Goal: Information Seeking & Learning: Learn about a topic

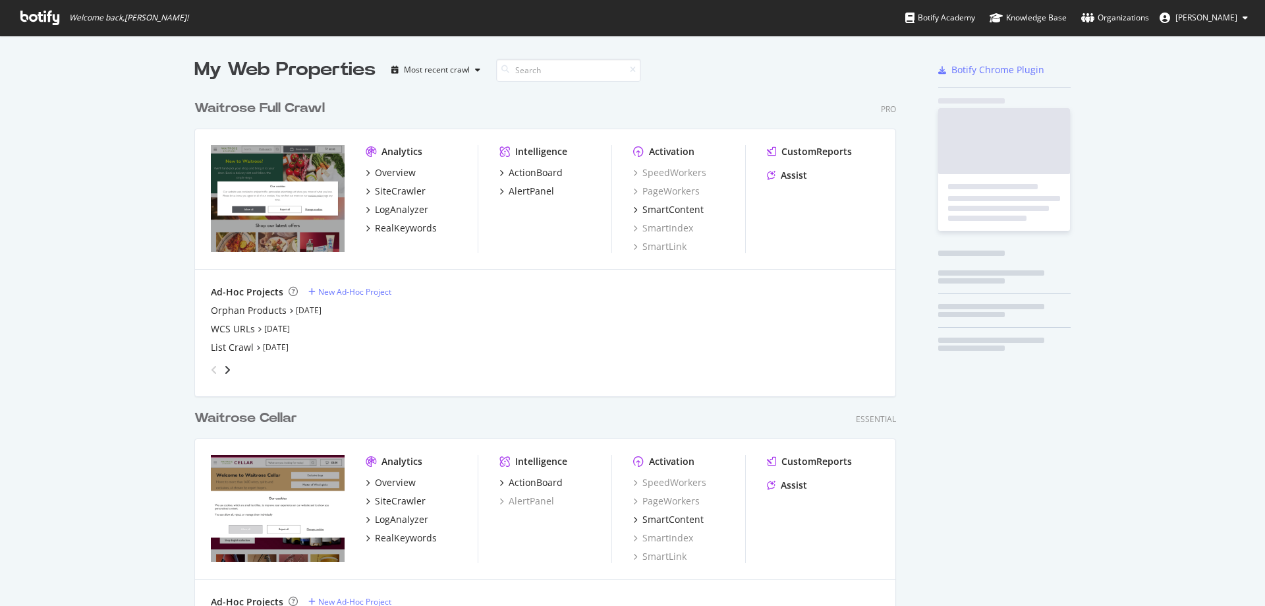
scroll to position [567, 703]
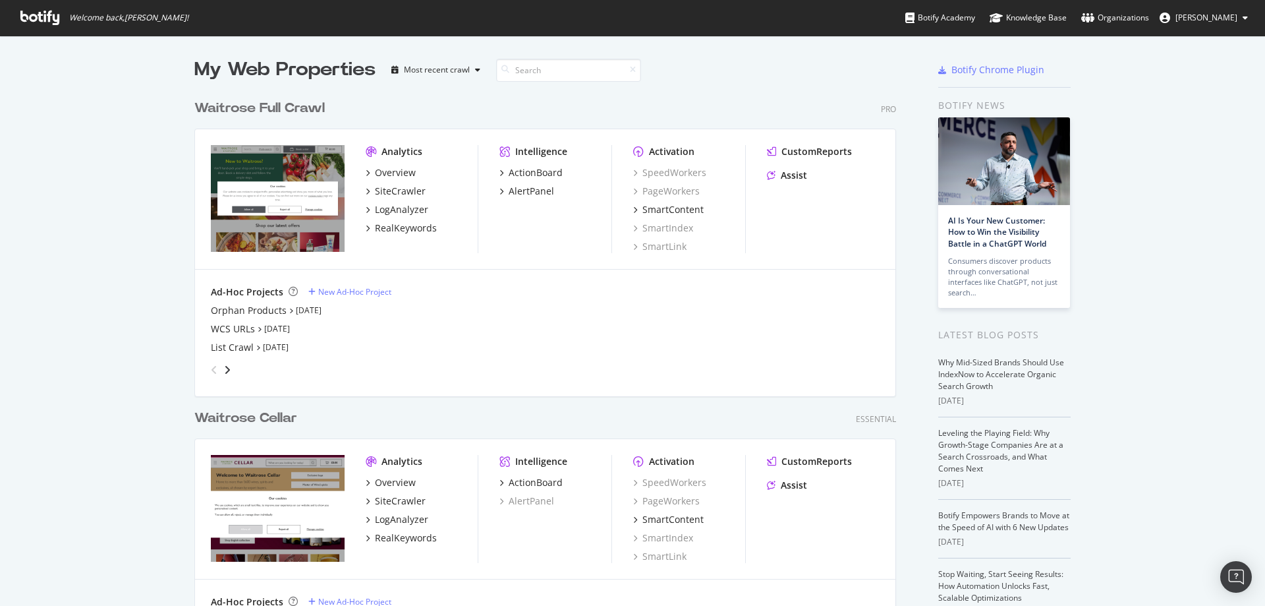
click at [395, 235] on div "Analytics Overview SiteCrawler LogAnalyzer RealKeywords" at bounding box center [422, 199] width 112 height 108
click at [396, 235] on div "Analytics Overview SiteCrawler LogAnalyzer RealKeywords" at bounding box center [422, 199] width 112 height 108
click at [400, 233] on div "RealKeywords" at bounding box center [406, 227] width 62 height 13
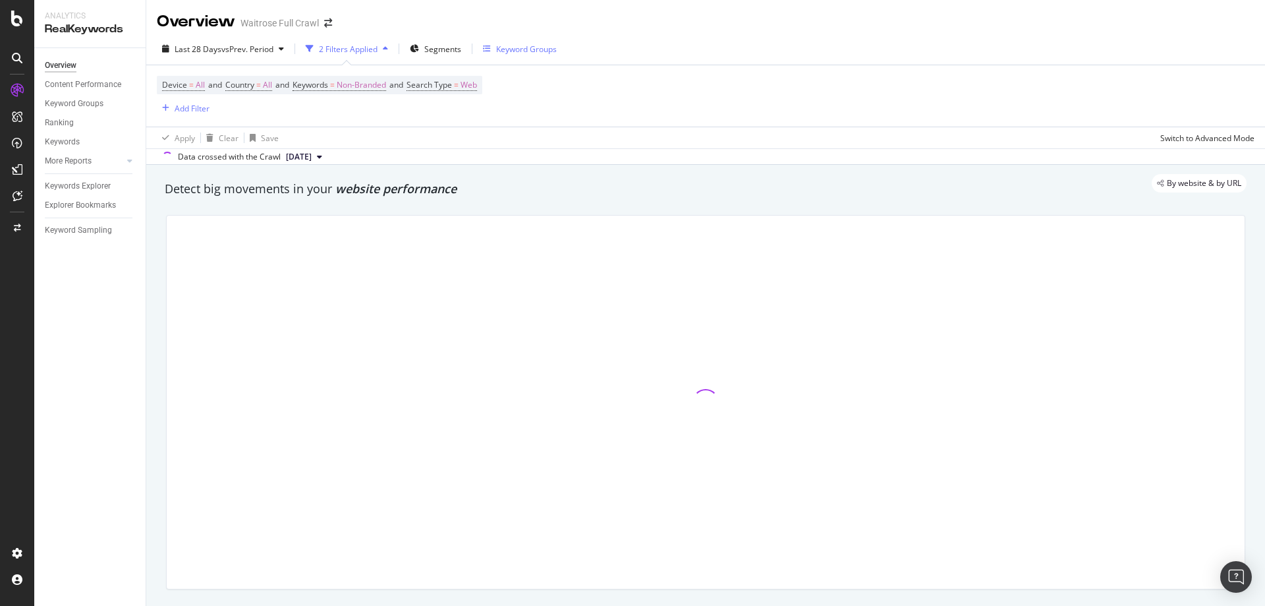
click at [517, 56] on div "Keyword Groups" at bounding box center [520, 49] width 74 height 20
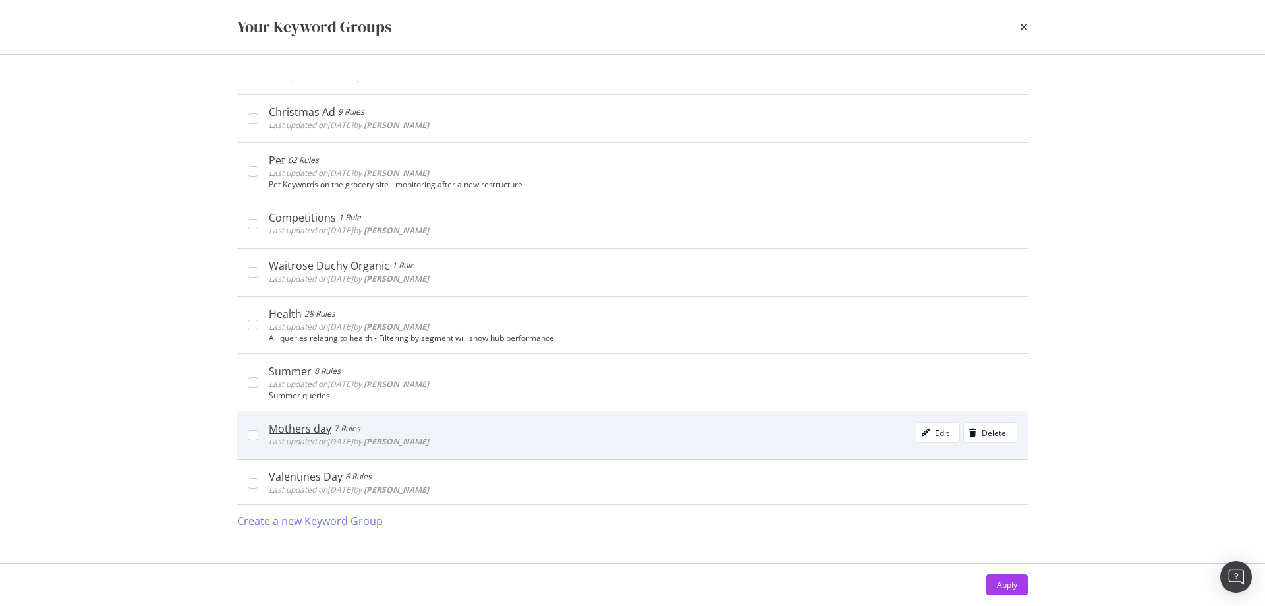
scroll to position [330, 0]
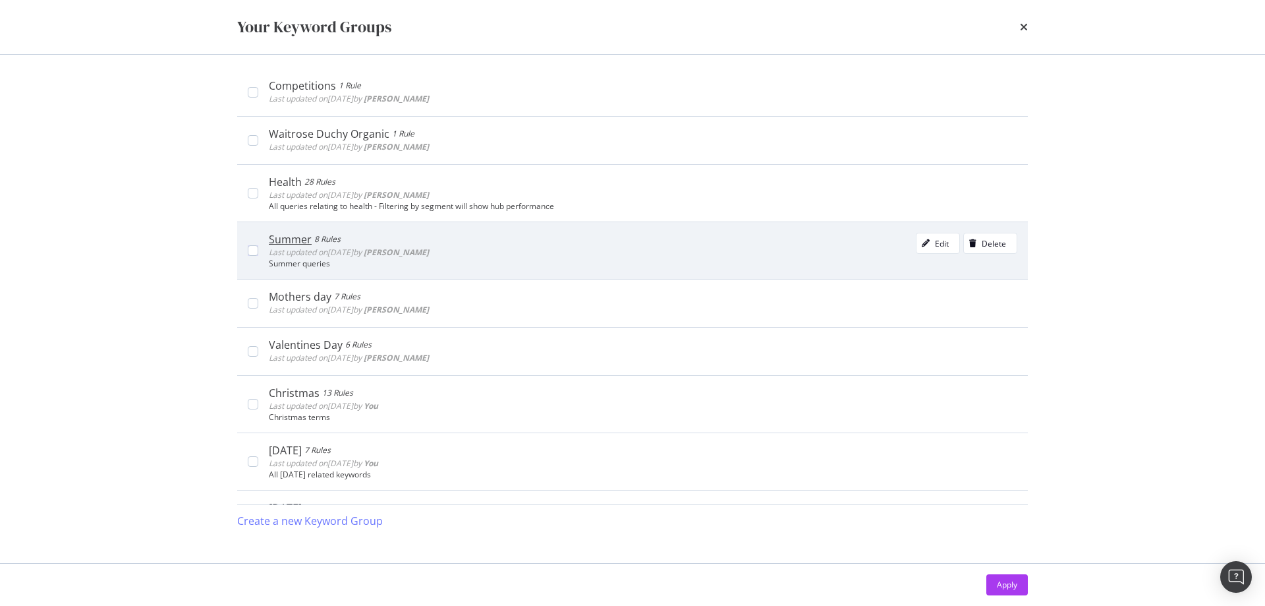
click at [242, 260] on div "Summer 8 Rules Last updated on 2025 Mar 18th by Rachel Costello Edit Delete Sum…" at bounding box center [632, 249] width 791 height 57
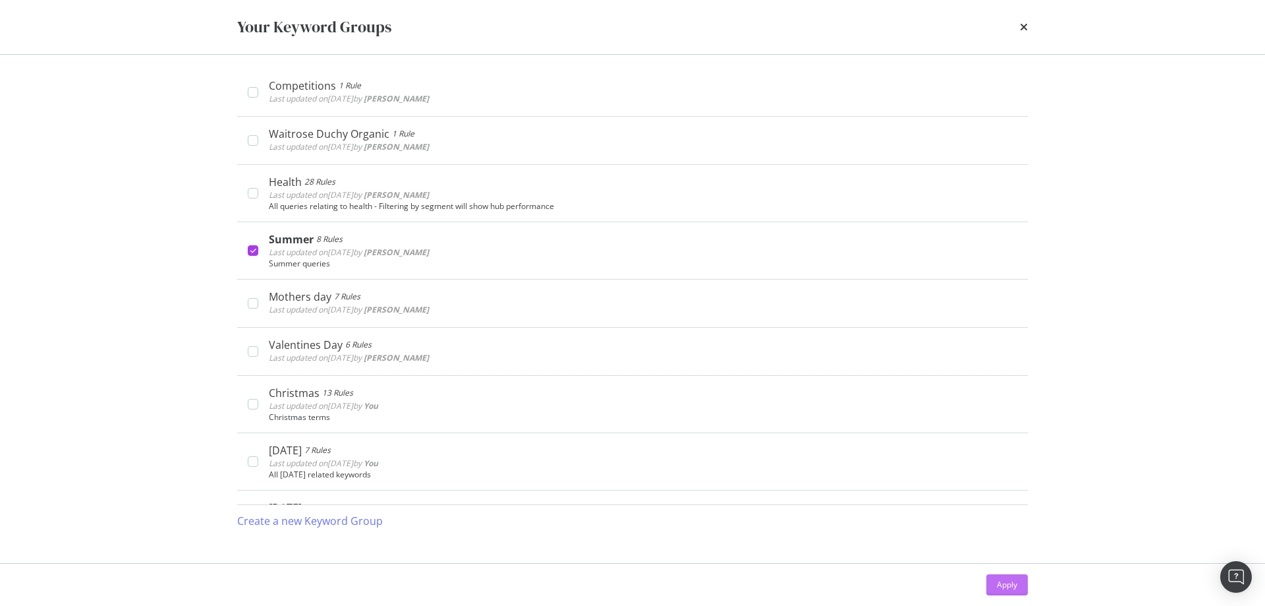
click at [1012, 585] on div "Apply" at bounding box center [1007, 584] width 20 height 11
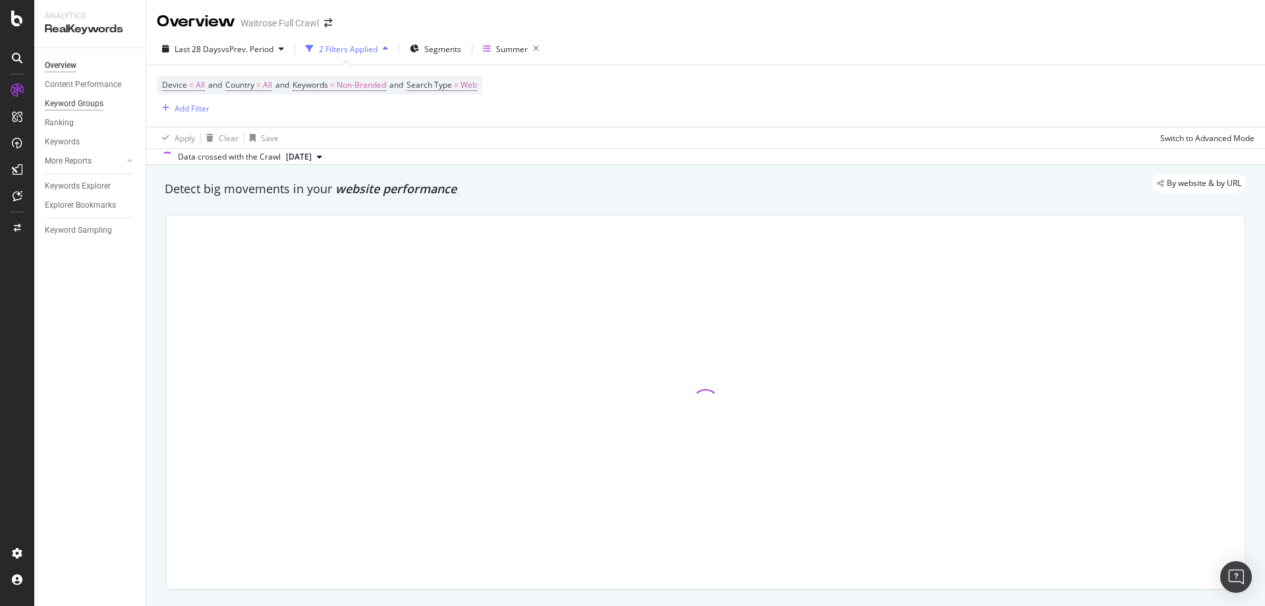
click at [83, 100] on div "Keyword Groups" at bounding box center [74, 104] width 59 height 14
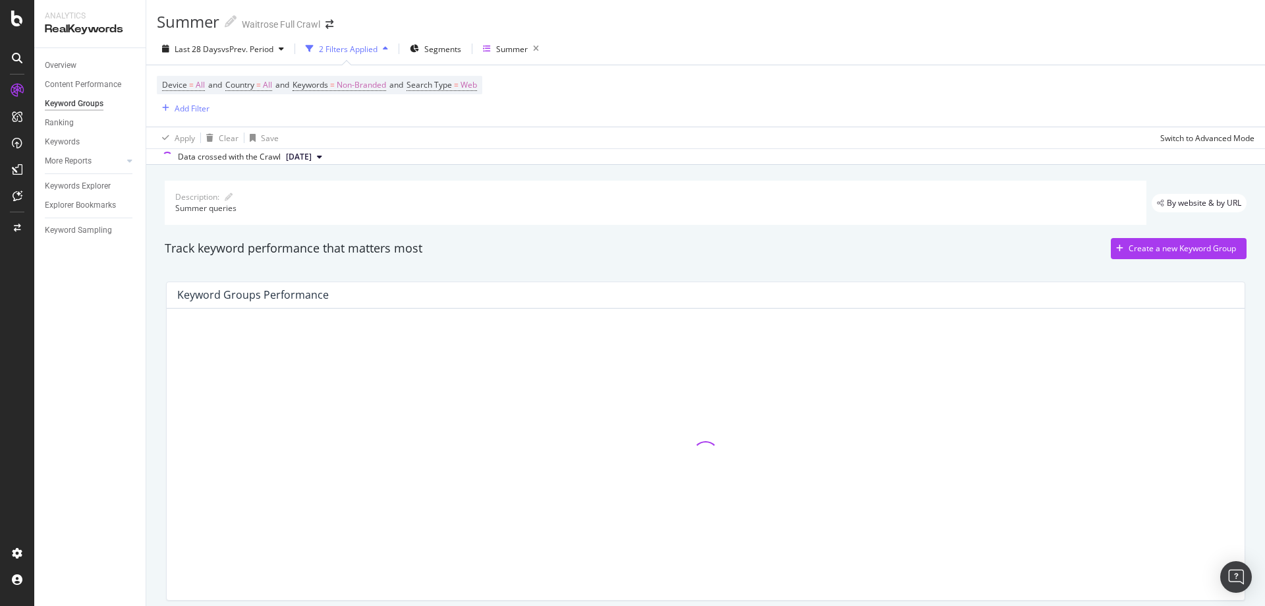
click at [320, 254] on div "Track keyword performance that matters most" at bounding box center [294, 248] width 258 height 17
click at [511, 53] on div "Summer" at bounding box center [512, 48] width 32 height 11
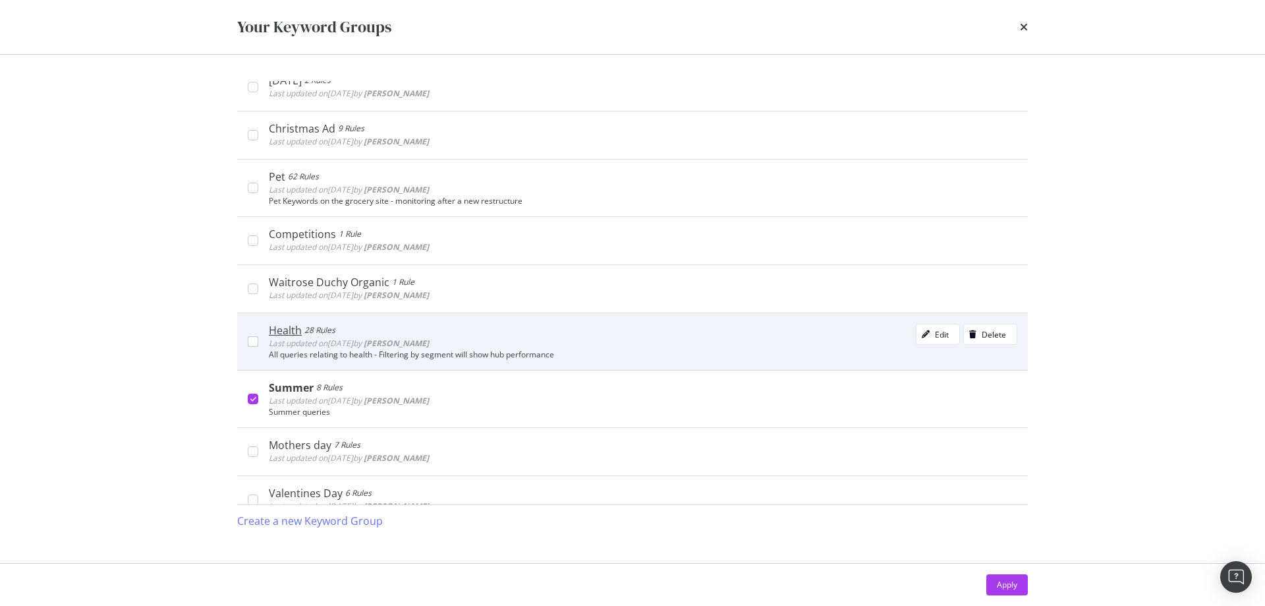
scroll to position [198, 0]
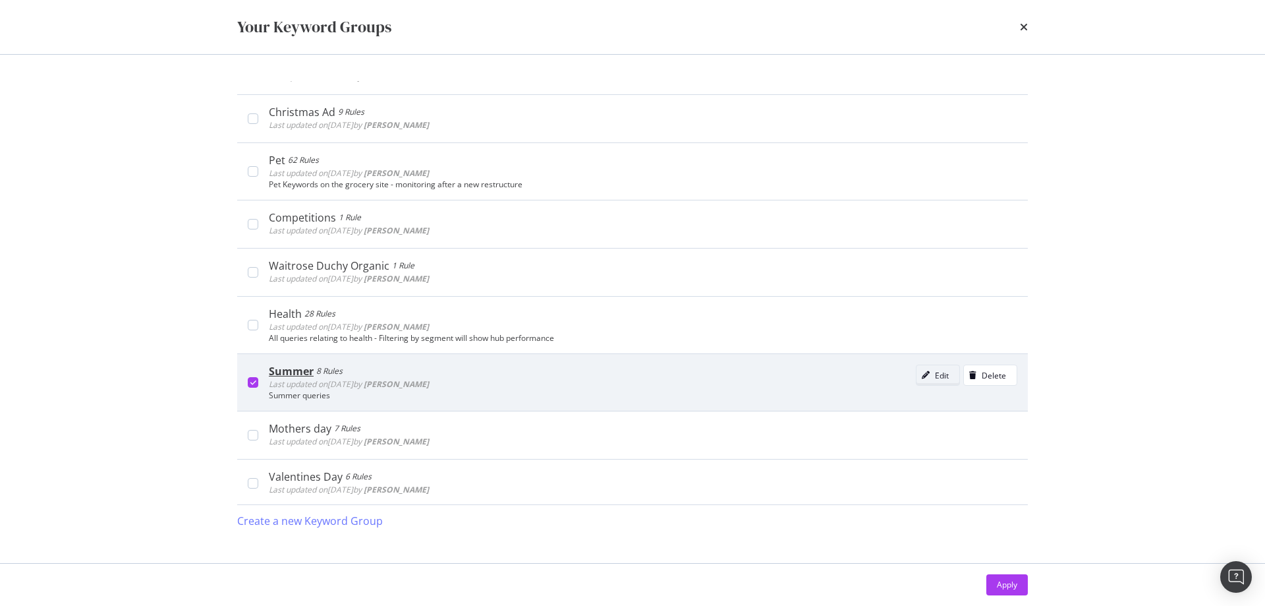
click at [935, 370] on div "Edit" at bounding box center [942, 375] width 14 height 11
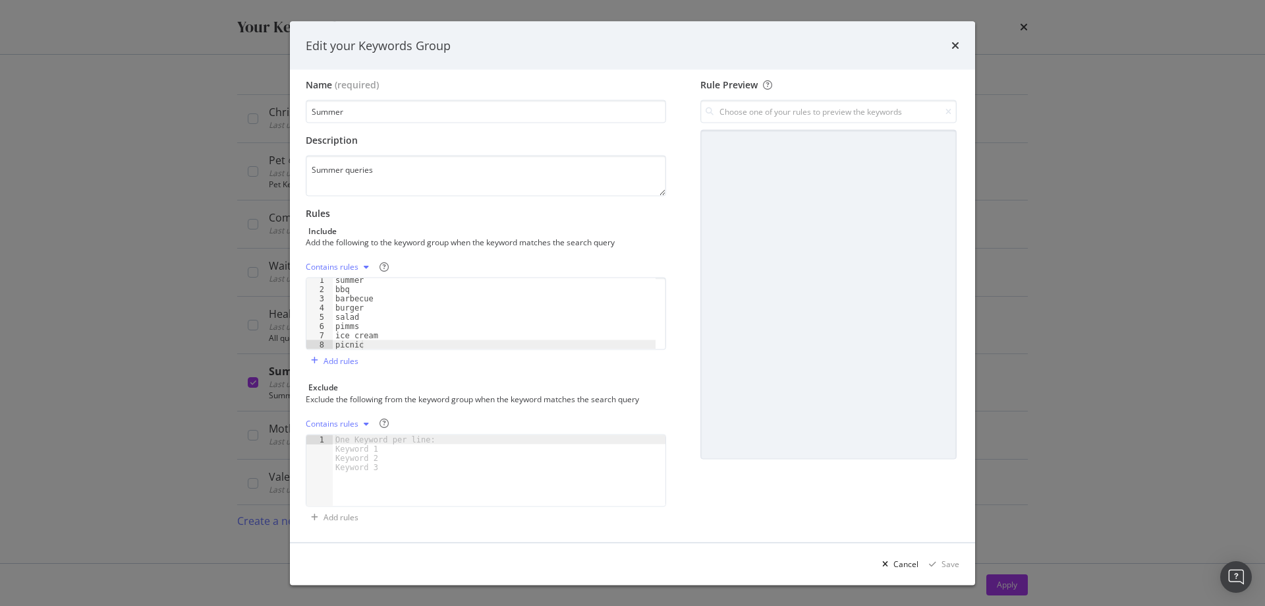
scroll to position [9, 0]
click at [911, 560] on div "Cancel" at bounding box center [906, 563] width 25 height 11
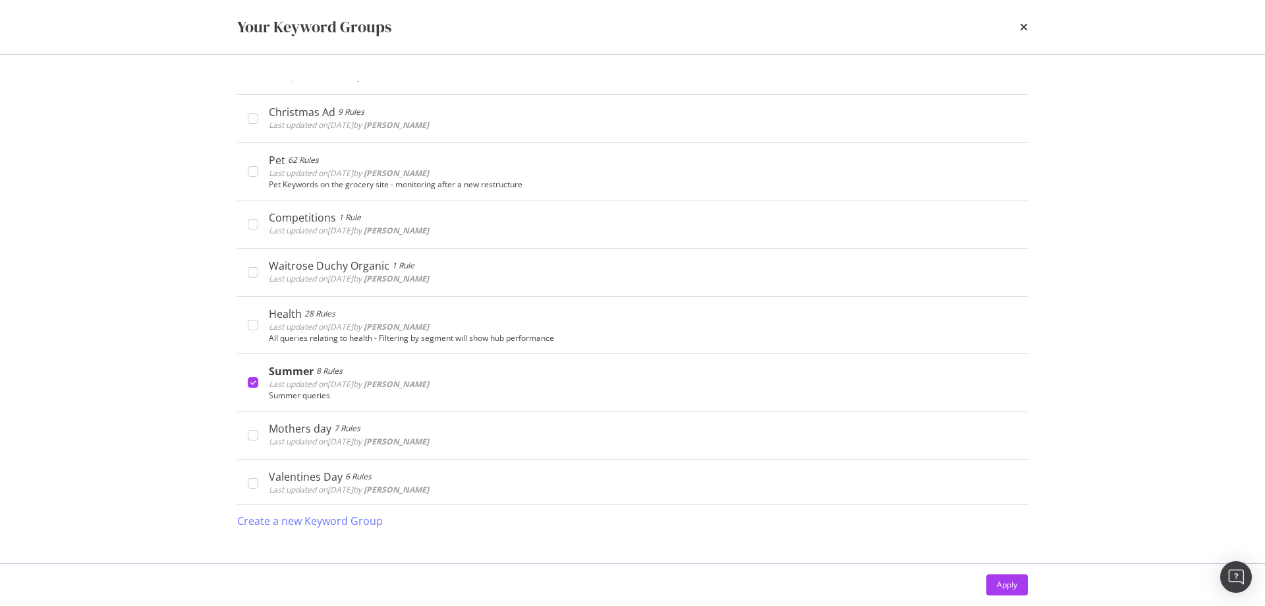
click at [1031, 36] on div "Your Keyword Groups" at bounding box center [633, 27] width 844 height 54
click at [1030, 36] on div "Your Keyword Groups" at bounding box center [633, 27] width 844 height 54
click at [1027, 35] on div "times" at bounding box center [1024, 27] width 8 height 22
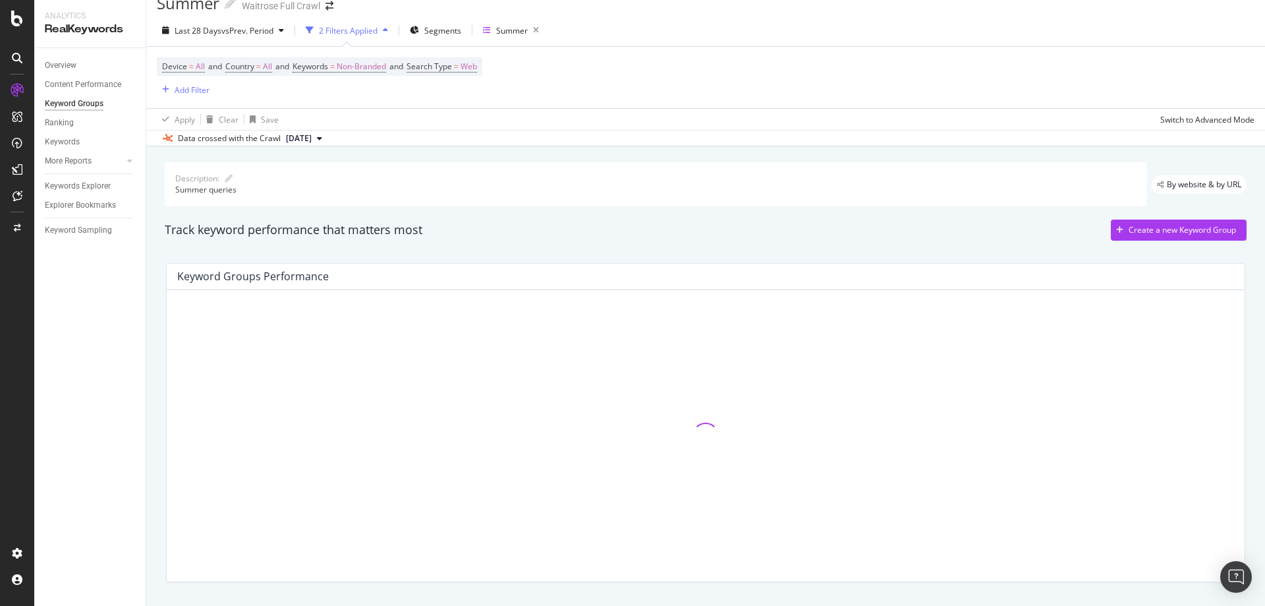
scroll to position [0, 0]
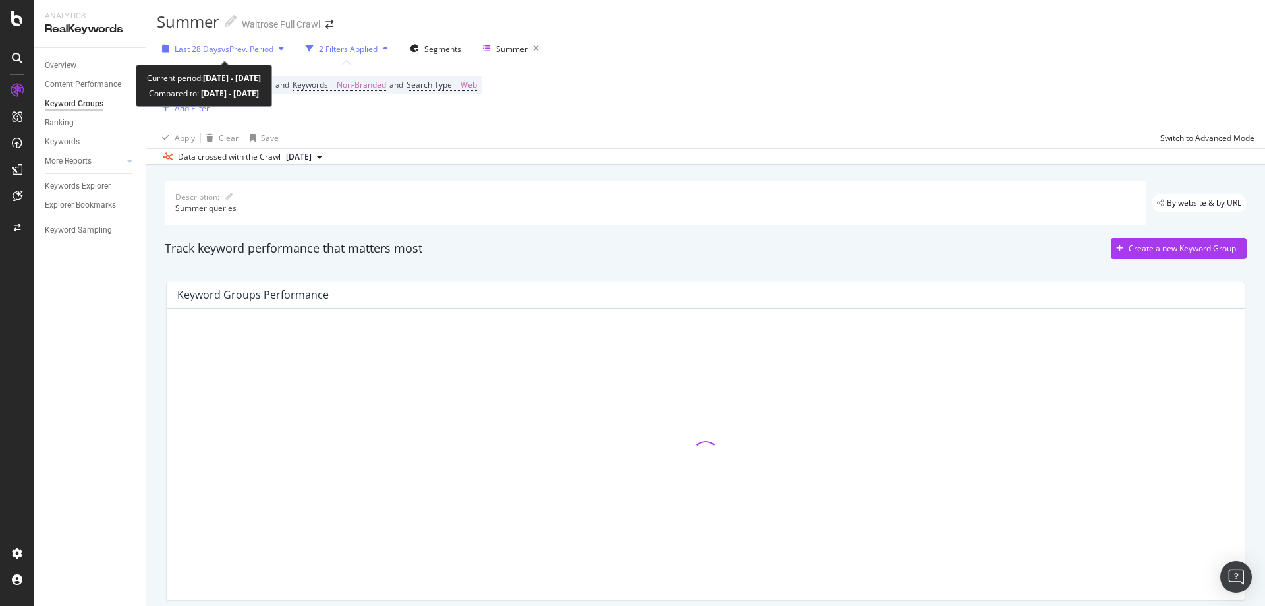
click at [202, 47] on span "Last 28 Days" at bounding box center [198, 48] width 47 height 11
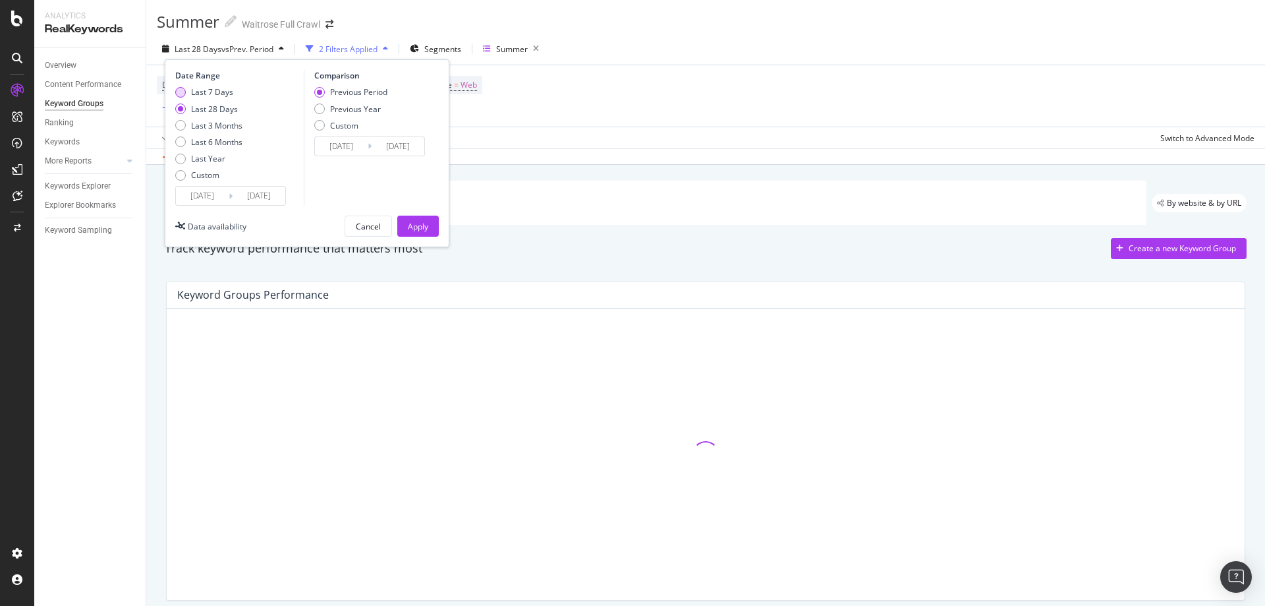
click at [215, 95] on div "Last 7 Days" at bounding box center [212, 91] width 42 height 11
type input "2025/08/05"
type input "2025/07/29"
type input "2025/08/04"
click at [426, 228] on div "Apply" at bounding box center [418, 226] width 20 height 11
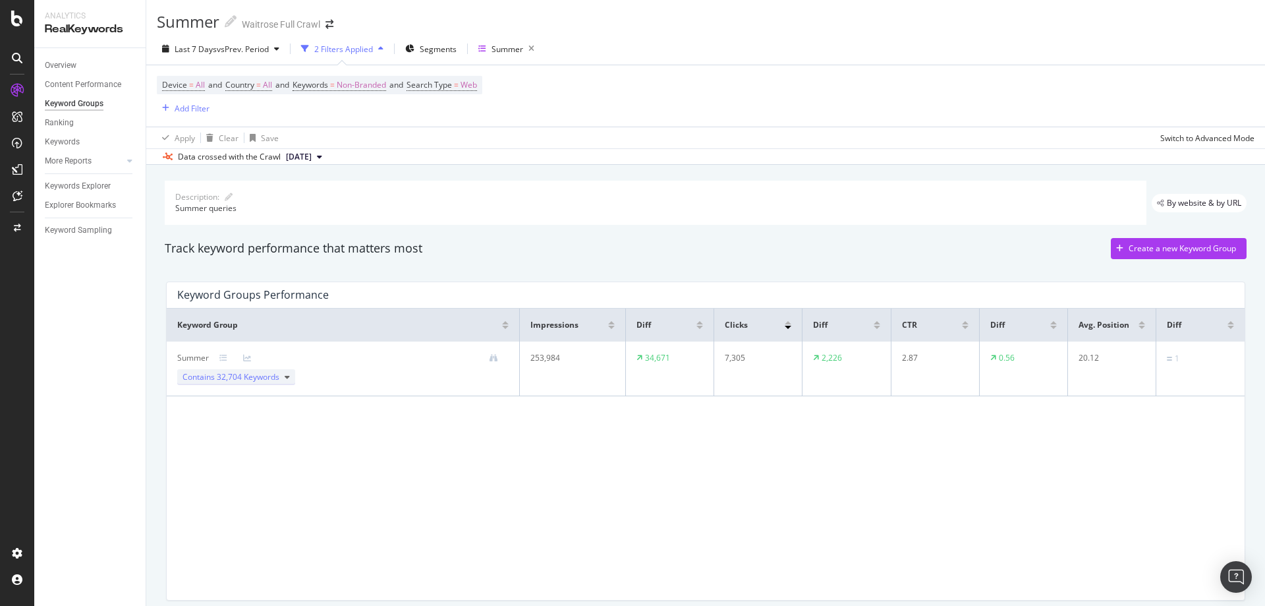
click at [285, 373] on icon at bounding box center [287, 377] width 5 height 8
click at [286, 376] on icon at bounding box center [287, 377] width 5 height 8
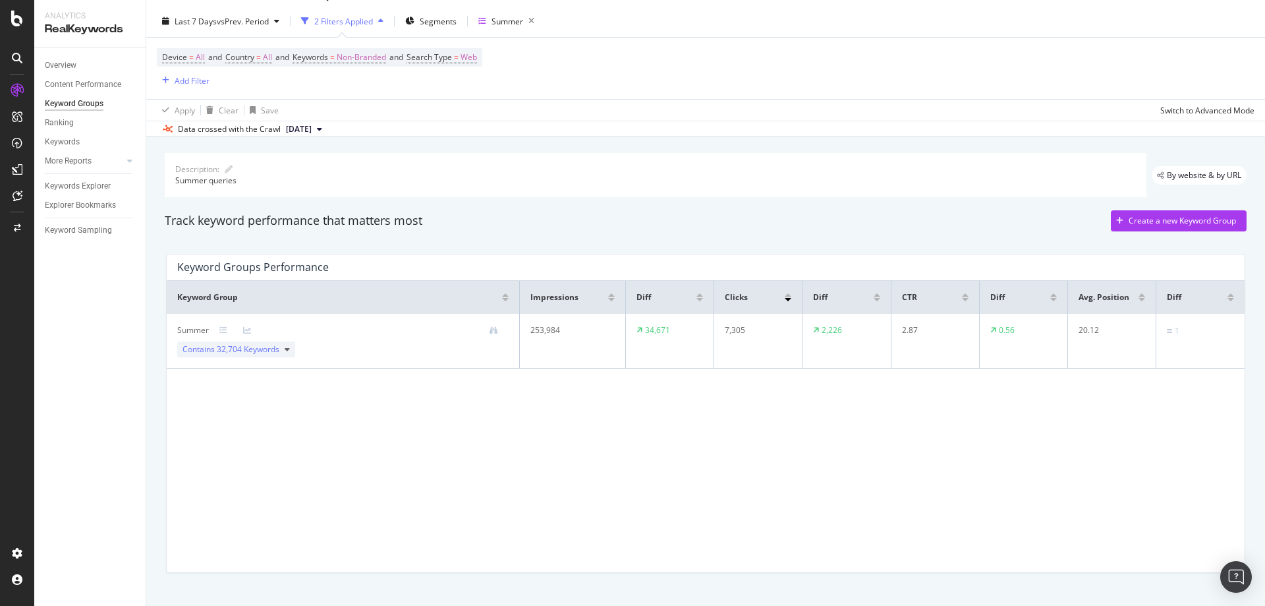
scroll to position [51, 0]
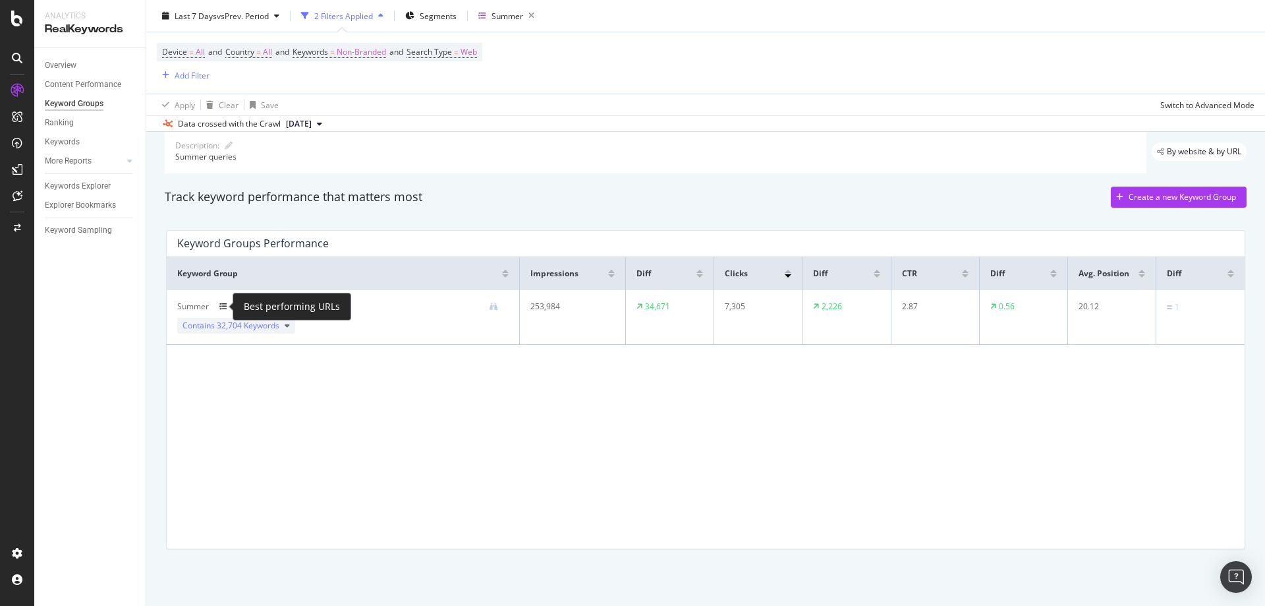
click at [224, 308] on icon at bounding box center [223, 306] width 8 height 8
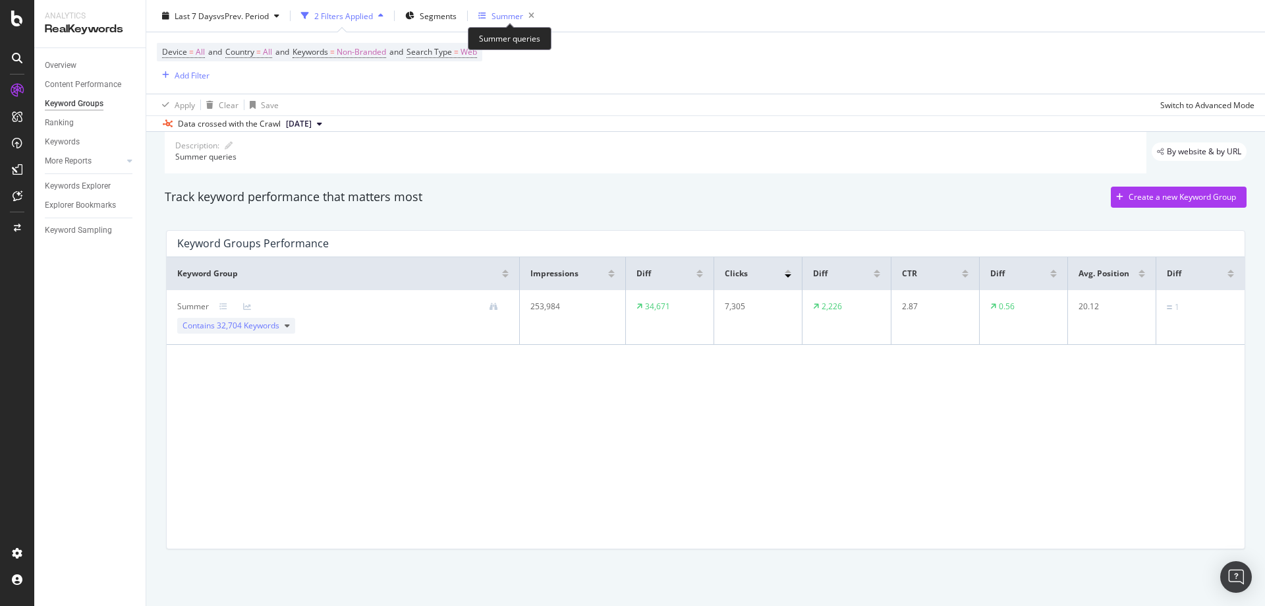
click at [499, 11] on div "Summer" at bounding box center [508, 15] width 32 height 11
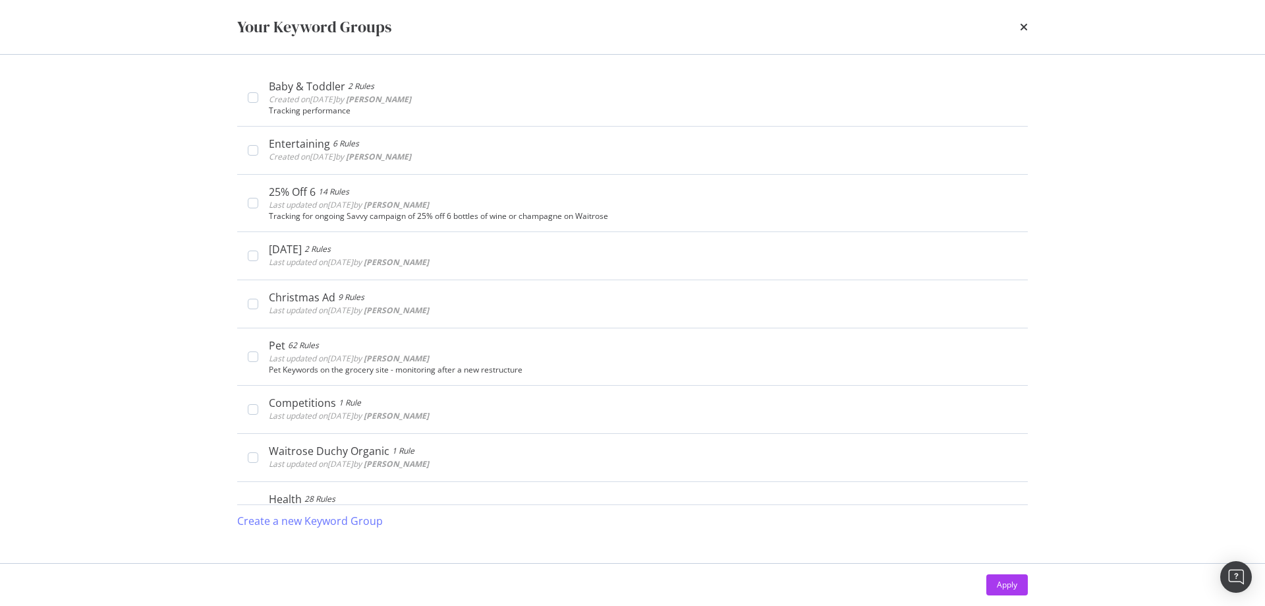
scroll to position [0, 0]
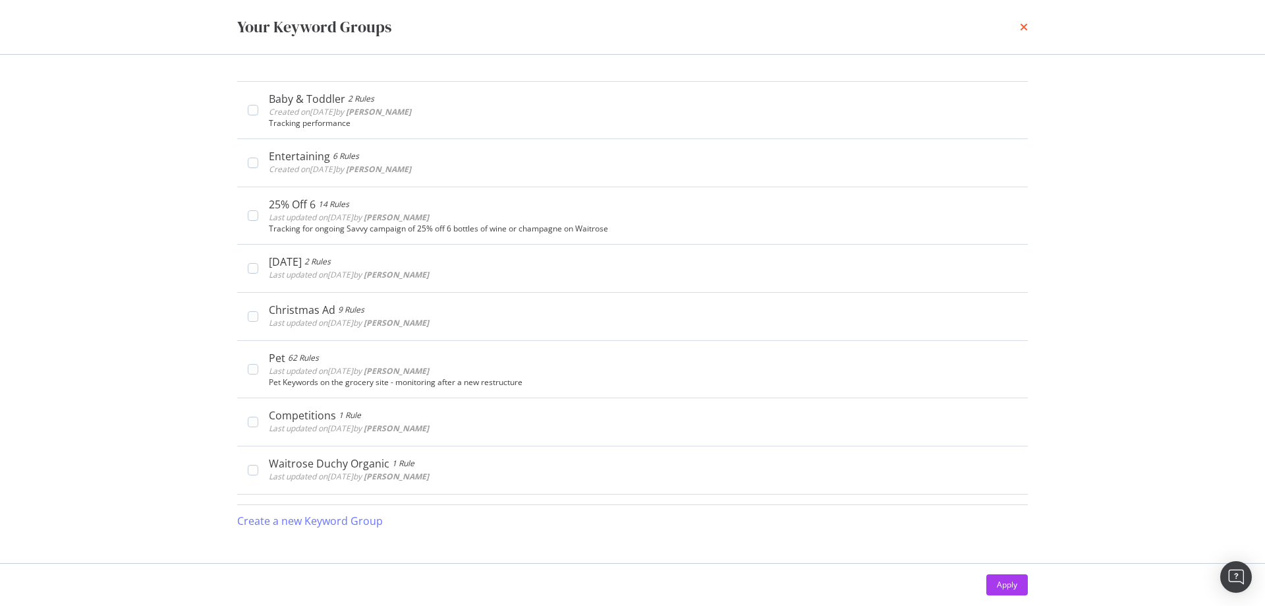
click at [1023, 23] on icon "times" at bounding box center [1024, 27] width 8 height 11
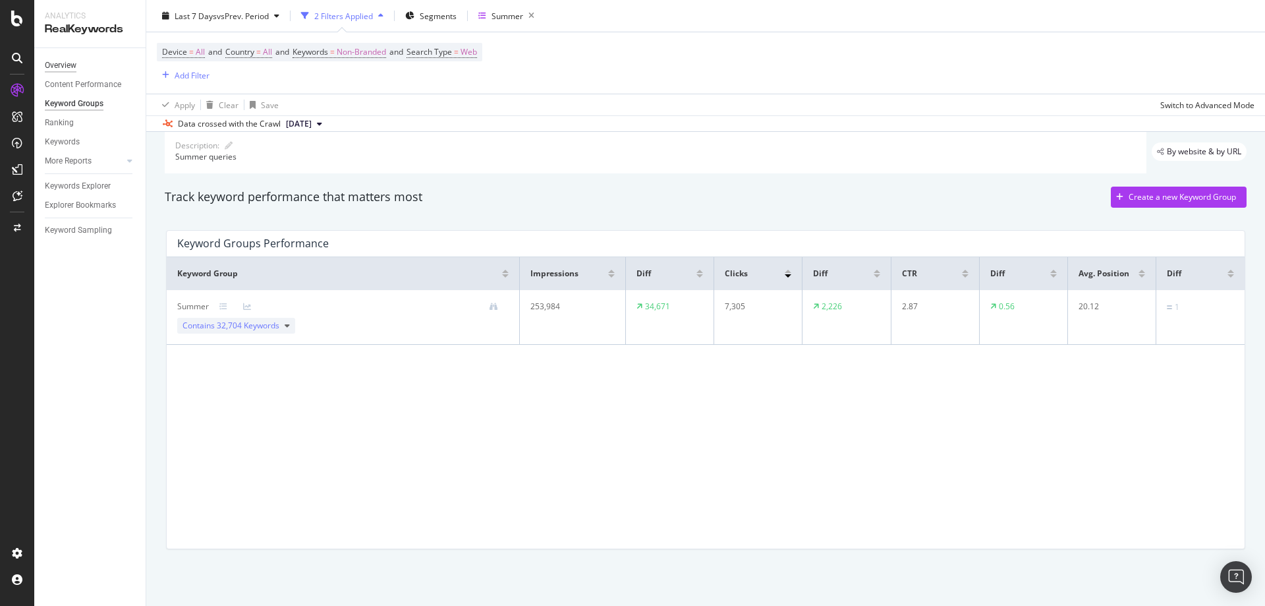
click at [61, 65] on div "Overview" at bounding box center [61, 66] width 32 height 14
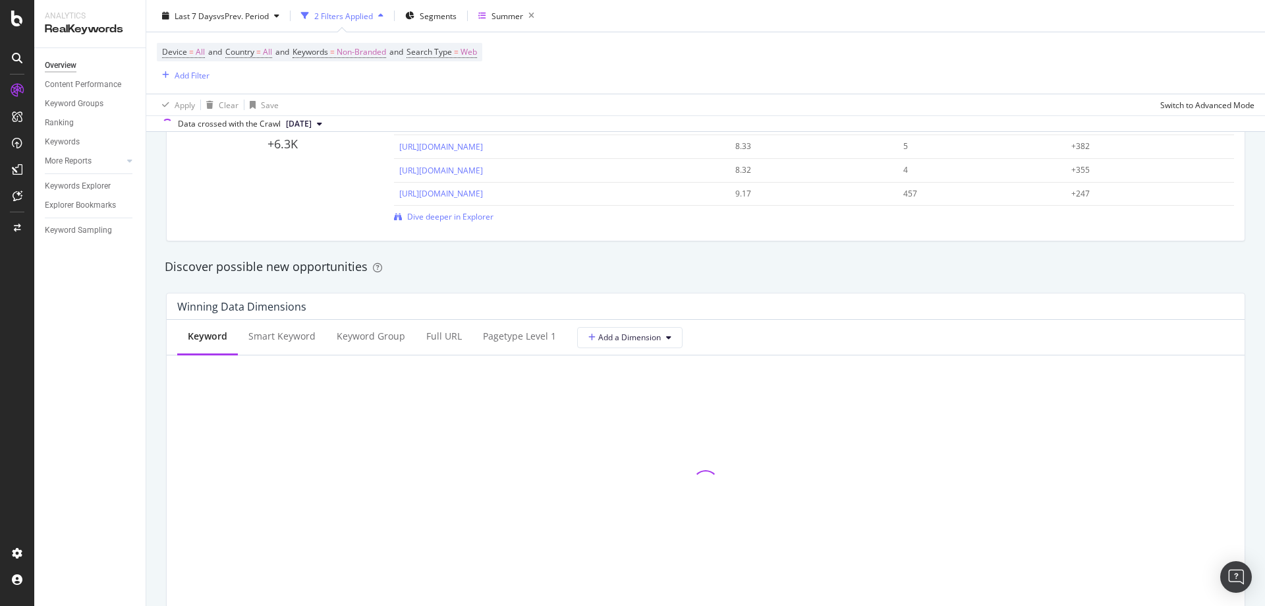
scroll to position [1054, 0]
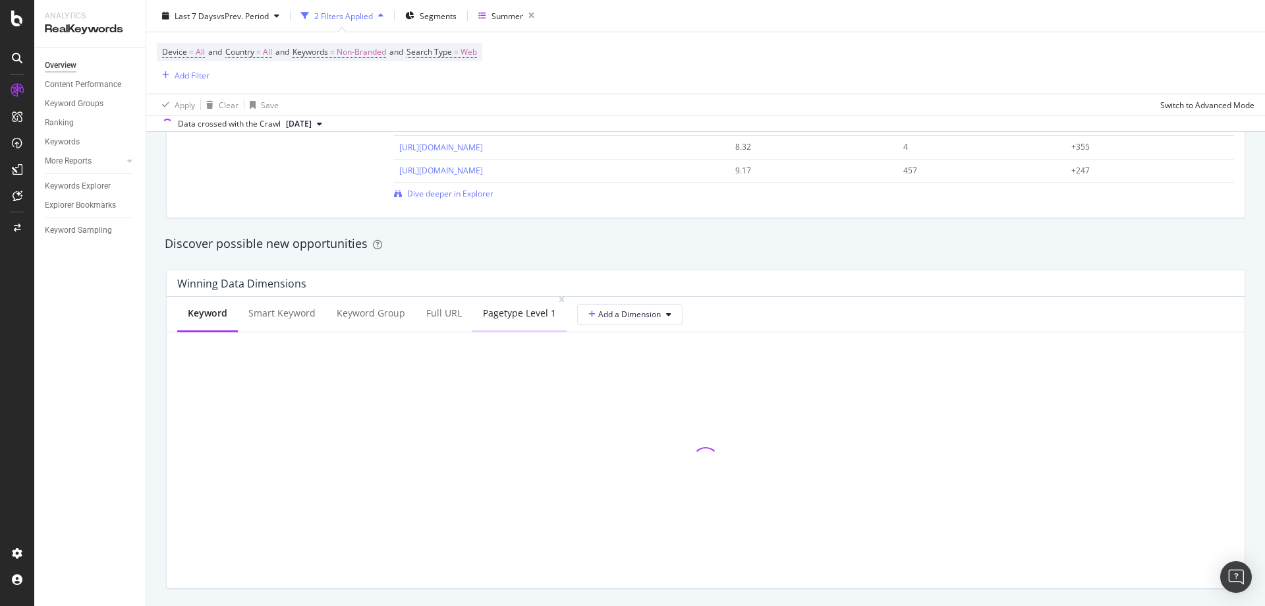
click at [517, 313] on div "pagetype Level 1" at bounding box center [519, 312] width 73 height 13
click at [617, 314] on span "Add a Dimension" at bounding box center [626, 313] width 72 height 11
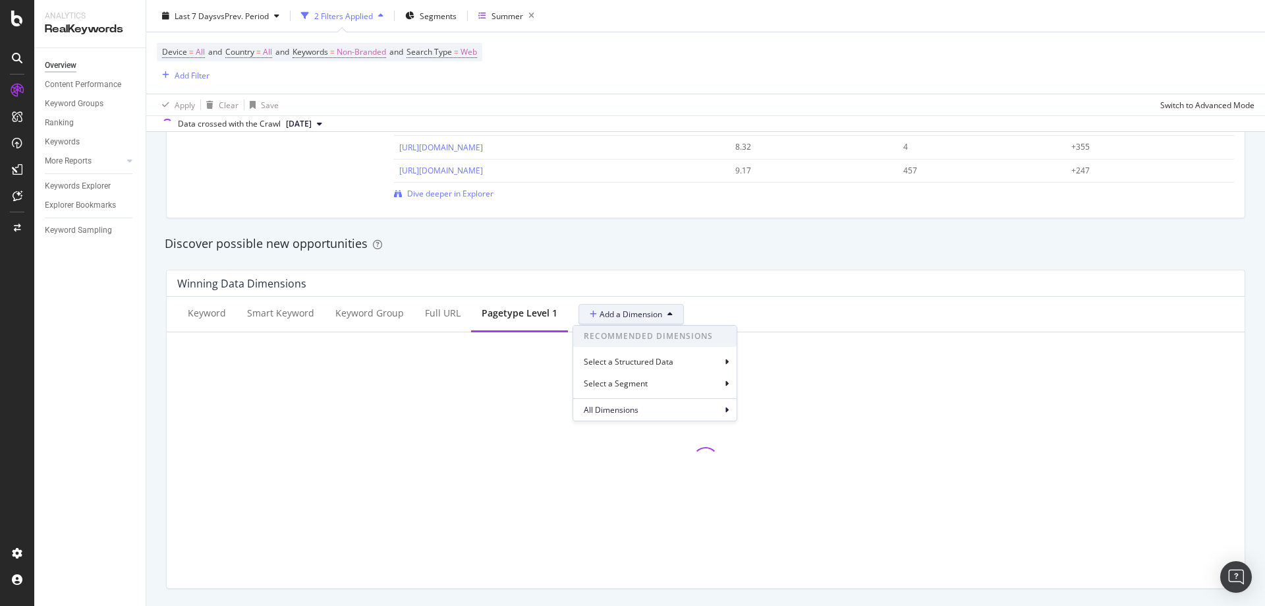
click at [740, 306] on div "Keyword Smart Keyword Keyword Group Full URL pagetype Level 1 Add a Dimension R…" at bounding box center [706, 315] width 1078 height 36
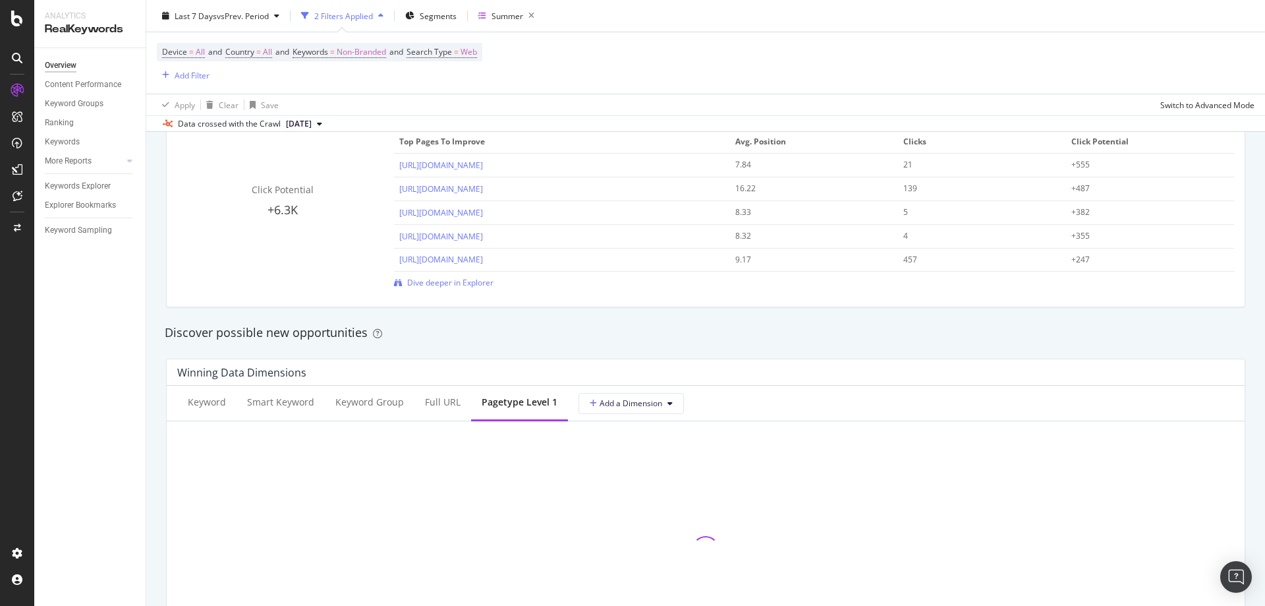
scroll to position [989, 0]
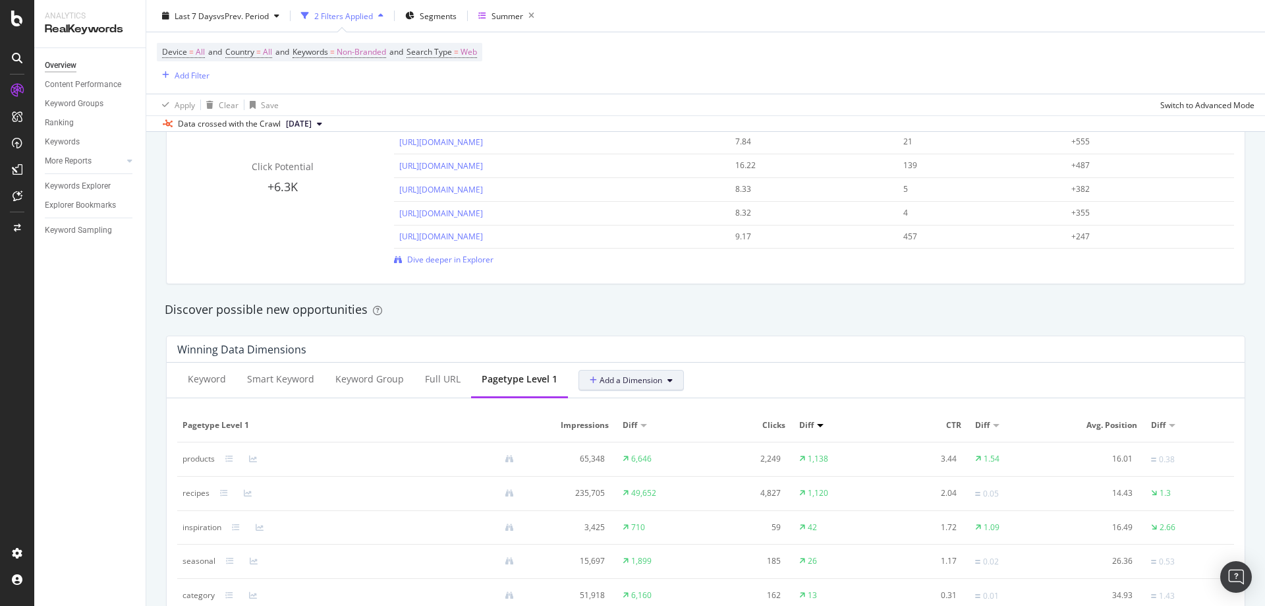
click at [591, 387] on button "Add a Dimension" at bounding box center [631, 380] width 105 height 21
click at [808, 373] on div "Keyword Smart Keyword Keyword Group Full URL pagetype Level 1 Add a Dimension" at bounding box center [706, 380] width 1078 height 36
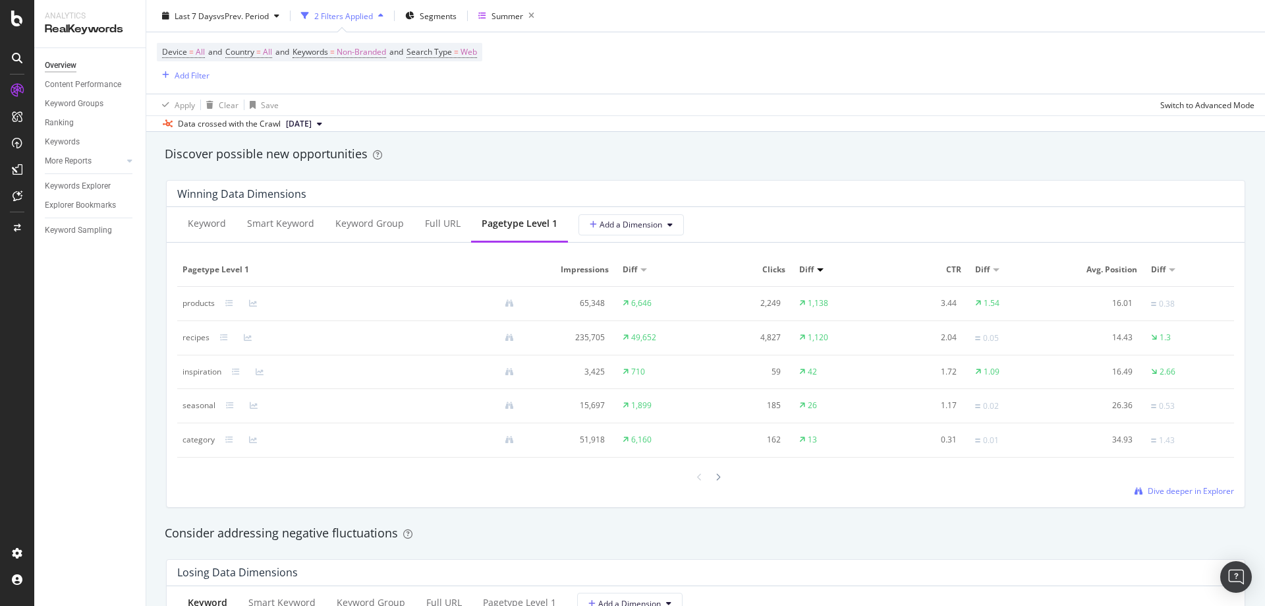
scroll to position [1120, 0]
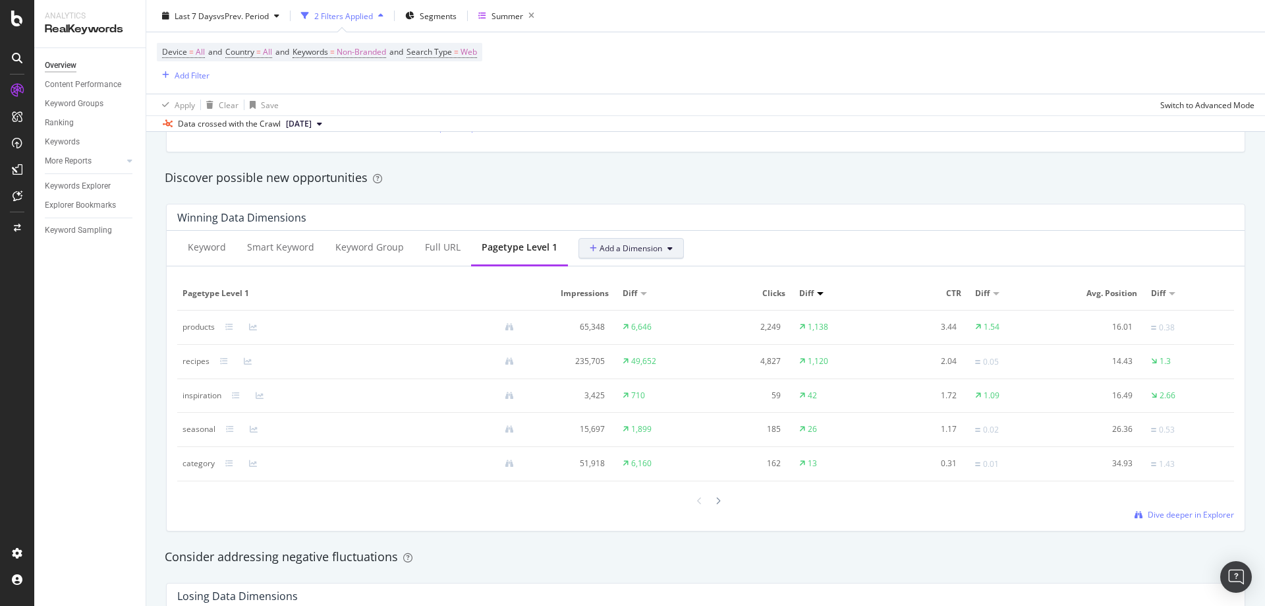
click at [596, 252] on span "Add a Dimension" at bounding box center [626, 248] width 72 height 11
click at [639, 337] on div "All Dimensions" at bounding box center [654, 343] width 163 height 22
click at [641, 315] on div "Select a field" at bounding box center [660, 318] width 130 height 8
click at [579, 276] on div "All Dimensions" at bounding box center [725, 271] width 293 height 22
click at [652, 312] on div "Select a Segment" at bounding box center [654, 317] width 163 height 22
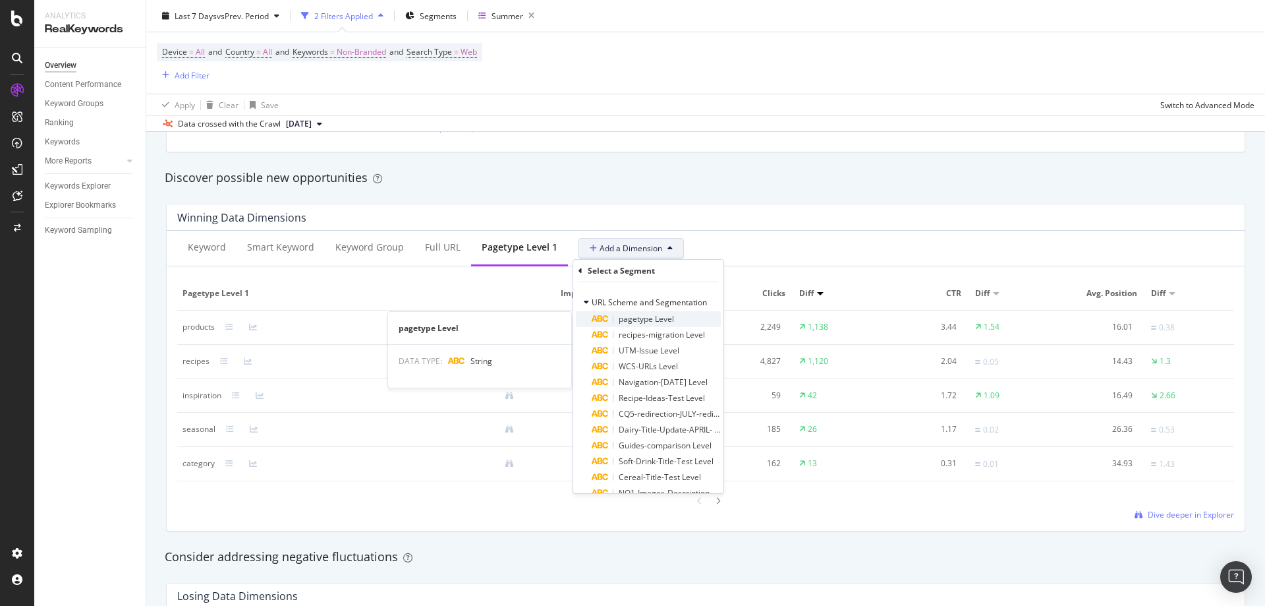
click at [672, 321] on span "pagetype Level" at bounding box center [646, 318] width 55 height 11
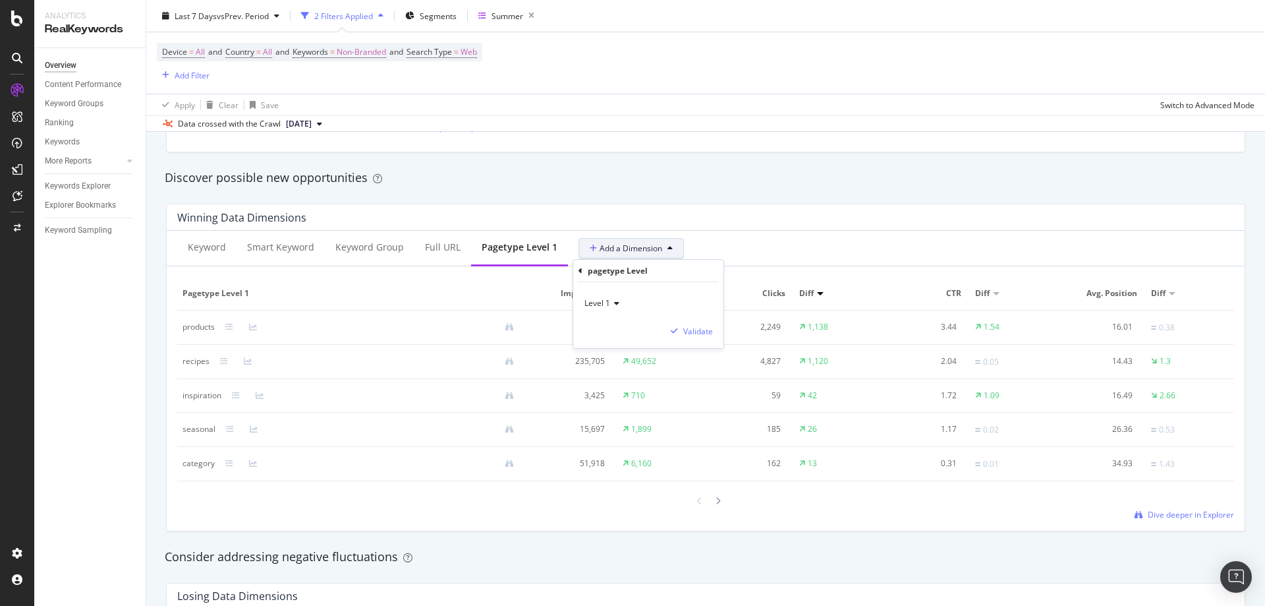
click at [610, 301] on span "Level 1" at bounding box center [598, 302] width 26 height 11
click at [610, 345] on span "Level 2" at bounding box center [603, 347] width 26 height 11
click at [699, 330] on div "Validate" at bounding box center [698, 331] width 30 height 11
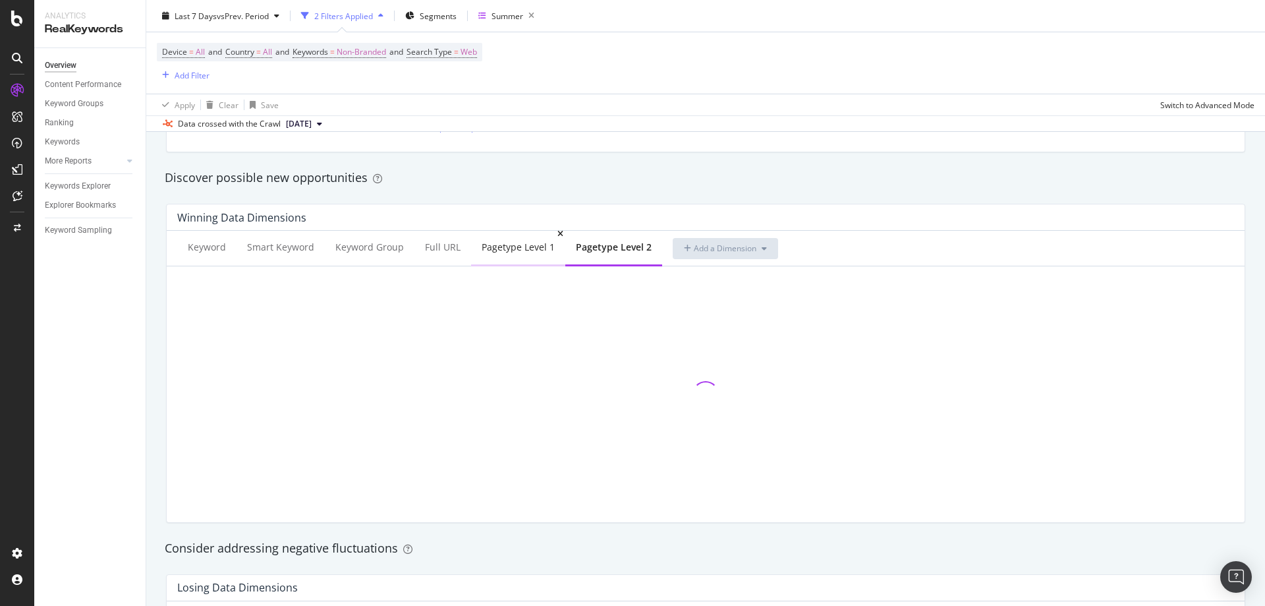
click at [500, 258] on div "pagetype Level 1" at bounding box center [518, 248] width 94 height 36
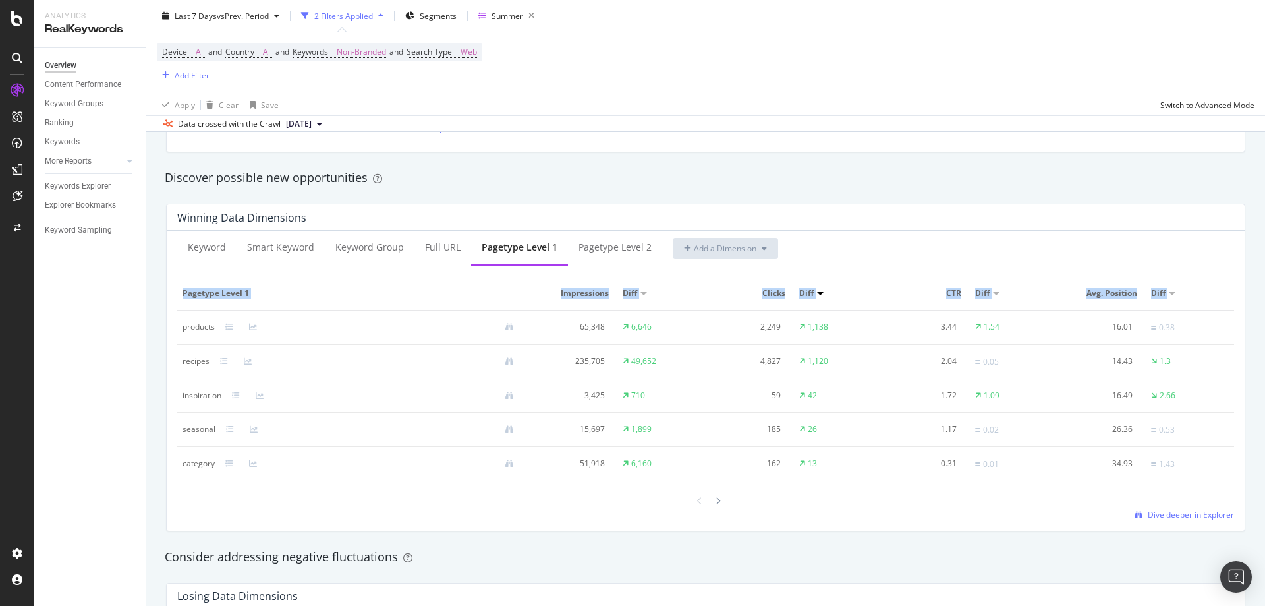
drag, startPoint x: 161, startPoint y: 315, endPoint x: 176, endPoint y: 317, distance: 14.6
click at [181, 316] on div "Winning Data Dimensions Keyword Smart Keyword Keyword Group Full URL pagetype L…" at bounding box center [705, 367] width 1095 height 349
click at [167, 332] on div "Keyword Smart Keyword Keyword Group Full URL pagetype Level 1 pagetype Level 2 …" at bounding box center [706, 381] width 1078 height 300
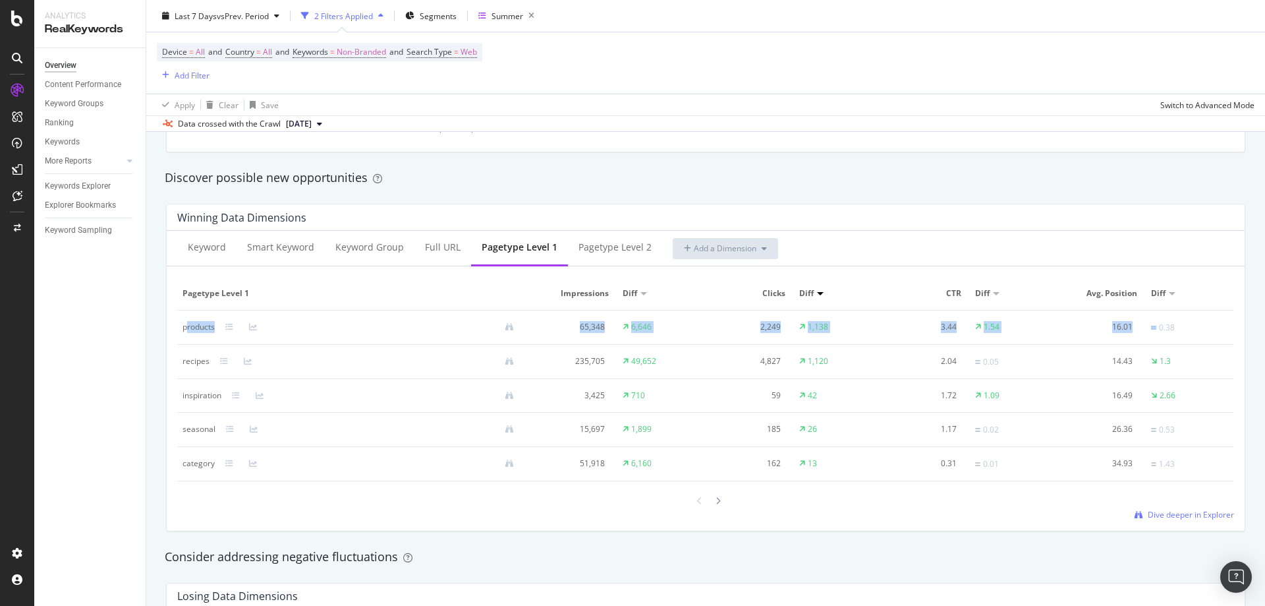
drag, startPoint x: 187, startPoint y: 327, endPoint x: 1141, endPoint y: 314, distance: 954.4
click at [1141, 314] on tr "products 65,348 6,646 2,249 1,138 3.44 1.54 16.01 0.38" at bounding box center [705, 327] width 1057 height 34
click at [699, 330] on td "6,646" at bounding box center [662, 327] width 88 height 34
drag, startPoint x: 840, startPoint y: 321, endPoint x: 563, endPoint y: 347, distance: 278.0
click at [721, 337] on tr "products 65,348 6,646 2,249 1,138 3.44 1.54 16.01 0.38" at bounding box center [705, 327] width 1057 height 34
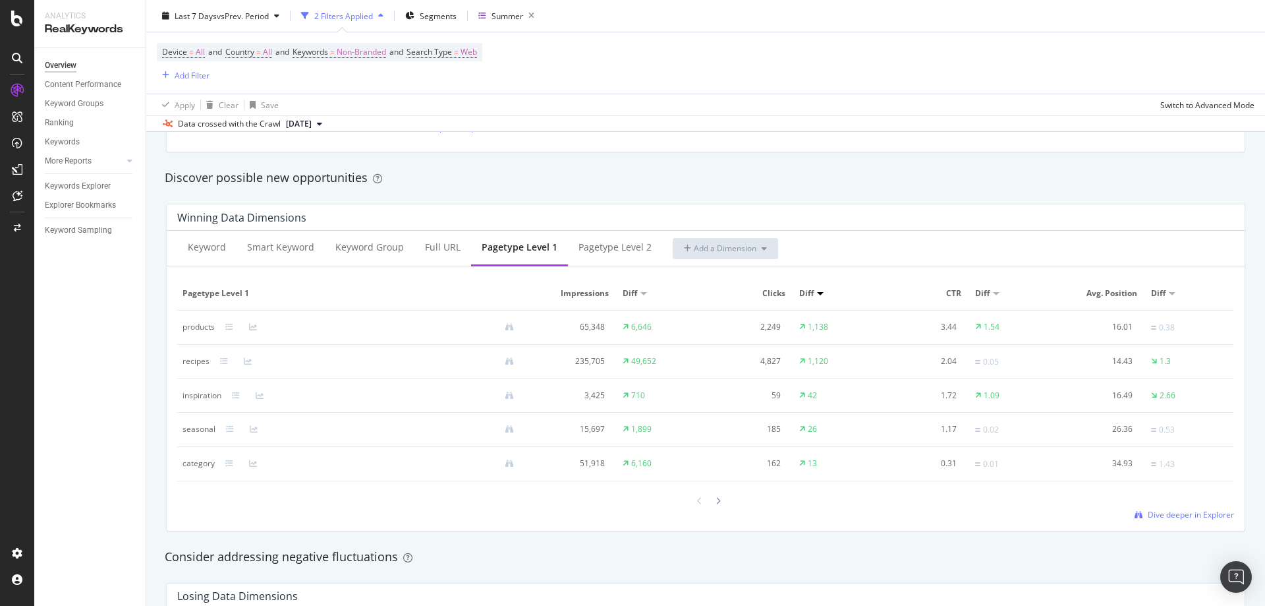
click at [850, 324] on td "1,138" at bounding box center [838, 327] width 88 height 34
drag, startPoint x: 857, startPoint y: 318, endPoint x: 751, endPoint y: 324, distance: 105.7
click at [751, 324] on tr "products 65,348 6,646 2,249 1,138 3.44 1.54 16.01 0.38" at bounding box center [705, 327] width 1057 height 34
click at [750, 325] on div "2,249" at bounding box center [746, 327] width 70 height 12
drag, startPoint x: 840, startPoint y: 359, endPoint x: 597, endPoint y: 368, distance: 243.4
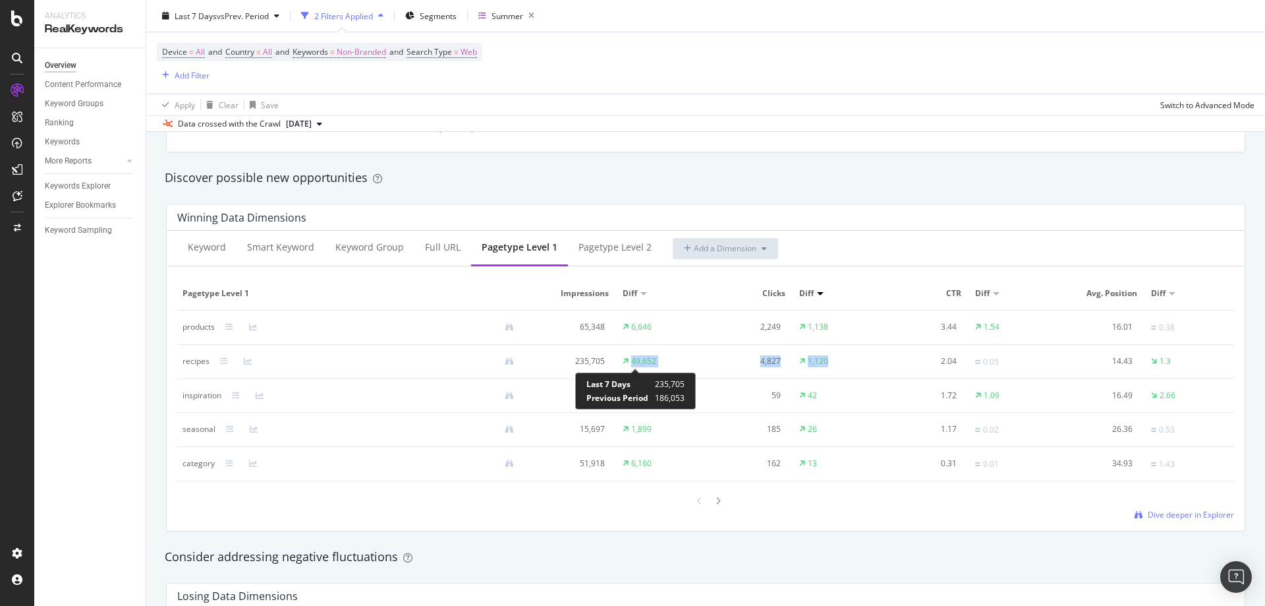
click at [597, 368] on tr "recipes 235,705 49,652 4,827 1,120 2.04 0.05 14.43 1.3" at bounding box center [705, 362] width 1057 height 34
click at [691, 350] on td "49,652" at bounding box center [662, 362] width 88 height 34
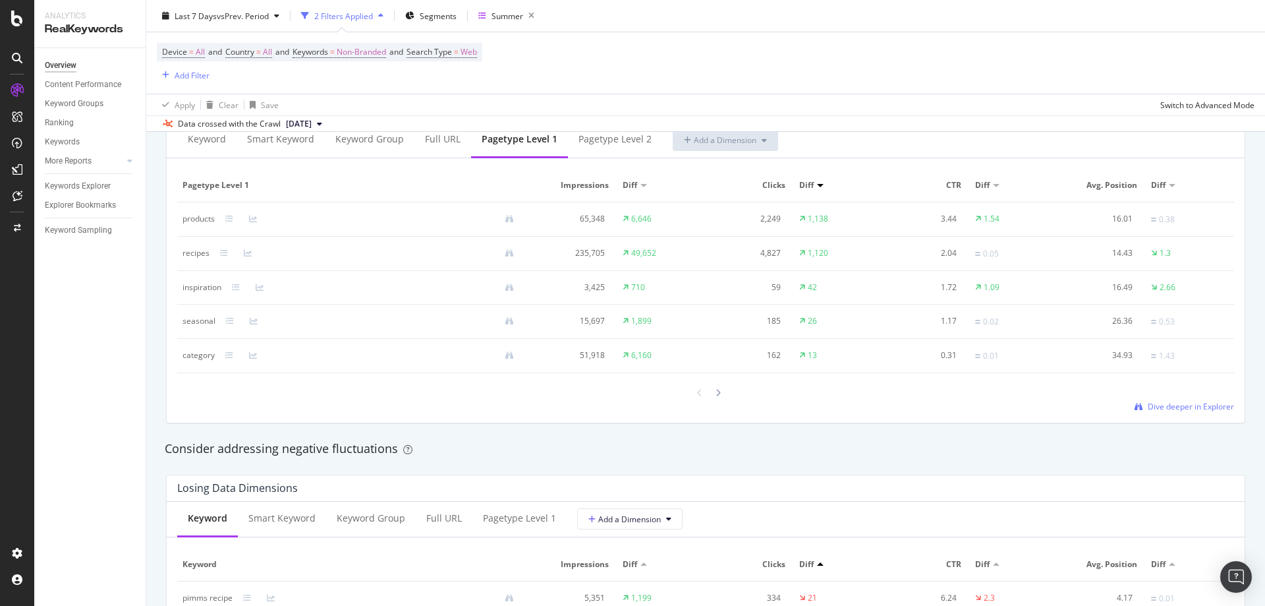
scroll to position [1186, 0]
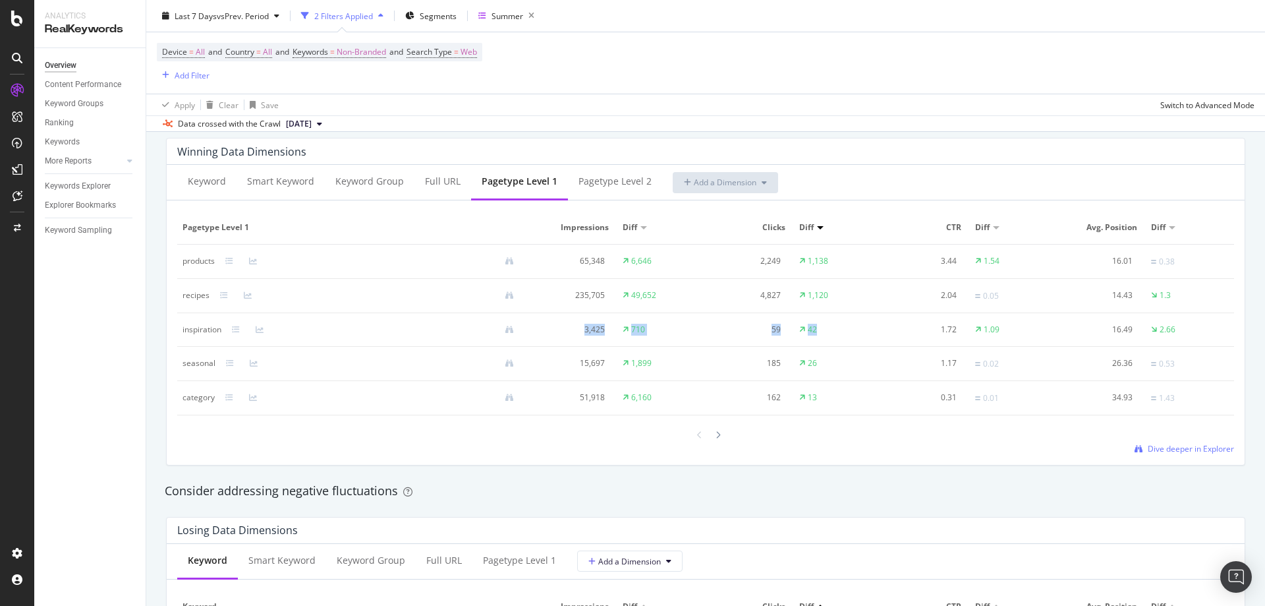
drag, startPoint x: 344, startPoint y: 326, endPoint x: 834, endPoint y: 323, distance: 489.7
click at [834, 323] on tr "inspiration 3,425 710 59 42 1.72 1.09 16.49 2.66" at bounding box center [705, 330] width 1057 height 34
click at [834, 323] on td "42" at bounding box center [838, 330] width 88 height 34
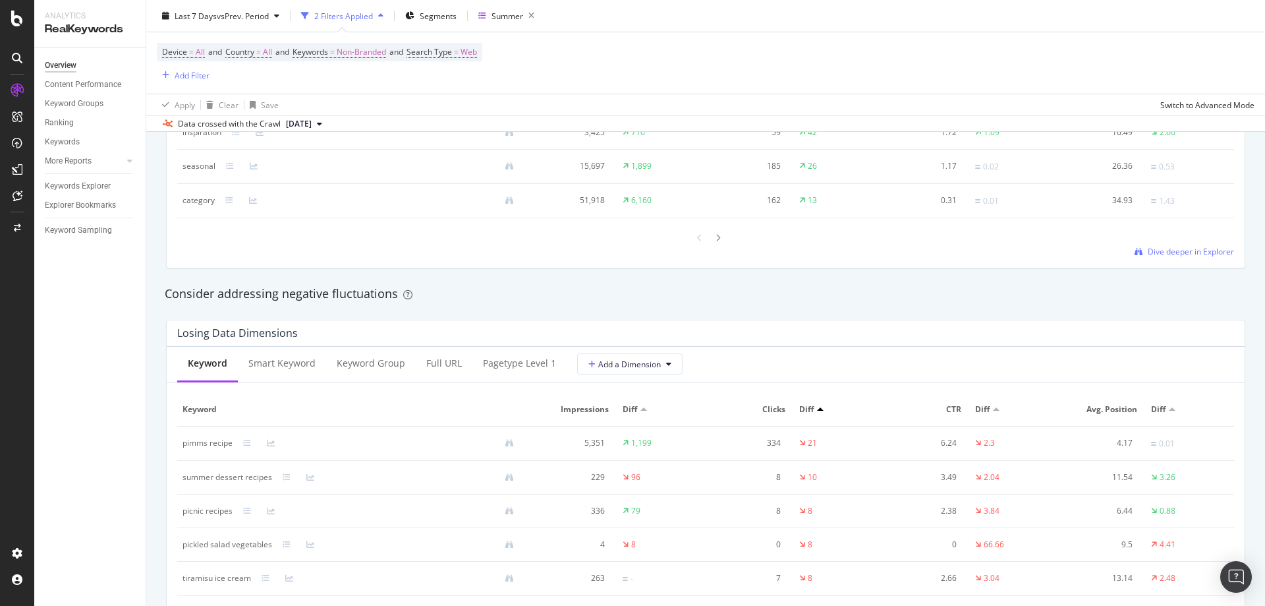
scroll to position [1384, 0]
click at [521, 381] on div "pagetype Level 1" at bounding box center [520, 363] width 94 height 36
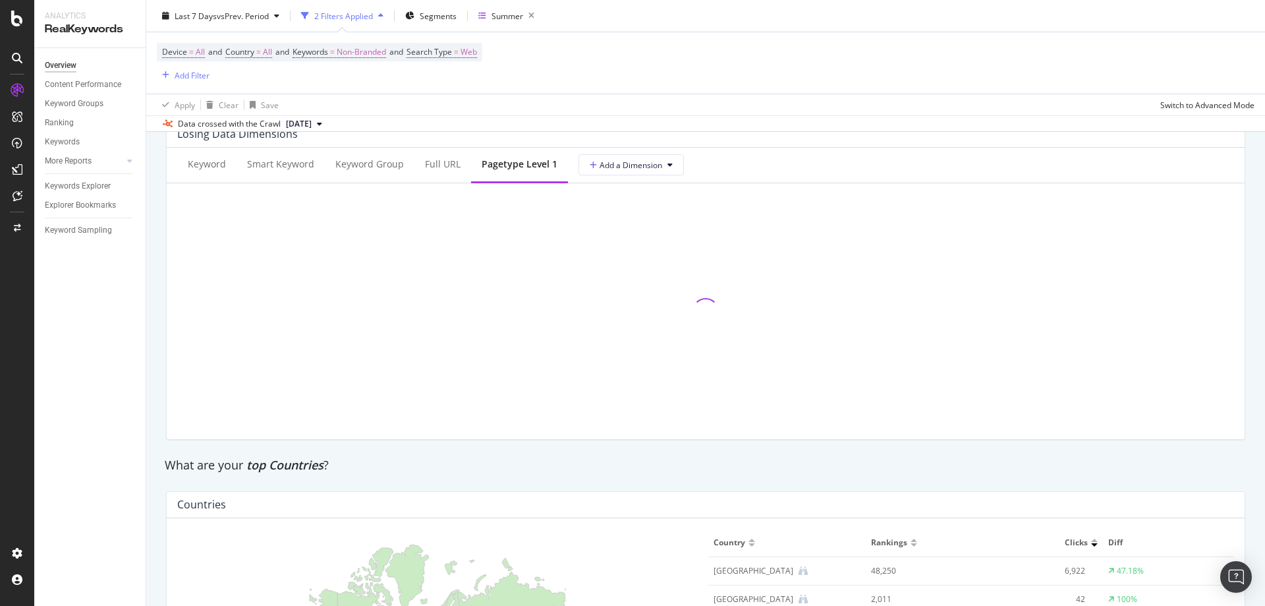
scroll to position [1582, 0]
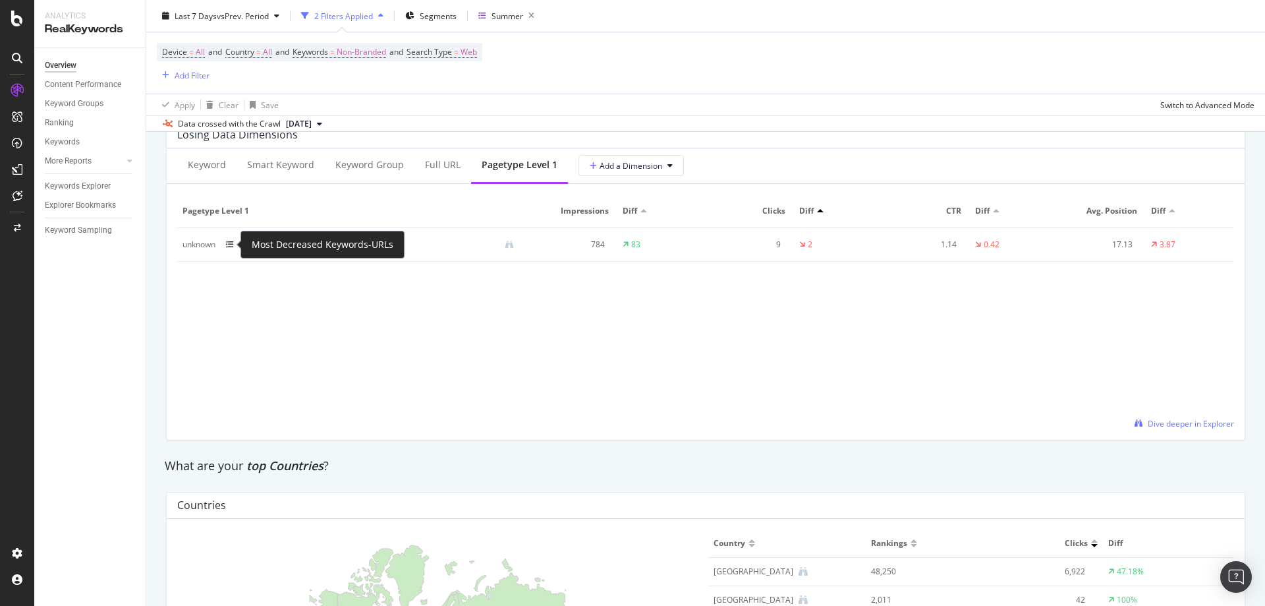
click at [228, 241] on icon at bounding box center [230, 245] width 8 height 8
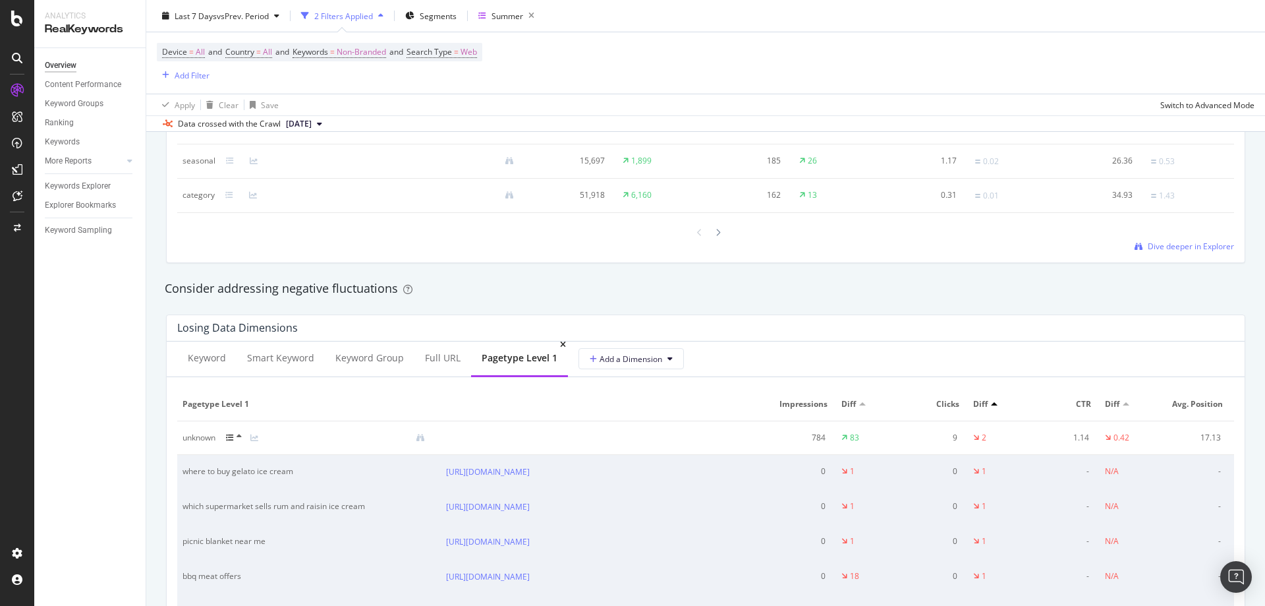
scroll to position [1384, 0]
click at [230, 439] on icon at bounding box center [230, 442] width 8 height 8
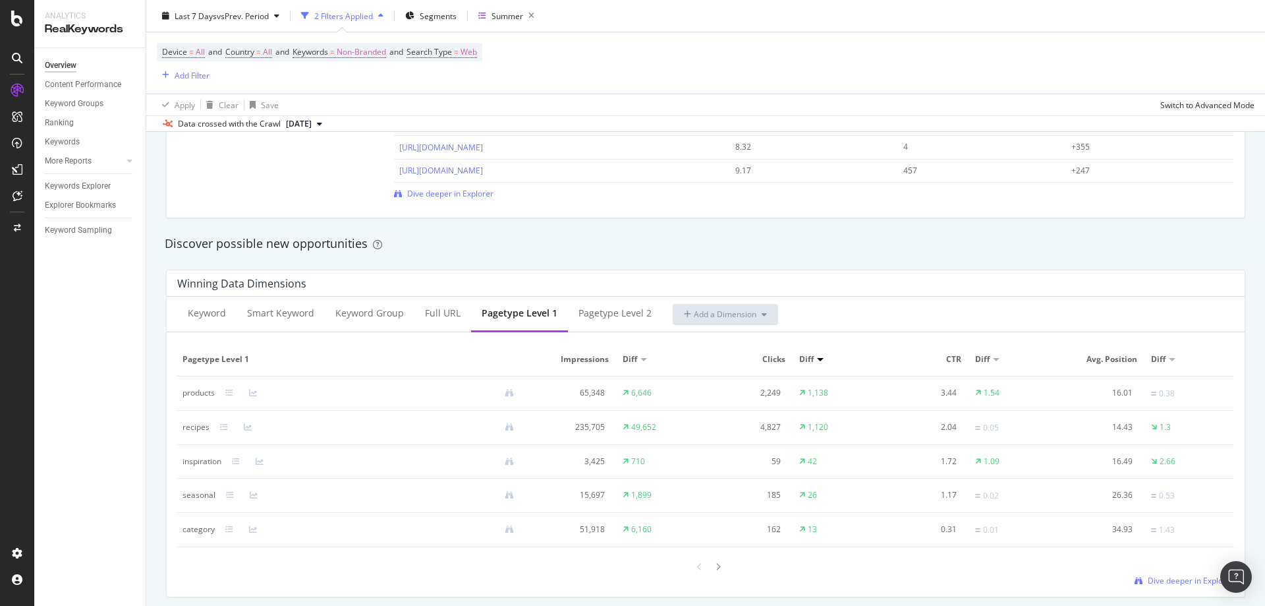
scroll to position [1120, 0]
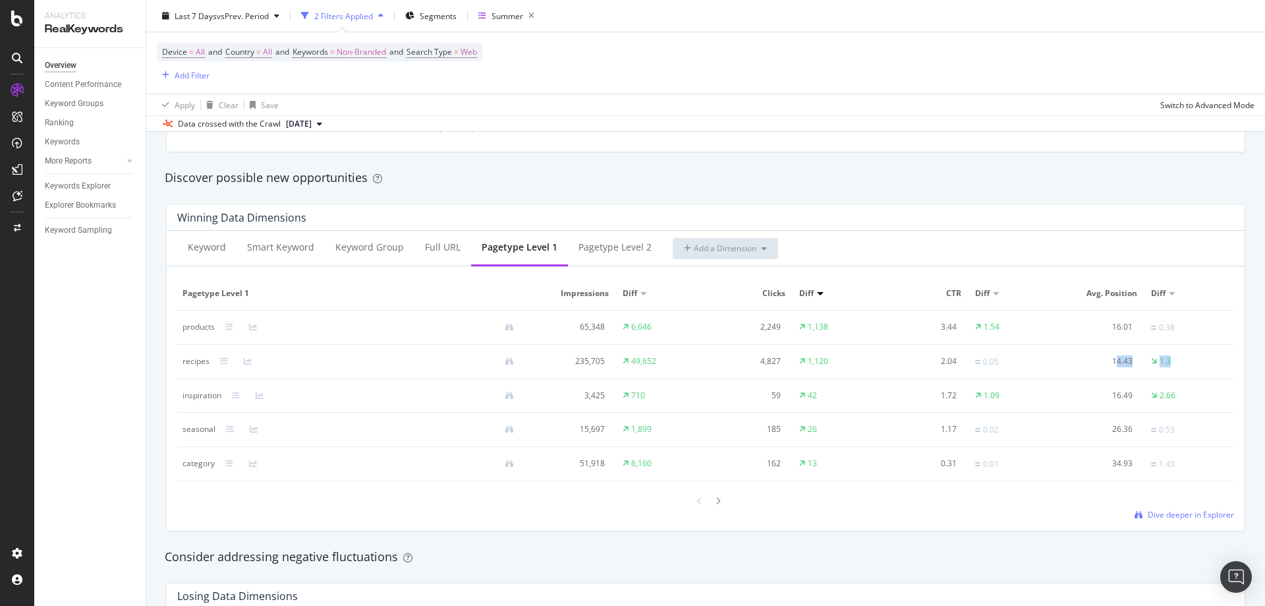
drag, startPoint x: 1182, startPoint y: 355, endPoint x: 1107, endPoint y: 359, distance: 75.3
click at [1107, 359] on tr "recipes 235,705 49,652 4,827 1,120 2.04 0.05 14.43 1.3" at bounding box center [705, 362] width 1057 height 34
click at [1199, 362] on td "1.3" at bounding box center [1190, 362] width 88 height 34
drag, startPoint x: 1190, startPoint y: 364, endPoint x: 1113, endPoint y: 363, distance: 77.1
click at [1107, 362] on tr "recipes 235,705 49,652 4,827 1,120 2.04 0.05 14.43 1.3" at bounding box center [705, 362] width 1057 height 34
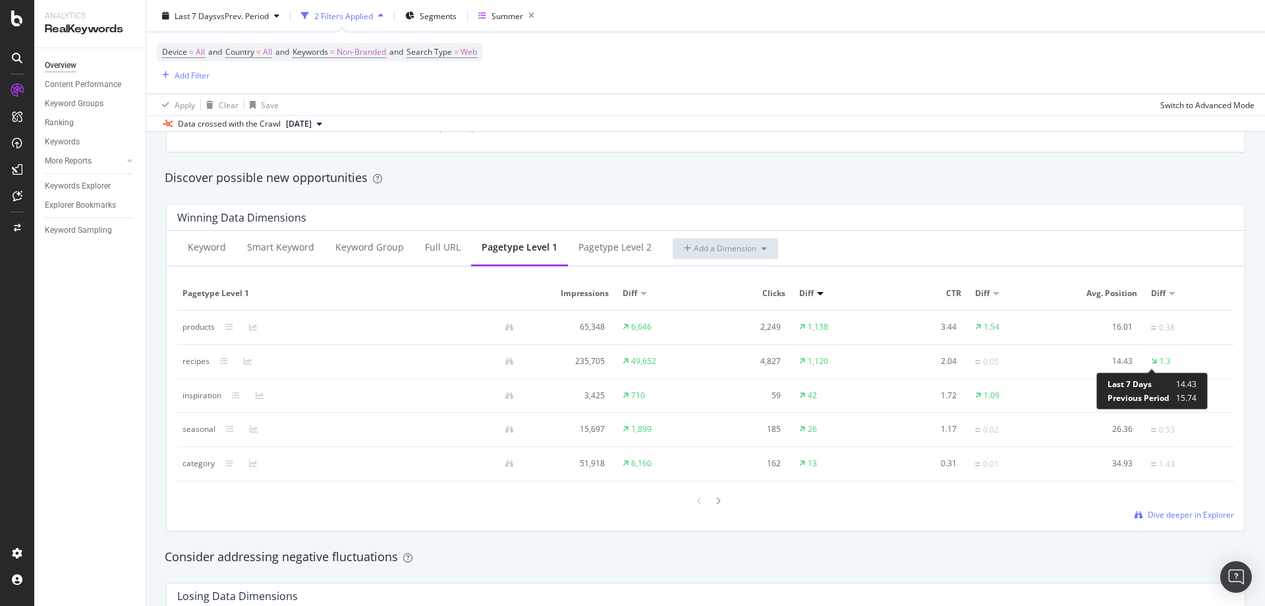
click at [1181, 370] on td "1.3" at bounding box center [1190, 362] width 88 height 34
drag, startPoint x: 1157, startPoint y: 366, endPoint x: 1109, endPoint y: 366, distance: 48.8
click at [1109, 366] on tr "recipes 235,705 49,652 4,827 1,120 2.04 0.05 14.43 1.3" at bounding box center [705, 362] width 1057 height 34
click at [1109, 366] on div "14.43" at bounding box center [1099, 361] width 70 height 12
drag, startPoint x: 1161, startPoint y: 361, endPoint x: 180, endPoint y: 348, distance: 981.4
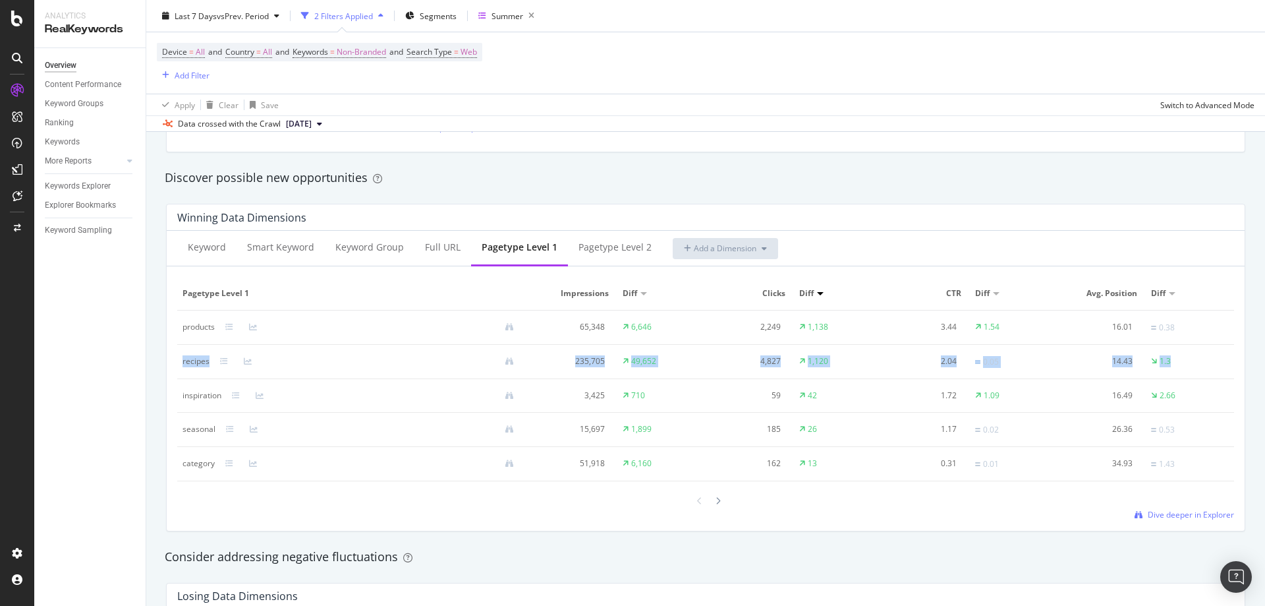
click at [180, 348] on tr "recipes 235,705 49,652 4,827 1,120 2.04 0.05 14.43 1.3" at bounding box center [705, 362] width 1057 height 34
click at [1180, 314] on td "0.38" at bounding box center [1190, 327] width 88 height 34
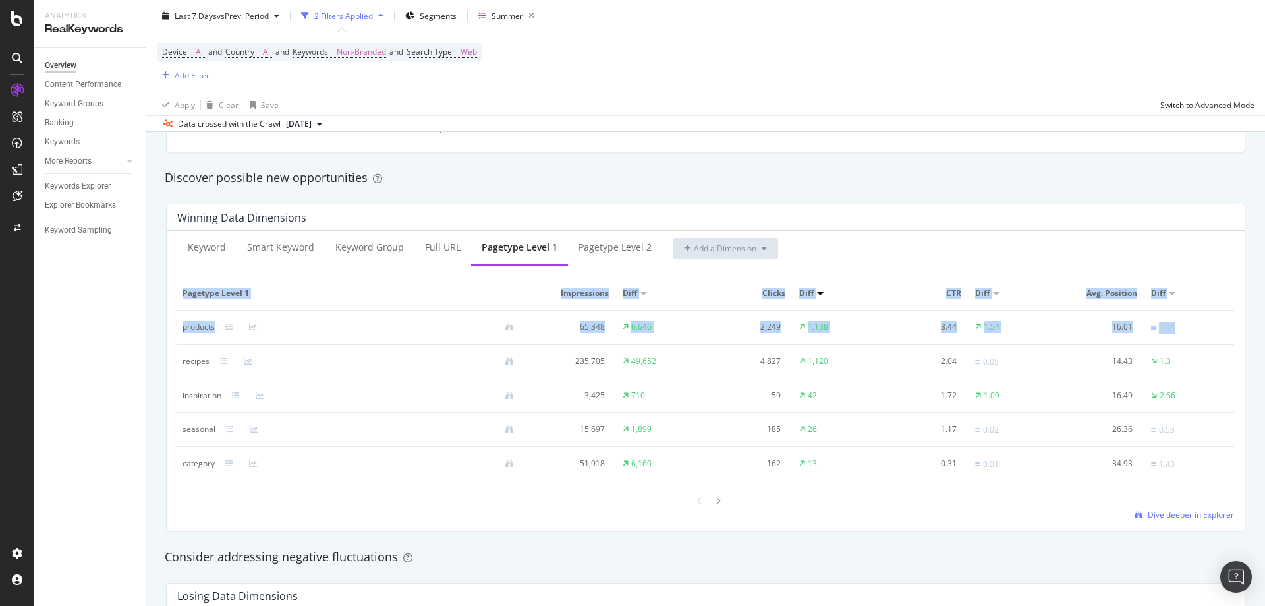
drag, startPoint x: 1183, startPoint y: 327, endPoint x: 176, endPoint y: 324, distance: 1007.0
click at [175, 325] on div "Keyword Smart Keyword Keyword Group Full URL pagetype Level 1 pagetype Level 2 …" at bounding box center [706, 381] width 1078 height 300
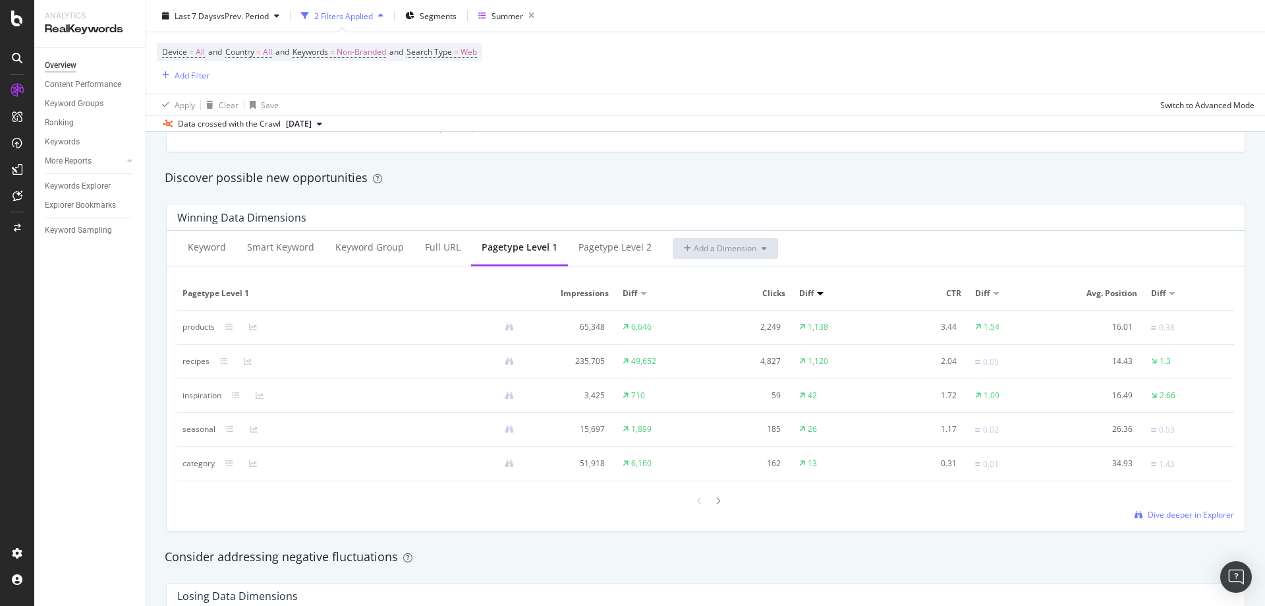
click at [1193, 316] on td "0.38" at bounding box center [1190, 327] width 88 height 34
drag, startPoint x: 1170, startPoint y: 327, endPoint x: 843, endPoint y: 317, distance: 327.7
click at [843, 317] on tr "products 65,348 6,646 2,249 1,138 3.44 1.54 16.01 0.38" at bounding box center [705, 327] width 1057 height 34
click at [1110, 328] on div "16.01" at bounding box center [1099, 327] width 70 height 12
drag, startPoint x: 997, startPoint y: 324, endPoint x: 954, endPoint y: 324, distance: 42.8
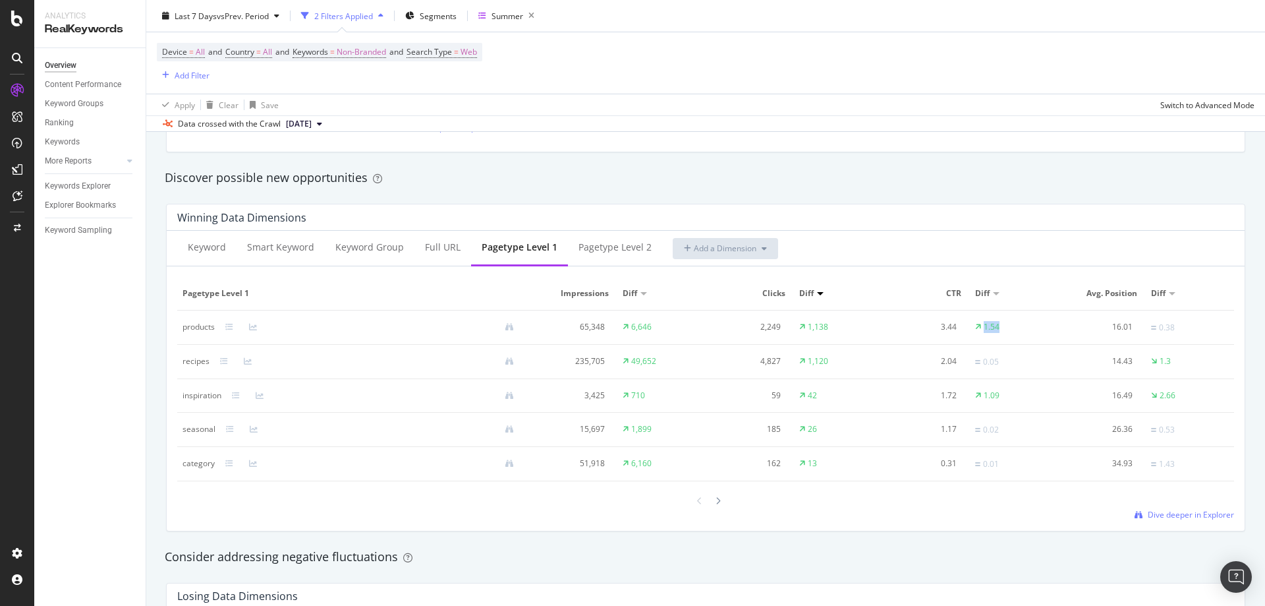
click at [954, 324] on tr "products 65,348 6,646 2,249 1,138 3.44 1.54 16.01 0.38" at bounding box center [705, 327] width 1057 height 34
click at [1018, 324] on td "1.54" at bounding box center [1014, 327] width 88 height 34
click at [987, 323] on div "1.54" at bounding box center [992, 327] width 16 height 12
click at [233, 327] on icon at bounding box center [229, 327] width 8 height 8
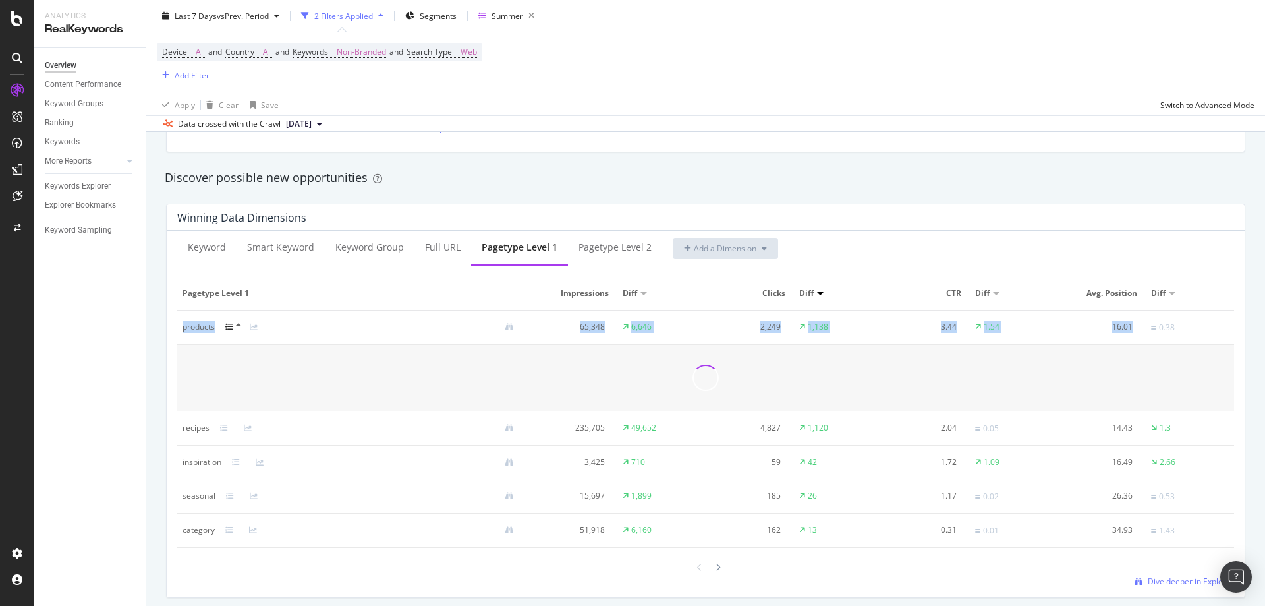
drag, startPoint x: 178, startPoint y: 330, endPoint x: 1130, endPoint y: 335, distance: 952.3
click at [1130, 335] on tr "products 65,348 6,646 2,249 1,138 3.44 1.54 16.01 0.38" at bounding box center [705, 327] width 1057 height 34
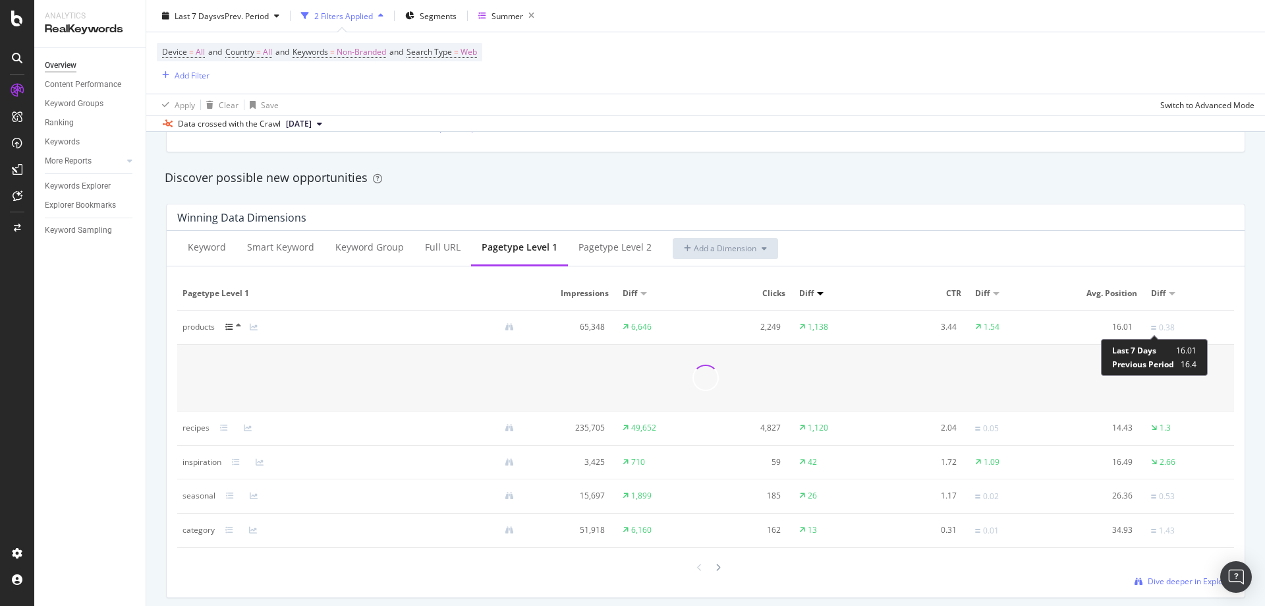
click at [1151, 331] on div "0.38" at bounding box center [1163, 328] width 24 height 12
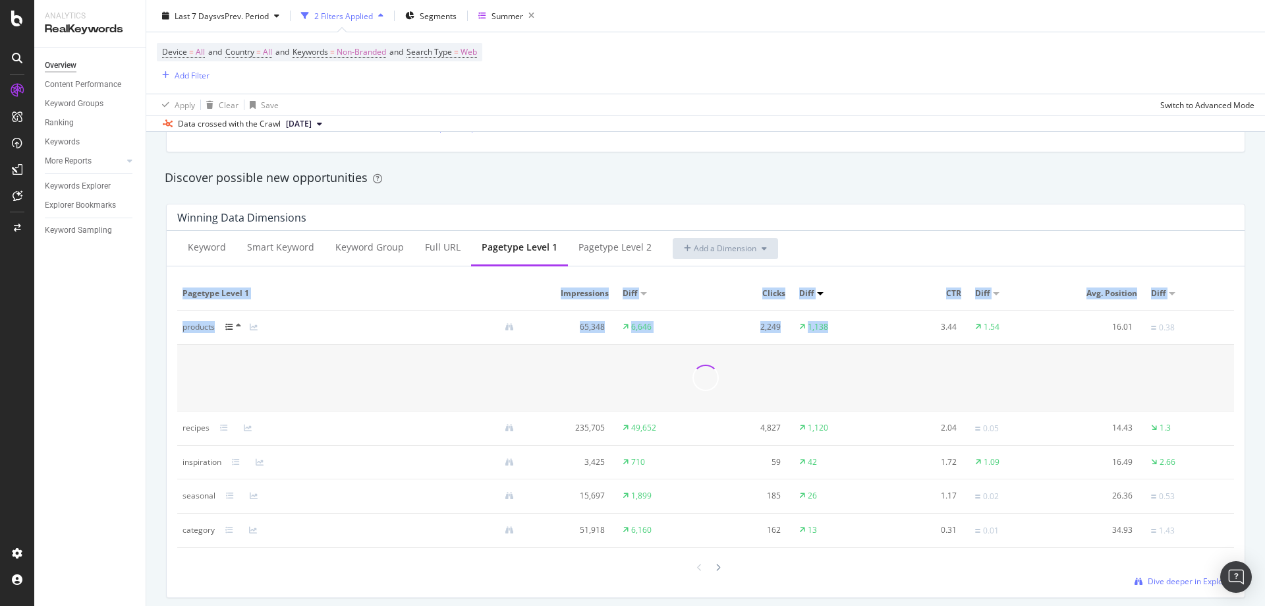
drag, startPoint x: 176, startPoint y: 325, endPoint x: 906, endPoint y: 316, distance: 730.3
click at [906, 316] on div "Keyword Smart Keyword Keyword Group Full URL pagetype Level 1 pagetype Level 2 …" at bounding box center [706, 414] width 1078 height 366
click at [906, 316] on td "3.44" at bounding box center [926, 327] width 88 height 34
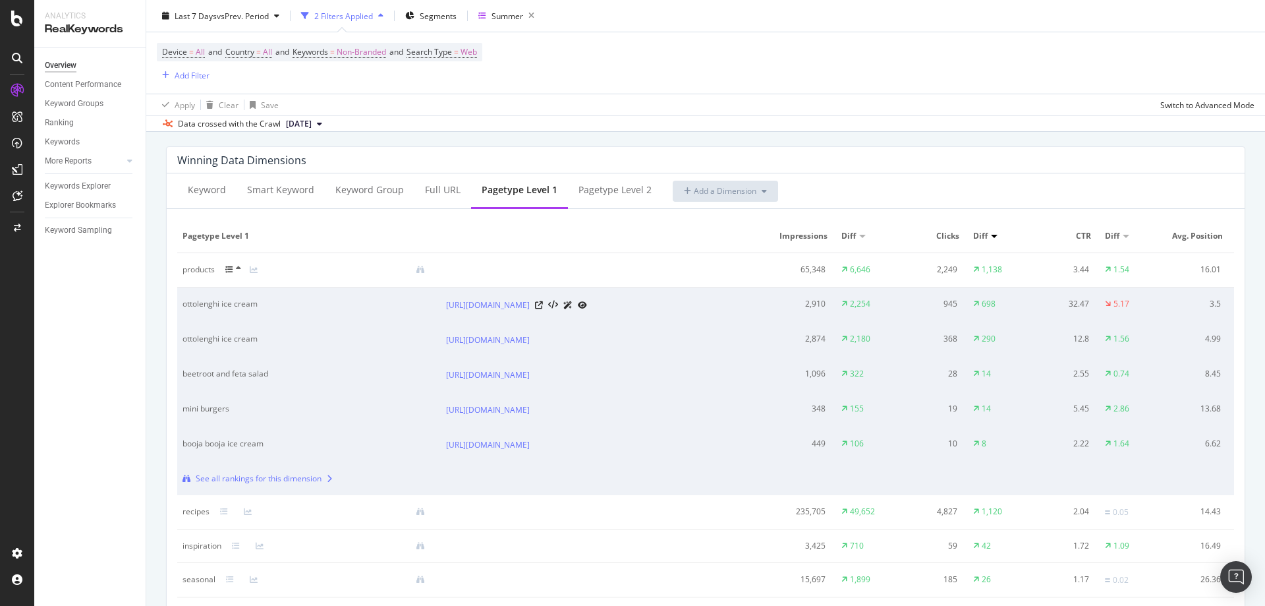
scroll to position [1252, 0]
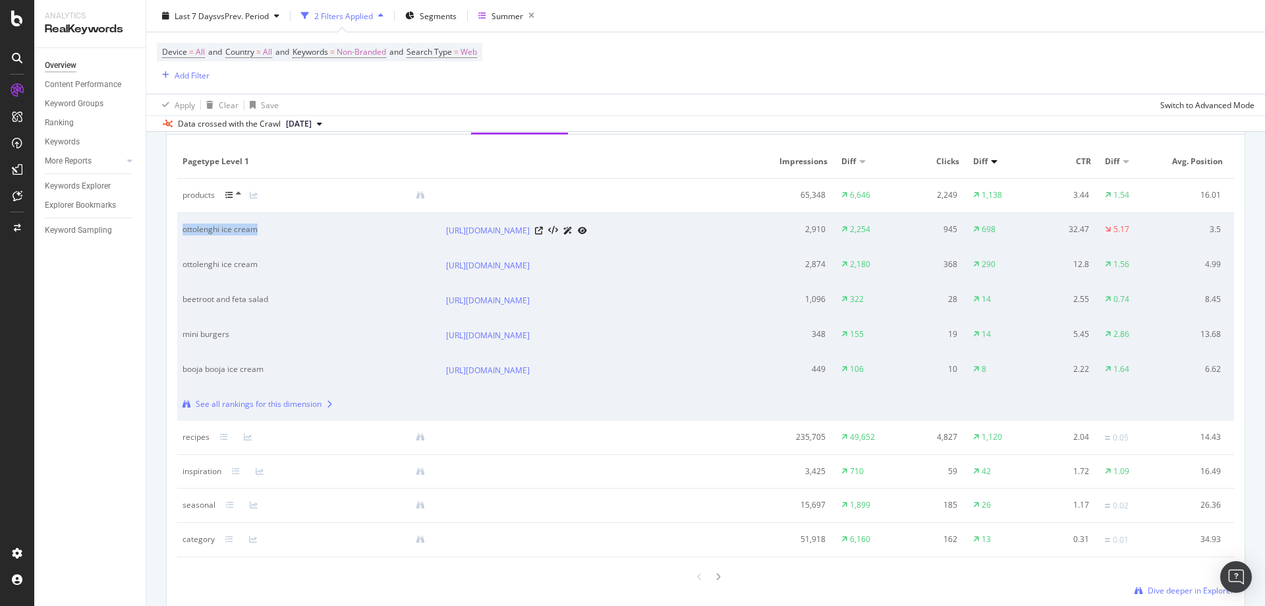
drag, startPoint x: 258, startPoint y: 223, endPoint x: 285, endPoint y: 260, distance: 45.2
click at [335, 234] on div "ottolenghi ice cream" at bounding box center [297, 229] width 228 height 12
click at [284, 260] on tbody "products 65,348 6,646 2,249 1,138 3.44 1.54 16.01 0.38 ottolenghi ice cream htt…" at bounding box center [737, 368] width 1120 height 378
click at [256, 283] on td "ottolenghi ice cream" at bounding box center [309, 265] width 264 height 35
click at [239, 195] on icon at bounding box center [238, 194] width 5 height 8
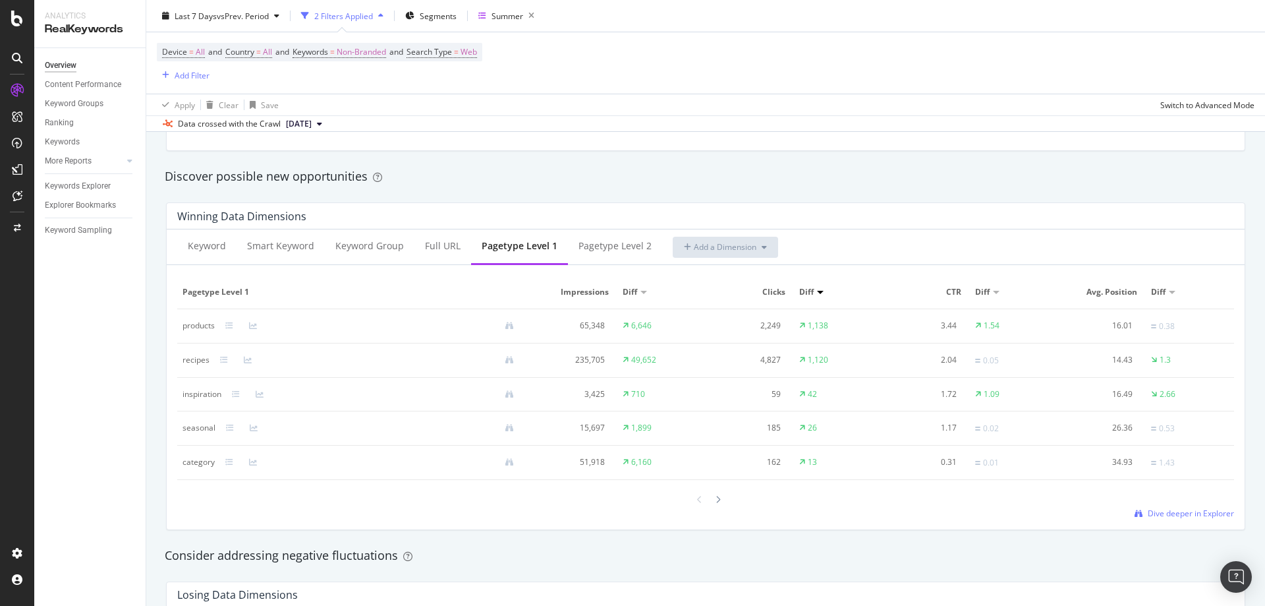
scroll to position [1120, 0]
click at [227, 329] on icon at bounding box center [229, 327] width 8 height 8
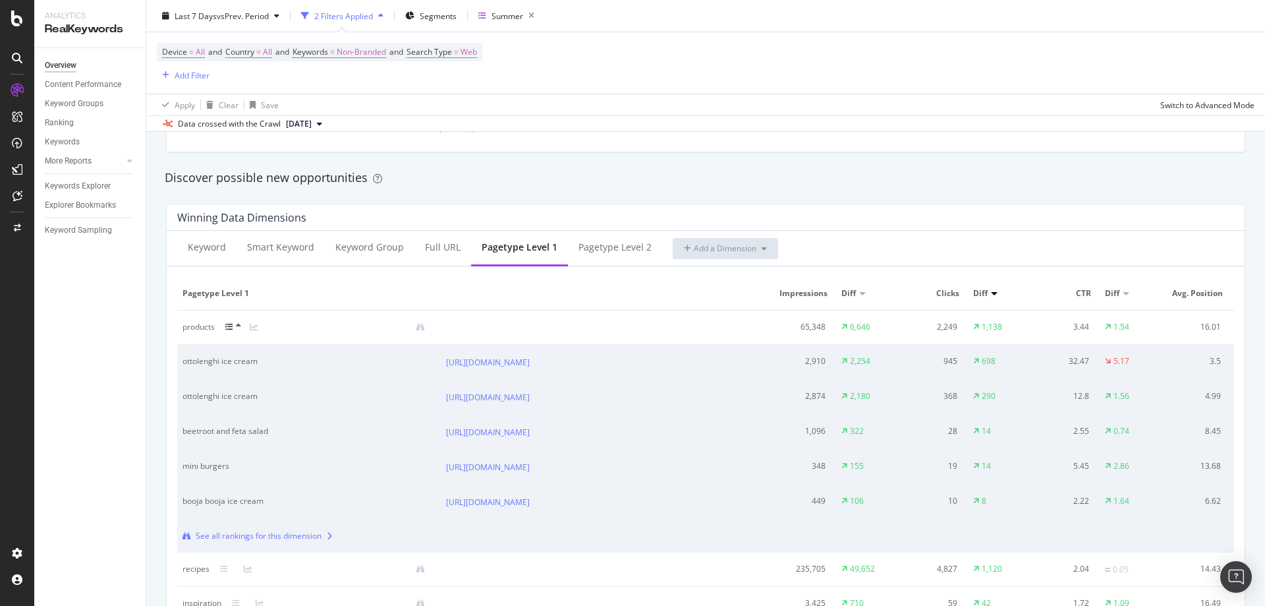
click at [227, 329] on icon at bounding box center [229, 327] width 8 height 8
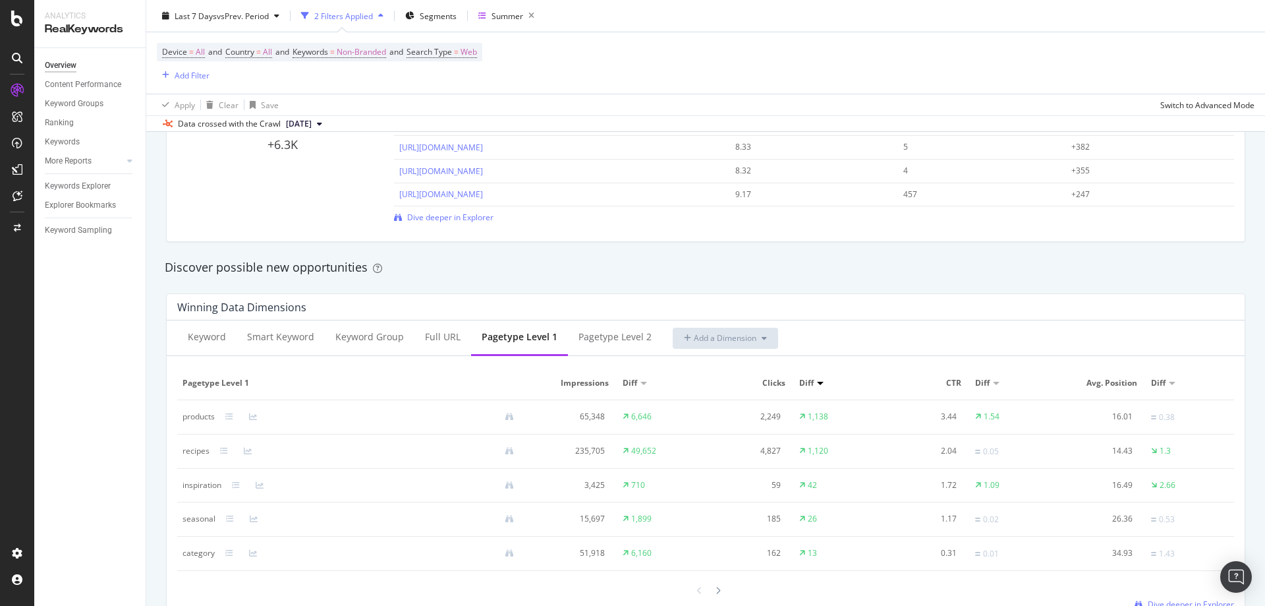
scroll to position [1054, 0]
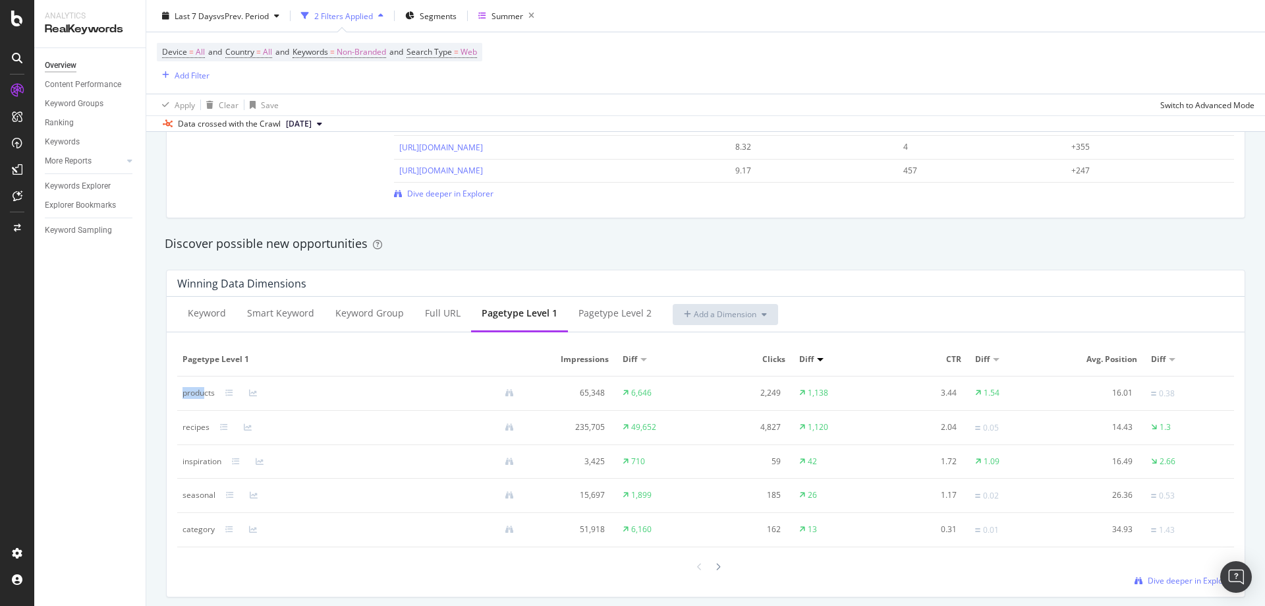
drag, startPoint x: 177, startPoint y: 395, endPoint x: 205, endPoint y: 388, distance: 28.5
click at [205, 388] on td "products" at bounding box center [353, 393] width 353 height 34
drag, startPoint x: 194, startPoint y: 428, endPoint x: 200, endPoint y: 422, distance: 8.9
click at [200, 422] on div "recipes" at bounding box center [196, 427] width 27 height 12
drag, startPoint x: 656, startPoint y: 429, endPoint x: 613, endPoint y: 432, distance: 42.9
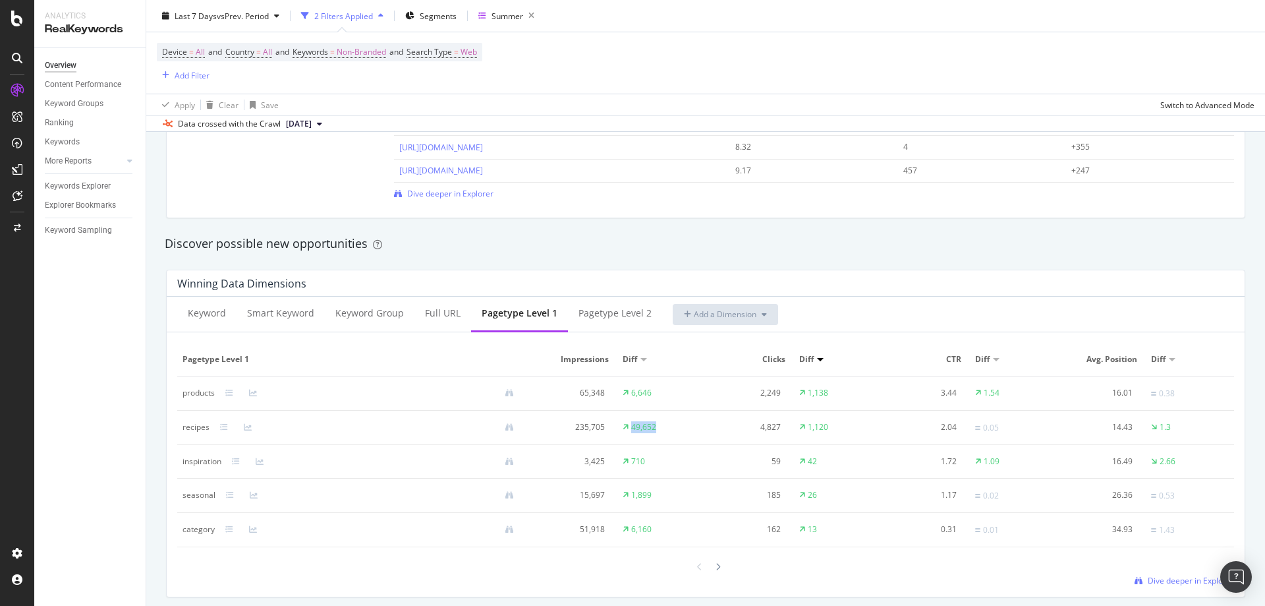
click at [613, 432] on tr "recipes 235,705 49,652 4,827 1,120 2.04 0.05 14.43 1.3" at bounding box center [705, 428] width 1057 height 34
drag, startPoint x: 815, startPoint y: 422, endPoint x: 787, endPoint y: 431, distance: 29.0
click at [787, 431] on tr "recipes 235,705 49,652 4,827 1,120 2.04 0.05 14.43 1.3" at bounding box center [705, 428] width 1057 height 34
click at [822, 424] on div "1,120" at bounding box center [818, 427] width 20 height 12
drag, startPoint x: 638, startPoint y: 390, endPoint x: 517, endPoint y: 390, distance: 121.3
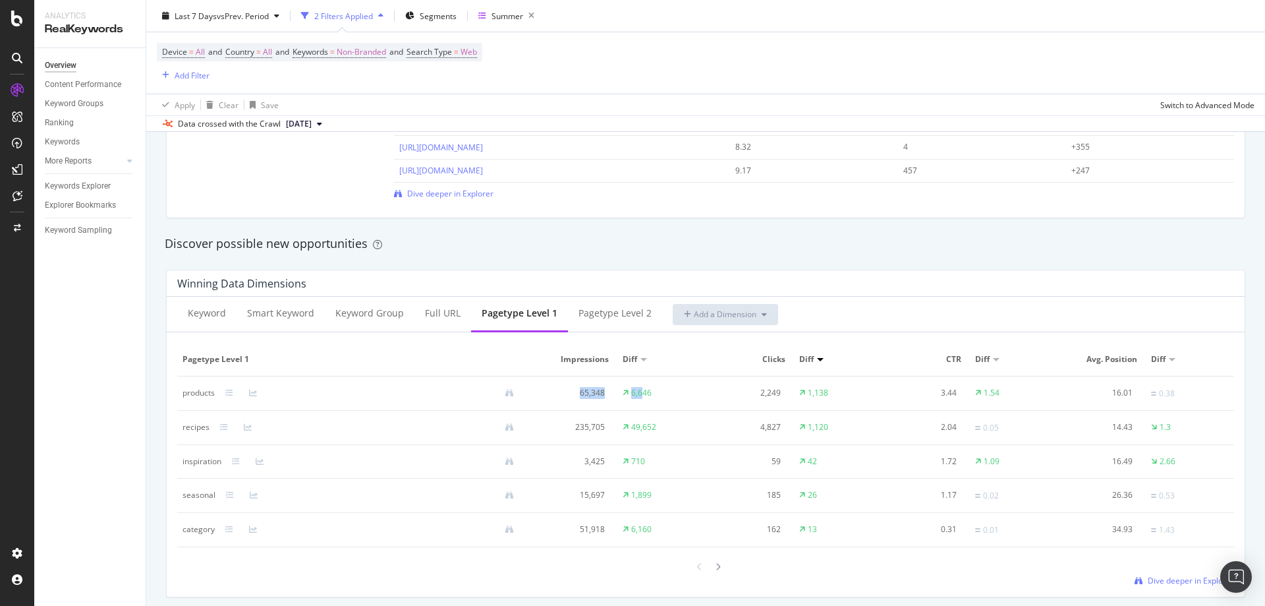
click at [517, 390] on tr "products 65,348 6,646 2,249 1,138 3.44 1.54 16.01 0.38" at bounding box center [705, 393] width 1057 height 34
click at [652, 398] on td "6,646" at bounding box center [662, 393] width 88 height 34
drag, startPoint x: 652, startPoint y: 392, endPoint x: 594, endPoint y: 391, distance: 57.4
click at [432, 391] on tr "products 65,348 6,646 2,249 1,138 3.44 1.54 16.01 0.38" at bounding box center [705, 393] width 1057 height 34
click at [636, 389] on div "6,646" at bounding box center [641, 393] width 20 height 12
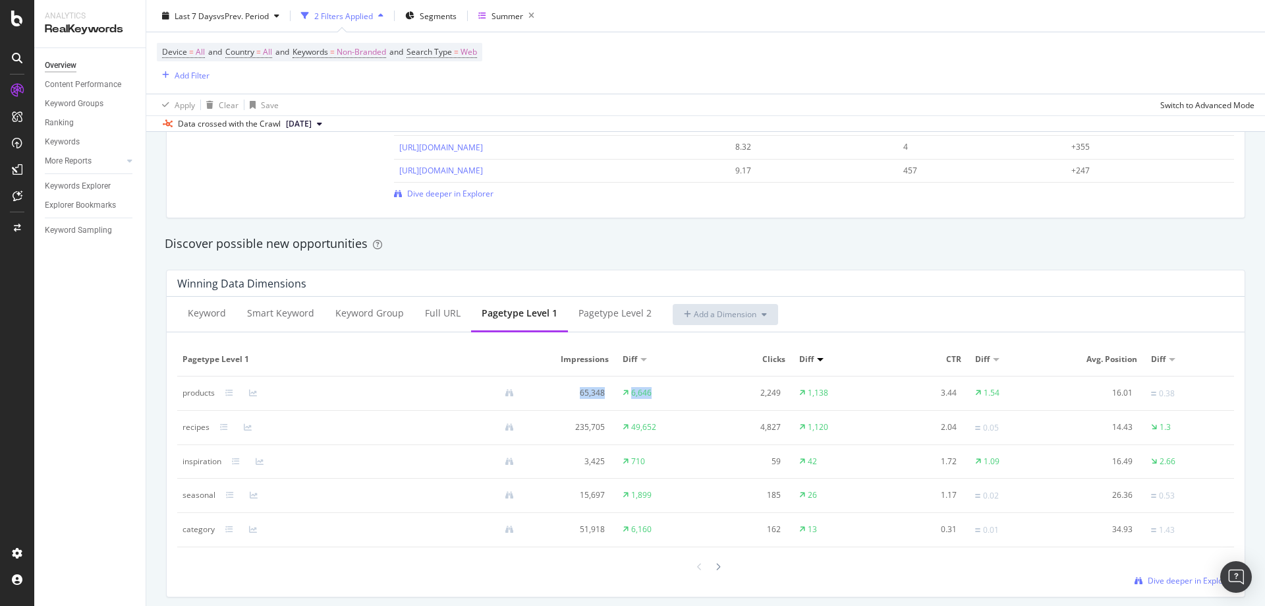
drag, startPoint x: 650, startPoint y: 396, endPoint x: 499, endPoint y: 409, distance: 152.1
click at [237, 389] on tr "products 65,348 6,646 2,249 1,138 3.44 1.54 16.01 0.38" at bounding box center [705, 393] width 1057 height 34
drag, startPoint x: 825, startPoint y: 396, endPoint x: 720, endPoint y: 395, distance: 105.5
click at [720, 395] on tr "products 65,348 6,646 2,249 1,138 3.44 1.54 16.01 0.38" at bounding box center [705, 393] width 1057 height 34
click at [831, 394] on td "1,138" at bounding box center [838, 393] width 88 height 34
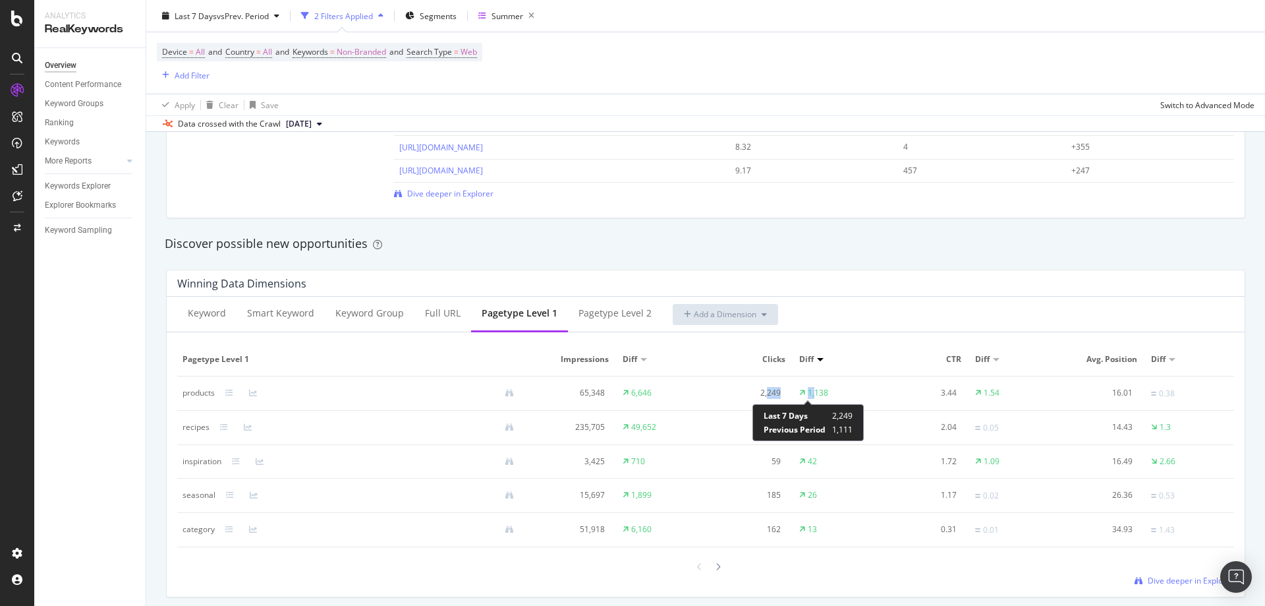
drag, startPoint x: 811, startPoint y: 392, endPoint x: 786, endPoint y: 417, distance: 35.4
click at [760, 397] on tr "products 65,348 6,646 2,249 1,138 3.44 1.54 16.01 0.38" at bounding box center [705, 393] width 1057 height 34
drag, startPoint x: 828, startPoint y: 428, endPoint x: 722, endPoint y: 429, distance: 106.1
click at [722, 429] on tr "recipes 235,705 49,652 4,827 1,120 2.04 0.05 14.43 1.3" at bounding box center [705, 428] width 1057 height 34
click at [848, 430] on td "1,120" at bounding box center [838, 428] width 88 height 34
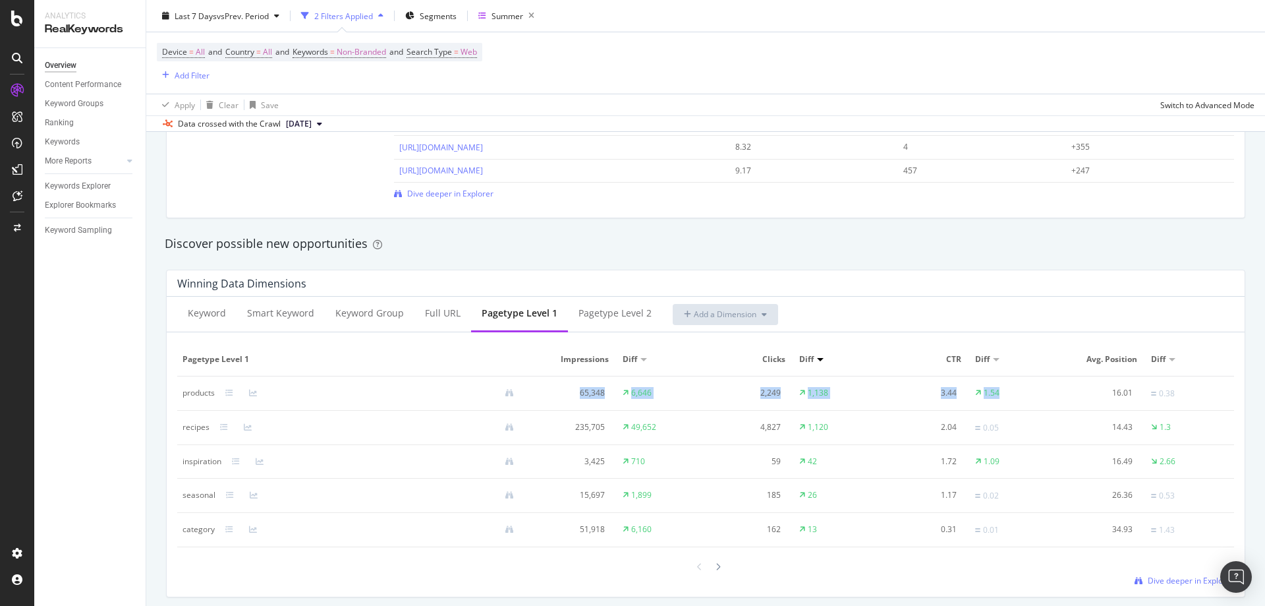
drag, startPoint x: 1017, startPoint y: 395, endPoint x: 283, endPoint y: 393, distance: 733.5
click at [283, 393] on tr "products 65,348 6,646 2,249 1,138 3.44 1.54 16.01 0.38" at bounding box center [705, 393] width 1057 height 34
click at [1022, 394] on td "1.54" at bounding box center [1014, 393] width 88 height 34
drag, startPoint x: 1172, startPoint y: 398, endPoint x: 1035, endPoint y: 395, distance: 137.8
click at [1035, 395] on tr "products 65,348 6,646 2,249 1,138 3.44 1.54 16.01 0.38" at bounding box center [705, 393] width 1057 height 34
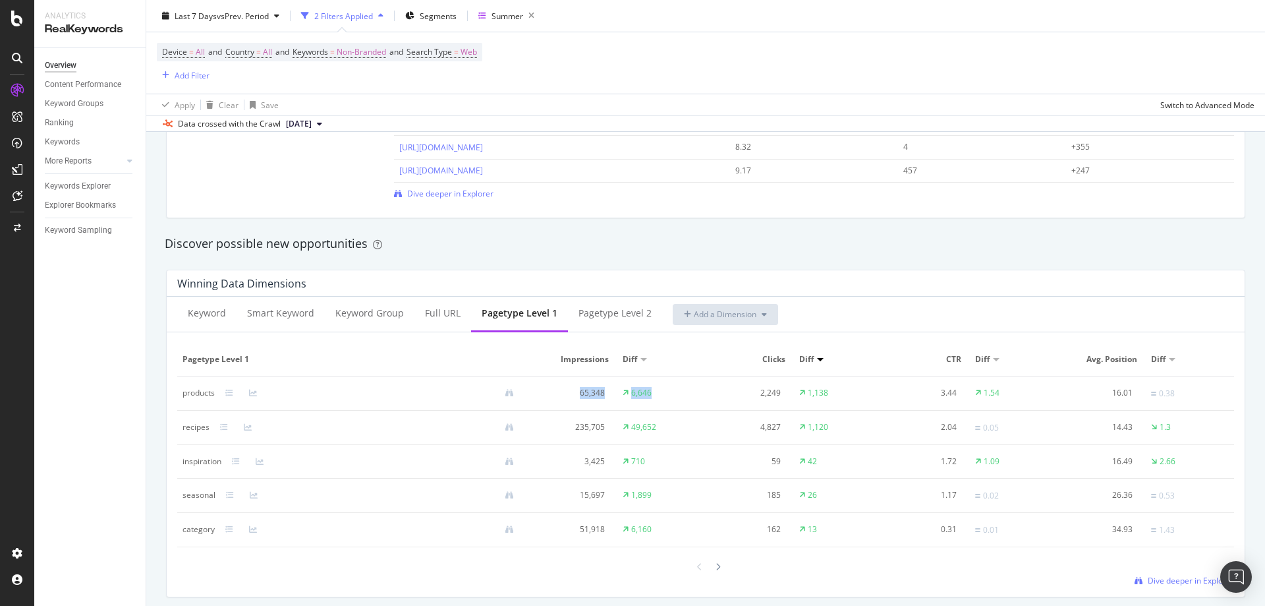
drag, startPoint x: 681, startPoint y: 399, endPoint x: 475, endPoint y: 403, distance: 206.3
click at [475, 403] on tr "products 65,348 6,646 2,249 1,138 3.44 1.54 16.01 0.38" at bounding box center [705, 393] width 1057 height 34
drag, startPoint x: 1008, startPoint y: 392, endPoint x: 902, endPoint y: 391, distance: 106.1
click at [902, 391] on tr "products 65,348 6,646 2,249 1,138 3.44 1.54 16.01 0.38" at bounding box center [705, 393] width 1057 height 34
click at [1023, 397] on td "1.54" at bounding box center [1014, 393] width 88 height 34
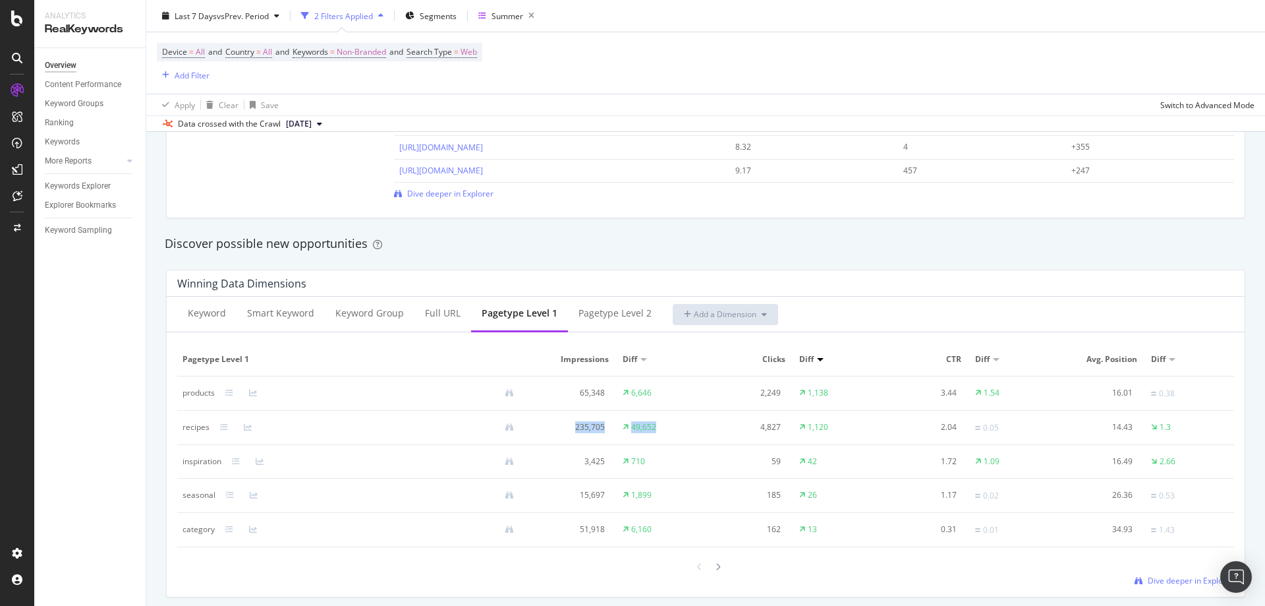
drag, startPoint x: 558, startPoint y: 428, endPoint x: 733, endPoint y: 428, distance: 174.6
click at [733, 428] on tr "recipes 235,705 49,652 4,827 1,120 2.04 0.05 14.43 1.3" at bounding box center [705, 428] width 1057 height 34
click at [733, 428] on div "4,827" at bounding box center [746, 427] width 70 height 12
drag, startPoint x: 660, startPoint y: 431, endPoint x: 615, endPoint y: 431, distance: 44.8
click at [618, 431] on td "49,652" at bounding box center [662, 428] width 88 height 34
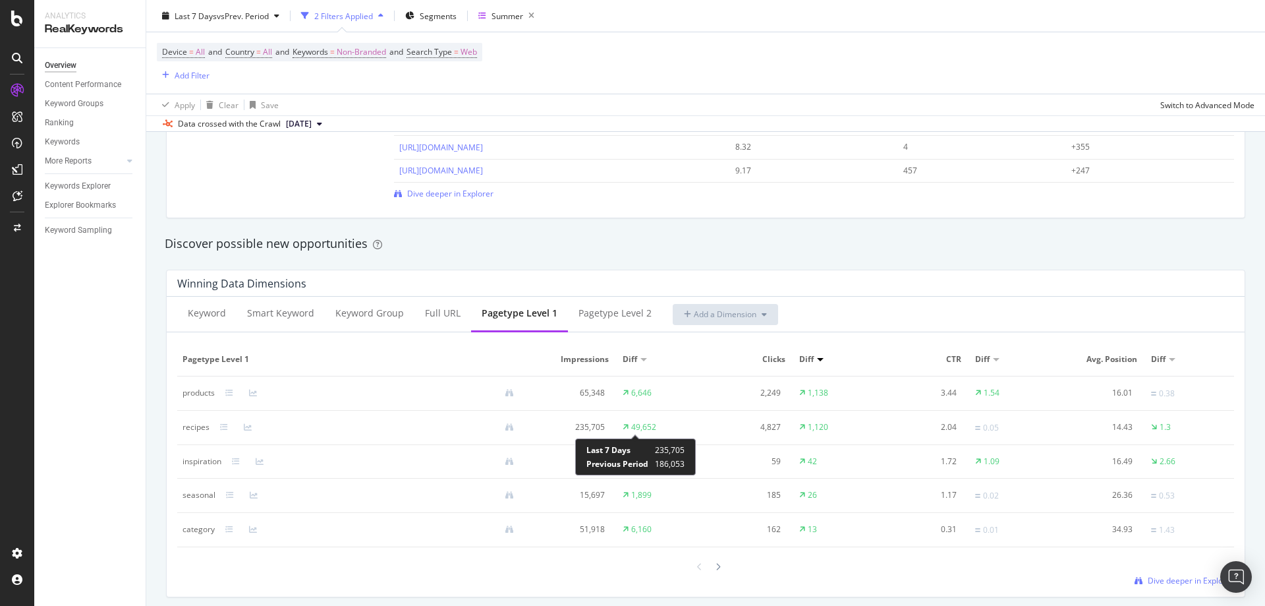
click at [668, 435] on td "49,652" at bounding box center [662, 428] width 88 height 34
click at [624, 421] on div "49,652" at bounding box center [640, 427] width 34 height 12
drag, startPoint x: 603, startPoint y: 429, endPoint x: 706, endPoint y: 436, distance: 103.1
click at [706, 436] on tr "recipes 235,705 49,652 4,827 1,120 2.04 0.05 14.43 1.3" at bounding box center [705, 428] width 1057 height 34
click at [706, 436] on td "4,827" at bounding box center [750, 428] width 88 height 34
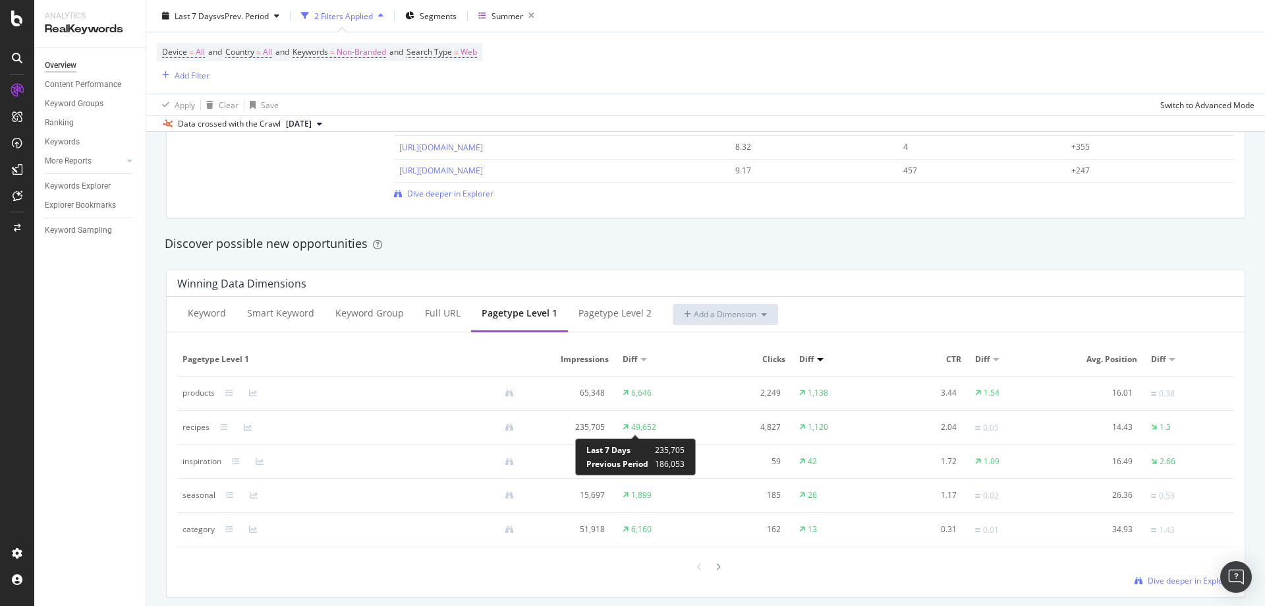
drag, startPoint x: 623, startPoint y: 429, endPoint x: 822, endPoint y: 437, distance: 199.8
click at [822, 437] on tr "recipes 235,705 49,652 4,827 1,120 2.04 0.05 14.43 1.3" at bounding box center [705, 428] width 1057 height 34
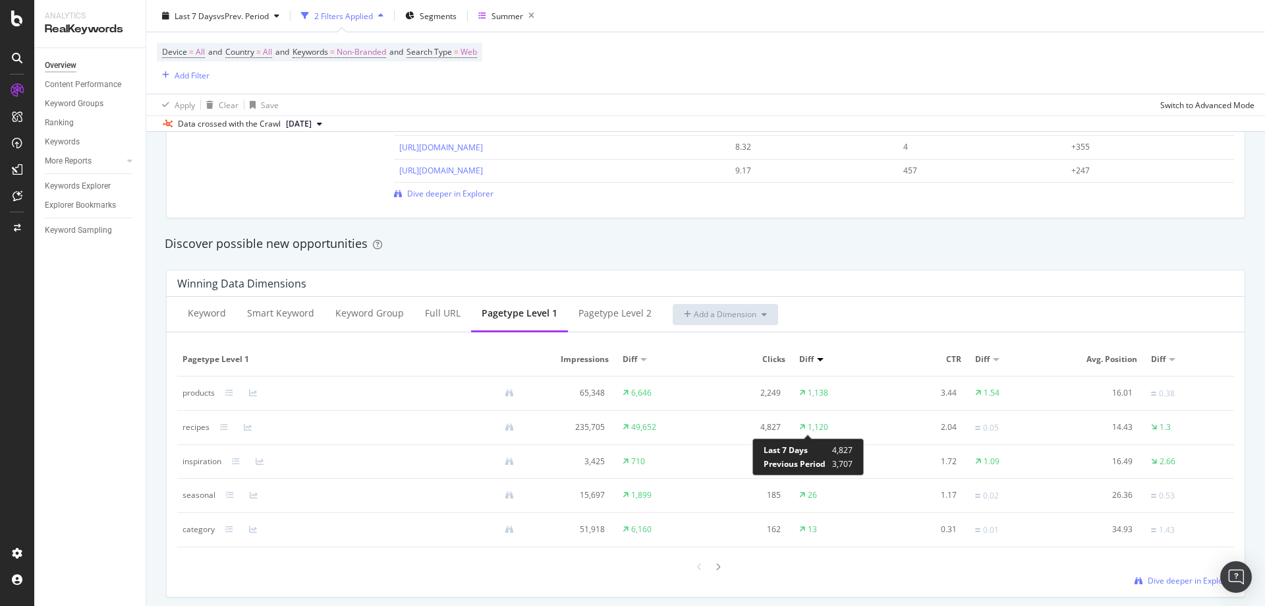
drag, startPoint x: 794, startPoint y: 429, endPoint x: 885, endPoint y: 434, distance: 91.1
click at [878, 432] on tr "recipes 235,705 49,652 4,827 1,120 2.04 0.05 14.43 1.3" at bounding box center [705, 428] width 1057 height 34
click at [813, 426] on div "1,120" at bounding box center [818, 427] width 20 height 12
click at [836, 432] on td "1,120" at bounding box center [838, 428] width 88 height 34
drag, startPoint x: 1003, startPoint y: 427, endPoint x: 1012, endPoint y: 425, distance: 8.8
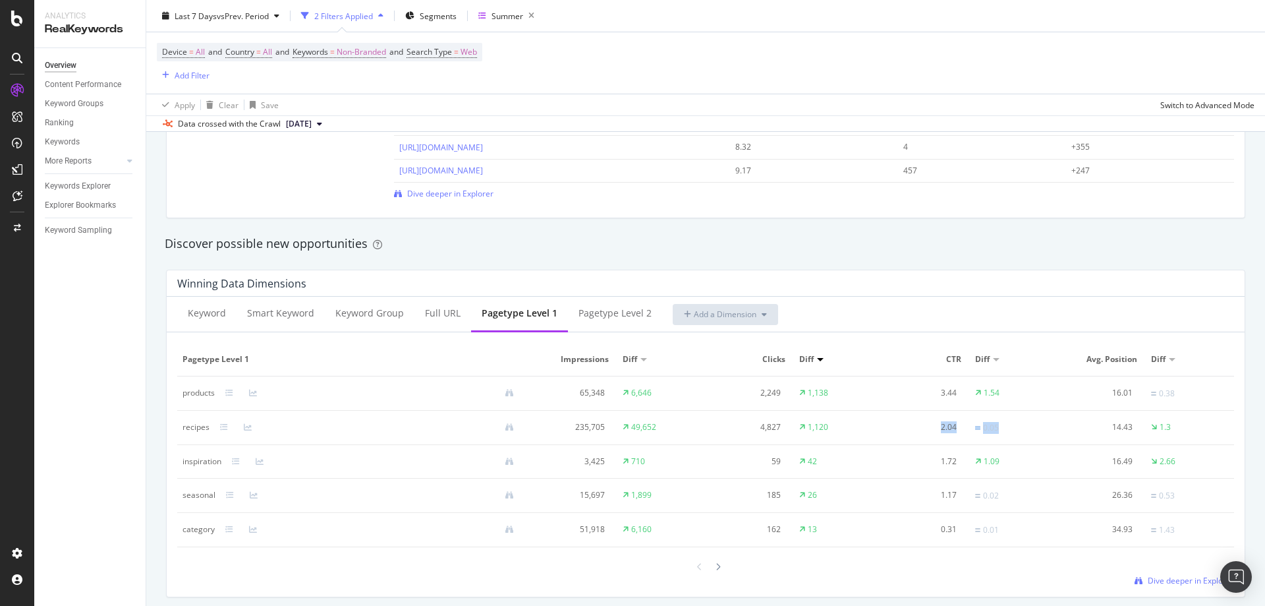
click at [921, 428] on tr "recipes 235,705 49,652 4,827 1,120 2.04 0.05 14.43 1.3" at bounding box center [705, 428] width 1057 height 34
click at [1037, 425] on td "0.05" at bounding box center [1014, 428] width 88 height 34
drag, startPoint x: 1215, startPoint y: 423, endPoint x: 1074, endPoint y: 441, distance: 142.2
click at [1074, 441] on tr "recipes 235,705 49,652 4,827 1,120 2.04 0.05 14.43 1.3" at bounding box center [705, 428] width 1057 height 34
click at [1172, 427] on td "1.3" at bounding box center [1190, 428] width 88 height 34
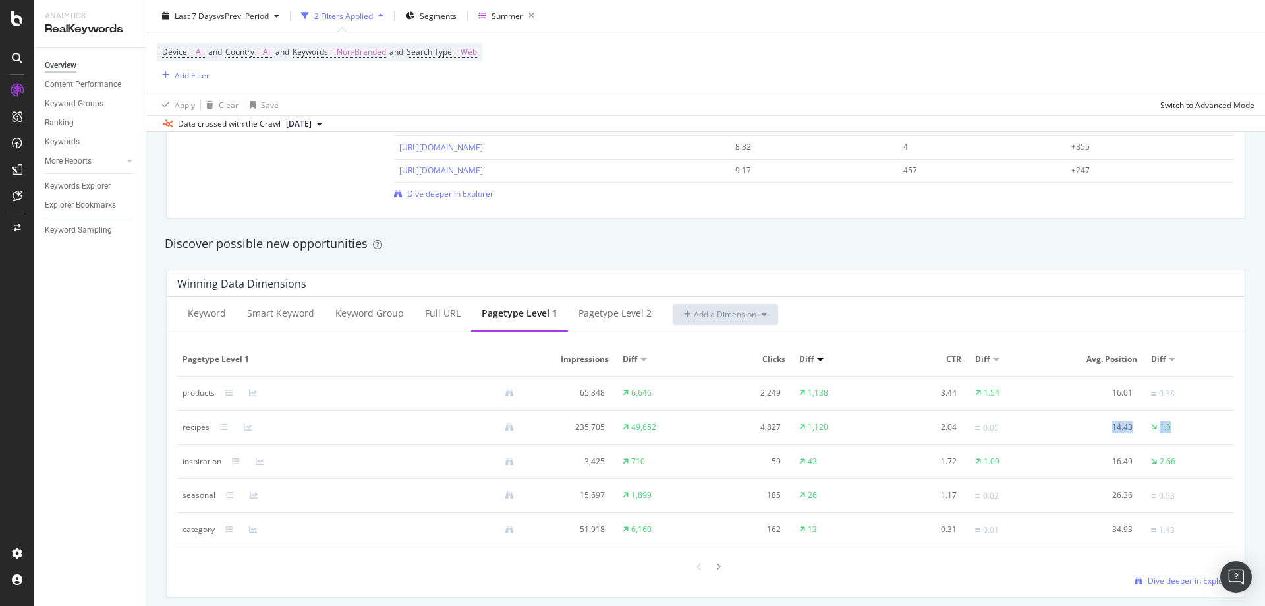
drag, startPoint x: 1172, startPoint y: 427, endPoint x: 1089, endPoint y: 430, distance: 83.1
click at [1095, 430] on tr "recipes 235,705 49,652 4,827 1,120 2.04 0.05 14.43 1.3" at bounding box center [705, 428] width 1057 height 34
drag, startPoint x: 1005, startPoint y: 432, endPoint x: 856, endPoint y: 432, distance: 148.9
click at [856, 432] on tr "recipes 235,705 49,652 4,827 1,120 2.04 0.05 14.43 1.3" at bounding box center [705, 428] width 1057 height 34
drag, startPoint x: 653, startPoint y: 430, endPoint x: 606, endPoint y: 430, distance: 46.8
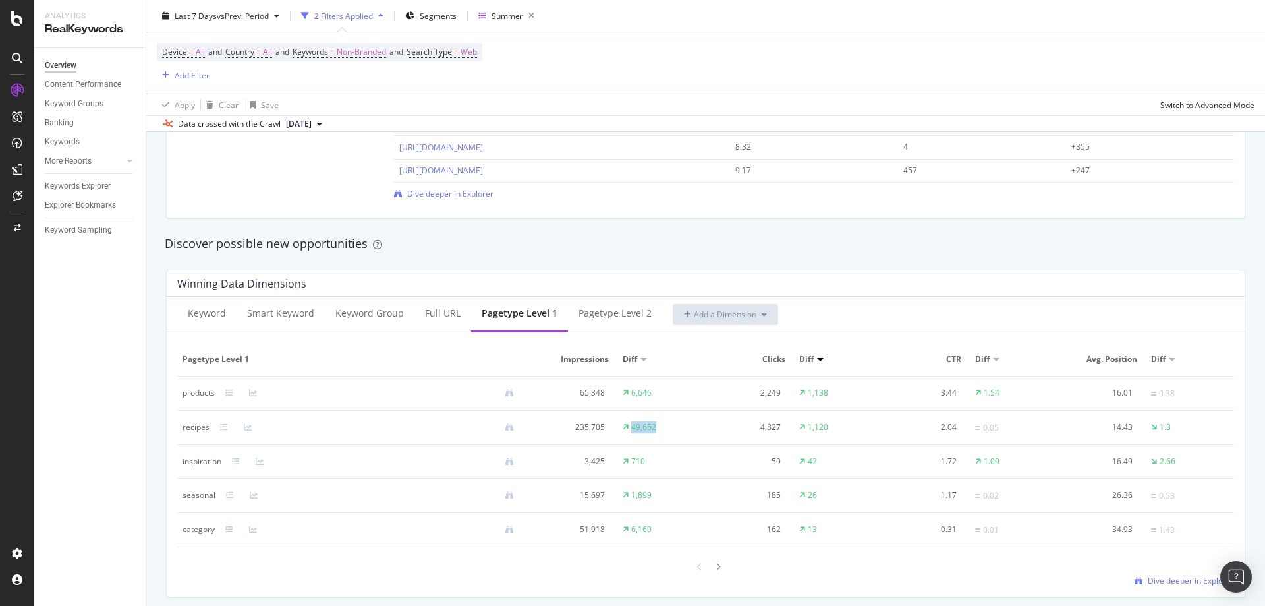
click at [606, 430] on tr "recipes 235,705 49,652 4,827 1,120 2.04 0.05 14.43 1.3" at bounding box center [705, 428] width 1057 height 34
drag, startPoint x: 1176, startPoint y: 428, endPoint x: 1090, endPoint y: 428, distance: 85.7
click at [1090, 428] on tr "recipes 235,705 49,652 4,827 1,120 2.04 0.05 14.43 1.3" at bounding box center [705, 428] width 1057 height 34
drag, startPoint x: 850, startPoint y: 424, endPoint x: 693, endPoint y: 415, distance: 157.1
click at [693, 415] on tr "recipes 235,705 49,652 4,827 1,120 2.04 0.05 14.43 1.3" at bounding box center [705, 428] width 1057 height 34
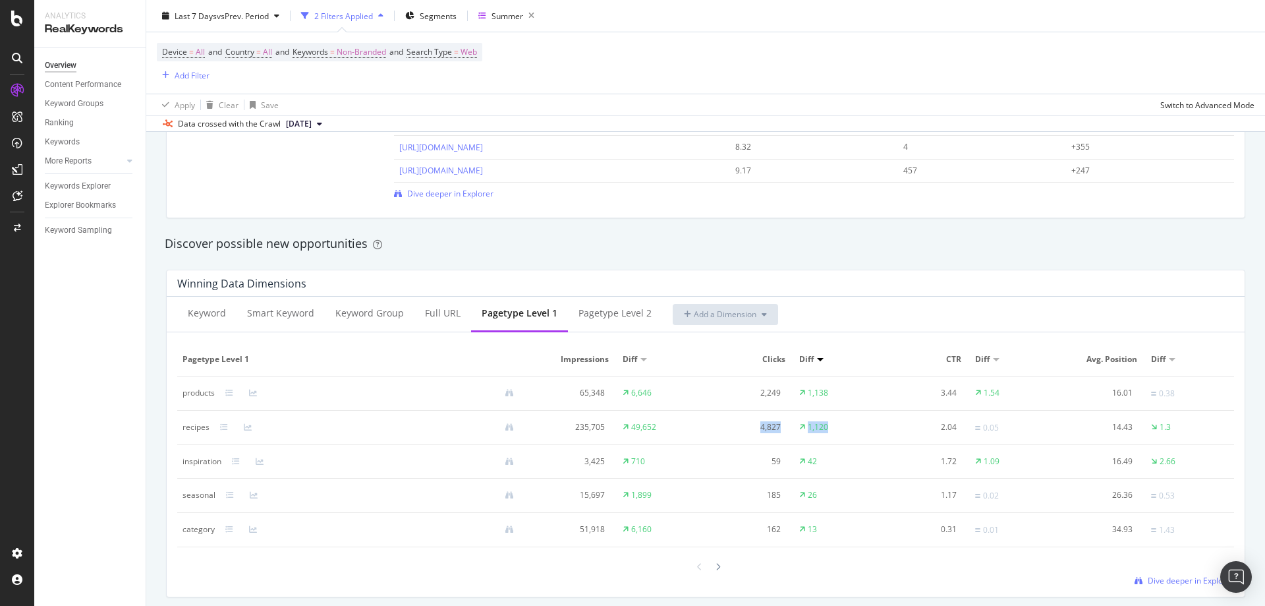
click at [731, 419] on td "4,827" at bounding box center [750, 428] width 88 height 34
click at [224, 428] on icon at bounding box center [224, 427] width 8 height 8
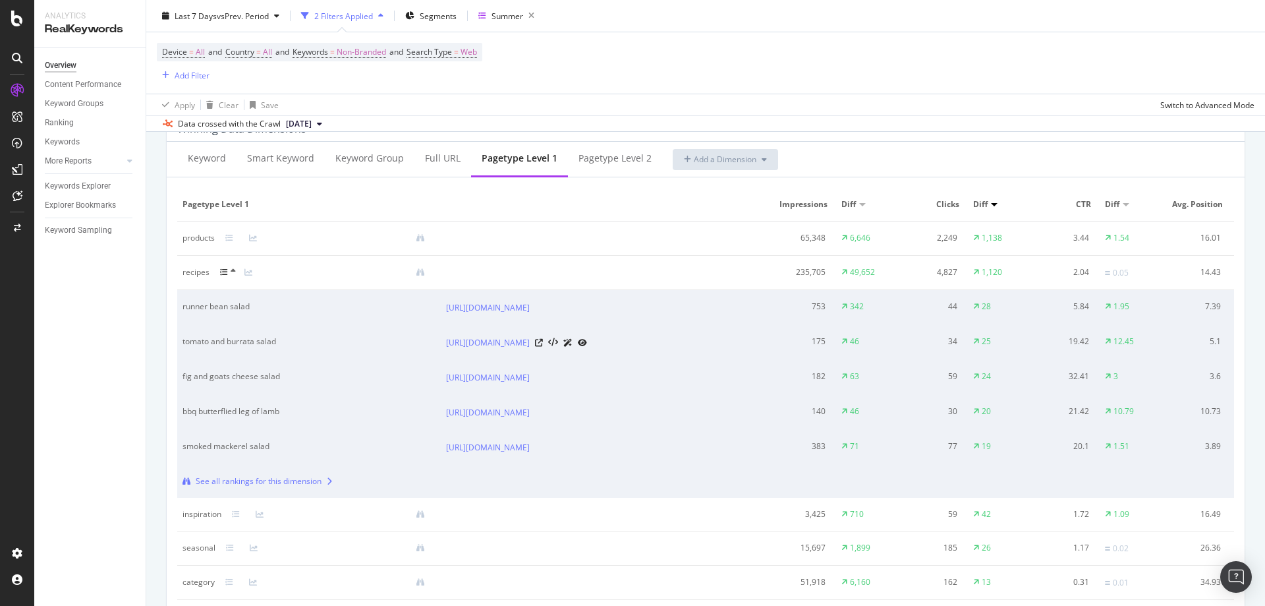
scroll to position [1186, 0]
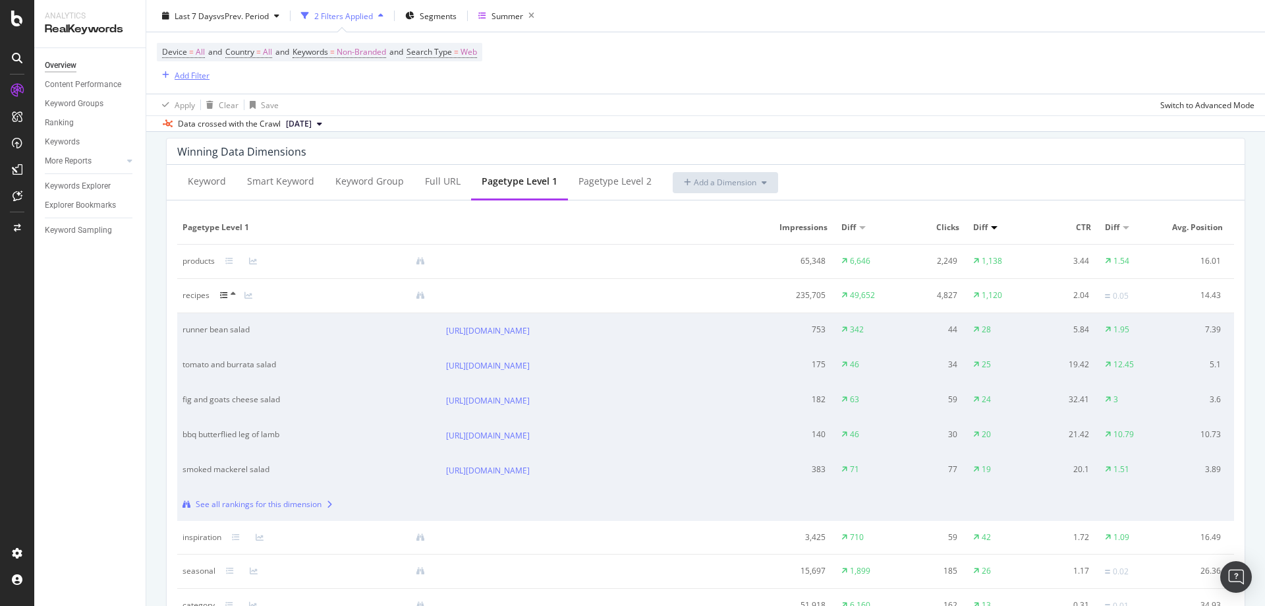
click at [181, 80] on div "Add Filter" at bounding box center [192, 74] width 35 height 11
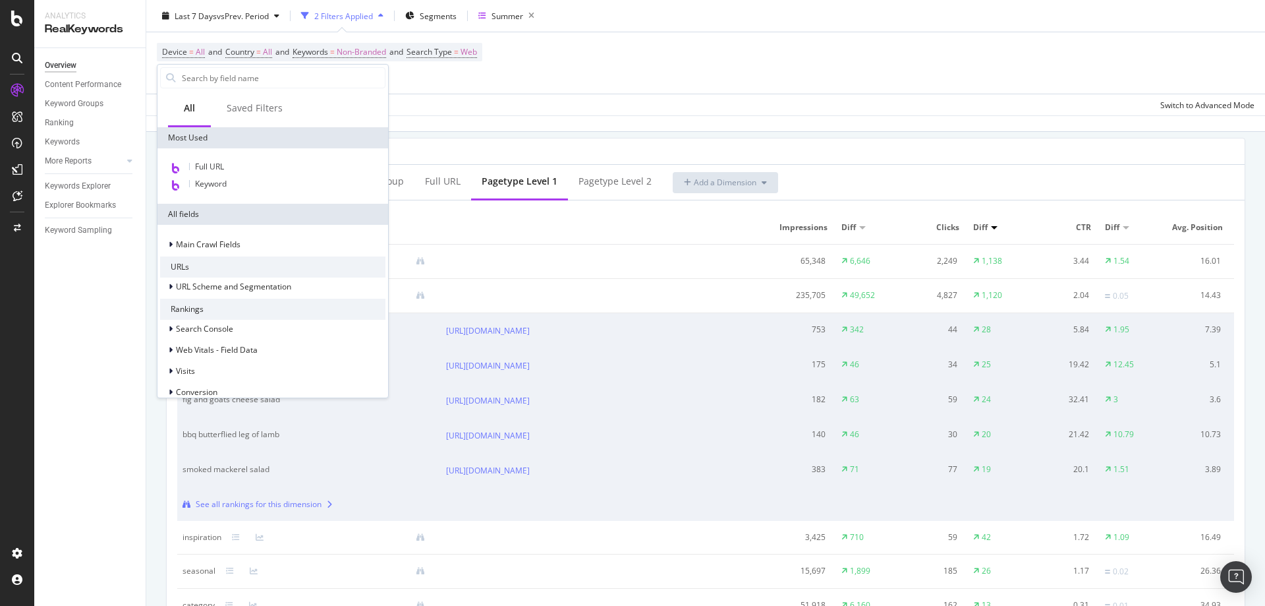
click at [572, 70] on div "Device = All and Country = All and Keywords = Non-Branded and Search Type = Web…" at bounding box center [706, 62] width 1098 height 61
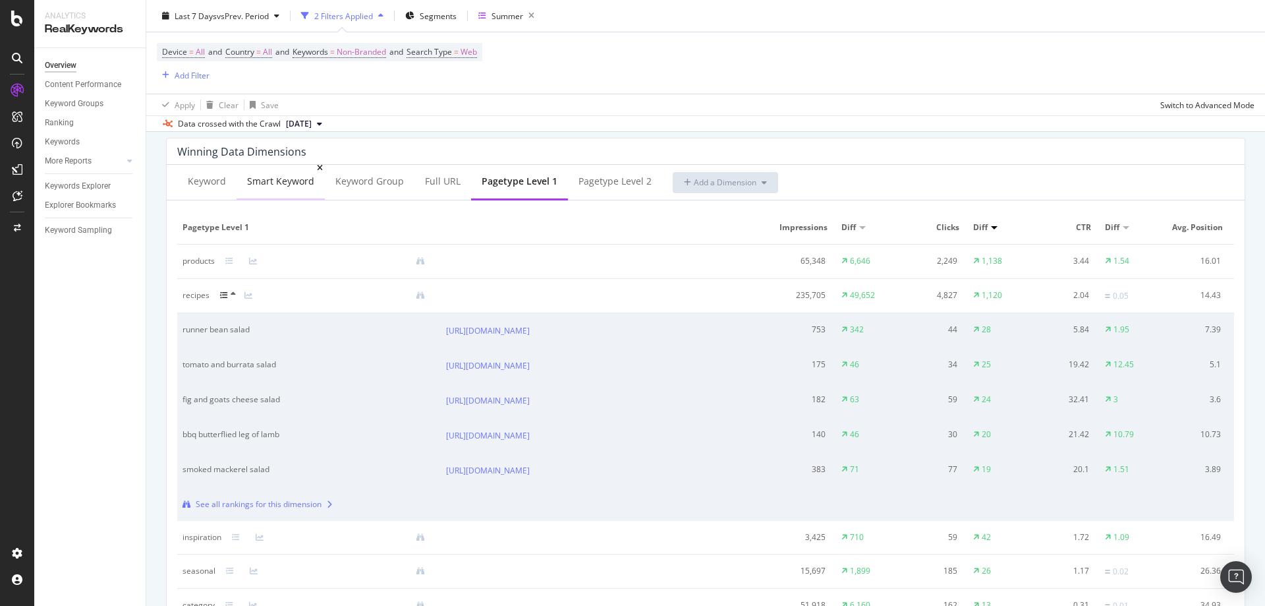
click at [271, 194] on div "Smart Keyword" at bounding box center [281, 182] width 88 height 36
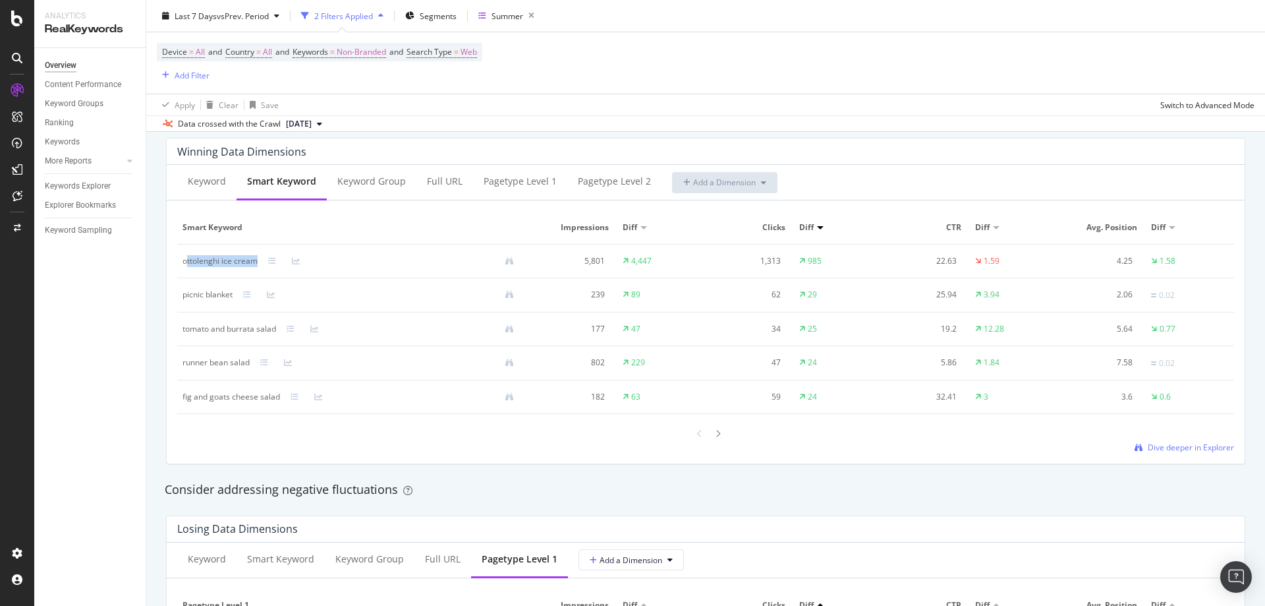
drag, startPoint x: 187, startPoint y: 261, endPoint x: 338, endPoint y: 272, distance: 151.3
click at [338, 272] on td "ottolenghi ice cream" at bounding box center [353, 262] width 353 height 34
click at [216, 256] on div "ottolenghi ice cream" at bounding box center [220, 261] width 75 height 12
drag, startPoint x: 196, startPoint y: 263, endPoint x: 693, endPoint y: 260, distance: 496.9
click at [693, 260] on tr "ottolenghi ice cream 5,801 4,447 1,313 985 22.63 1.59 4.25 1.58" at bounding box center [705, 262] width 1057 height 34
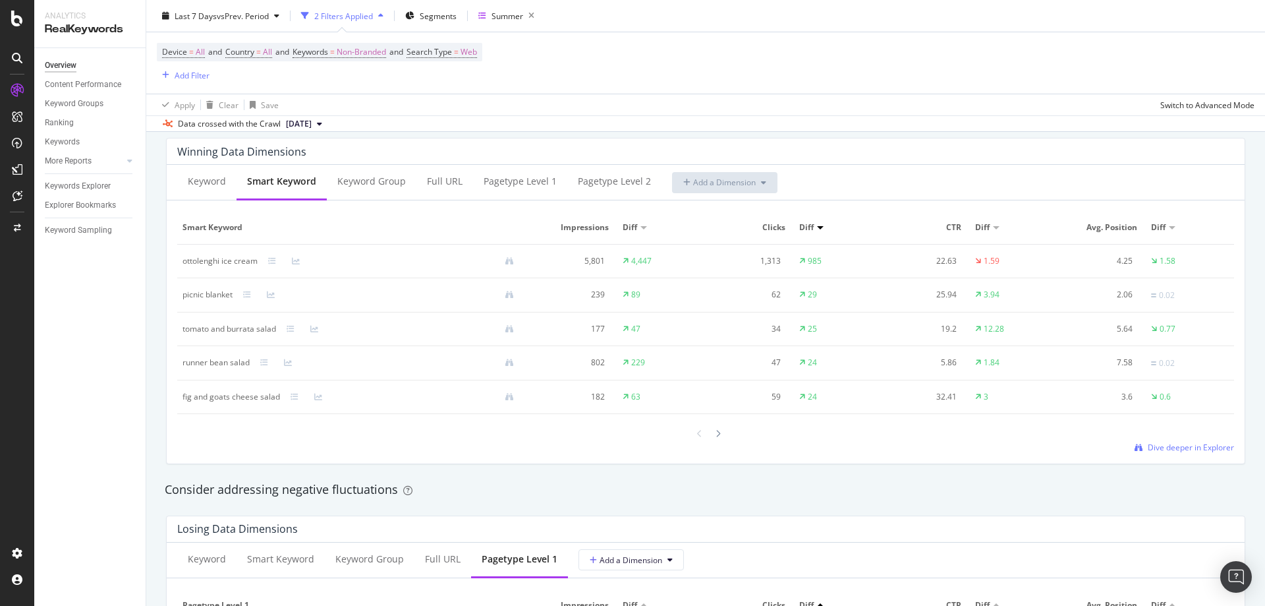
click at [706, 258] on td "1,313" at bounding box center [750, 262] width 88 height 34
drag, startPoint x: 863, startPoint y: 258, endPoint x: 832, endPoint y: 258, distance: 30.3
click at [832, 258] on td "985" at bounding box center [838, 262] width 88 height 34
drag, startPoint x: 180, startPoint y: 295, endPoint x: 857, endPoint y: 291, distance: 676.8
click at [805, 291] on tr "picnic blanket 239 89 62 29 25.94 3.94 2.06 0.02" at bounding box center [705, 295] width 1057 height 34
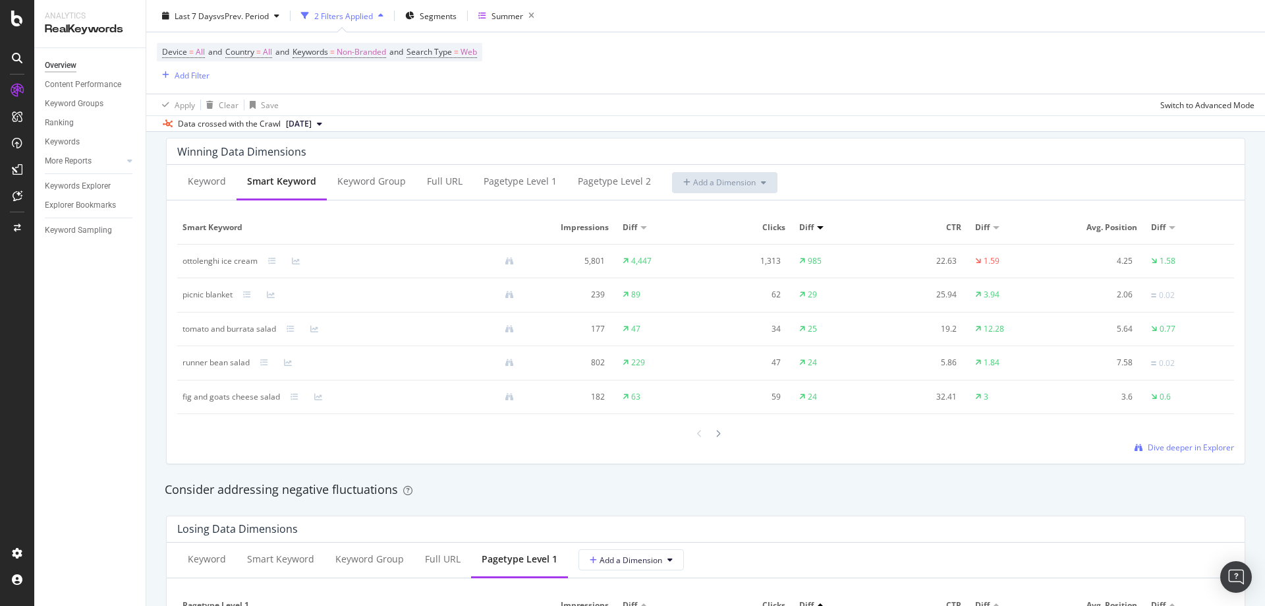
click at [857, 291] on td "29" at bounding box center [838, 295] width 88 height 34
drag, startPoint x: 207, startPoint y: 328, endPoint x: 279, endPoint y: 327, distance: 72.5
click at [279, 327] on div "tomato and burrata salad" at bounding box center [354, 329] width 342 height 12
click at [219, 297] on div "picnic blanket" at bounding box center [208, 295] width 50 height 12
drag, startPoint x: 180, startPoint y: 300, endPoint x: 245, endPoint y: 290, distance: 66.0
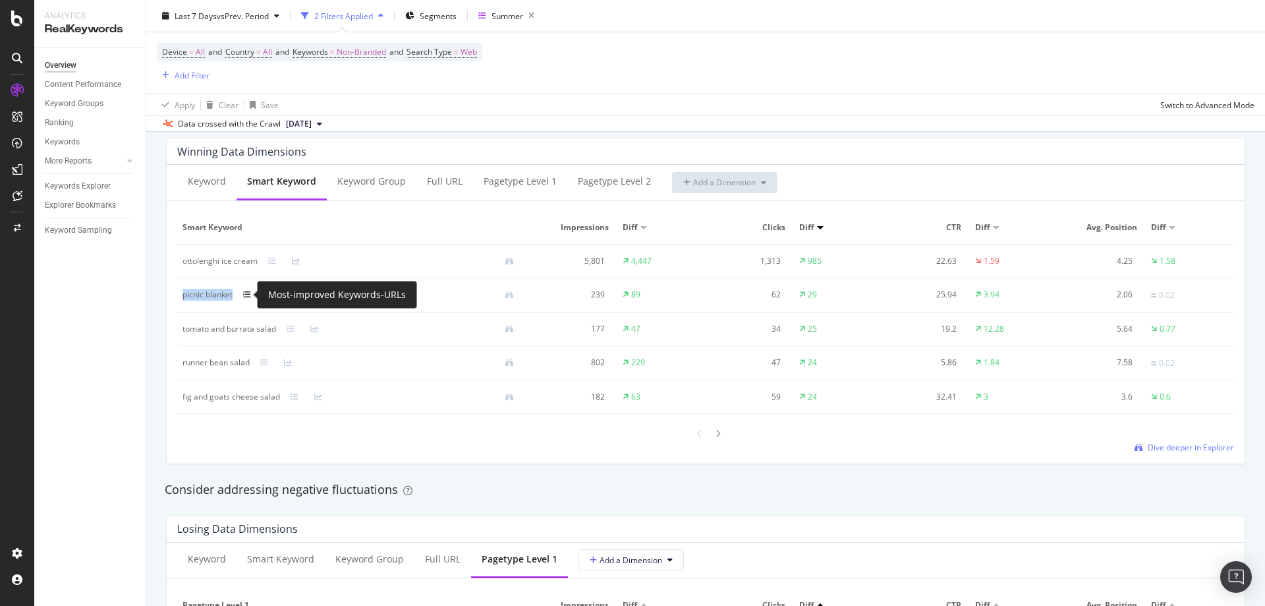
click at [245, 290] on td "picnic blanket" at bounding box center [353, 295] width 353 height 34
click at [228, 293] on div "picnic blanket" at bounding box center [208, 295] width 50 height 12
drag, startPoint x: 650, startPoint y: 294, endPoint x: 567, endPoint y: 301, distance: 83.3
click at [567, 301] on tr "picnic blanket 239 89 62 29 25.94 3.94 2.06 0.02" at bounding box center [705, 295] width 1057 height 34
click at [186, 300] on div "picnic blanket" at bounding box center [208, 295] width 50 height 12
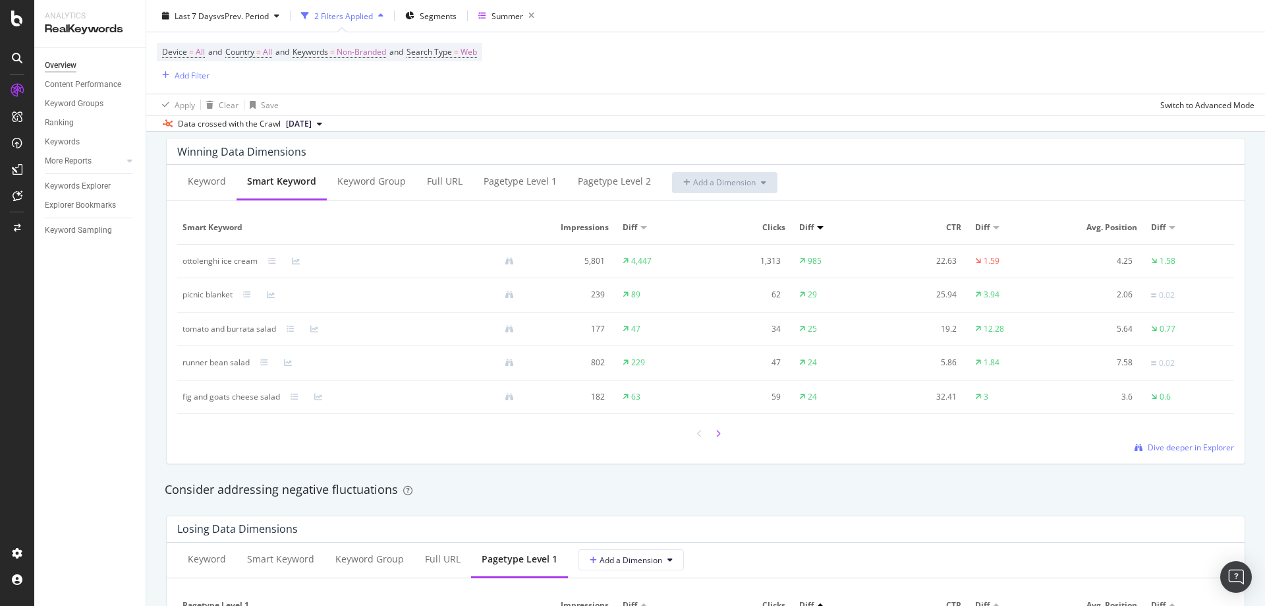
click at [716, 432] on div at bounding box center [718, 433] width 12 height 18
click at [496, 13] on div "Summer" at bounding box center [508, 15] width 32 height 11
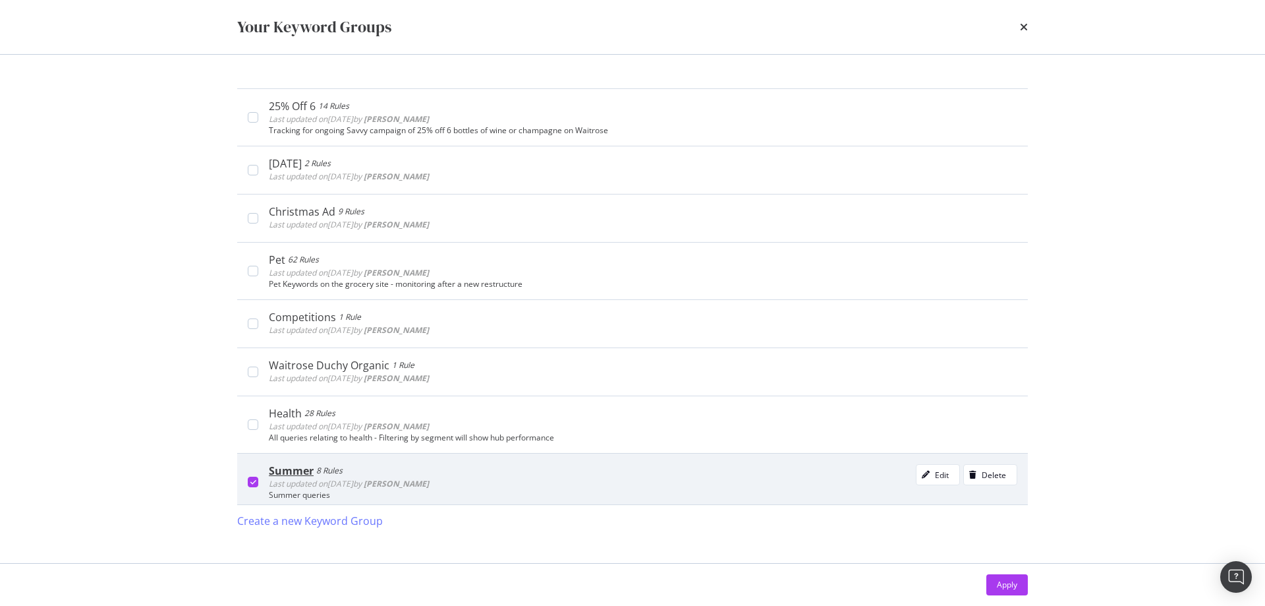
scroll to position [132, 0]
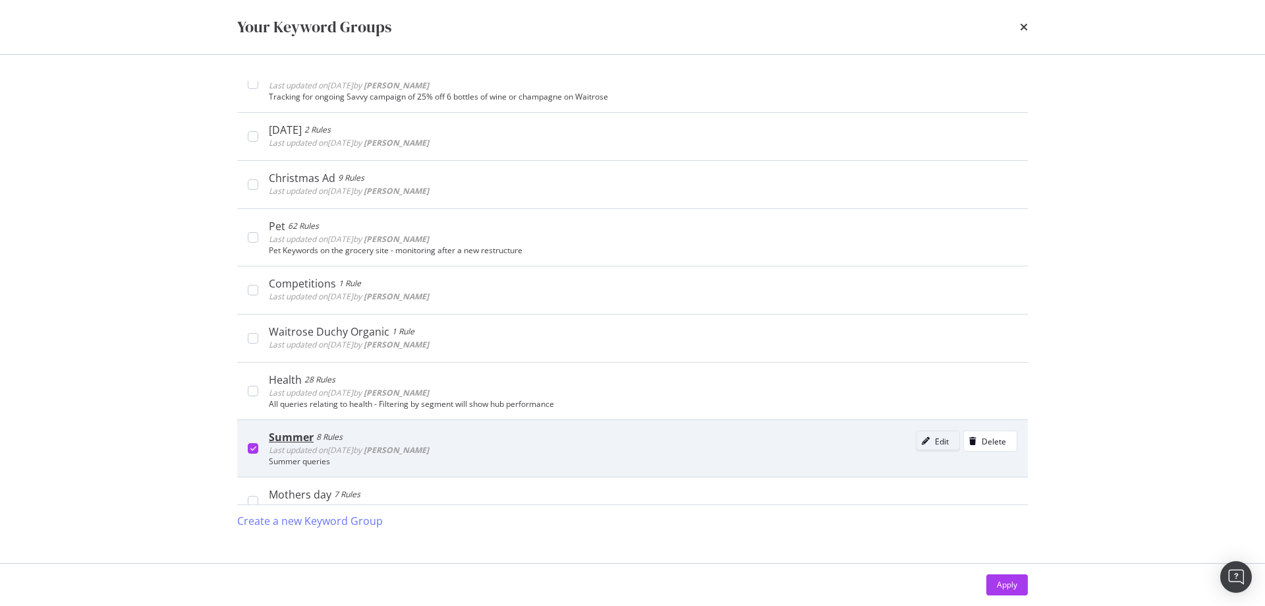
click at [934, 434] on div "Edit" at bounding box center [933, 441] width 32 height 18
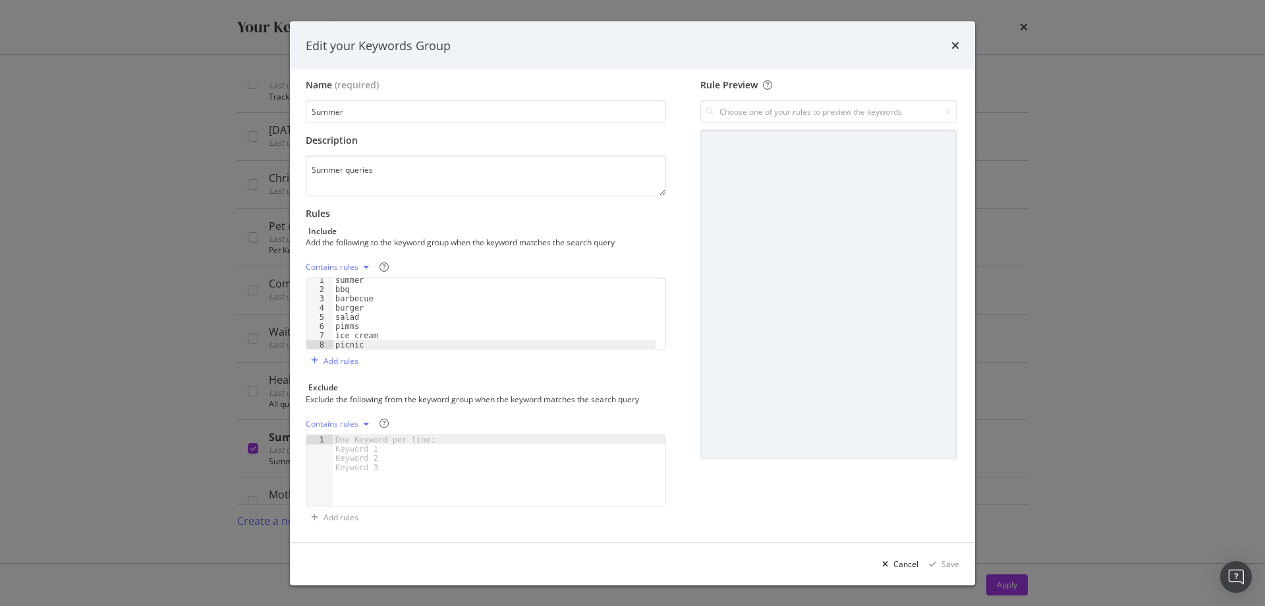
scroll to position [9, 0]
click at [960, 42] on div "Edit your Keywords Group" at bounding box center [632, 45] width 685 height 49
click at [954, 45] on icon "times" at bounding box center [956, 45] width 8 height 11
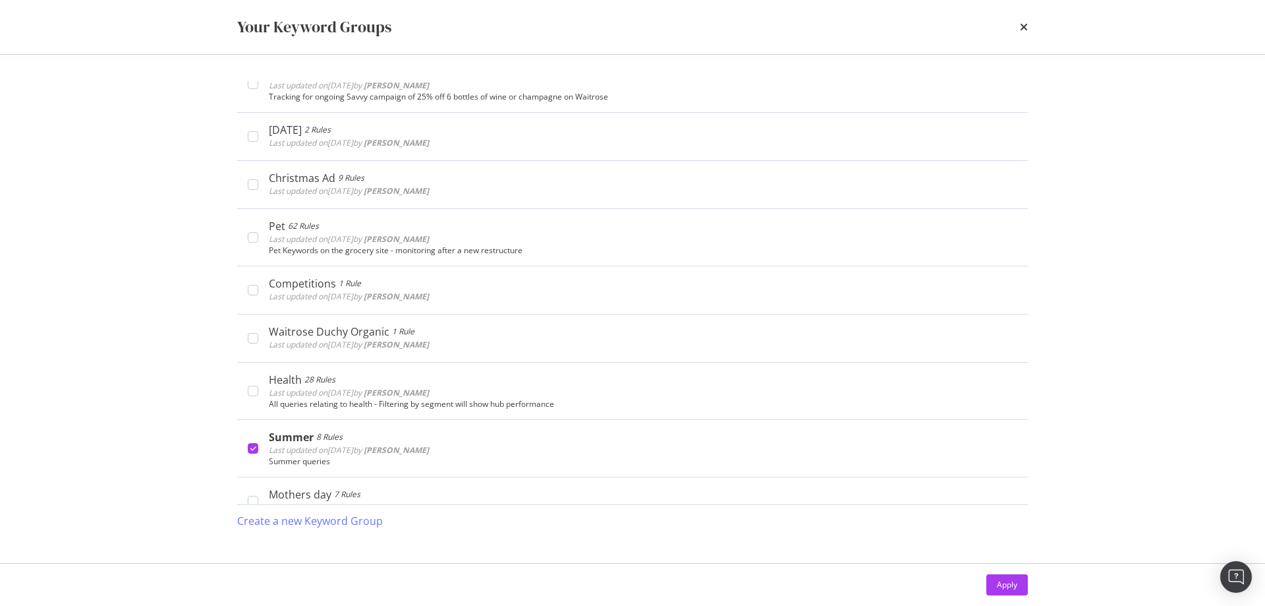
click at [1018, 29] on div "Your Keyword Groups" at bounding box center [632, 27] width 791 height 22
click at [1020, 29] on icon "times" at bounding box center [1024, 27] width 8 height 11
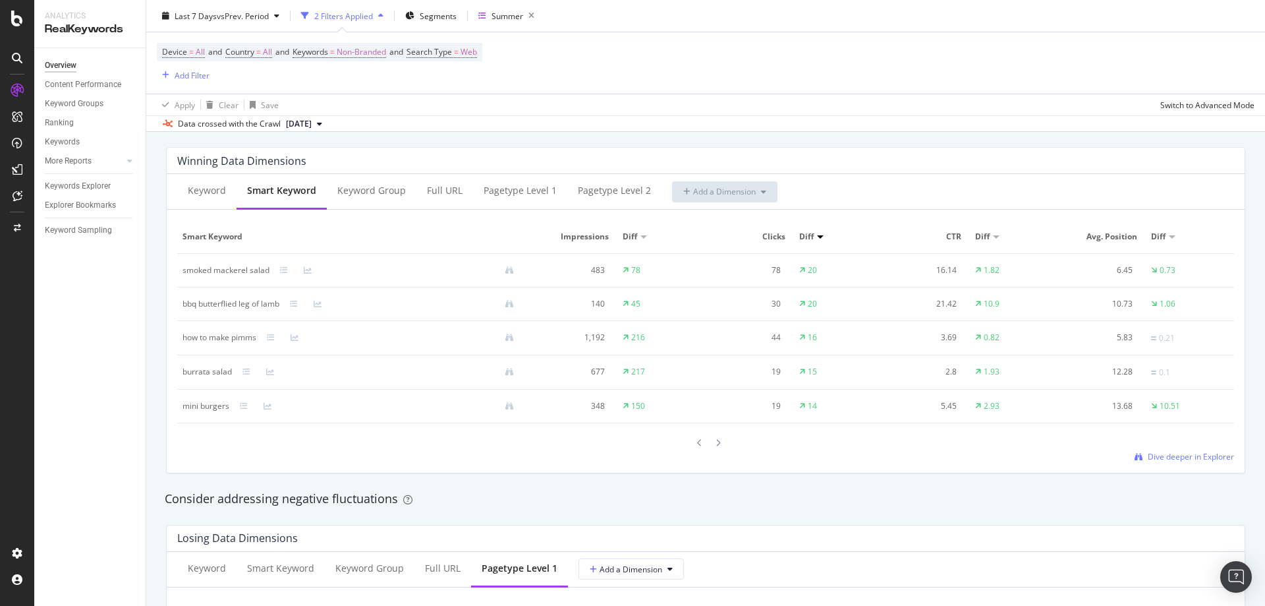
scroll to position [1120, 0]
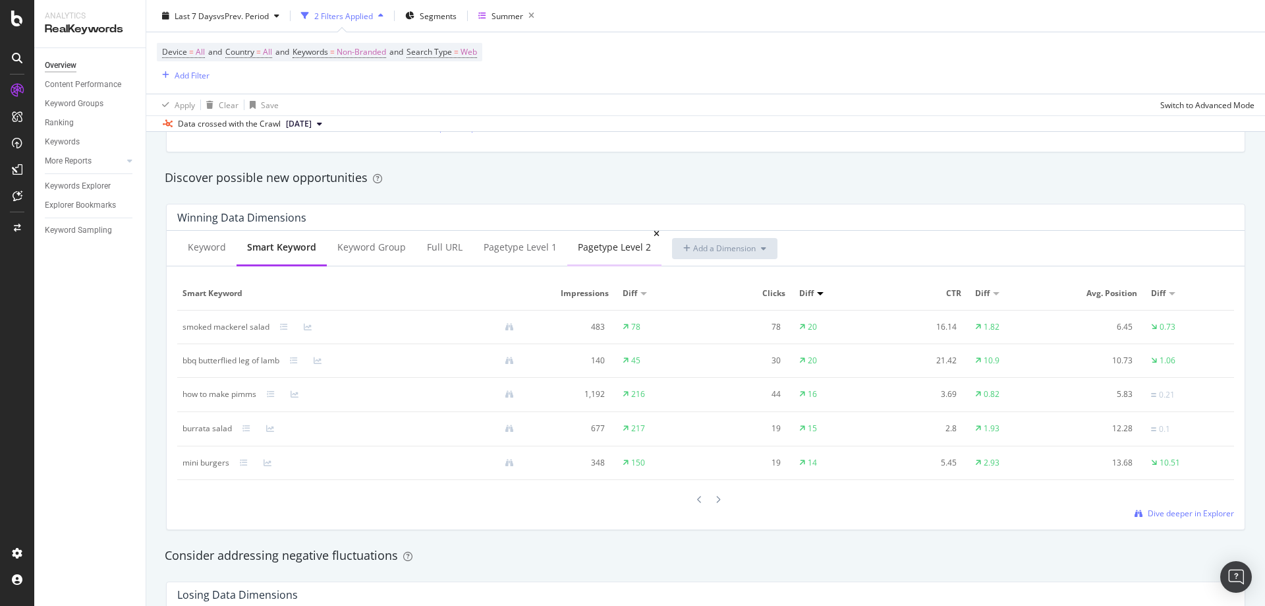
click at [623, 258] on div "pagetype Level 2" at bounding box center [614, 248] width 94 height 36
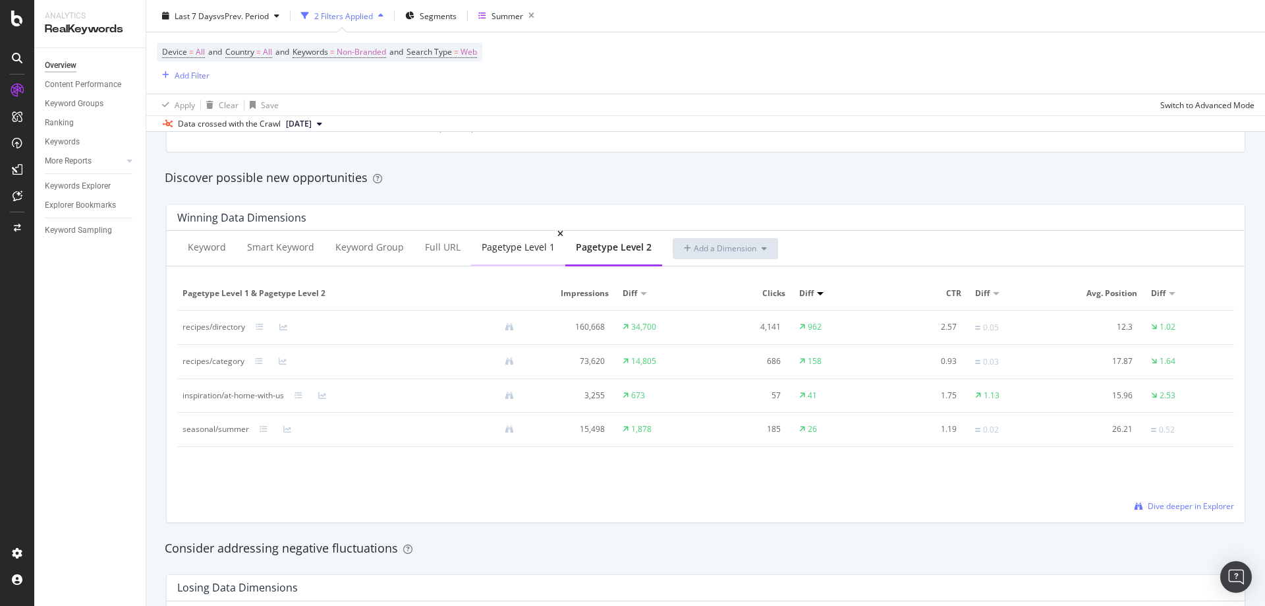
click at [500, 244] on div "pagetype Level 1" at bounding box center [518, 247] width 73 height 13
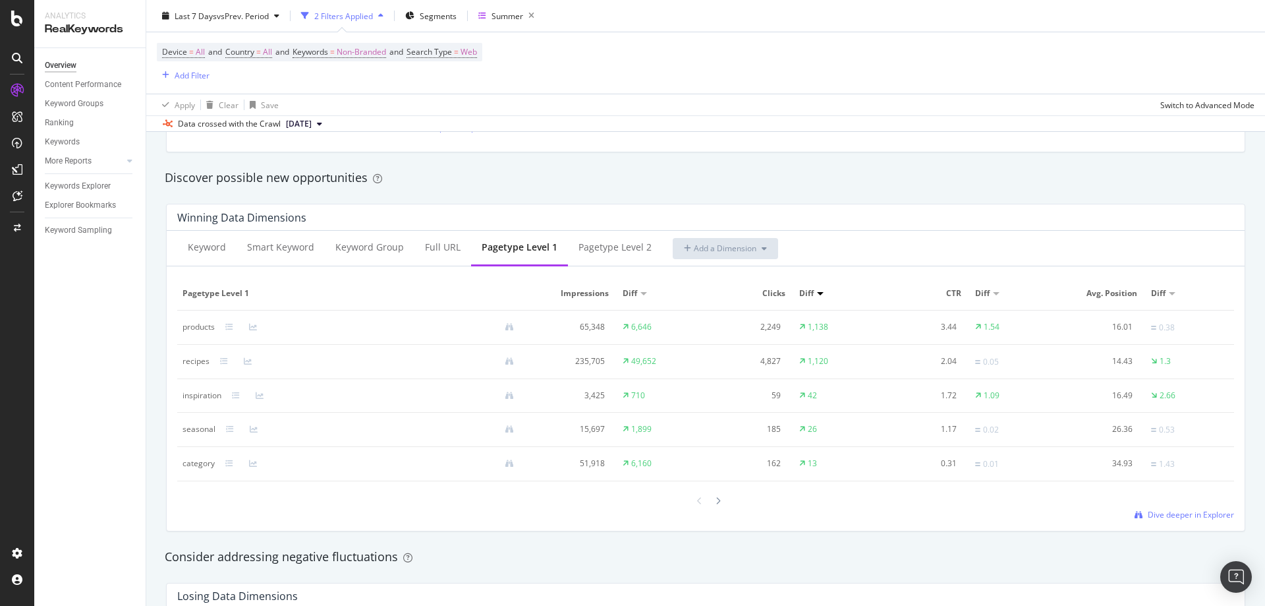
click at [152, 353] on div "By website & by URL Detect big movements in your website performance Unique Key…" at bounding box center [705, 441] width 1119 height 2795
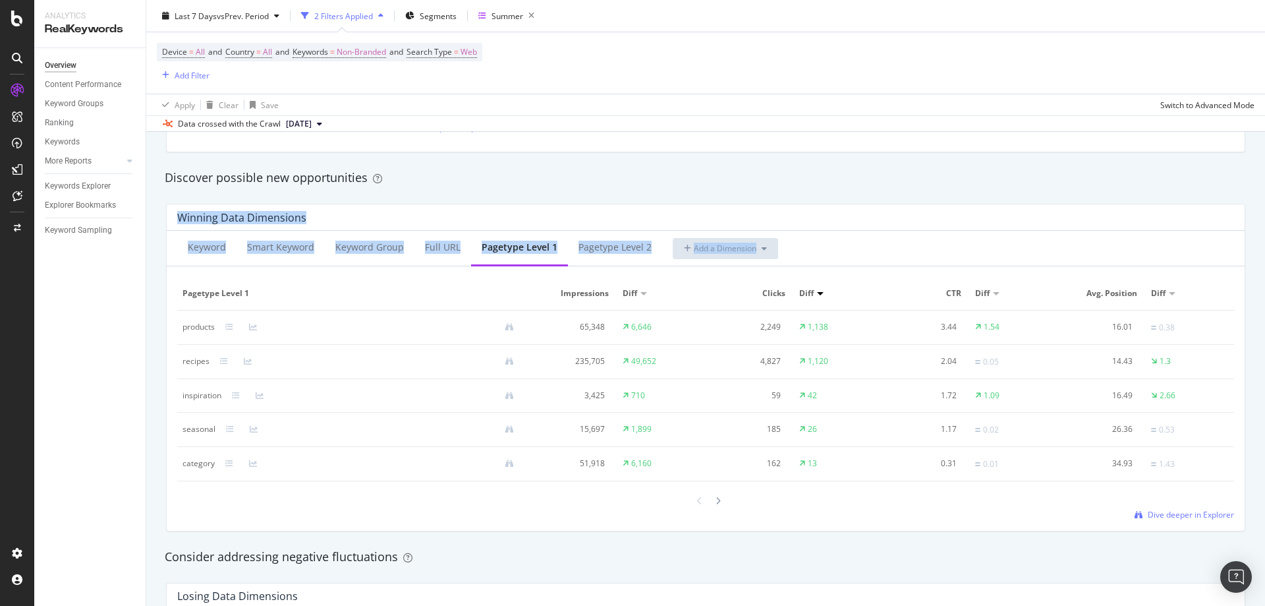
drag, startPoint x: 154, startPoint y: 198, endPoint x: 1242, endPoint y: 446, distance: 1115.8
click at [1242, 446] on div "By website & by URL Detect big movements in your website performance Unique Key…" at bounding box center [705, 441] width 1119 height 2795
click at [1240, 439] on div "Winning Data Dimensions Keyword Smart Keyword Keyword Group Full URL pagetype L…" at bounding box center [705, 367] width 1095 height 349
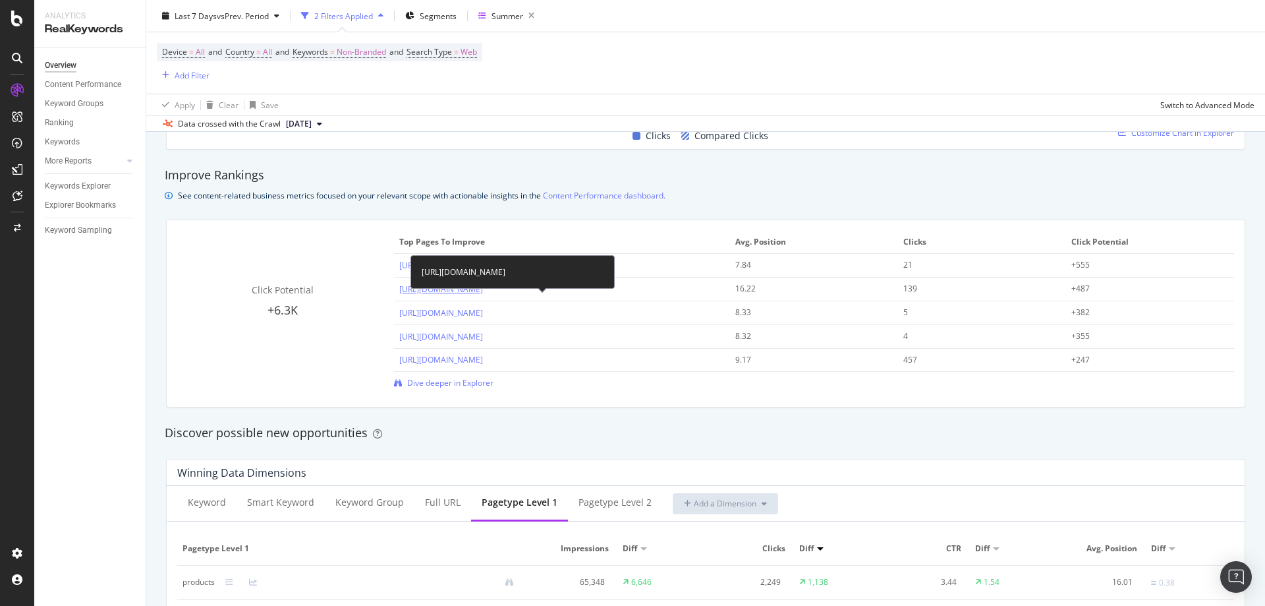
scroll to position [857, 0]
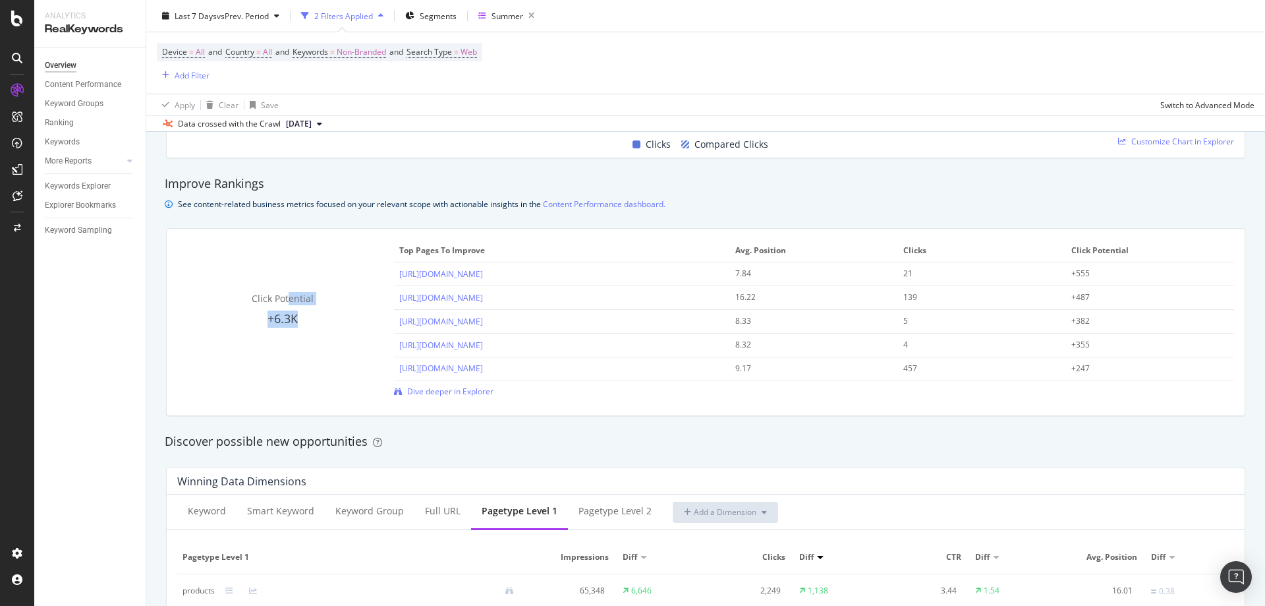
drag, startPoint x: 287, startPoint y: 250, endPoint x: 1317, endPoint y: 350, distance: 1034.9
click at [1265, 350] on html "Analytics RealKeywords Overview Content Performance Keyword Groups Ranking Keyw…" at bounding box center [632, 303] width 1265 height 606
click at [558, 422] on div "Click Potential +6.3K Top pages to improve Avg. Position Clicks Click Potential…" at bounding box center [705, 321] width 1095 height 209
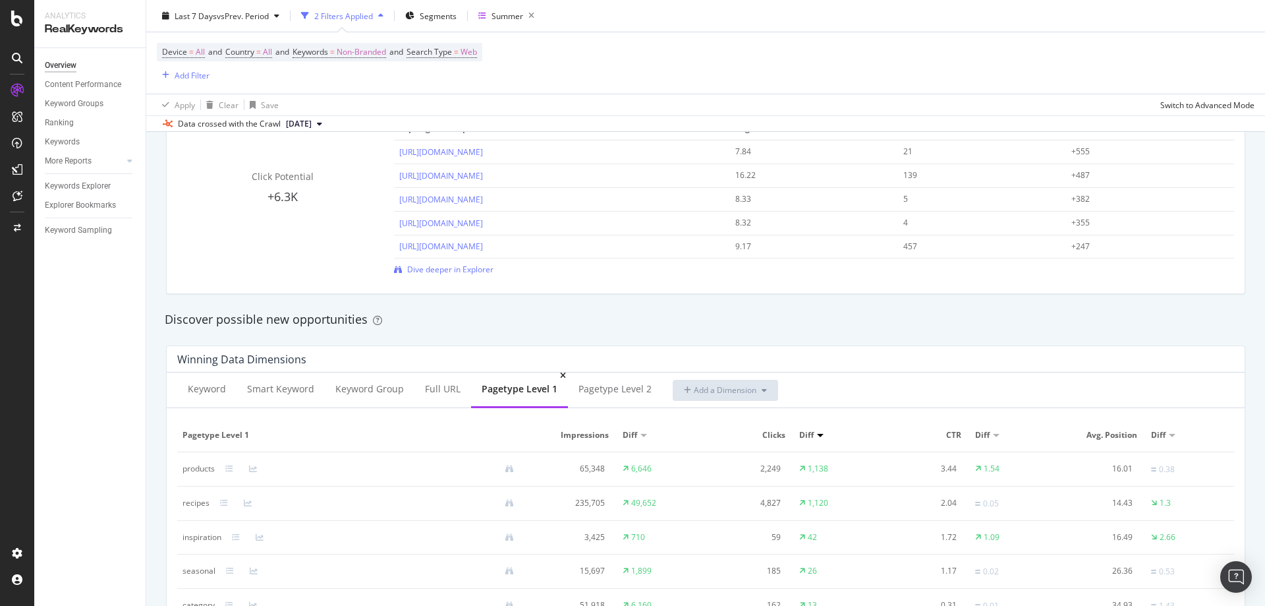
scroll to position [989, 0]
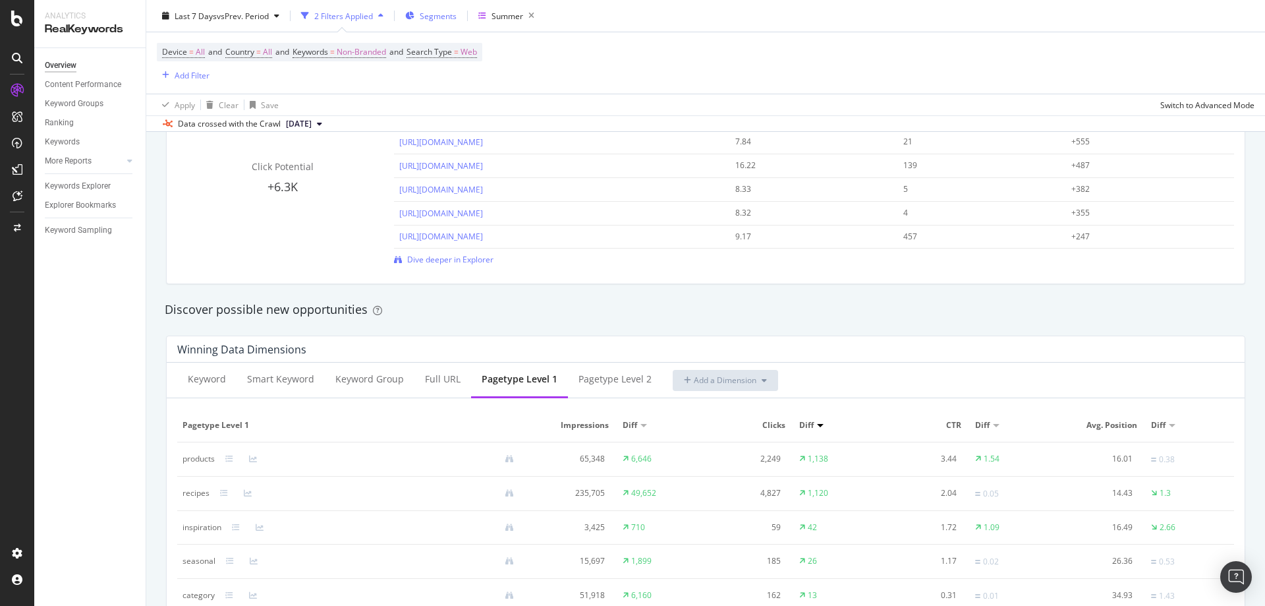
click at [427, 8] on div "Segments" at bounding box center [430, 16] width 51 height 20
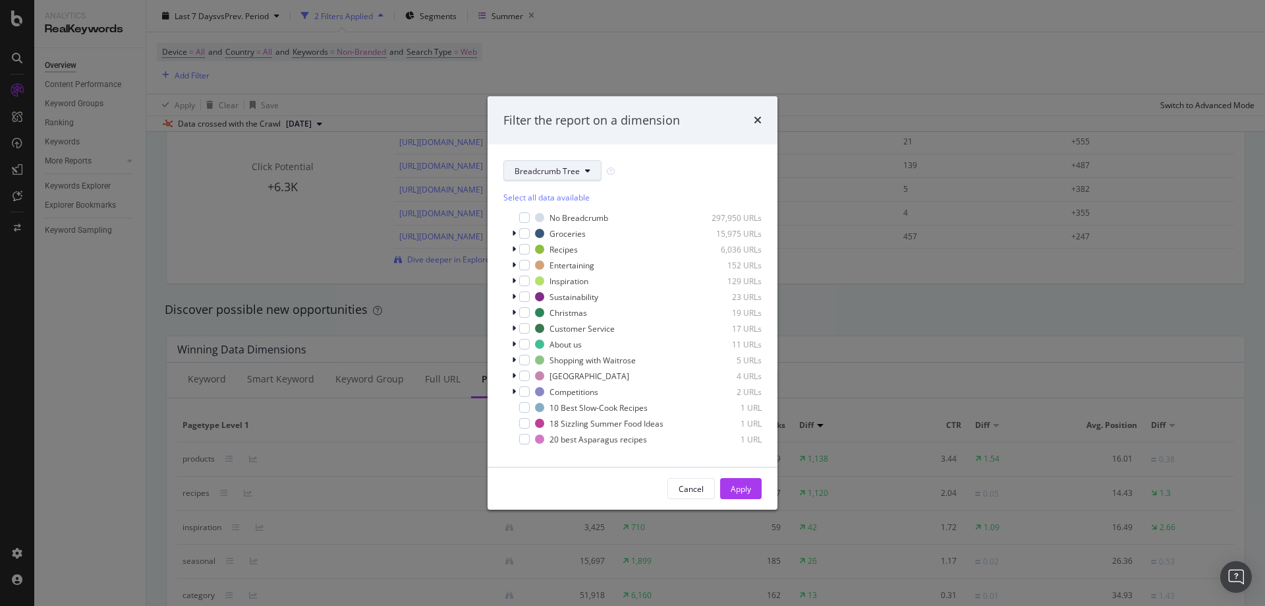
click at [548, 180] on button "Breadcrumb Tree" at bounding box center [553, 170] width 98 height 21
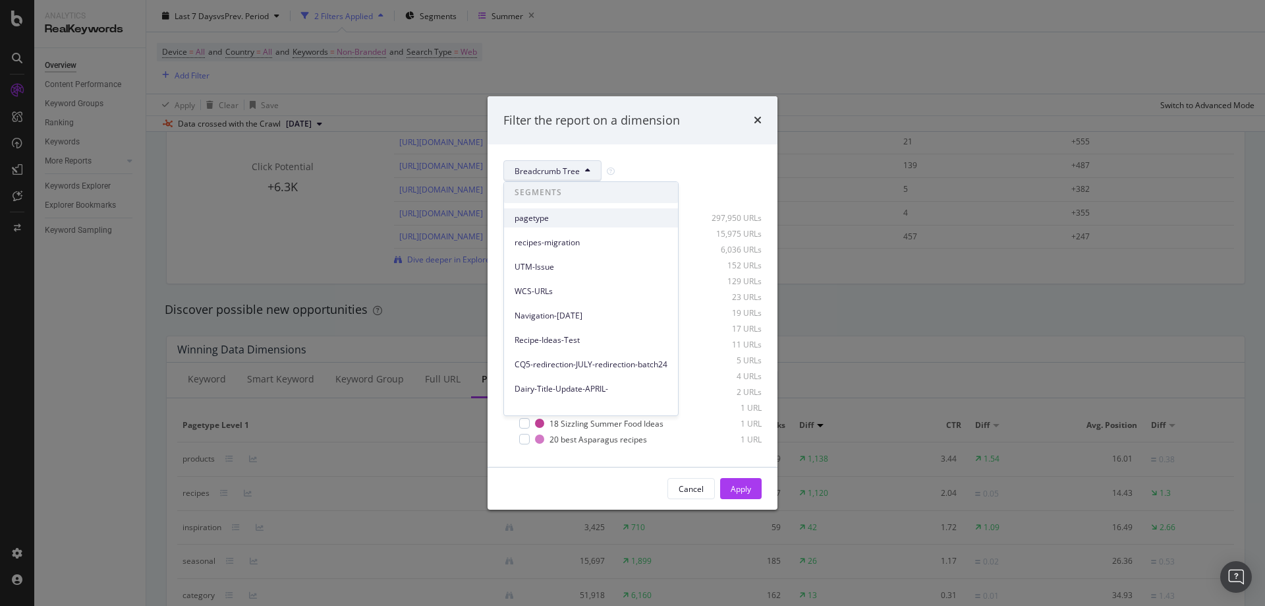
click at [541, 208] on div "pagetype" at bounding box center [591, 217] width 174 height 19
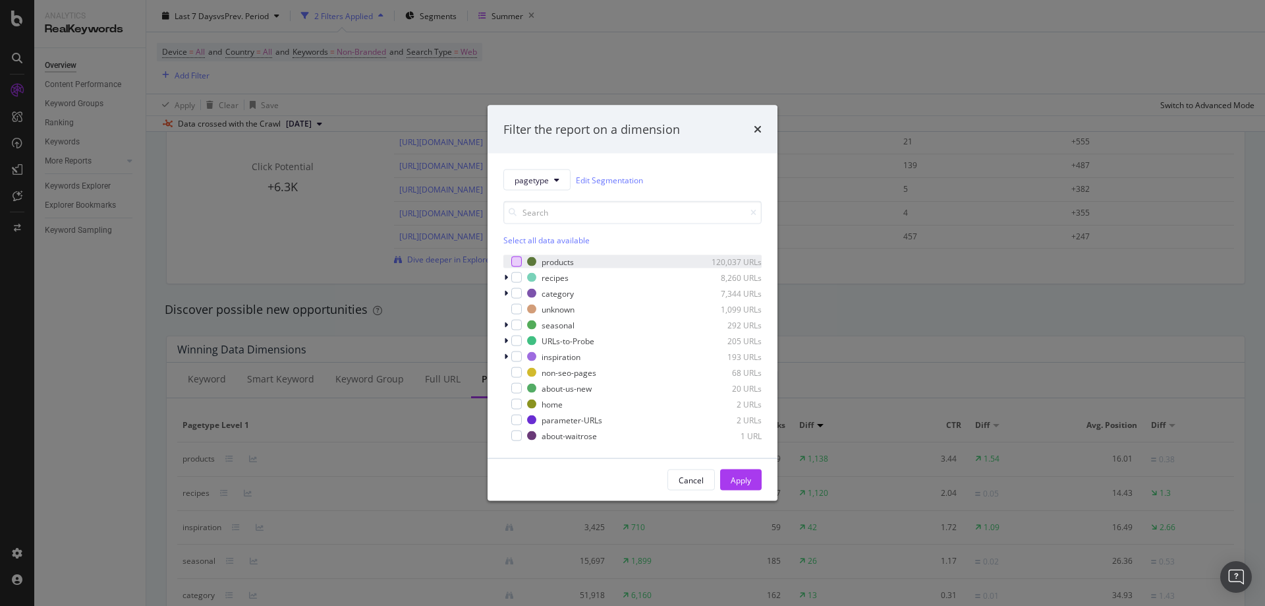
click at [513, 260] on div "modal" at bounding box center [516, 261] width 11 height 11
click at [729, 487] on button "Apply" at bounding box center [741, 479] width 42 height 21
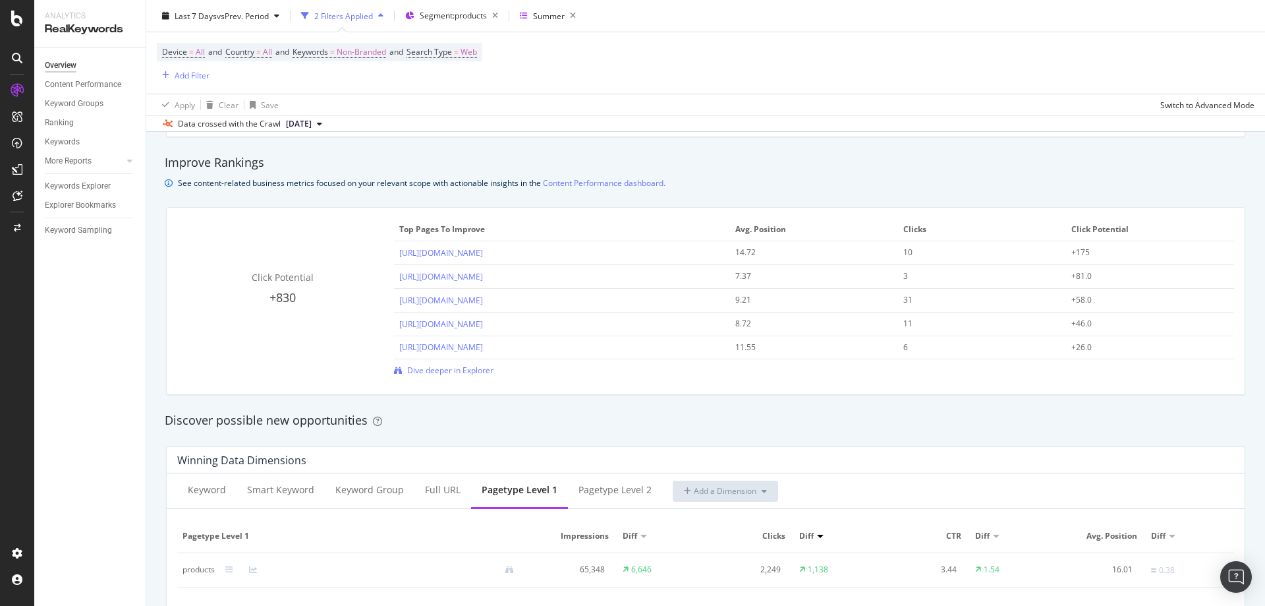
scroll to position [857, 0]
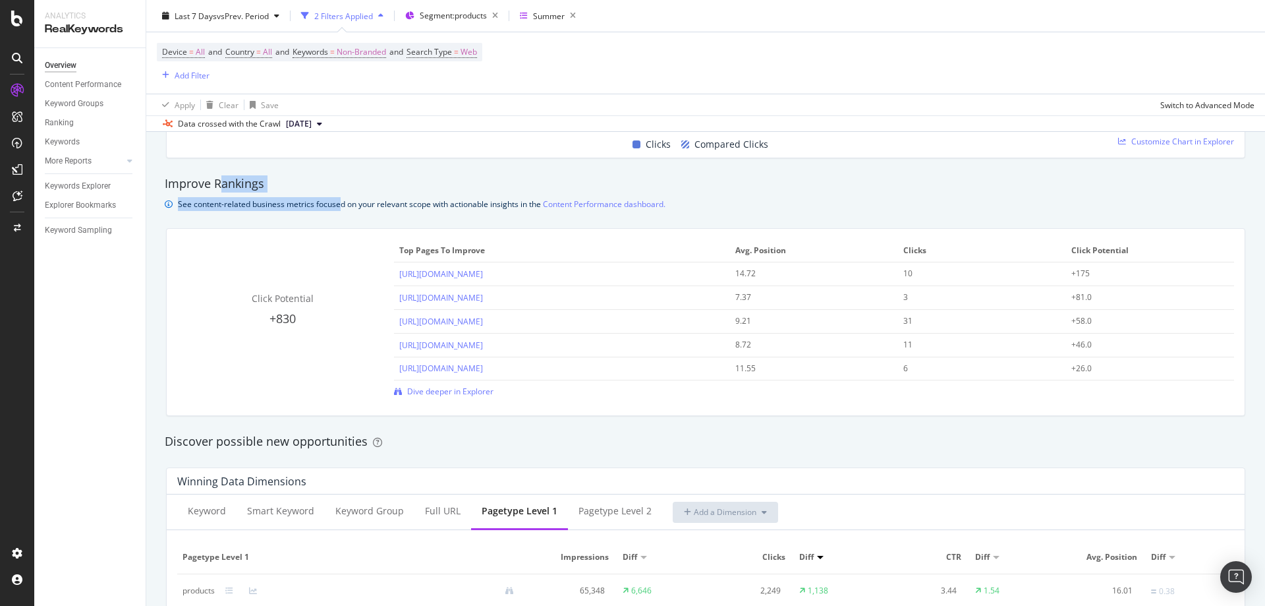
drag, startPoint x: 224, startPoint y: 189, endPoint x: 339, endPoint y: 244, distance: 127.1
click at [340, 202] on div "Improve Rankings See content-related business metrics focused on your relevant …" at bounding box center [705, 193] width 1095 height 36
click at [300, 206] on div "See content-related business metrics focused on your relevant scope with action…" at bounding box center [422, 204] width 488 height 14
drag, startPoint x: 1120, startPoint y: 272, endPoint x: 898, endPoint y: 261, distance: 223.0
click at [898, 261] on table "Top pages to improve Avg. Position Clicks Click Potential https://www.waitrose.…" at bounding box center [814, 309] width 840 height 141
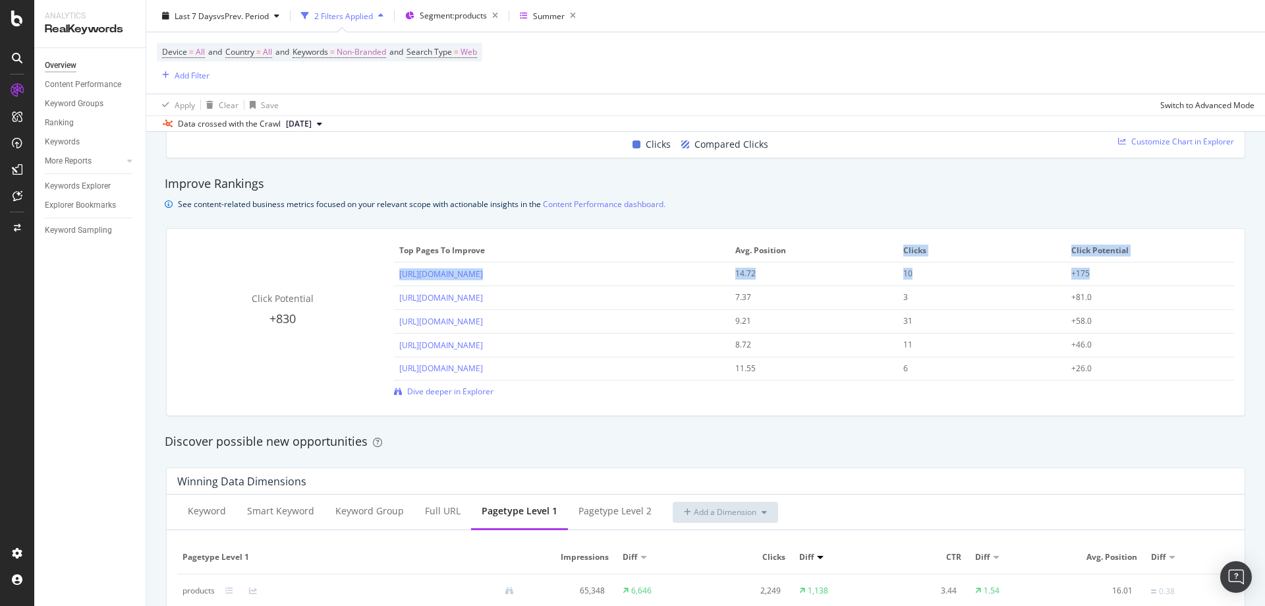
click at [1042, 272] on td "10" at bounding box center [982, 274] width 168 height 24
drag, startPoint x: 1109, startPoint y: 274, endPoint x: 1062, endPoint y: 277, distance: 47.5
click at [1066, 277] on td "+175" at bounding box center [1150, 274] width 168 height 24
click at [1075, 271] on div "+175" at bounding box center [1143, 274] width 142 height 12
drag, startPoint x: 732, startPoint y: 276, endPoint x: 801, endPoint y: 276, distance: 68.5
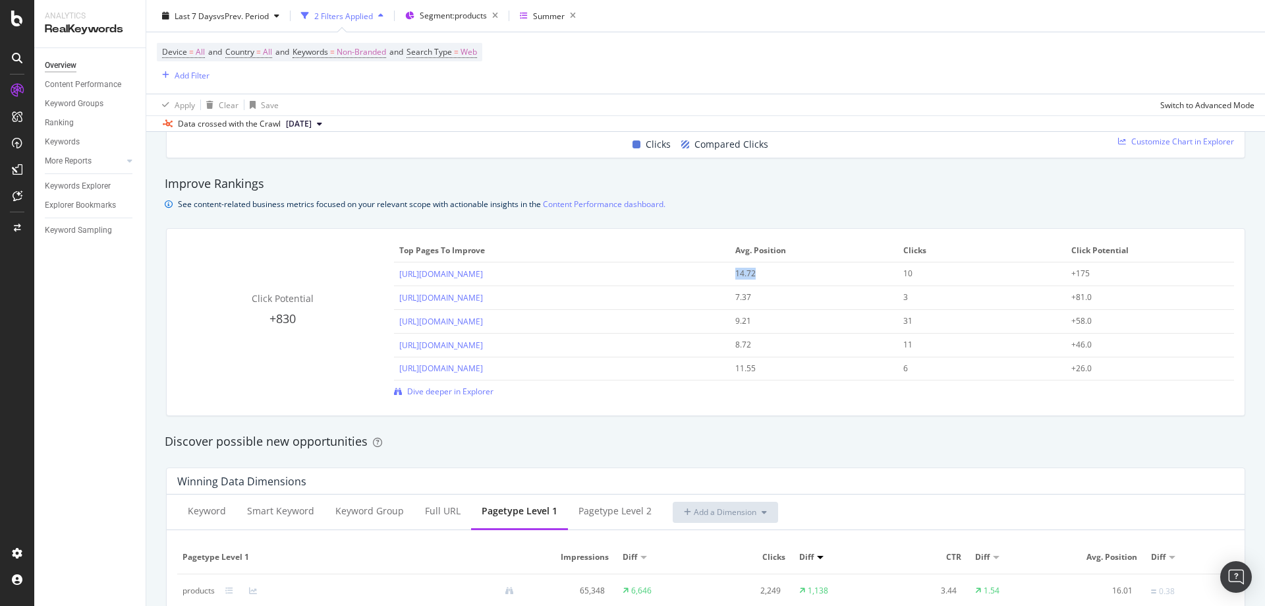
click at [801, 276] on div "14.72" at bounding box center [806, 274] width 142 height 12
drag, startPoint x: 1060, startPoint y: 283, endPoint x: 1224, endPoint y: 264, distance: 165.2
click at [1224, 264] on div "Click Potential +830 Top pages to improve Avg. Position Clicks Click Potential …" at bounding box center [706, 322] width 1078 height 187
click at [1113, 274] on div "+175" at bounding box center [1143, 274] width 142 height 12
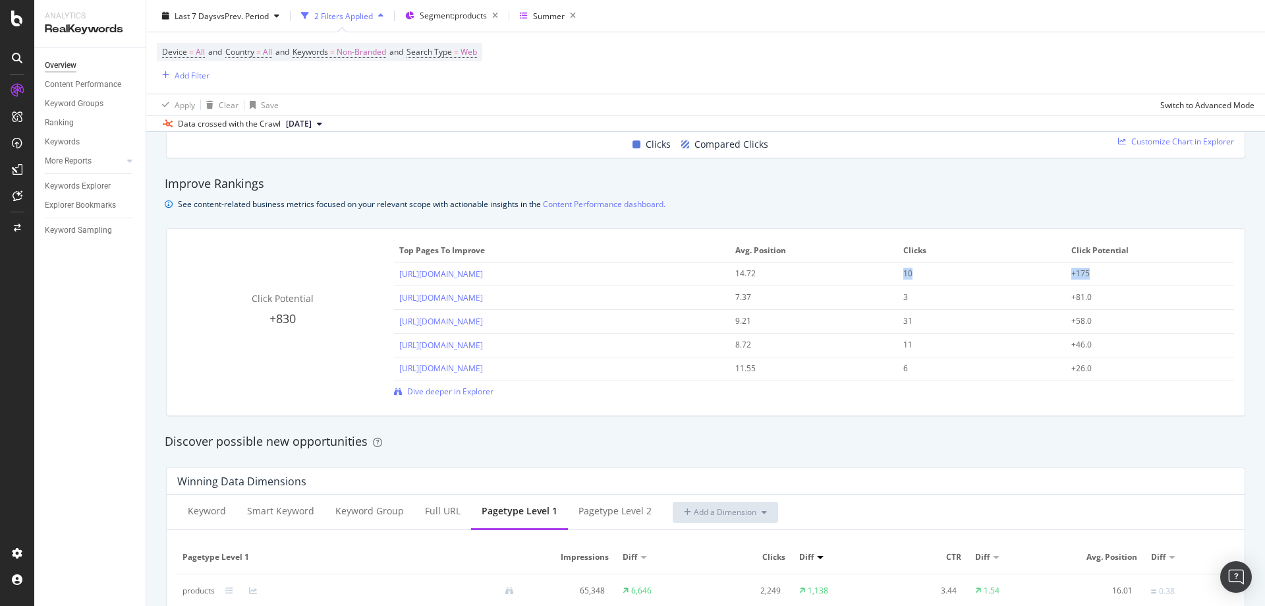
drag, startPoint x: 1095, startPoint y: 274, endPoint x: 699, endPoint y: 274, distance: 396.1
click at [741, 274] on tr "https://www.waitrose.com/ecom/products/gourmet-burger-kitchen-2-gourmet-beef-bu…" at bounding box center [814, 274] width 840 height 24
click at [1106, 326] on div "+58.0" at bounding box center [1143, 321] width 142 height 12
drag, startPoint x: 210, startPoint y: 247, endPoint x: 425, endPoint y: 246, distance: 214.8
click at [425, 246] on div "Click Potential +830 Top pages to improve Avg. Position Clicks Click Potential …" at bounding box center [705, 318] width 1057 height 158
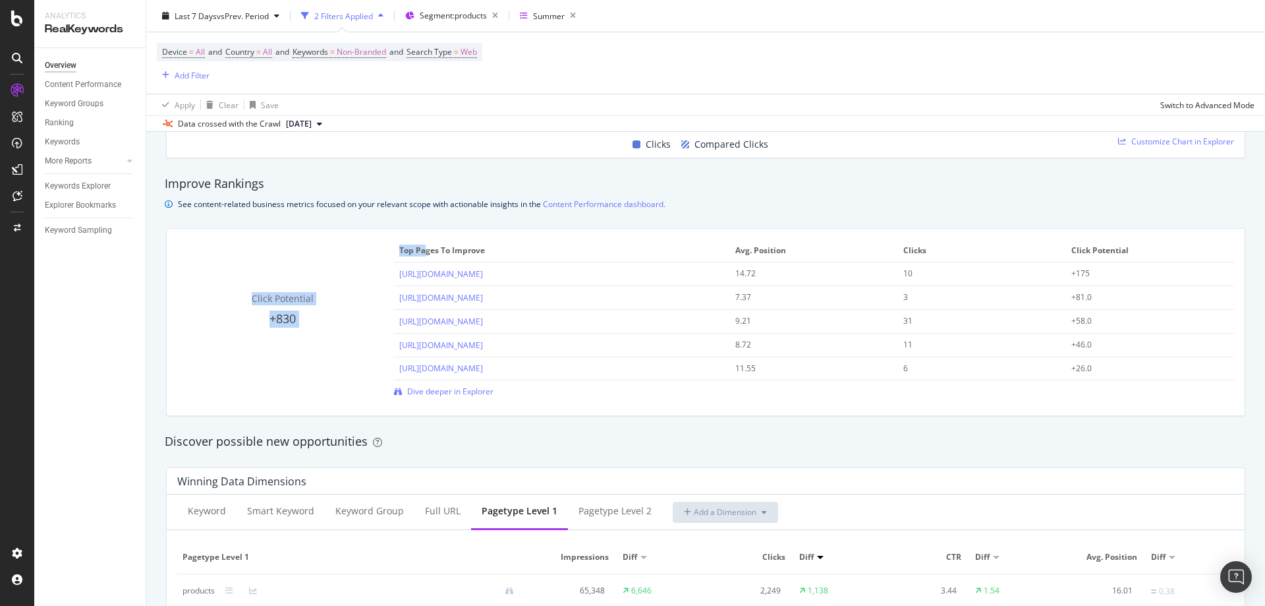
click at [394, 249] on th "Top pages to improve" at bounding box center [562, 250] width 336 height 23
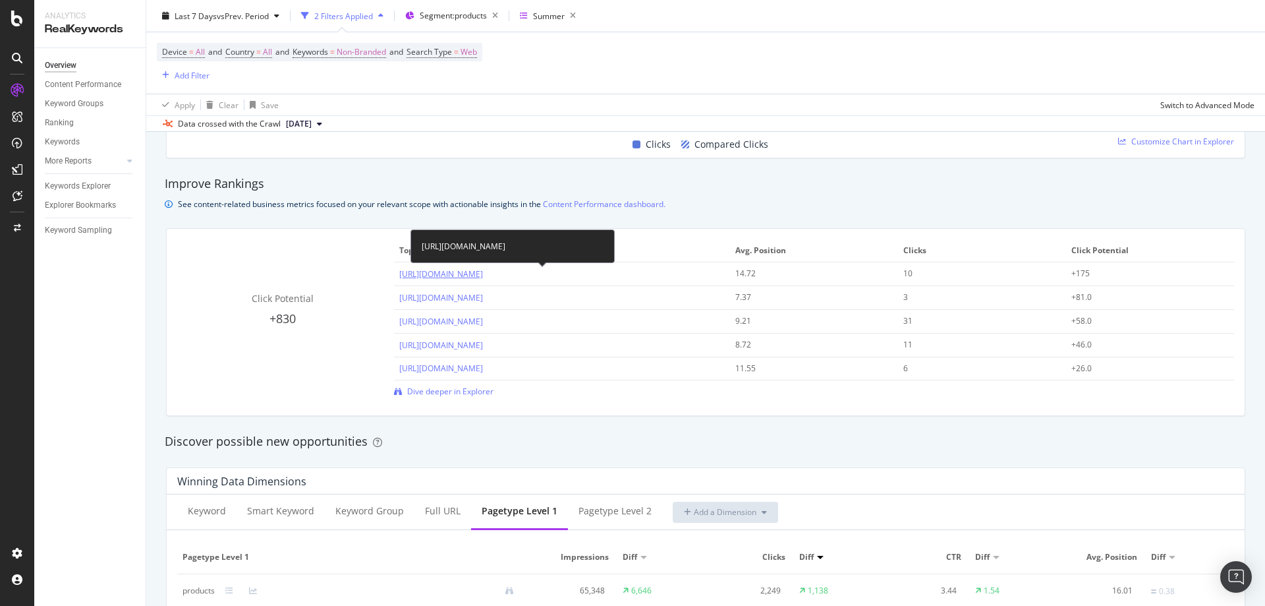
click at [483, 278] on link "[URL][DOMAIN_NAME]" at bounding box center [441, 273] width 84 height 11
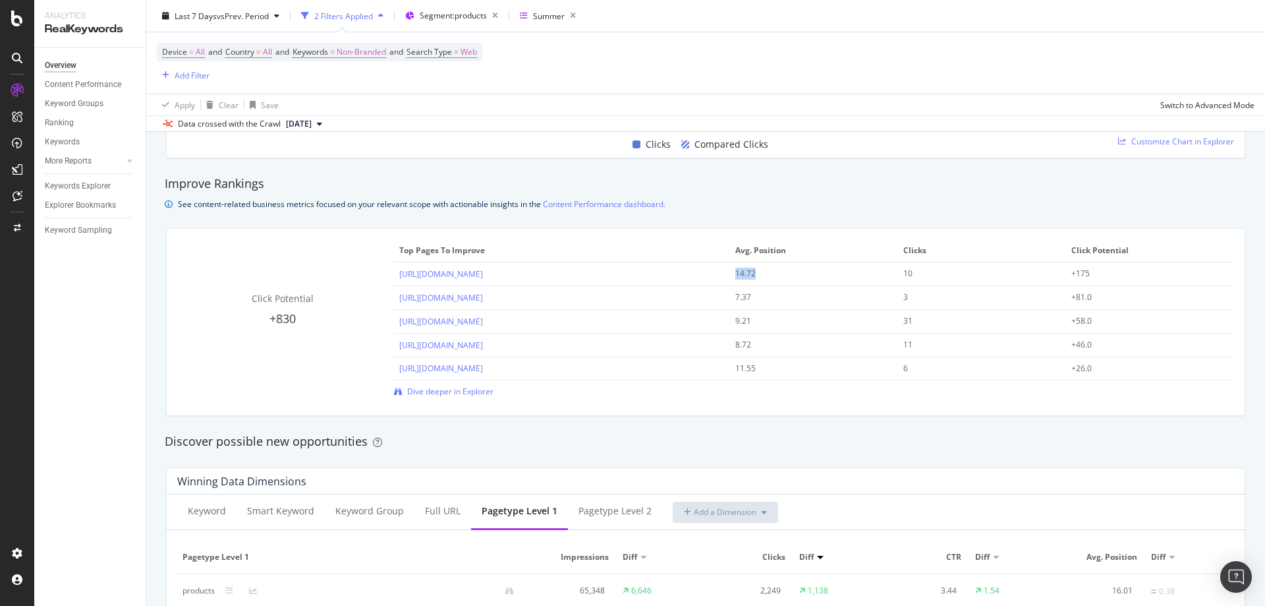
drag, startPoint x: 725, startPoint y: 274, endPoint x: 758, endPoint y: 275, distance: 33.0
click at [758, 275] on td "14.72" at bounding box center [814, 274] width 168 height 24
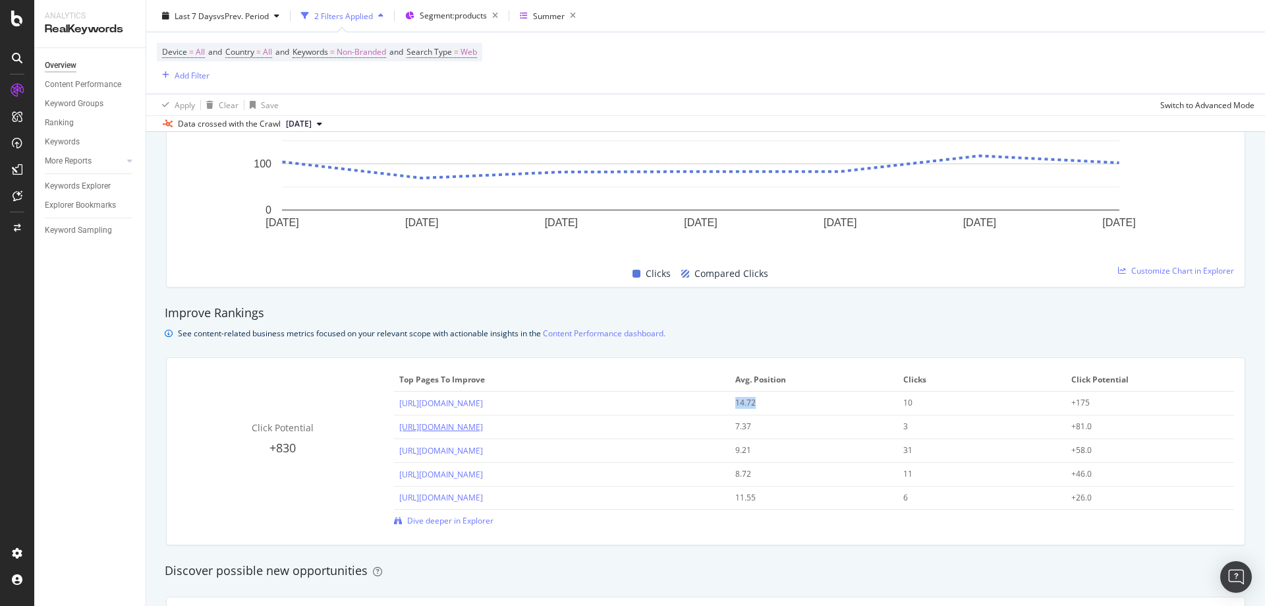
scroll to position [1054, 0]
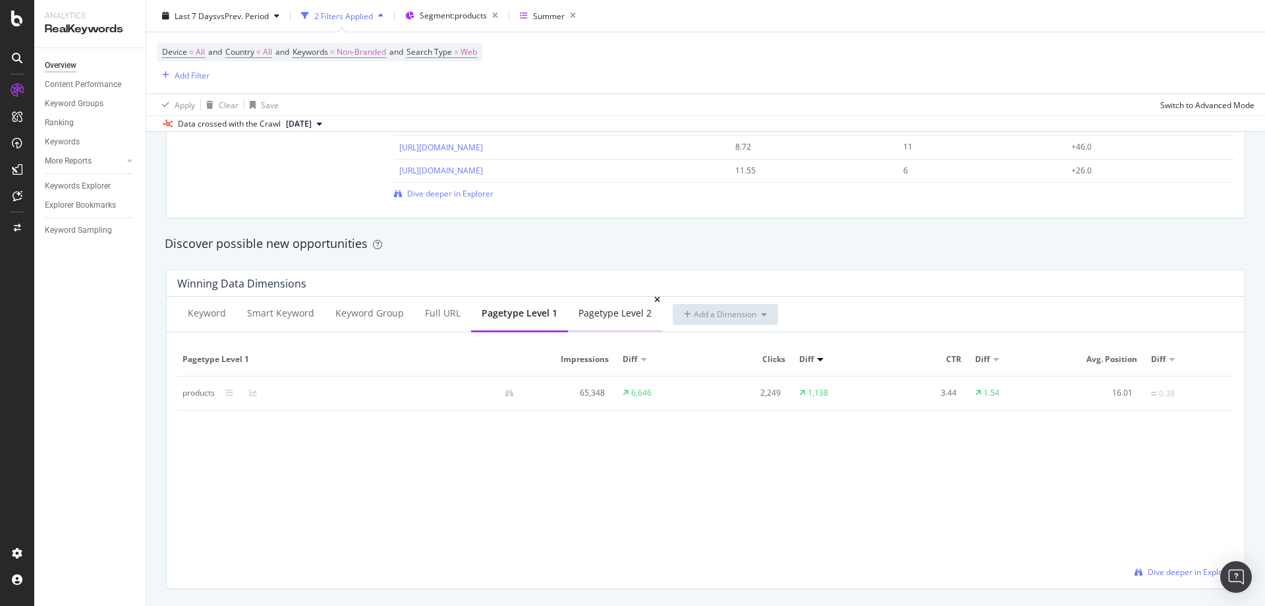
click at [598, 328] on div "pagetype Level 2" at bounding box center [615, 314] width 94 height 36
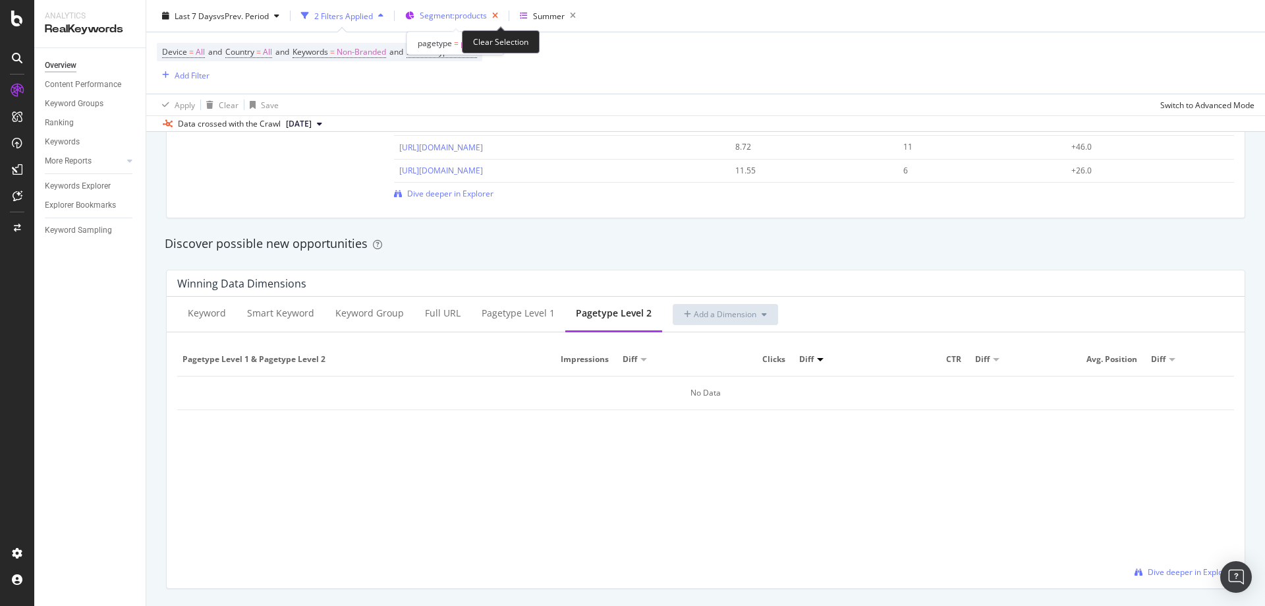
click at [500, 16] on icon "button" at bounding box center [495, 16] width 16 height 18
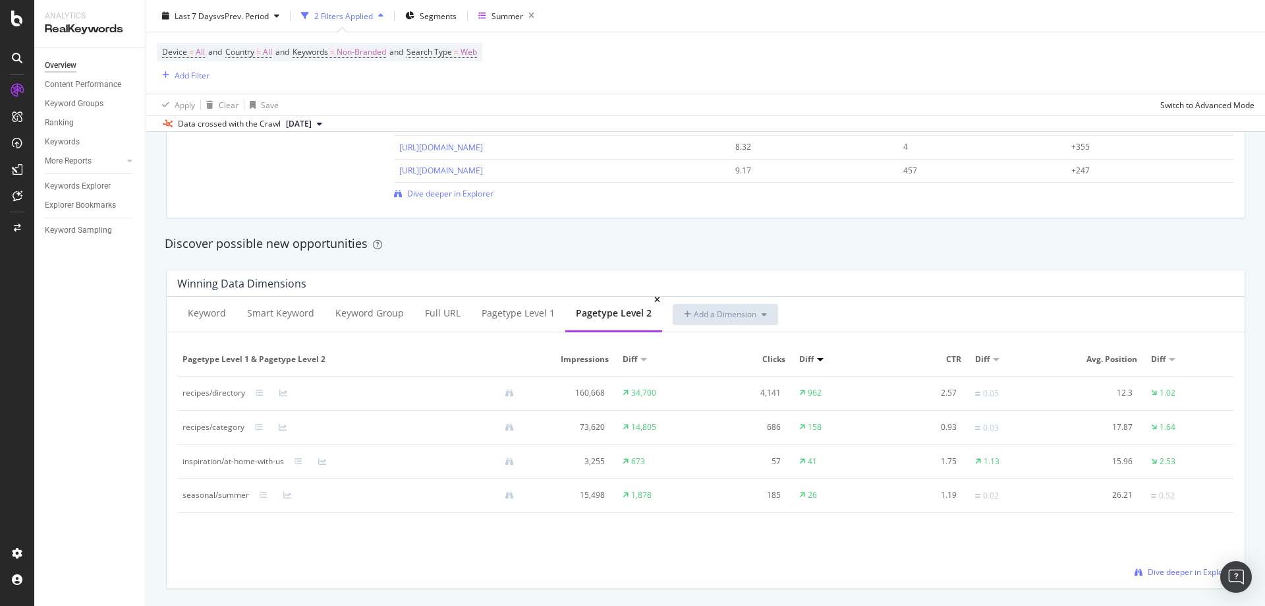
scroll to position [1186, 0]
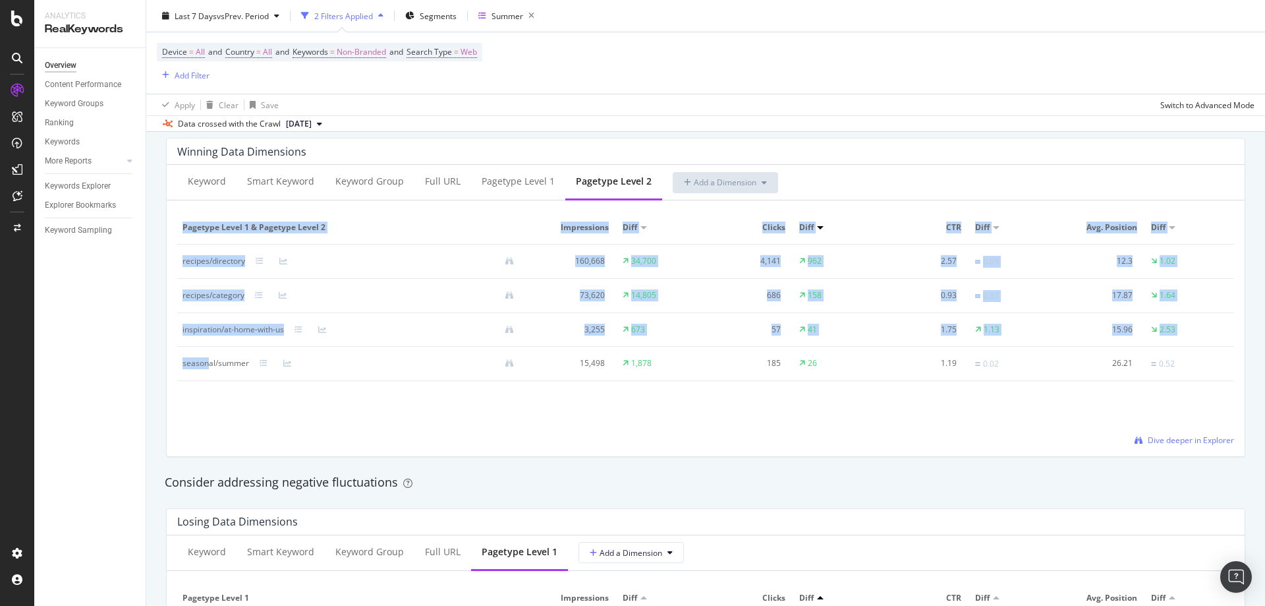
drag, startPoint x: 208, startPoint y: 363, endPoint x: 780, endPoint y: 400, distance: 572.6
click at [780, 400] on div "pagetype Level 1 & pagetype Level 2 Impressions Diff Clicks Diff CTR Diff Avg. …" at bounding box center [705, 306] width 1057 height 191
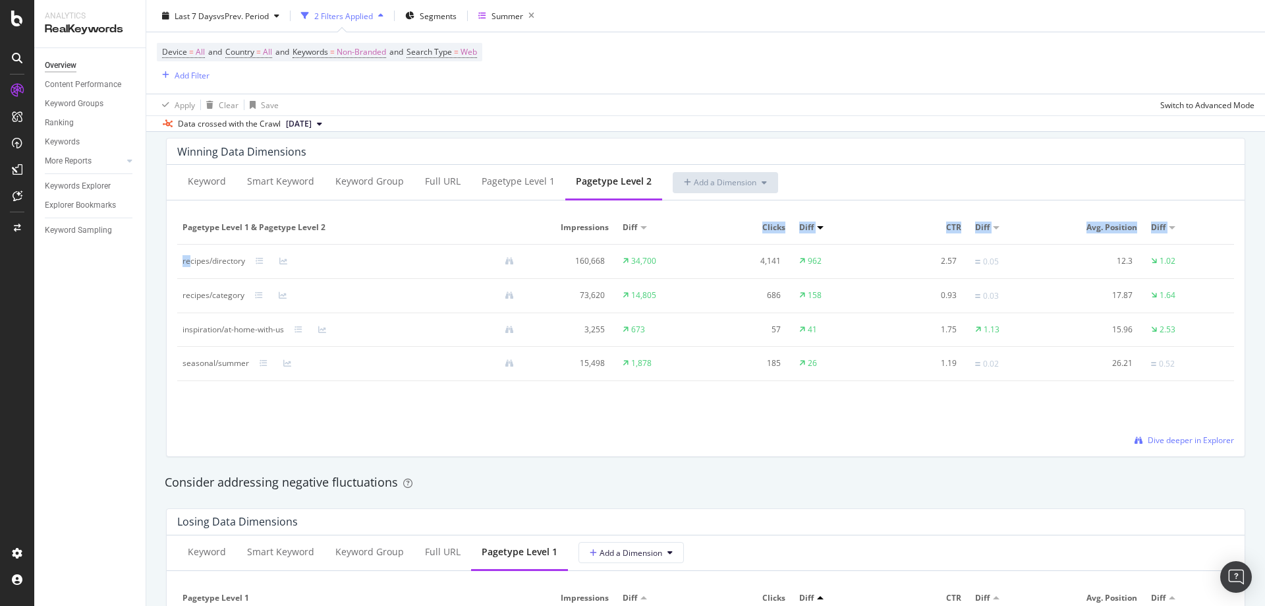
drag, startPoint x: 189, startPoint y: 255, endPoint x: 667, endPoint y: 244, distance: 477.9
click at [667, 244] on table "pagetype Level 1 & pagetype Level 2 Impressions Diff Clicks Diff CTR Diff Avg. …" at bounding box center [705, 296] width 1057 height 170
click at [612, 261] on td "160,668" at bounding box center [574, 262] width 88 height 34
drag, startPoint x: 173, startPoint y: 257, endPoint x: 884, endPoint y: 256, distance: 711.8
click at [884, 256] on div "Keyword Smart Keyword Keyword Group Full URL pagetype Level 1 pagetype Level 2 …" at bounding box center [706, 310] width 1078 height 291
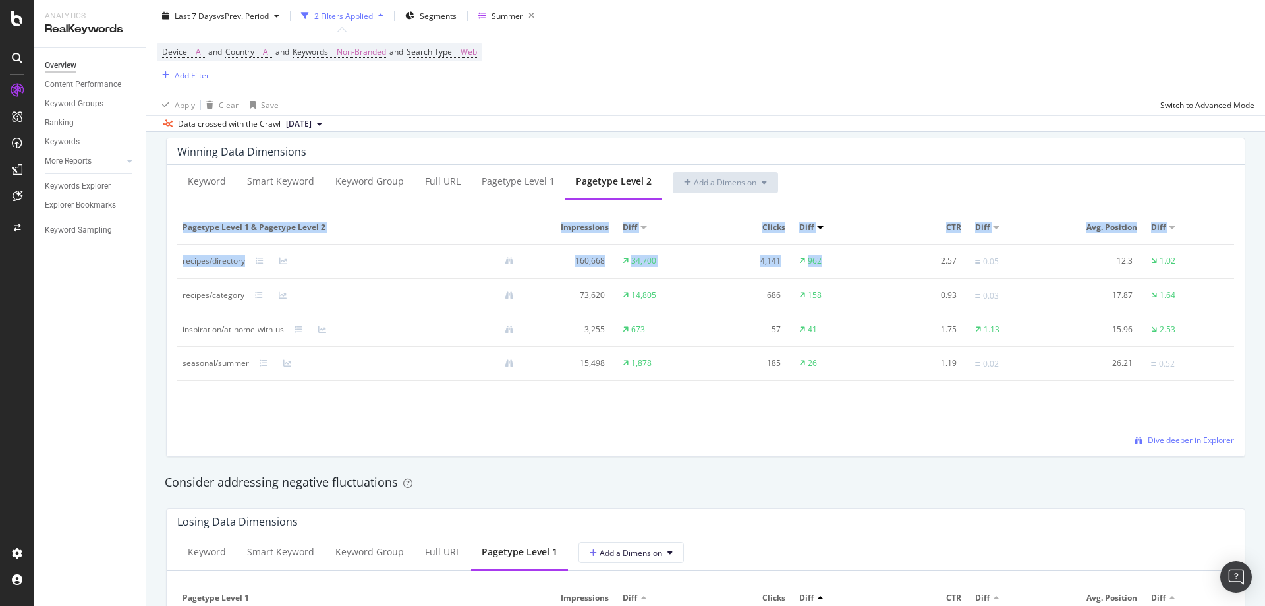
click at [887, 256] on div "2.57" at bounding box center [922, 261] width 70 height 12
drag, startPoint x: 879, startPoint y: 256, endPoint x: 259, endPoint y: 250, distance: 620.2
click at [259, 250] on tr "recipes/directory 160,668 34,700 4,141 962 2.57 0.05 12.3 1.02" at bounding box center [705, 262] width 1057 height 34
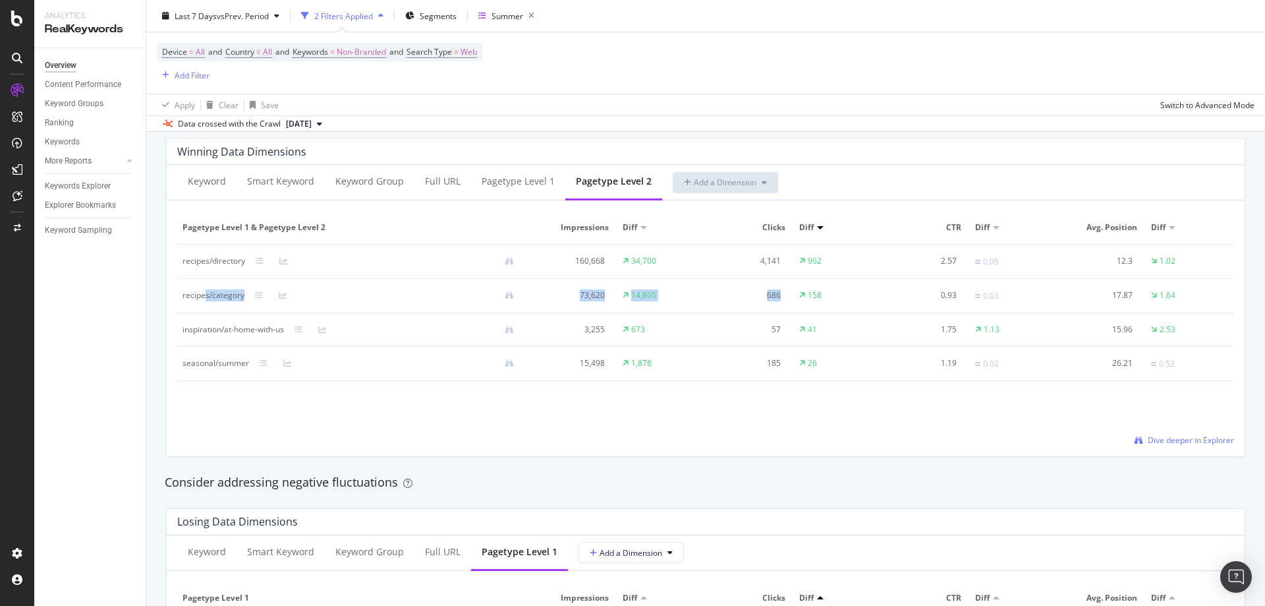
drag, startPoint x: 204, startPoint y: 300, endPoint x: 569, endPoint y: 332, distance: 366.5
click at [762, 308] on tr "recipes/category 73,620 14,805 686 158 0.93 0.03 17.87 1.64" at bounding box center [705, 296] width 1057 height 34
drag, startPoint x: 205, startPoint y: 335, endPoint x: 841, endPoint y: 330, distance: 636.0
click at [841, 330] on tr "inspiration/at-home-with-us 3,255 673 57 41 1.75 1.13 15.96 2.53" at bounding box center [705, 330] width 1057 height 34
click at [841, 330] on td "41" at bounding box center [838, 330] width 88 height 34
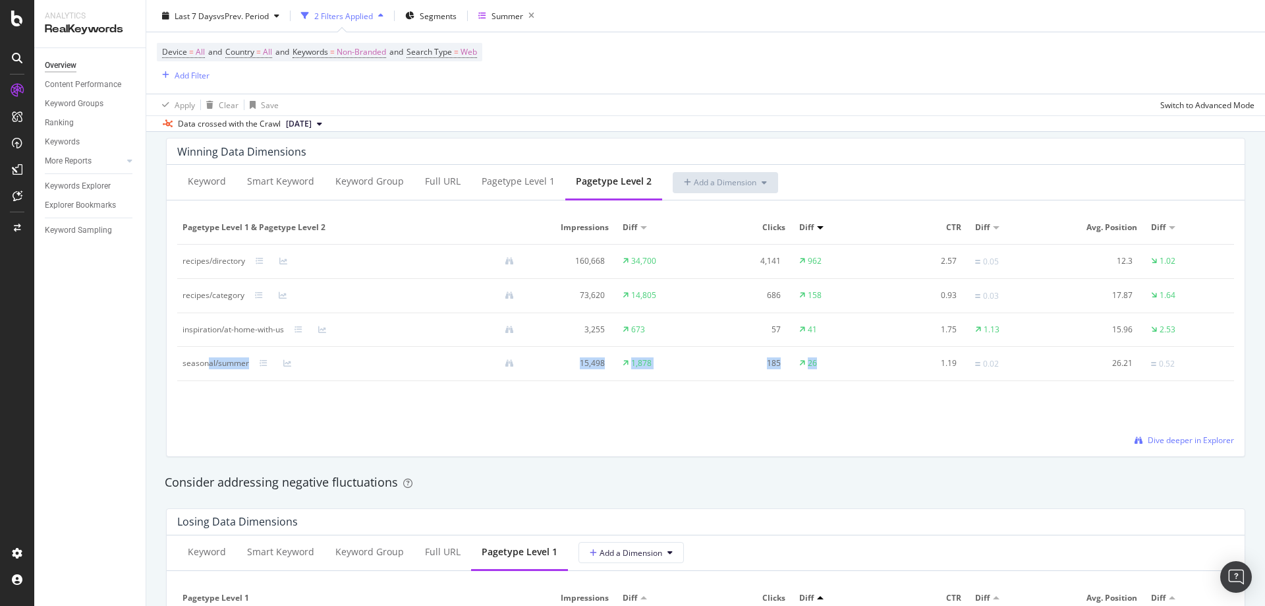
drag, startPoint x: 210, startPoint y: 367, endPoint x: 933, endPoint y: 358, distance: 723.7
click at [933, 358] on tr "seasonal/summer 15,498 1,878 185 26 1.19 0.02 26.21 0.52" at bounding box center [705, 364] width 1057 height 34
click at [929, 358] on div "1.19" at bounding box center [922, 363] width 70 height 12
click at [654, 171] on icon at bounding box center [657, 168] width 6 height 8
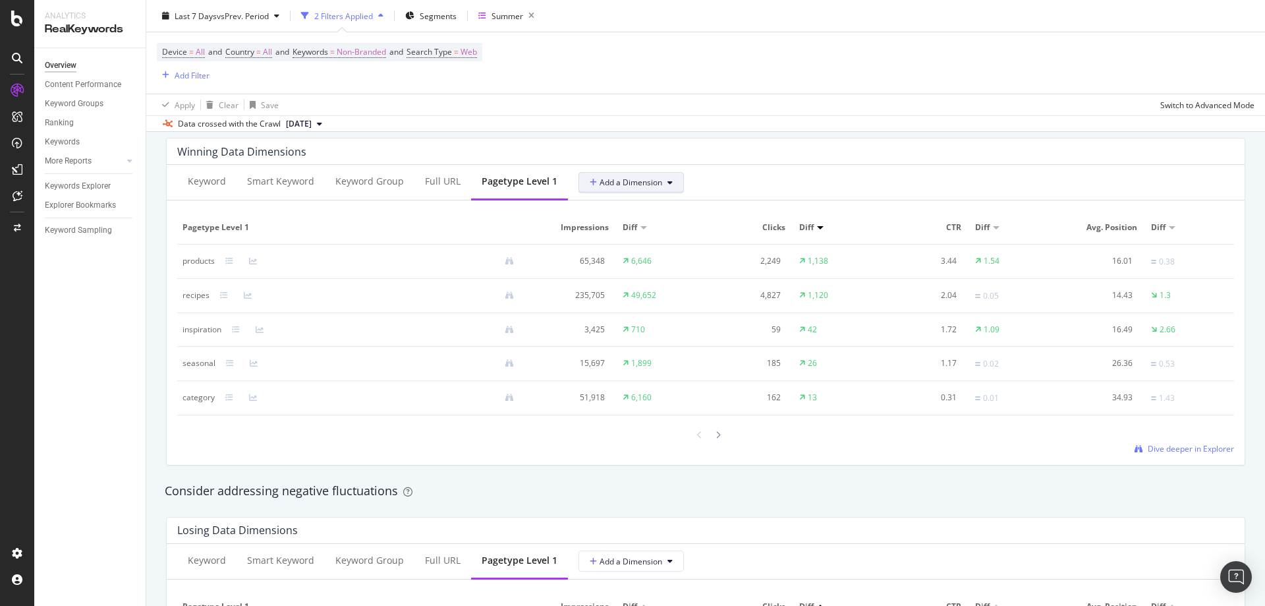
click at [602, 192] on button "Add a Dimension" at bounding box center [631, 182] width 105 height 21
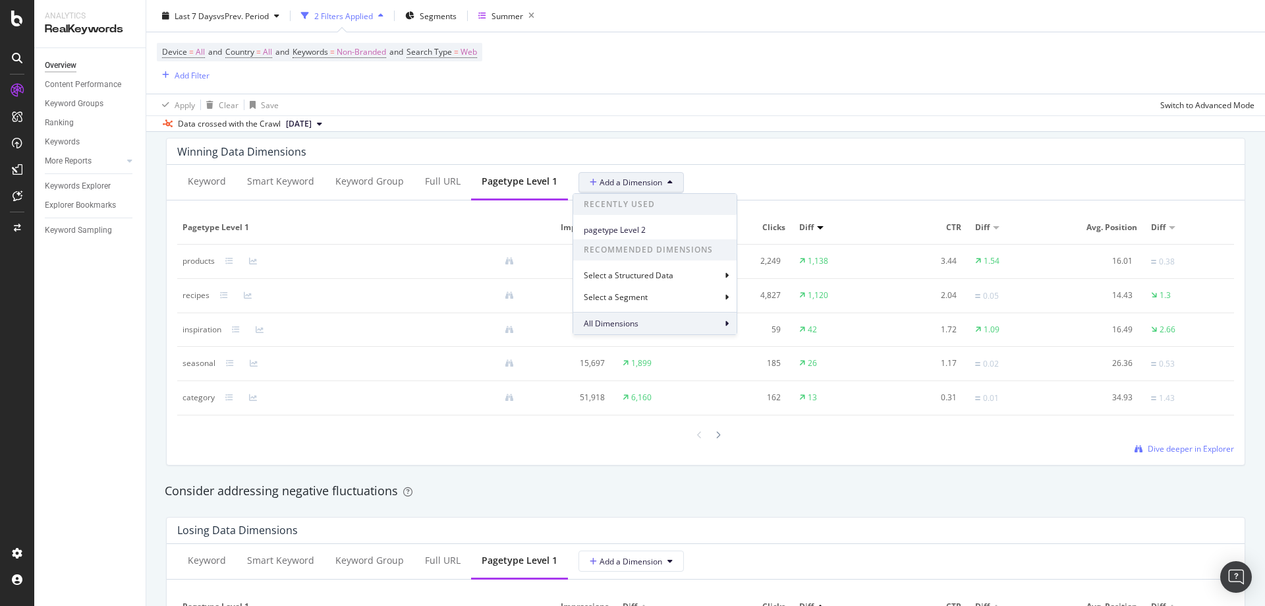
click at [644, 318] on div "All Dimensions" at bounding box center [654, 323] width 163 height 22
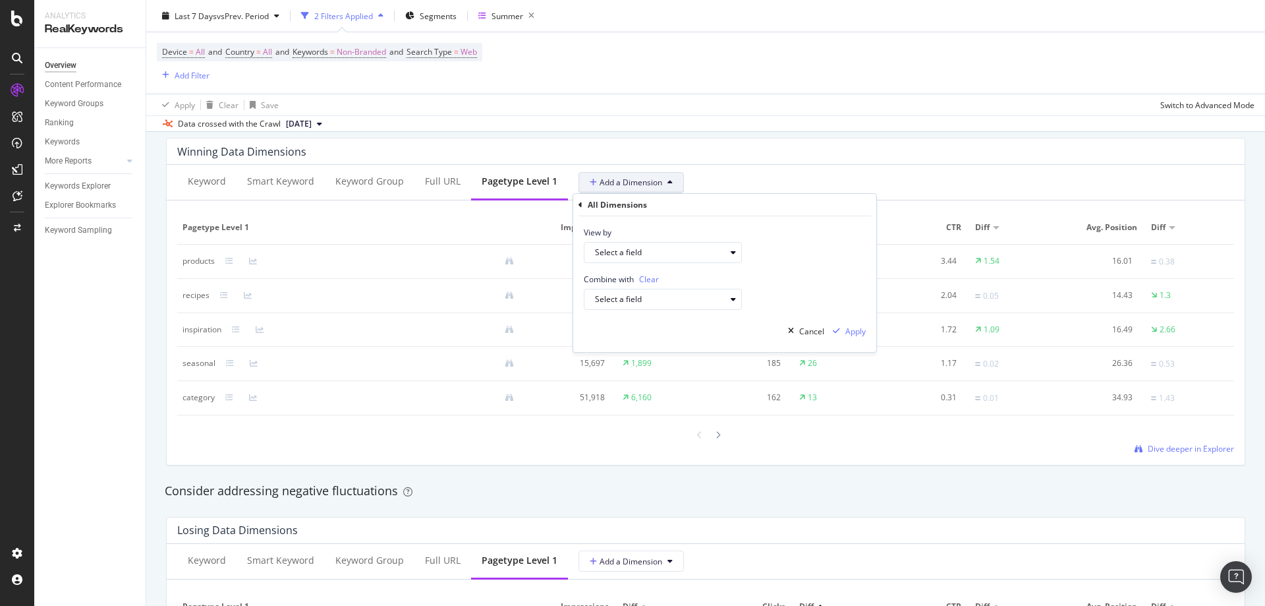
click at [589, 206] on div "All Dimensions" at bounding box center [617, 204] width 59 height 11
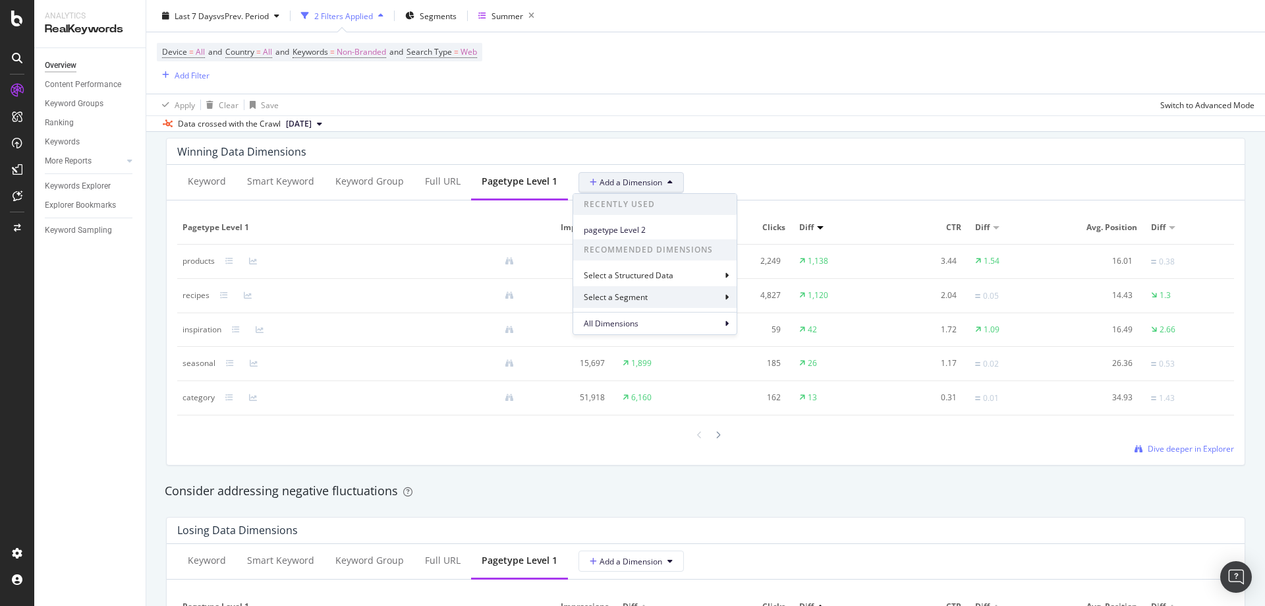
click at [616, 293] on div "Select a Segment" at bounding box center [617, 296] width 67 height 11
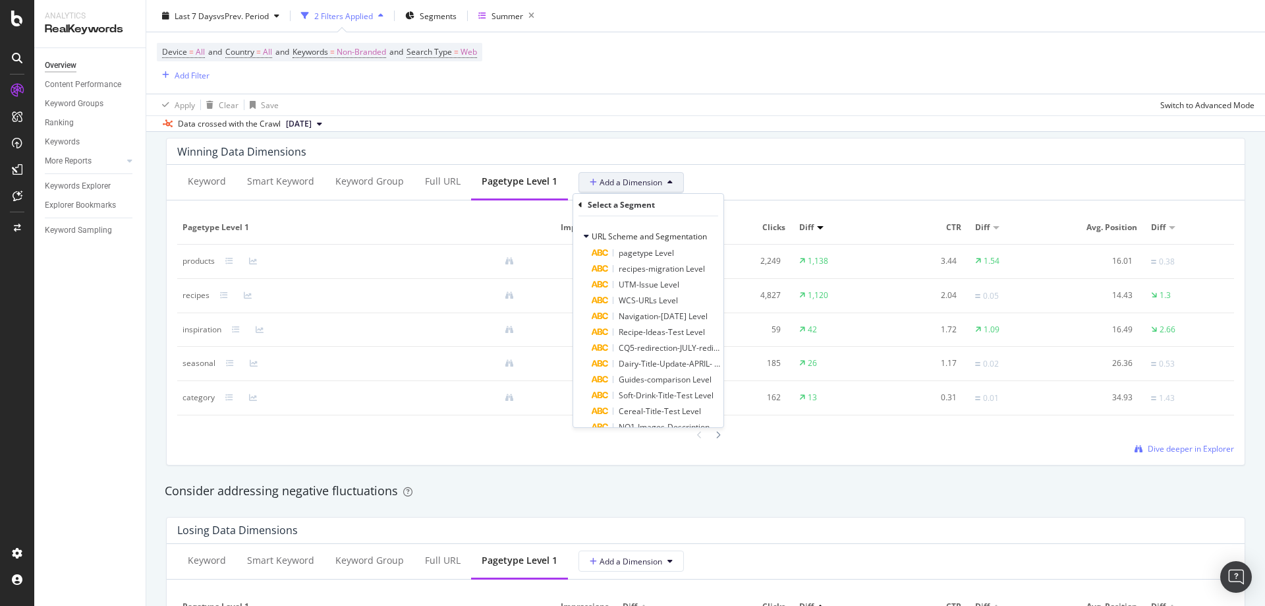
click at [579, 209] on div "Select a Segment" at bounding box center [649, 205] width 140 height 22
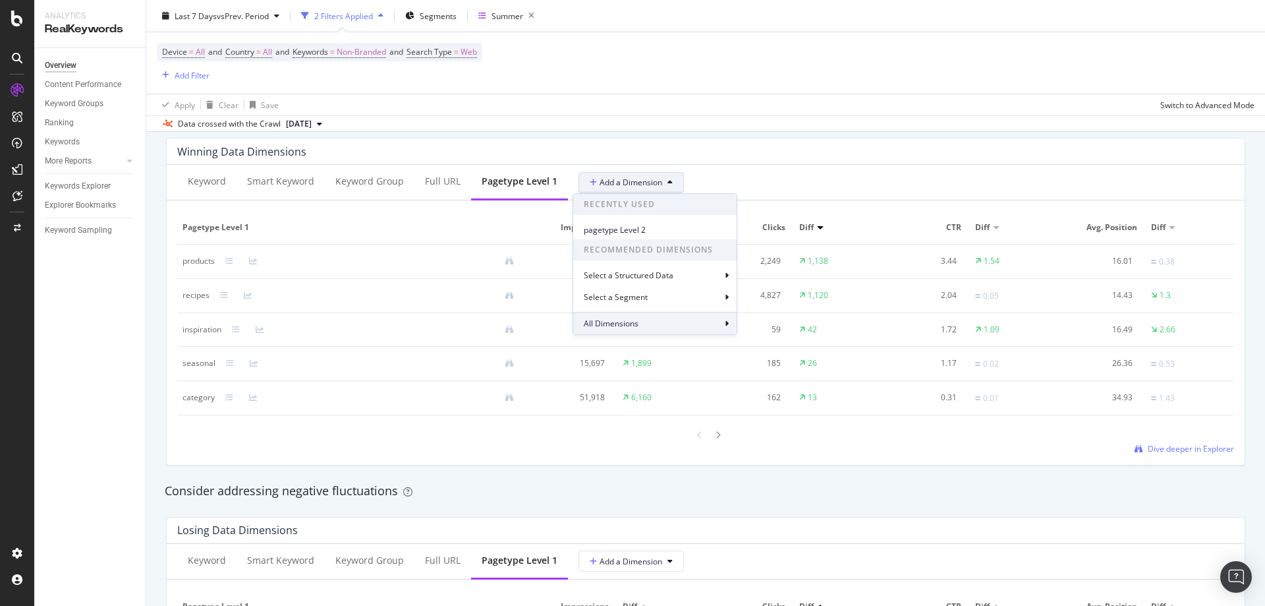
click at [638, 322] on span "All Dimensions" at bounding box center [611, 323] width 55 height 11
click at [650, 257] on div "Select a field" at bounding box center [668, 252] width 146 height 18
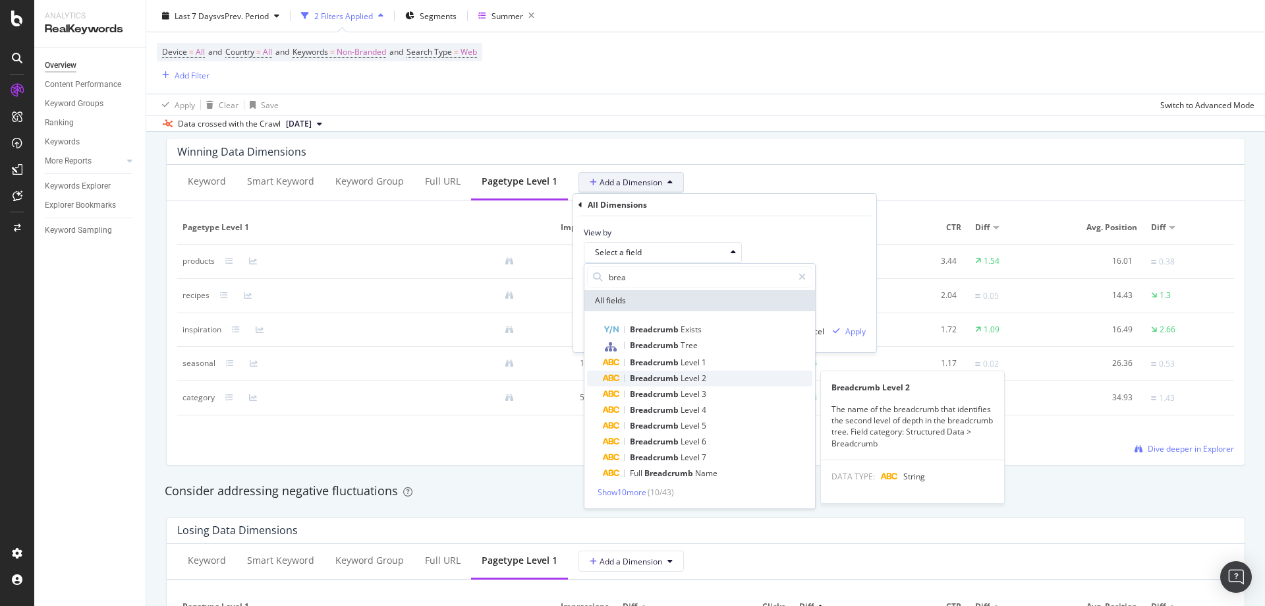
type input "brea"
click at [675, 371] on div "Breadcrumb Level 2" at bounding box center [708, 378] width 210 height 16
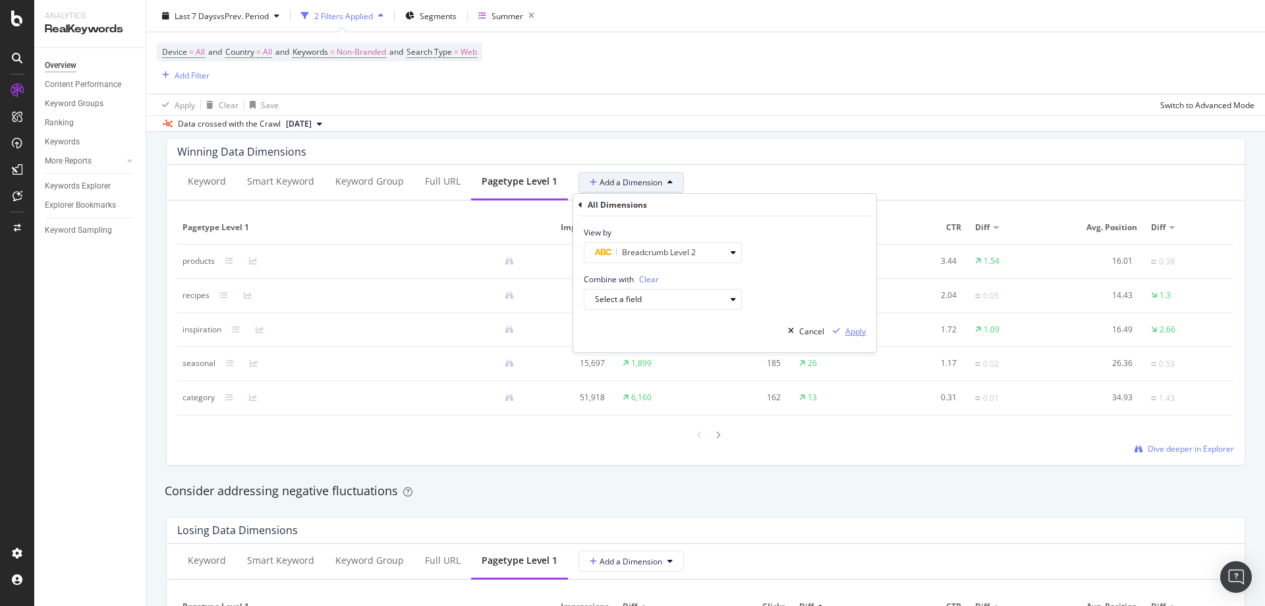
click at [857, 331] on div "Apply" at bounding box center [856, 331] width 20 height 11
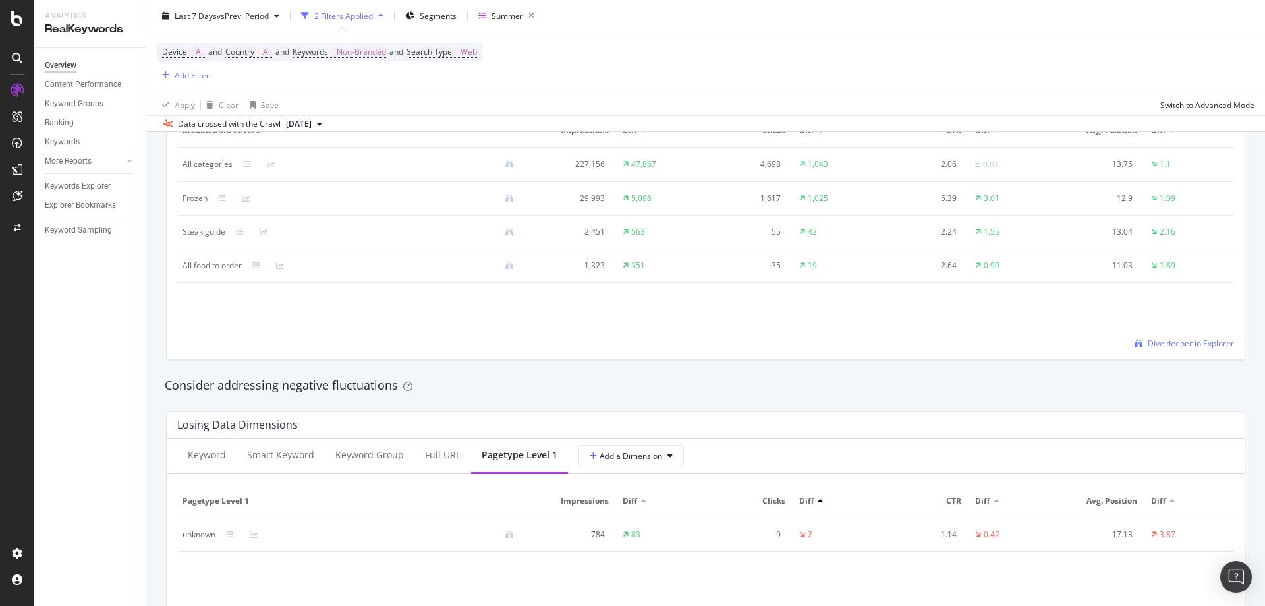
scroll to position [1384, 0]
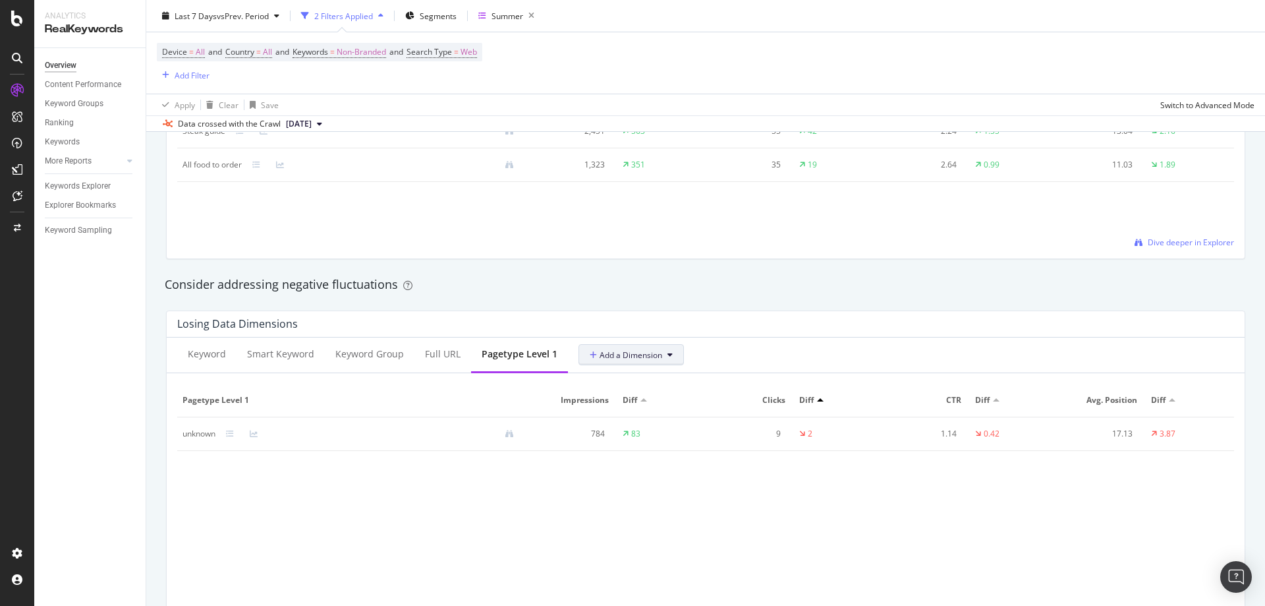
click at [619, 358] on span "Add a Dimension" at bounding box center [626, 354] width 72 height 11
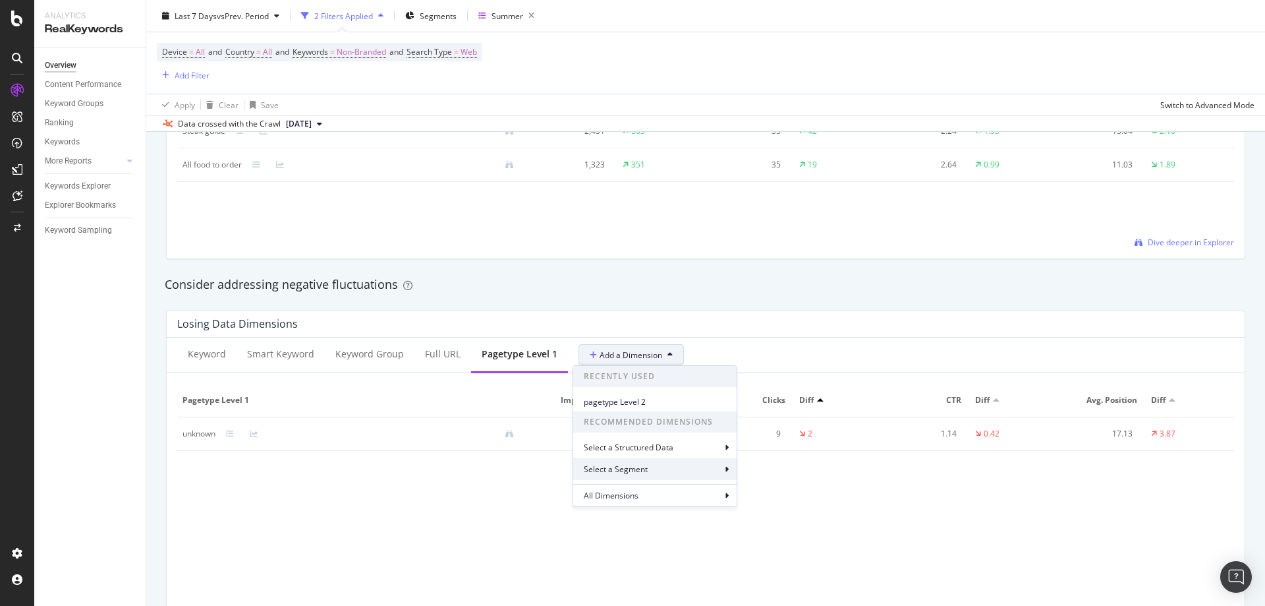
click at [644, 473] on div "Select a Segment" at bounding box center [617, 468] width 67 height 11
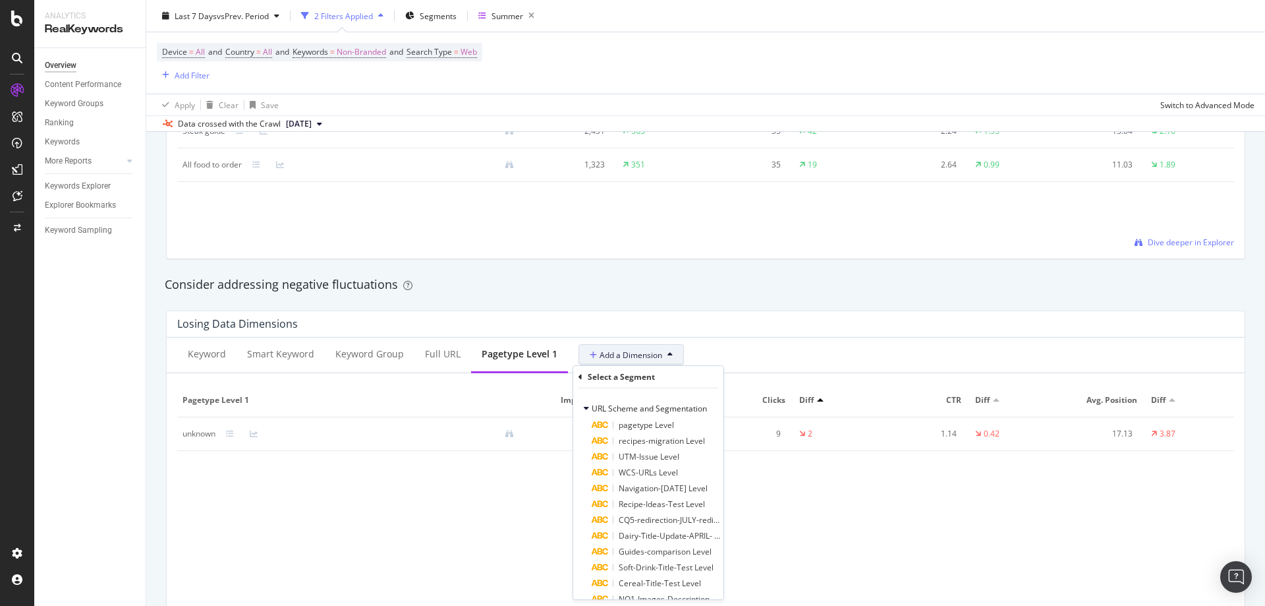
click at [582, 380] on icon at bounding box center [581, 377] width 4 height 8
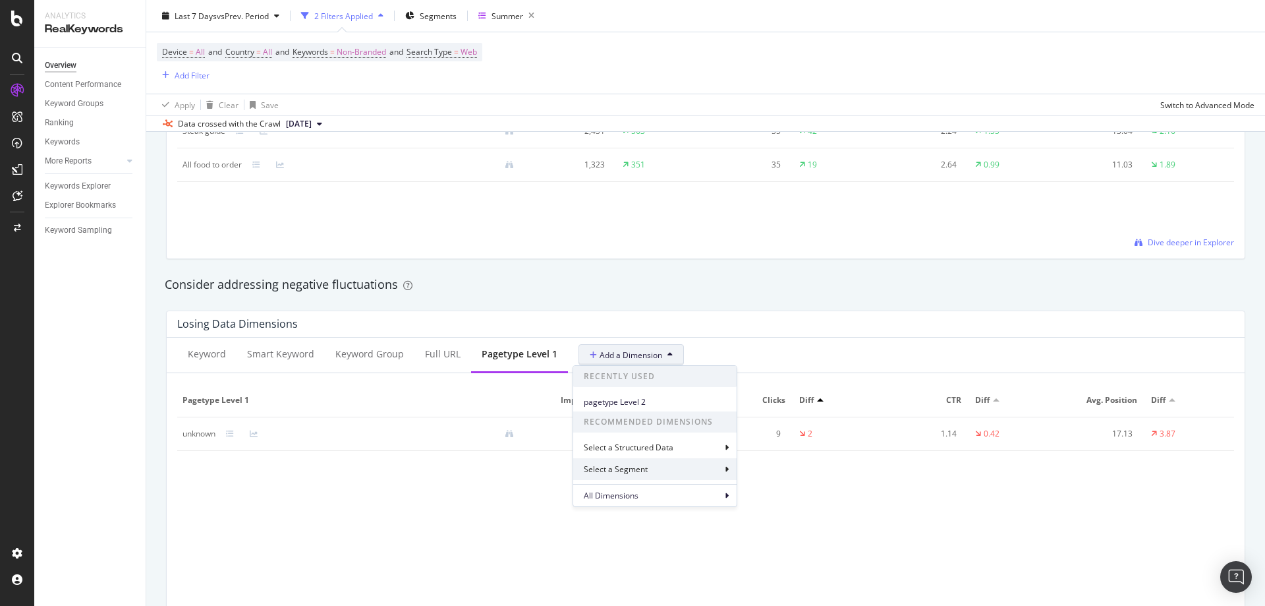
click at [621, 473] on div "Select a Segment" at bounding box center [617, 468] width 67 height 11
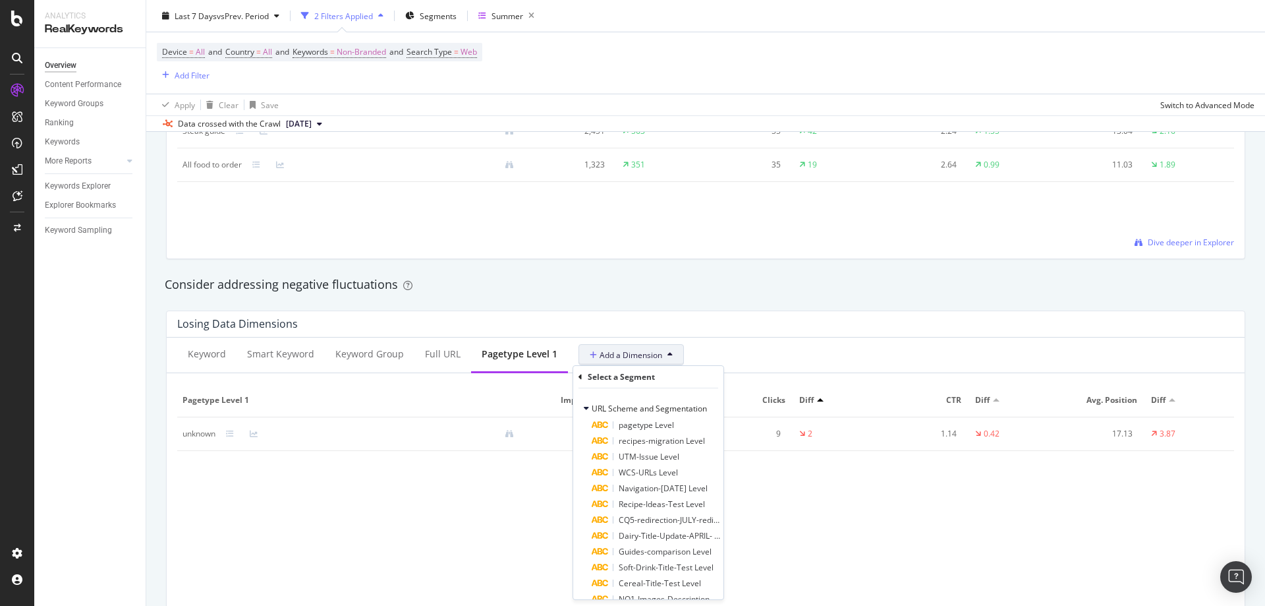
click at [571, 376] on div "Keyword Smart Keyword Keyword Group Full URL pagetype Level 1 Add a Dimension S…" at bounding box center [706, 482] width 1078 height 291
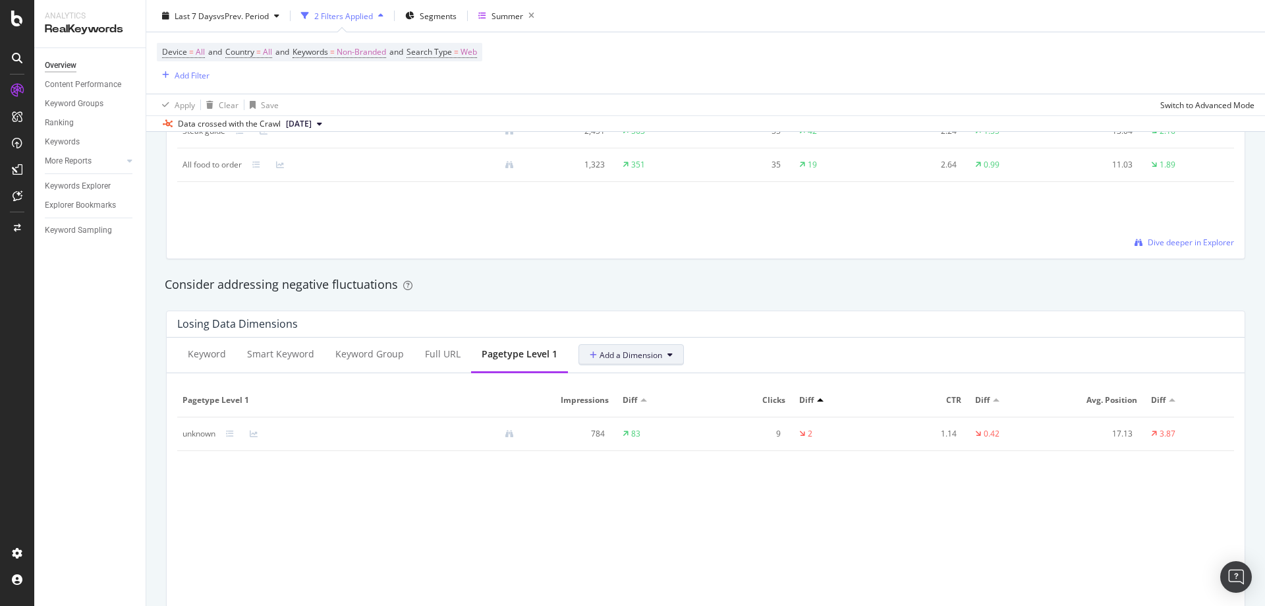
click at [583, 362] on button "Add a Dimension" at bounding box center [631, 354] width 105 height 21
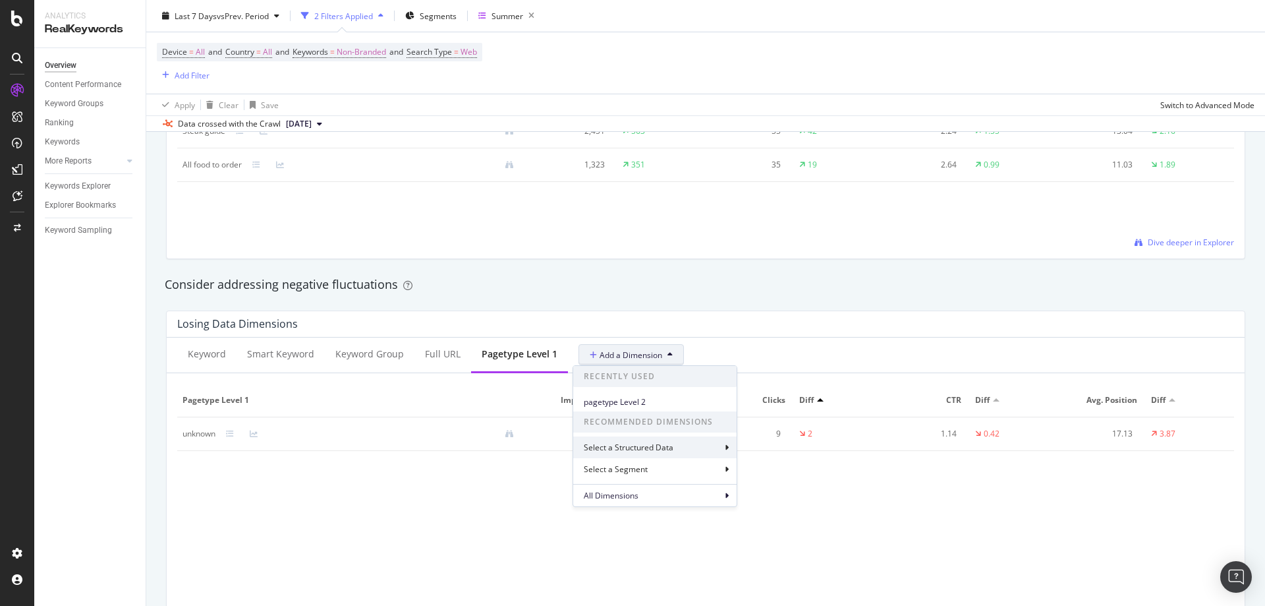
click at [606, 447] on div "Select a Structured Data" at bounding box center [630, 447] width 92 height 11
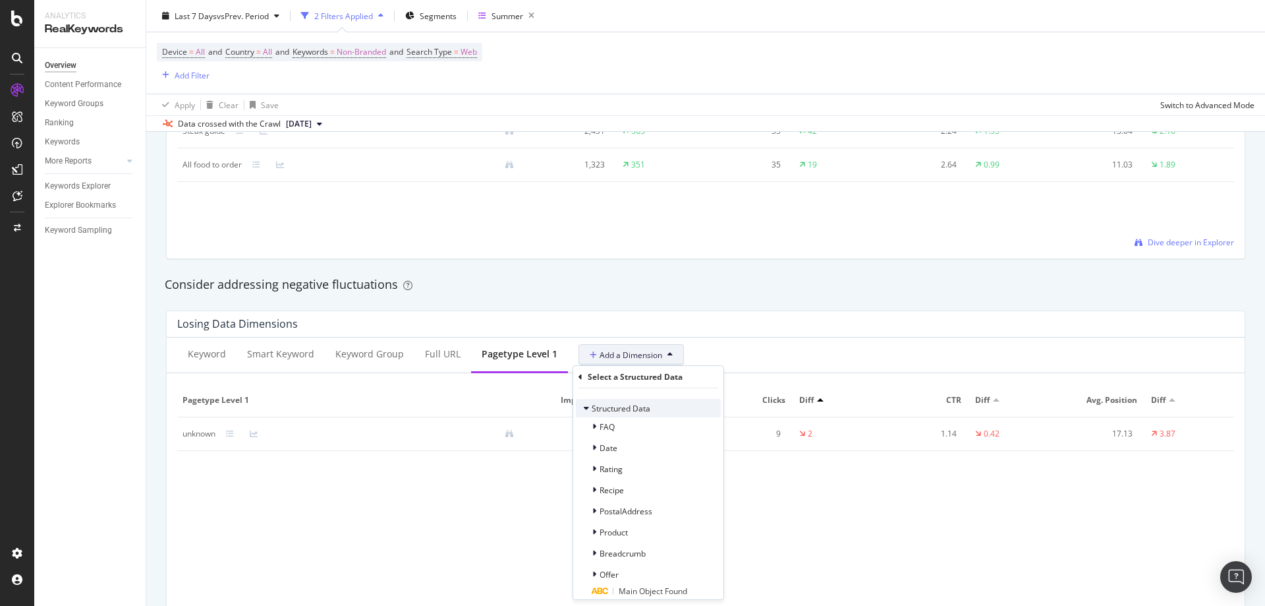
click at [581, 412] on div "Structured Data" at bounding box center [613, 407] width 74 height 13
click at [576, 382] on div "Select a Structured Data Structured Data" at bounding box center [648, 397] width 150 height 62
click at [587, 377] on div "Select a Structured Data" at bounding box center [649, 377] width 140 height 22
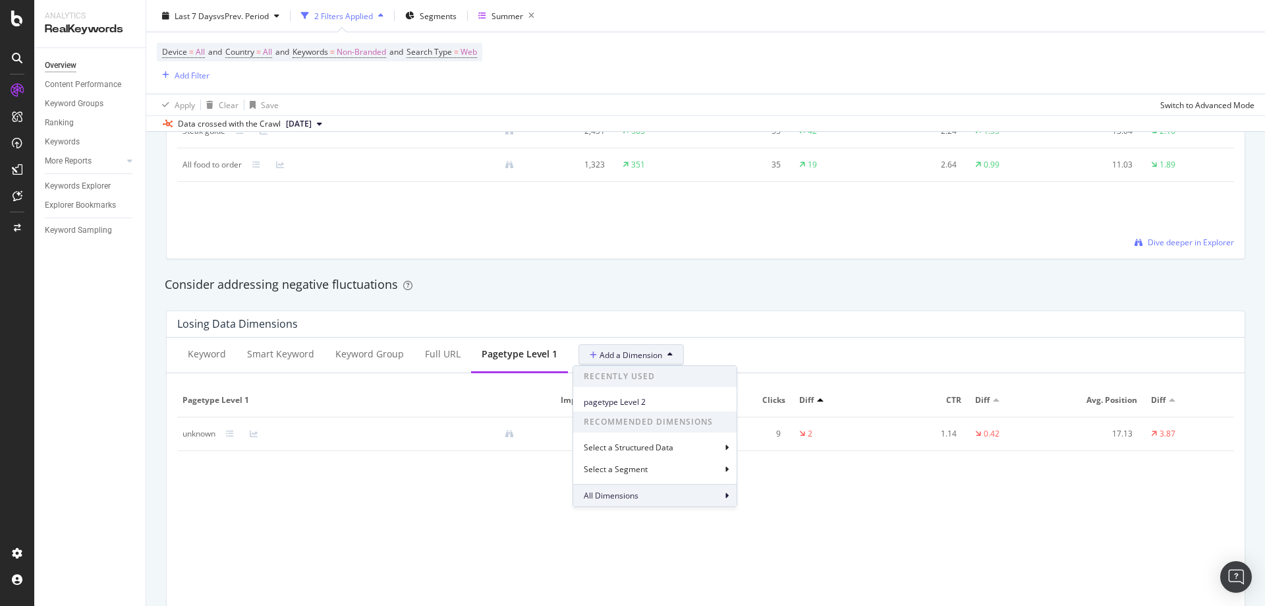
click at [650, 504] on div "All Dimensions" at bounding box center [654, 495] width 163 height 22
click at [681, 422] on div "Select a field" at bounding box center [660, 424] width 130 height 8
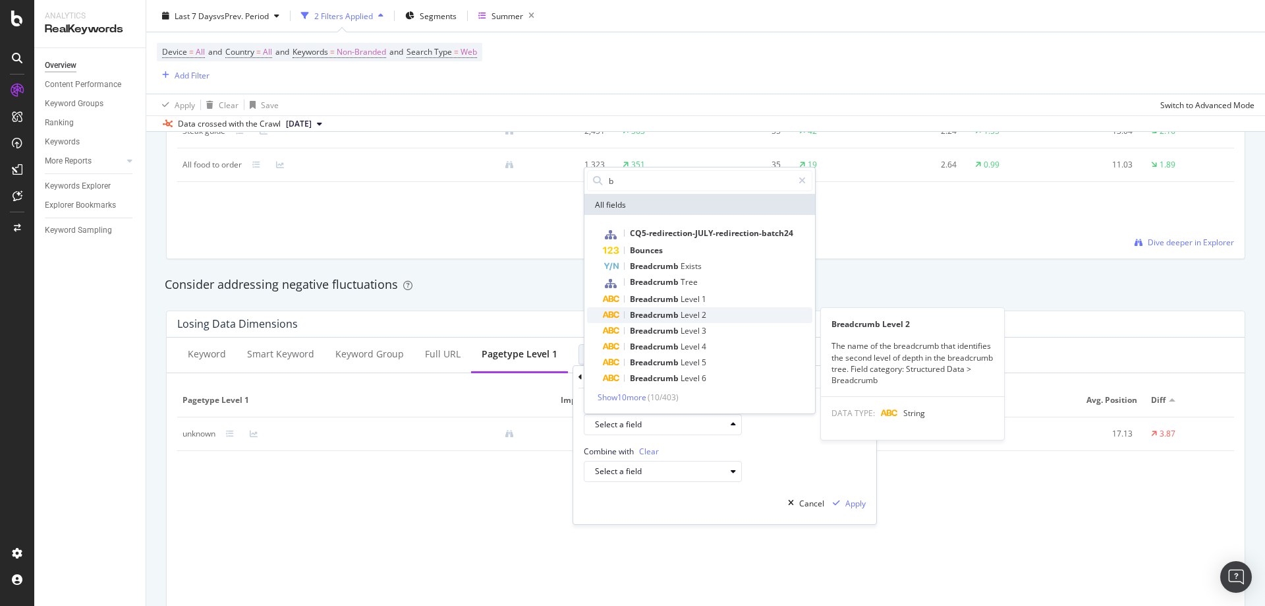
type input "b"
click at [717, 310] on div "Breadcrumb Level 2" at bounding box center [708, 315] width 210 height 16
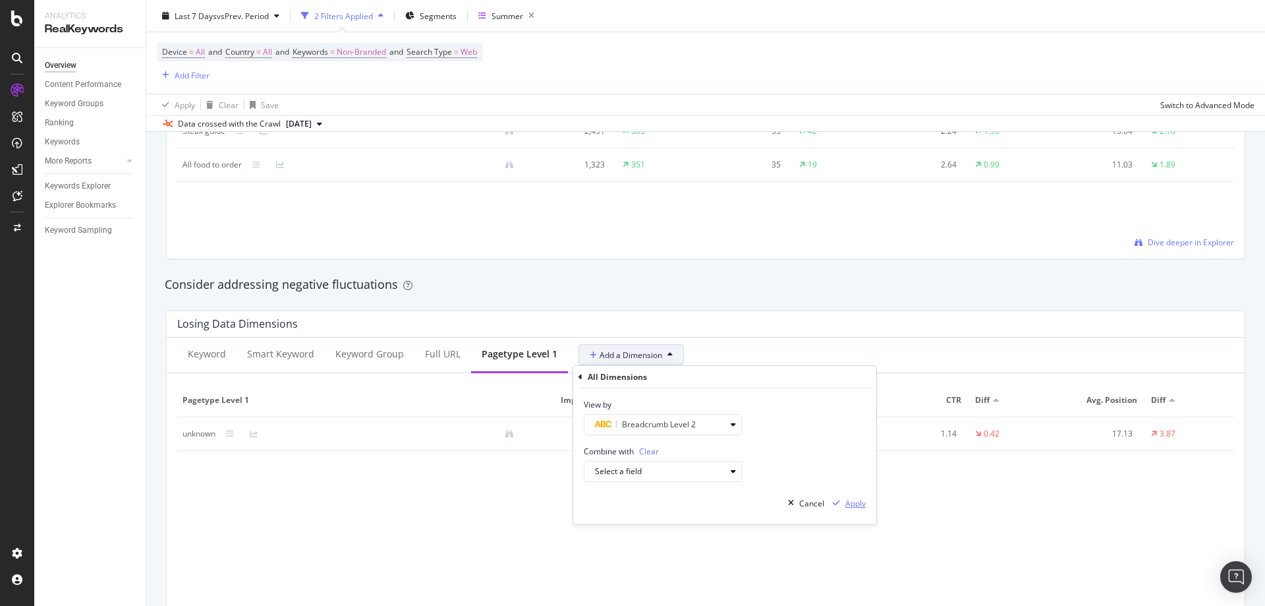
click at [845, 504] on div "Apply" at bounding box center [847, 503] width 38 height 20
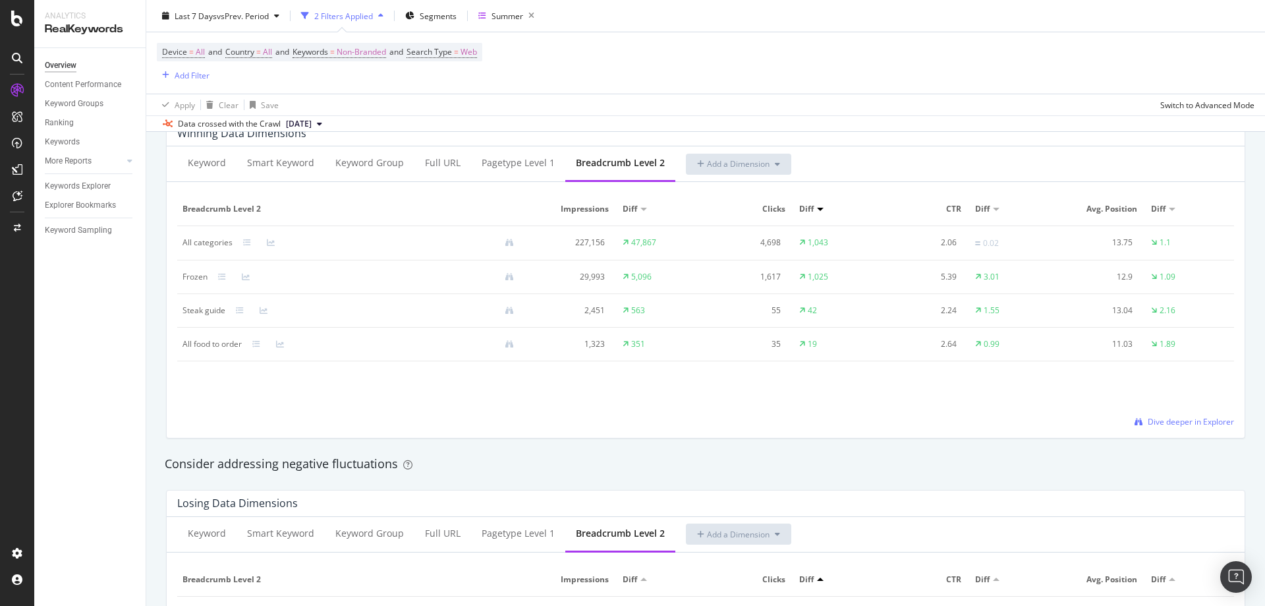
scroll to position [1186, 0]
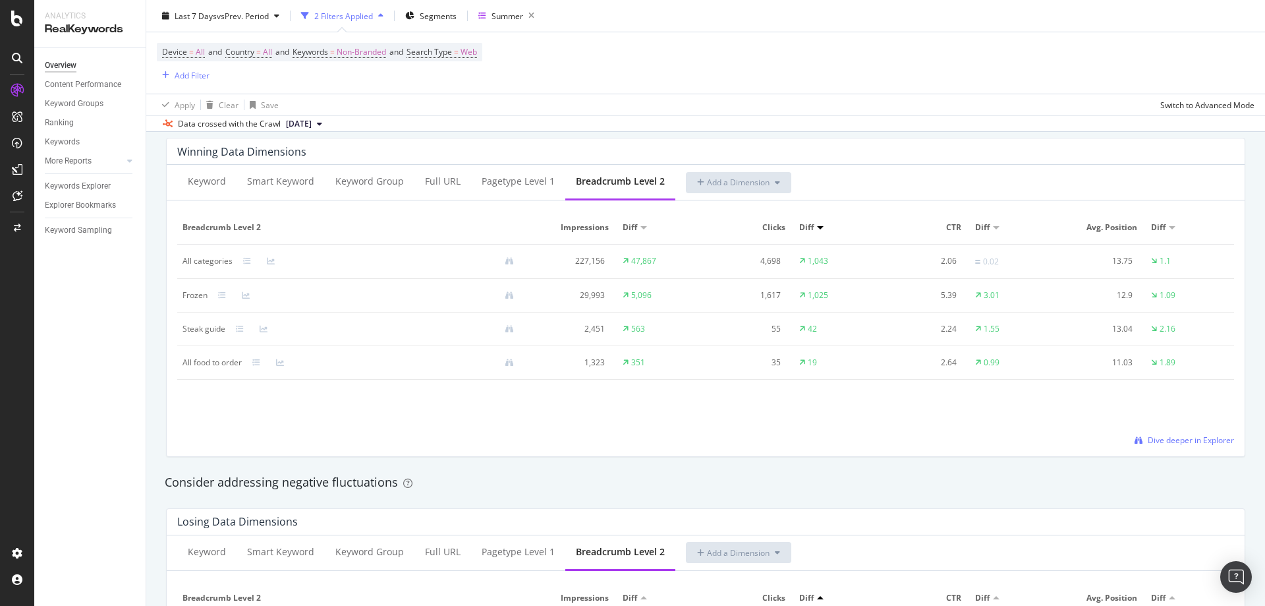
click at [637, 417] on div "Breadcrumb Level 2 Impressions Diff Clicks Diff CTR Diff Avg. Position Diff All…" at bounding box center [705, 328] width 1057 height 235
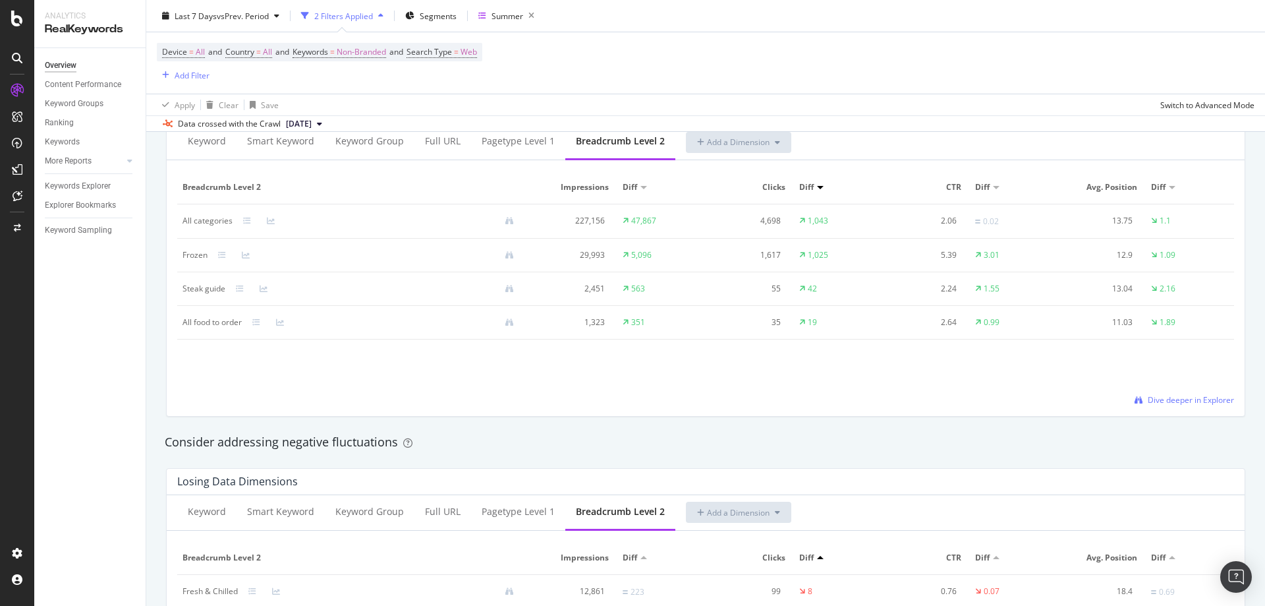
scroll to position [1252, 0]
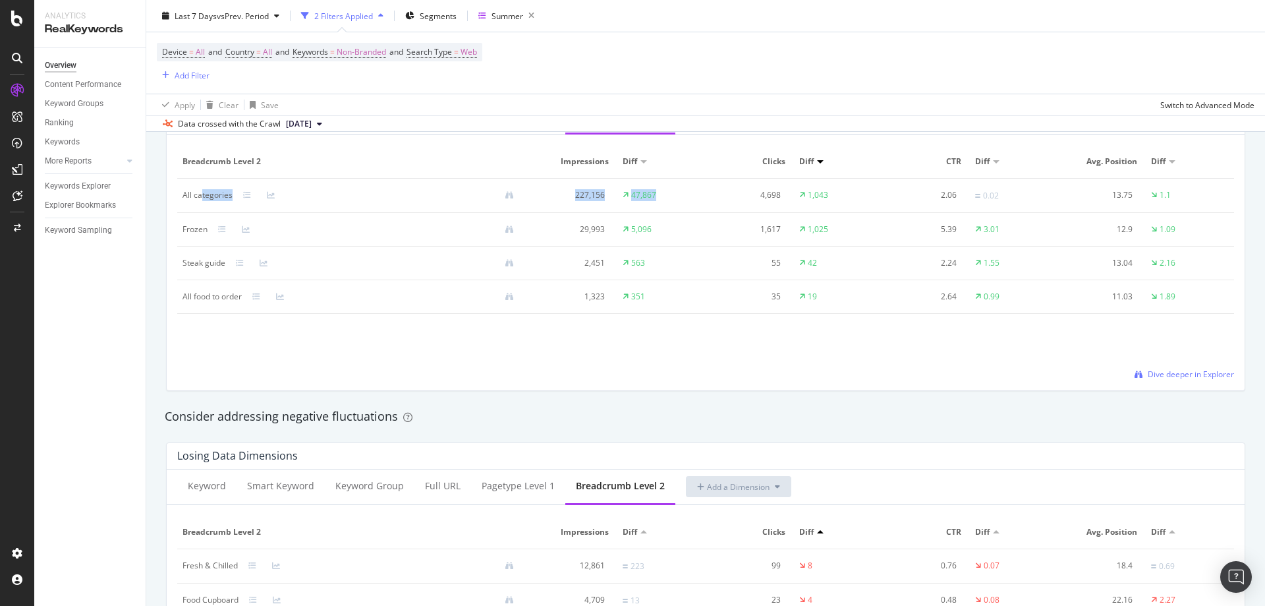
drag, startPoint x: 200, startPoint y: 192, endPoint x: 657, endPoint y: 202, distance: 456.8
click at [657, 202] on tr "All categories 227,156 47,867 4,698 1,043 2.06 0.02 13.75 1.1" at bounding box center [705, 196] width 1057 height 34
click at [185, 203] on td "All categories" at bounding box center [353, 196] width 353 height 34
drag, startPoint x: 196, startPoint y: 194, endPoint x: 272, endPoint y: 192, distance: 75.8
click at [201, 194] on div "All categories" at bounding box center [208, 195] width 50 height 12
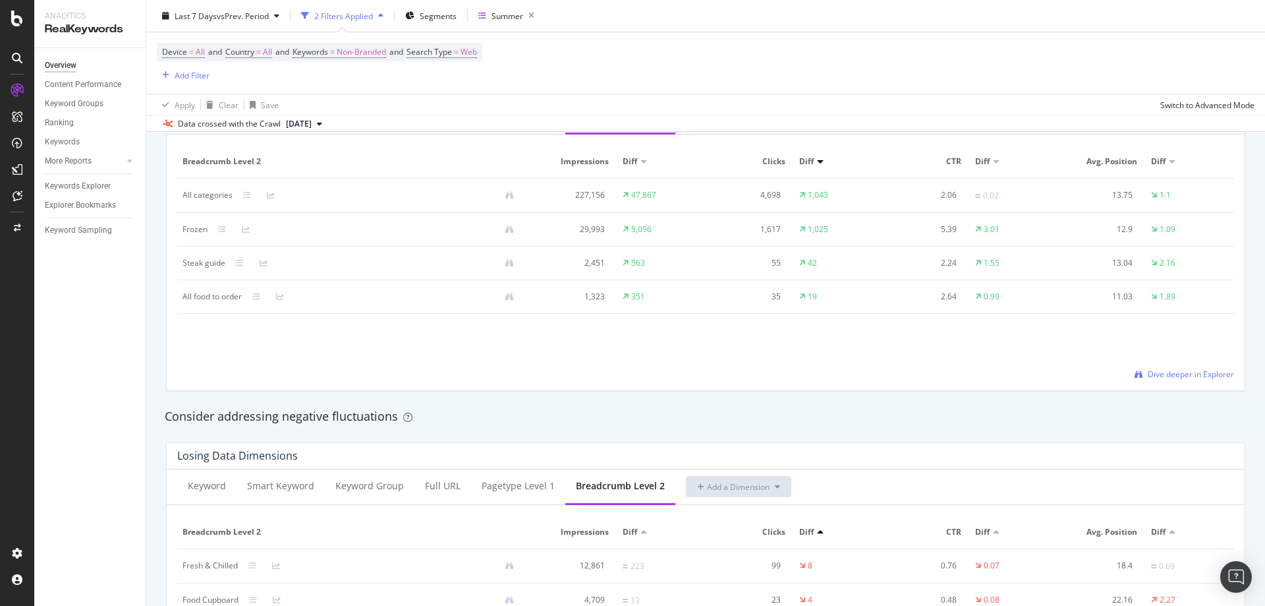
click at [252, 196] on div at bounding box center [255, 195] width 24 height 8
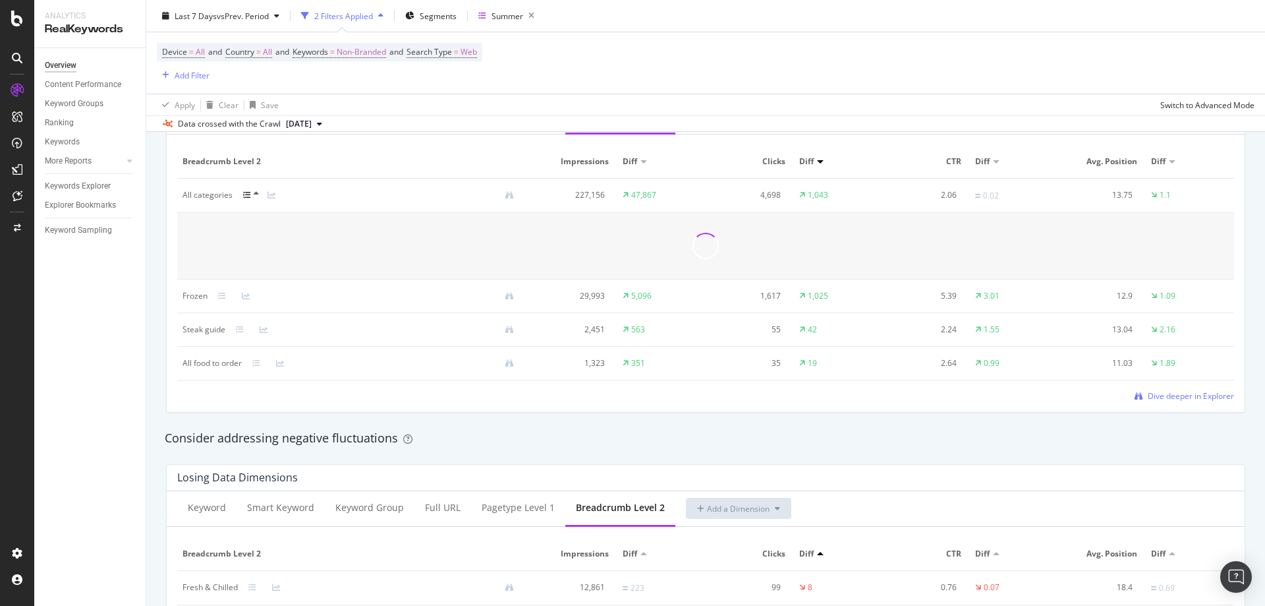
click at [245, 194] on icon at bounding box center [247, 195] width 8 height 8
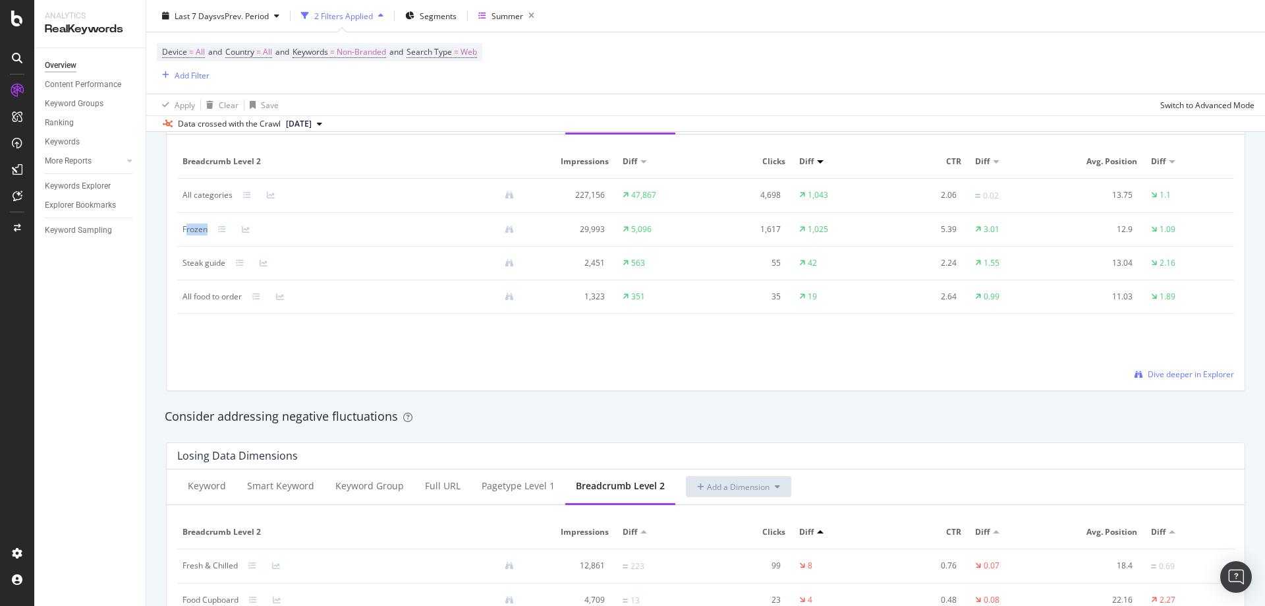
drag, startPoint x: 188, startPoint y: 233, endPoint x: 353, endPoint y: 246, distance: 166.0
click at [353, 246] on td "Frozen" at bounding box center [353, 230] width 353 height 34
drag, startPoint x: 179, startPoint y: 265, endPoint x: 697, endPoint y: 262, distance: 518.0
click at [697, 262] on tr "Steak guide 2,451 563 55 42 2.24 1.55 13.04 2.16" at bounding box center [705, 263] width 1057 height 34
click at [368, 255] on td "Steak guide" at bounding box center [353, 263] width 353 height 34
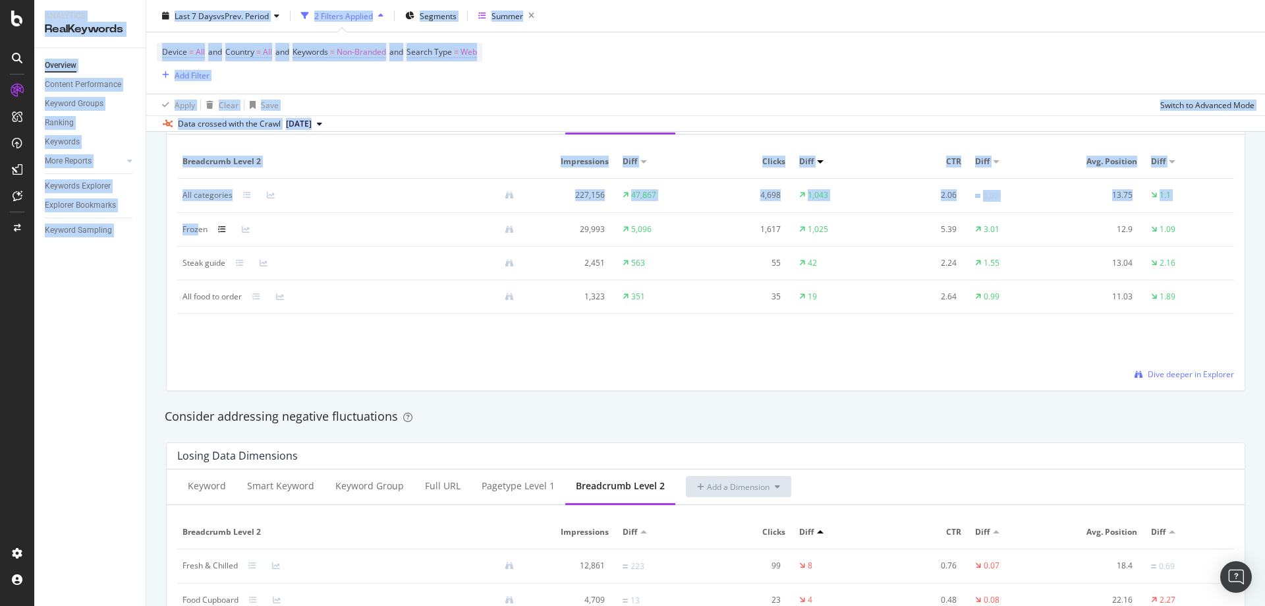
click at [339, 227] on div "Analytics RealKeywords Overview Content Performance Keyword Groups Ranking Keyw…" at bounding box center [632, 303] width 1265 height 606
click at [436, 243] on td "Frozen" at bounding box center [353, 230] width 353 height 34
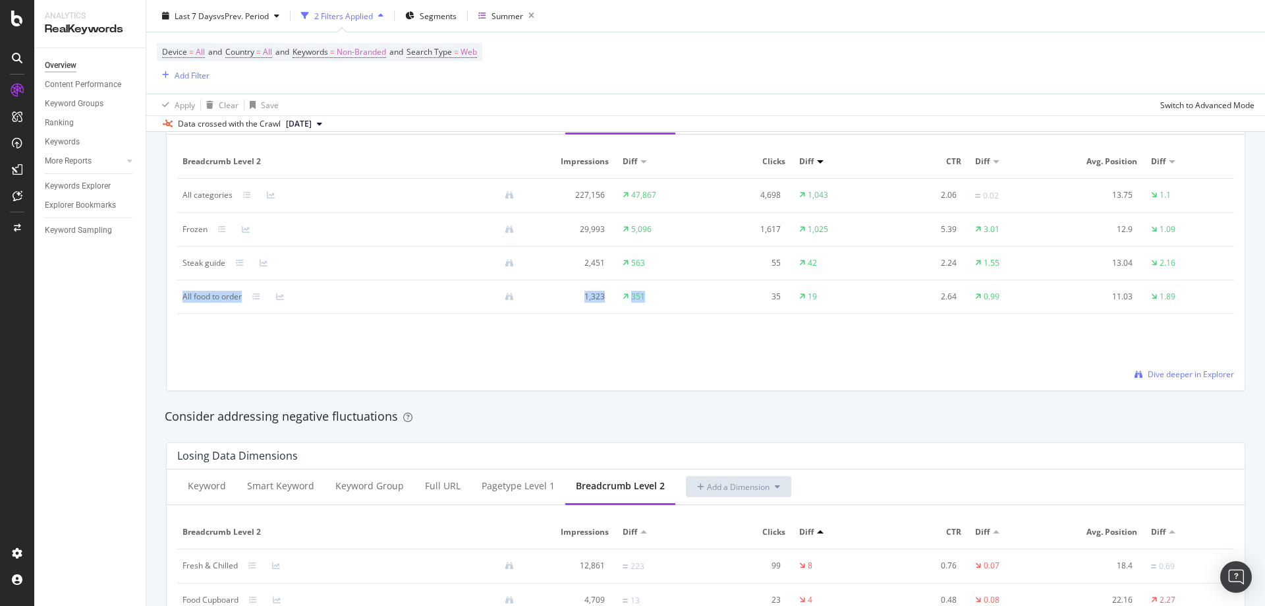
drag, startPoint x: 180, startPoint y: 293, endPoint x: 797, endPoint y: 289, distance: 617.5
click at [796, 289] on tr "All food to order 1,323 351 35 19 2.64 0.99 11.03 1.89" at bounding box center [705, 297] width 1057 height 34
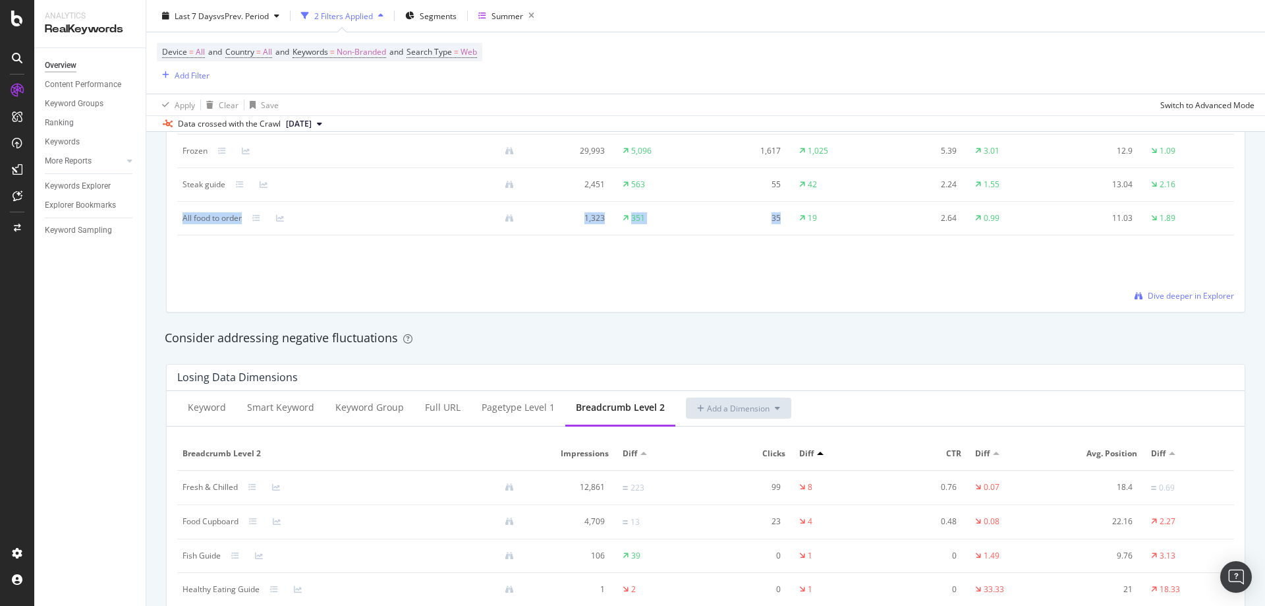
scroll to position [1516, 0]
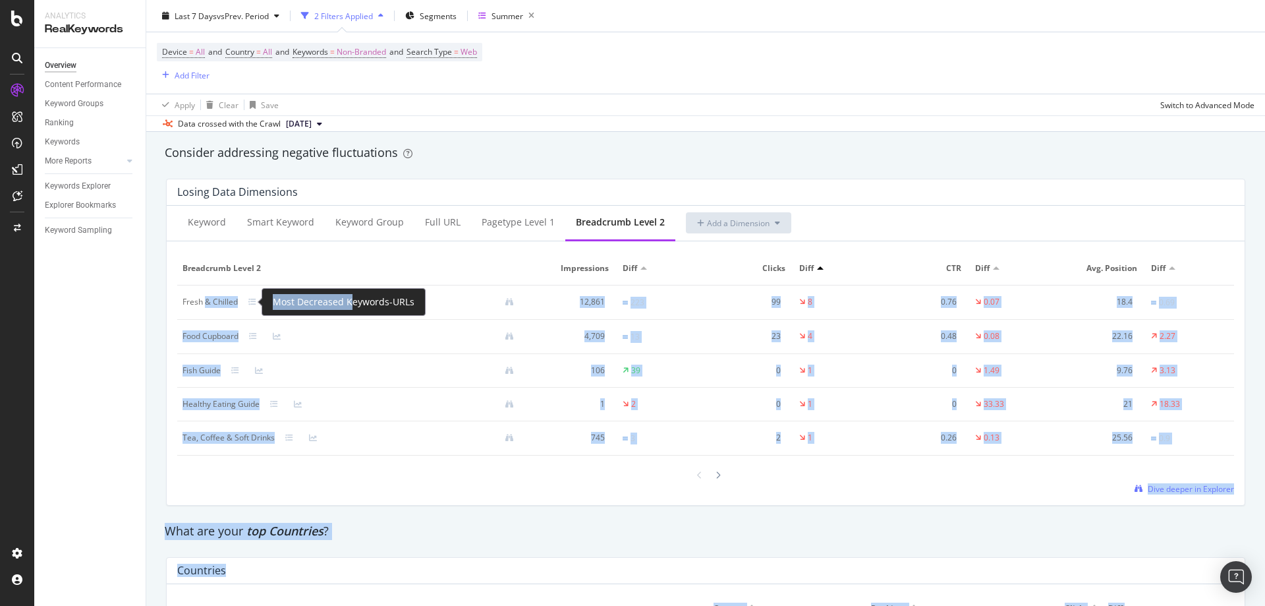
drag, startPoint x: 206, startPoint y: 304, endPoint x: 350, endPoint y: 300, distance: 144.4
click at [348, 301] on div "Analytics RealKeywords Overview Content Performance Keyword Groups Ranking Keyw…" at bounding box center [632, 303] width 1265 height 606
click at [1007, 288] on td "0.07" at bounding box center [1014, 302] width 88 height 34
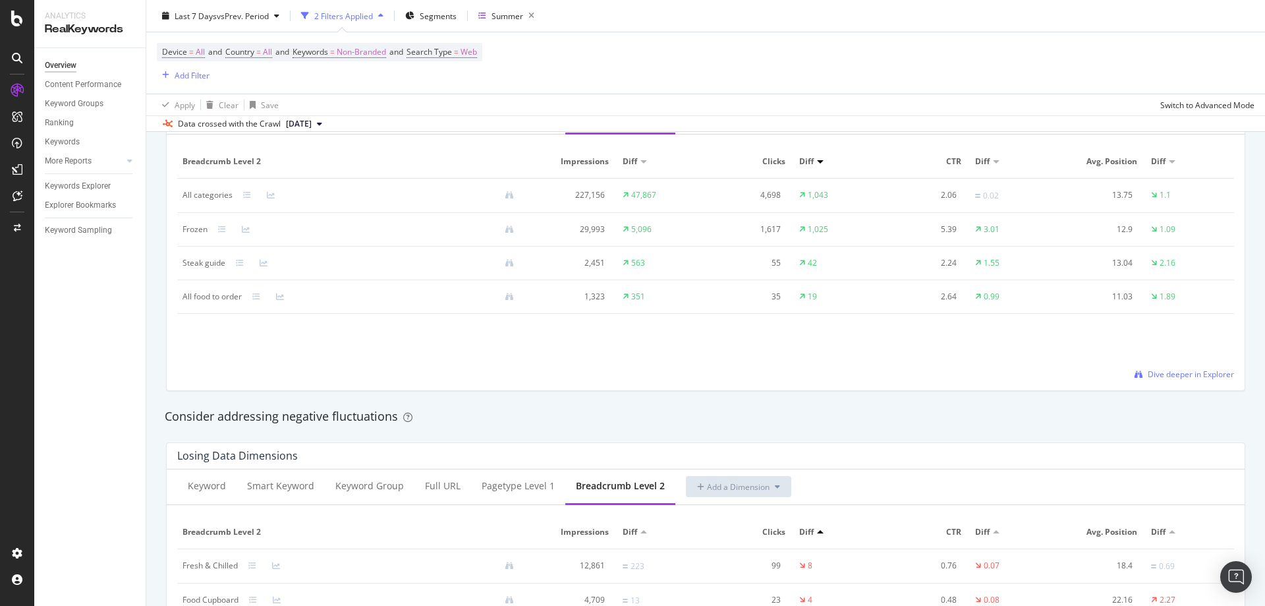
scroll to position [1186, 0]
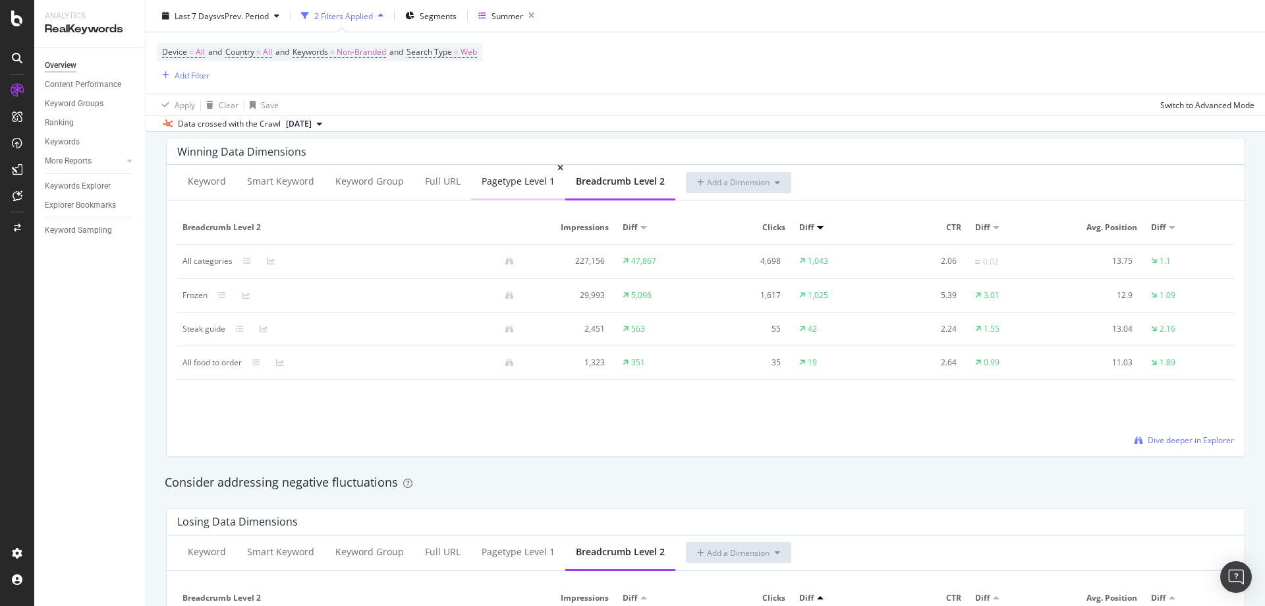
click at [513, 176] on div "pagetype Level 1" at bounding box center [518, 181] width 73 height 13
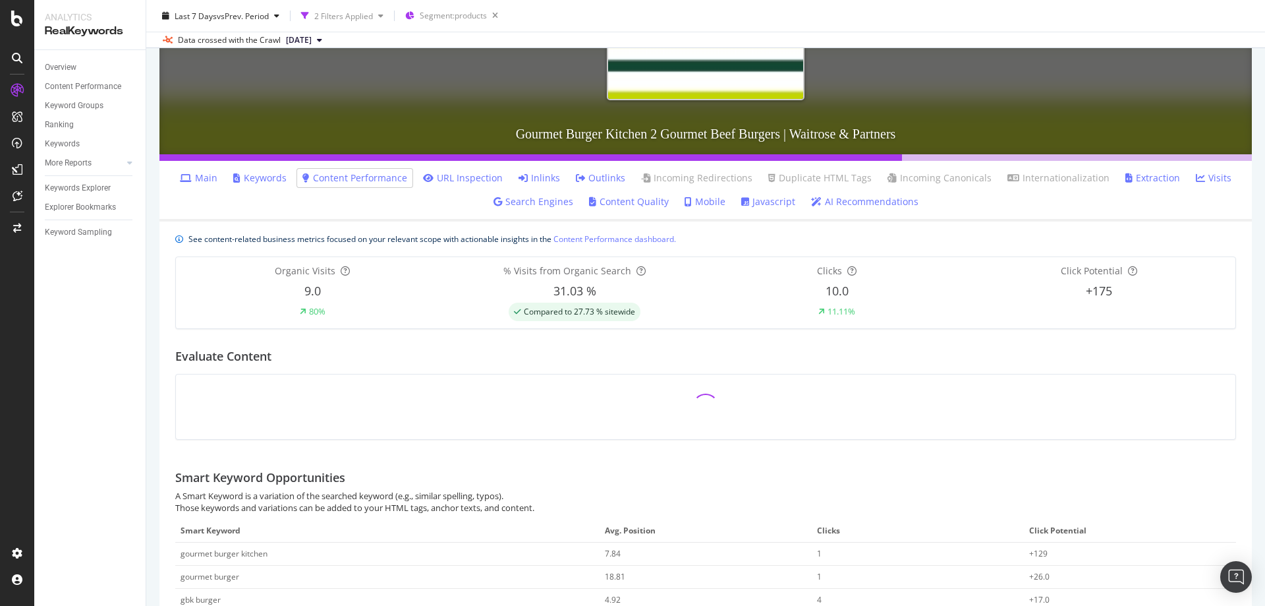
scroll to position [370, 0]
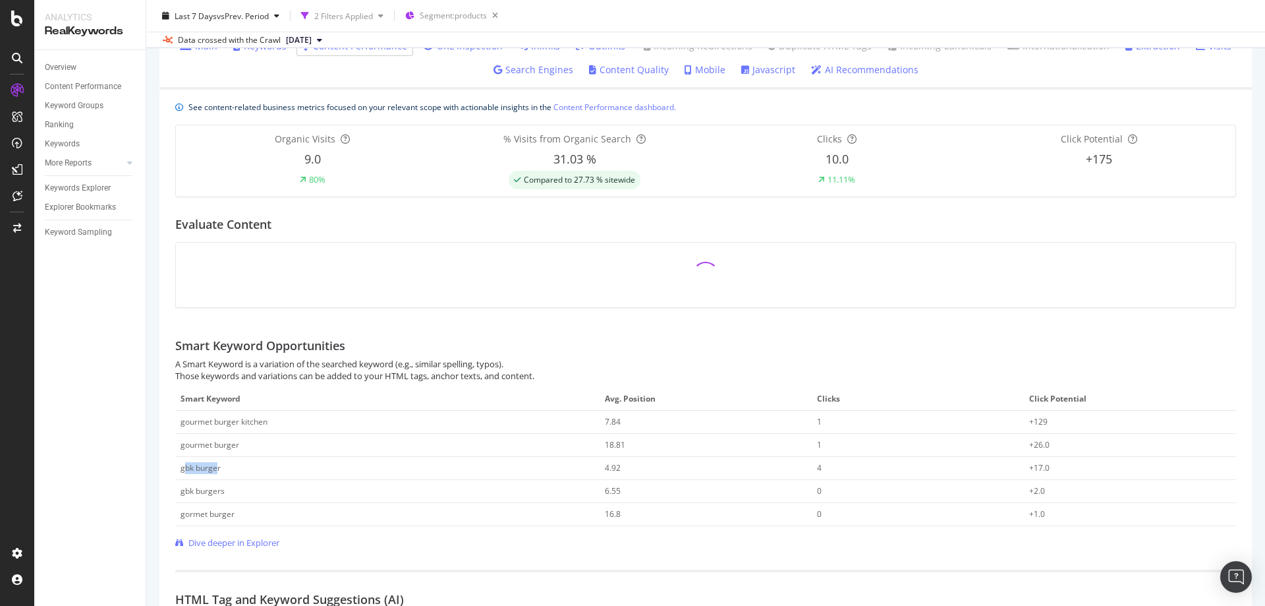
drag, startPoint x: 187, startPoint y: 473, endPoint x: 219, endPoint y: 470, distance: 32.5
click at [219, 470] on div "gbk burger" at bounding box center [201, 468] width 40 height 12
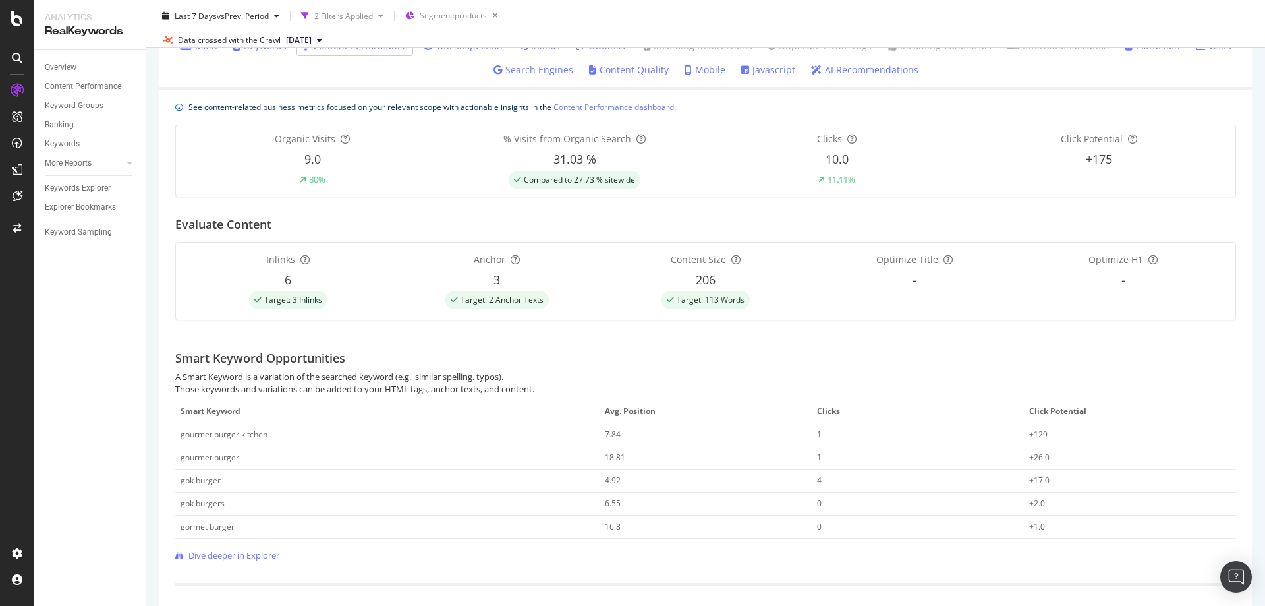
click at [204, 438] on div "gourmet burger kitchen" at bounding box center [224, 434] width 87 height 12
drag, startPoint x: 205, startPoint y: 434, endPoint x: 349, endPoint y: 436, distance: 144.4
click at [349, 436] on div "gourmet burger kitchen" at bounding box center [388, 434] width 414 height 12
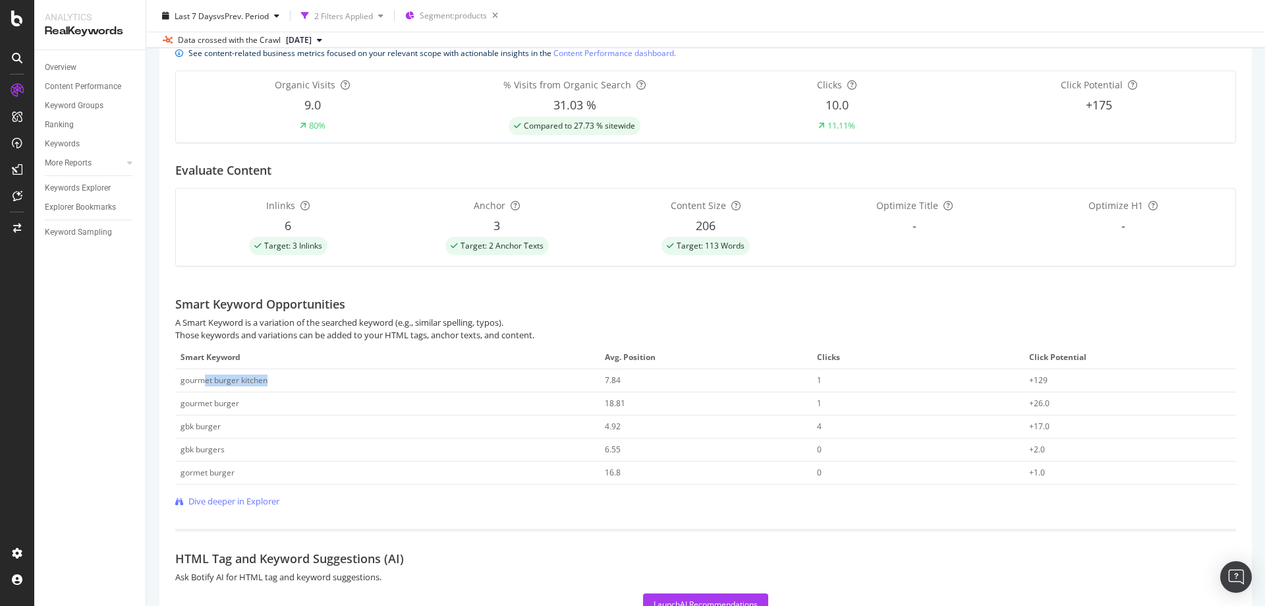
scroll to position [436, 0]
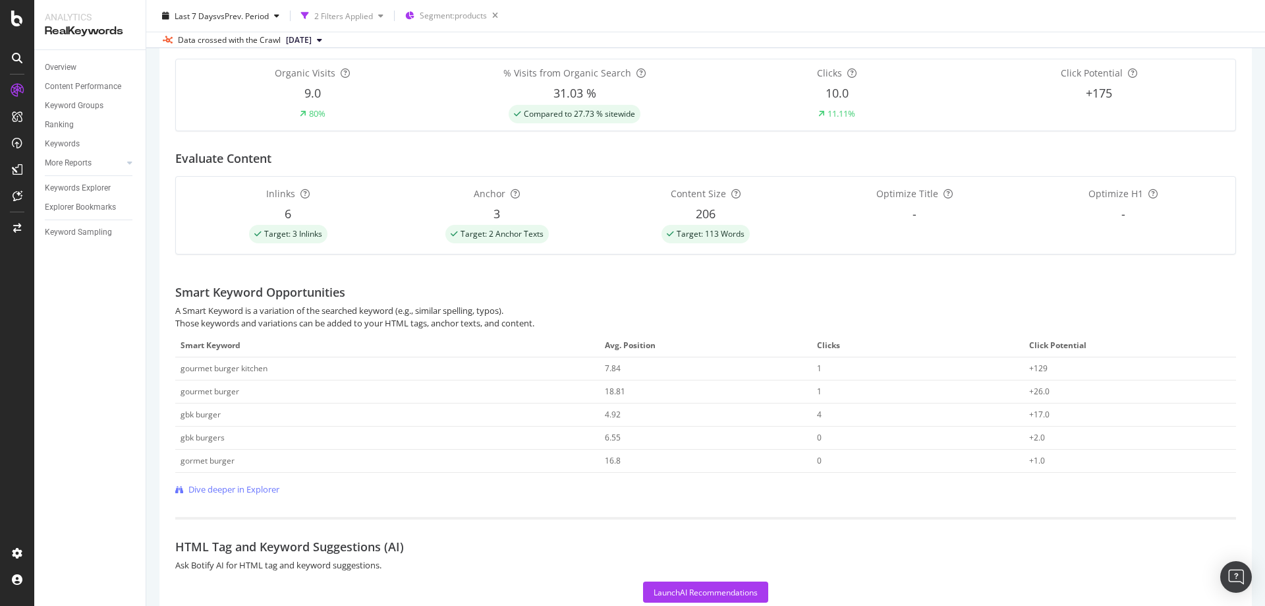
drag, startPoint x: 643, startPoint y: 359, endPoint x: 507, endPoint y: 375, distance: 136.0
click at [507, 375] on tr "gourmet burger kitchen 7.84 1 +129" at bounding box center [705, 368] width 1061 height 23
drag, startPoint x: 251, startPoint y: 395, endPoint x: 175, endPoint y: 395, distance: 76.4
click at [175, 395] on div "See content-related business metrics focused on your relevant scope with action…" at bounding box center [705, 333] width 1093 height 618
click at [259, 391] on div "gourmet burger" at bounding box center [388, 392] width 414 height 12
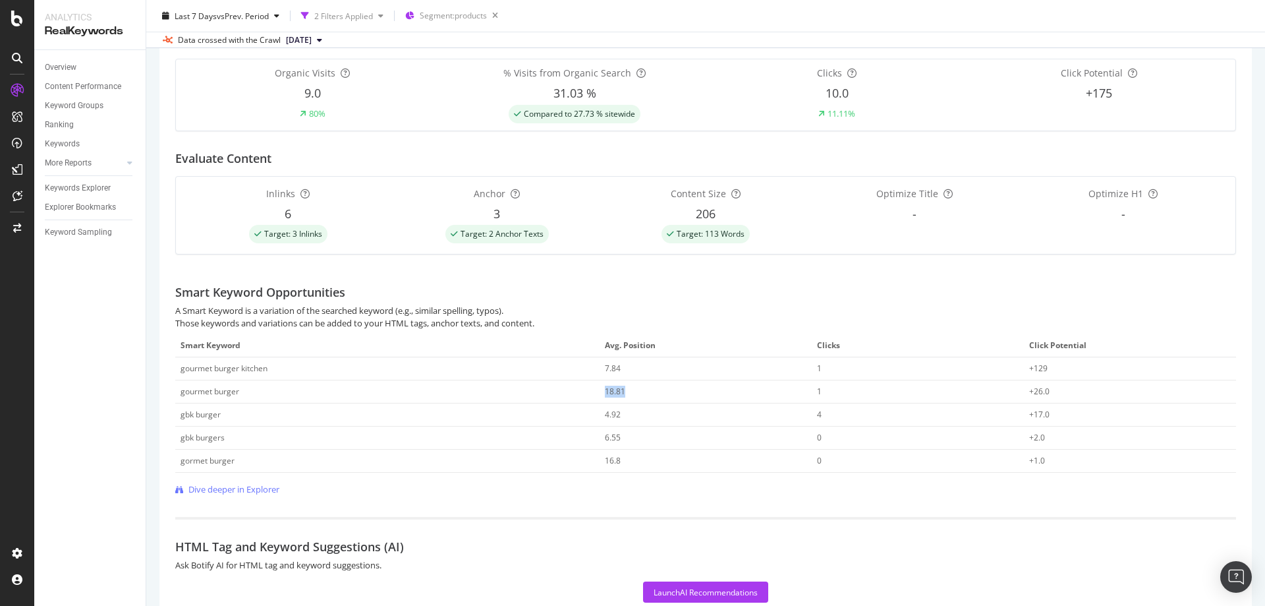
drag, startPoint x: 629, startPoint y: 396, endPoint x: 587, endPoint y: 389, distance: 42.7
click at [587, 389] on tr "gourmet burger 18.81 1 +26.0" at bounding box center [705, 391] width 1061 height 23
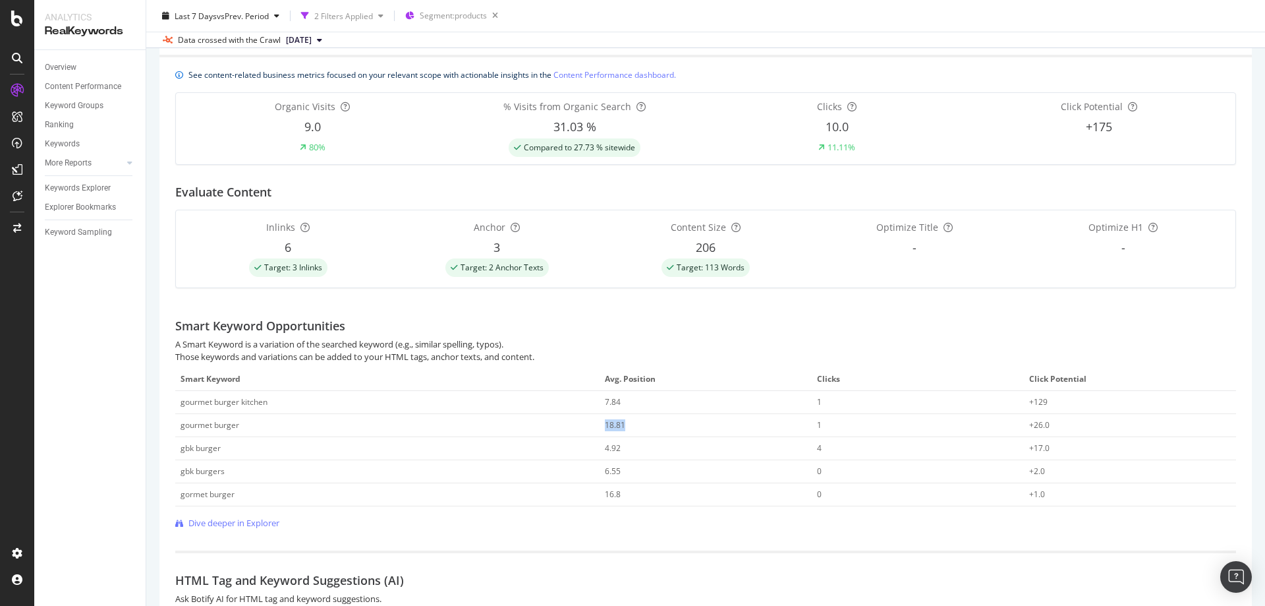
scroll to position [221, 0]
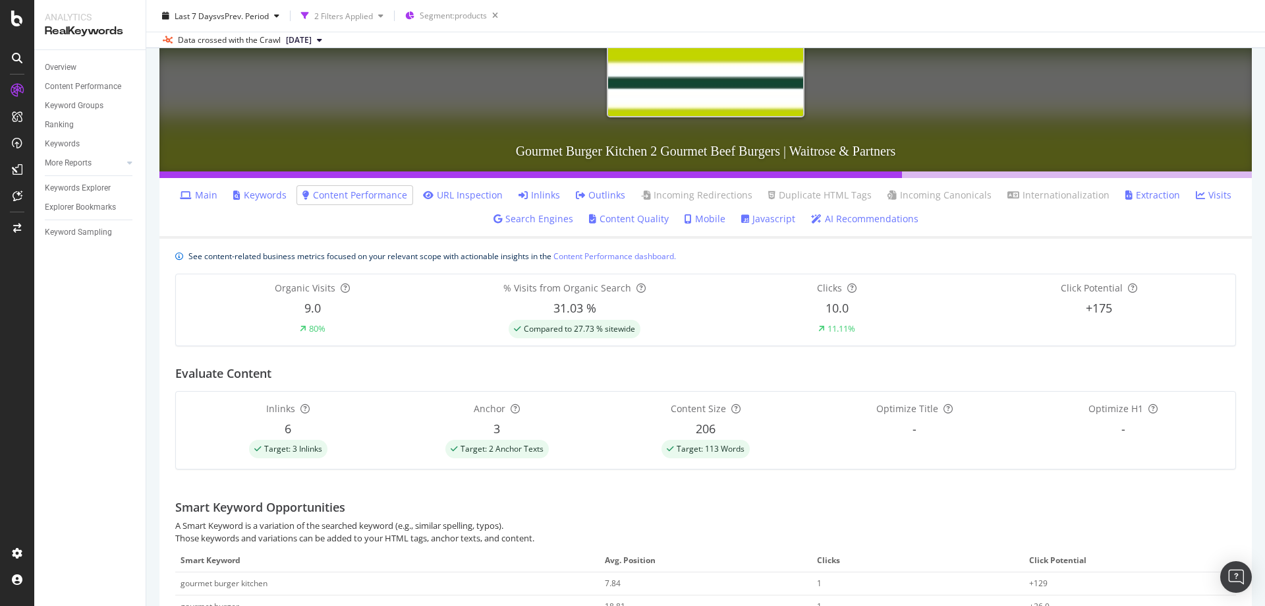
click at [375, 196] on link "Content Performance" at bounding box center [354, 194] width 105 height 13
click at [562, 196] on li "Inlinks" at bounding box center [539, 195] width 52 height 18
click at [556, 196] on link "Inlinks" at bounding box center [540, 194] width 42 height 13
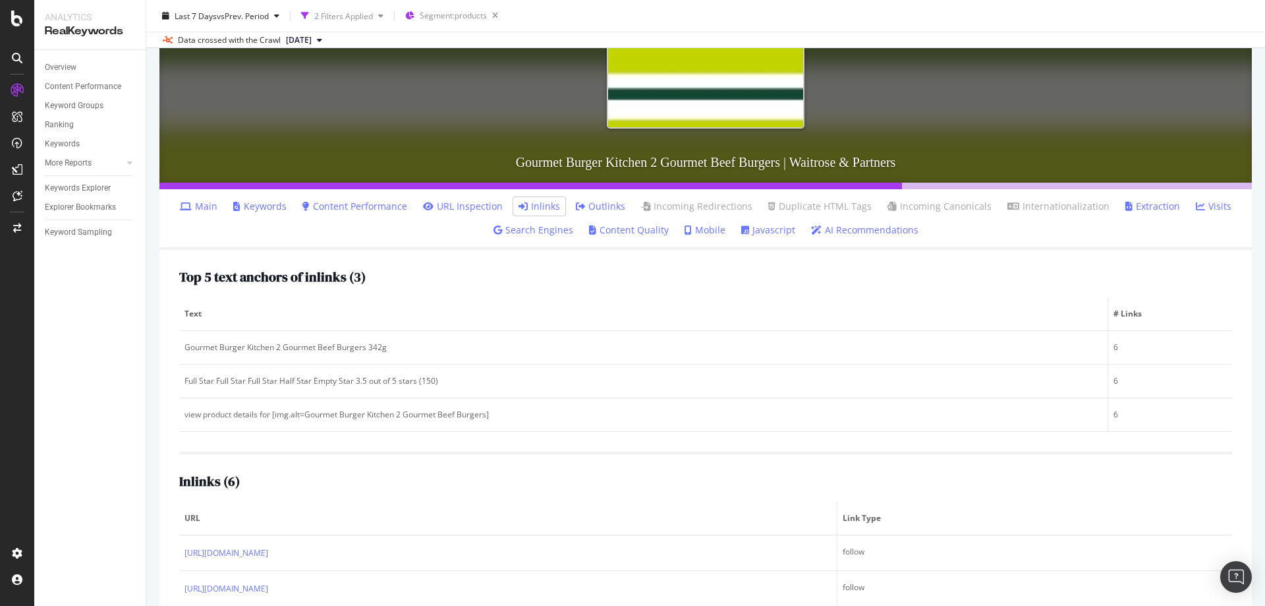
scroll to position [204, 0]
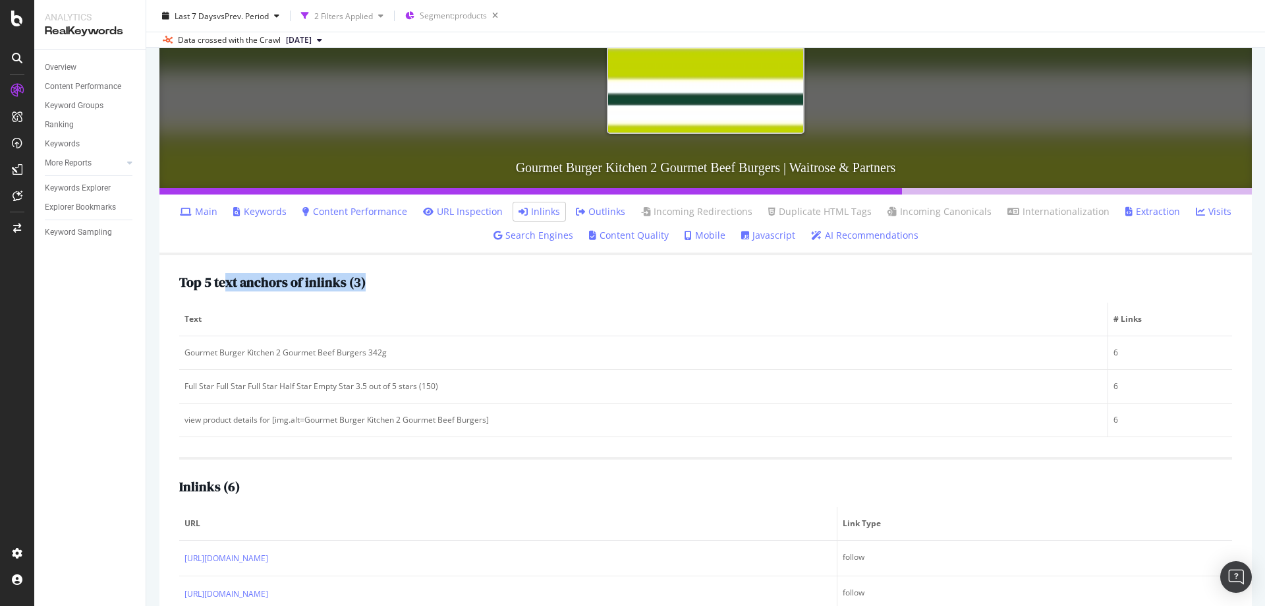
drag, startPoint x: 229, startPoint y: 282, endPoint x: 403, endPoint y: 279, distance: 174.7
click at [412, 279] on div "Top 5 text anchors of inlinks ( 3 )" at bounding box center [705, 282] width 1053 height 14
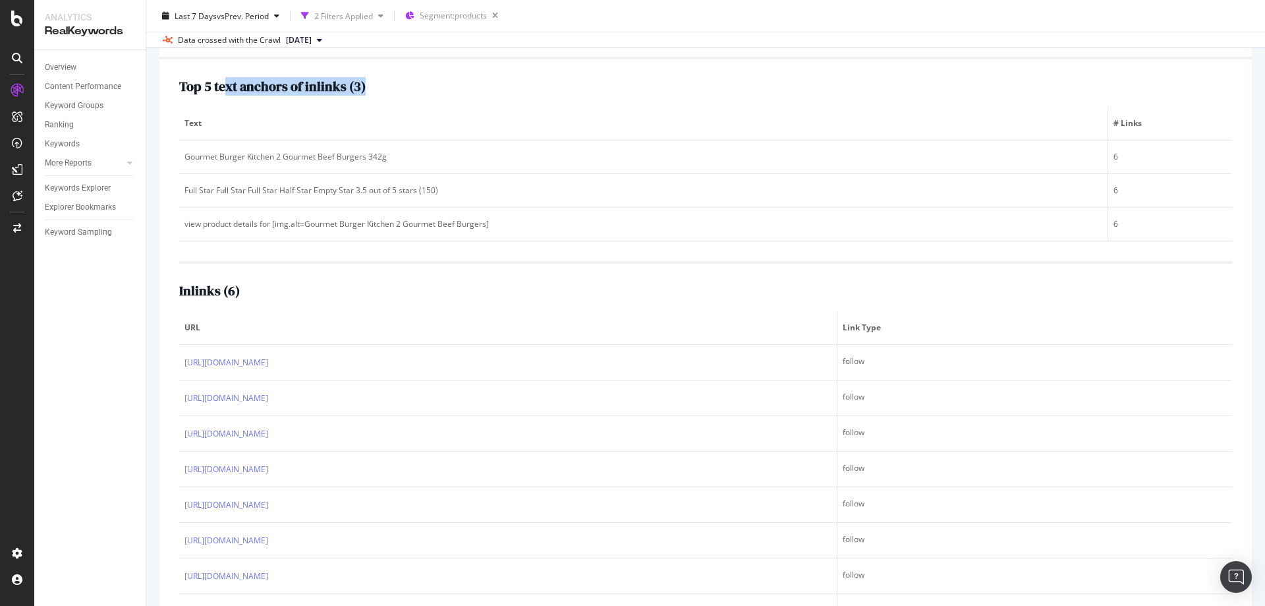
scroll to position [336, 0]
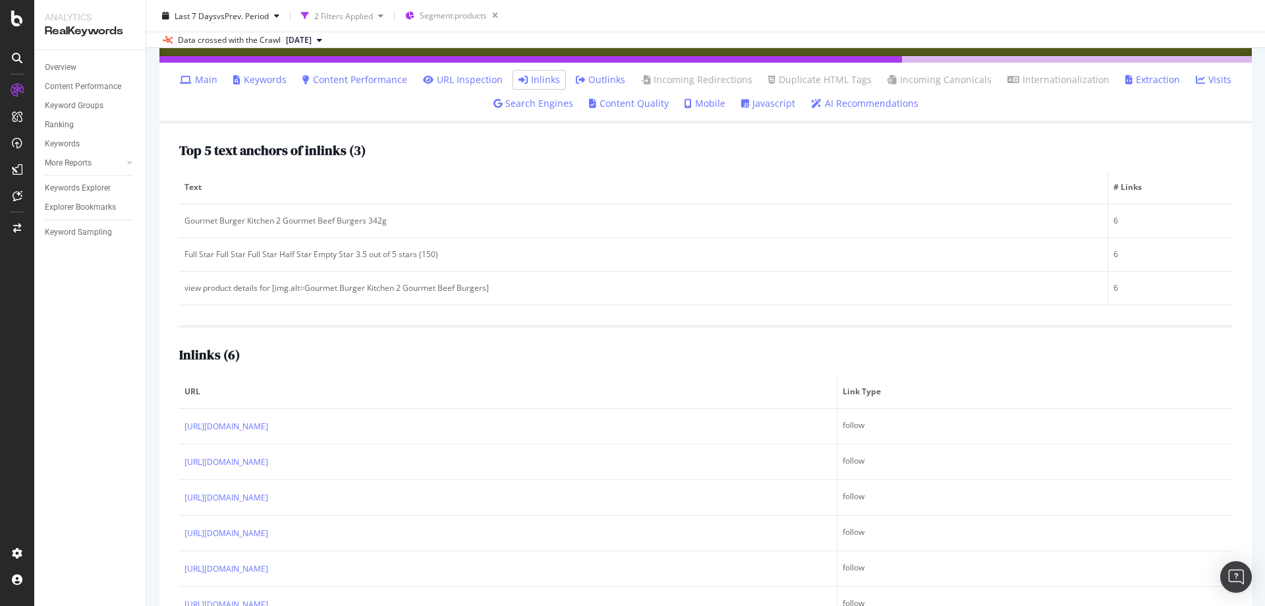
drag, startPoint x: 875, startPoint y: 105, endPoint x: 858, endPoint y: 114, distance: 19.2
click at [874, 106] on link "AI Recommendations" at bounding box center [864, 103] width 107 height 13
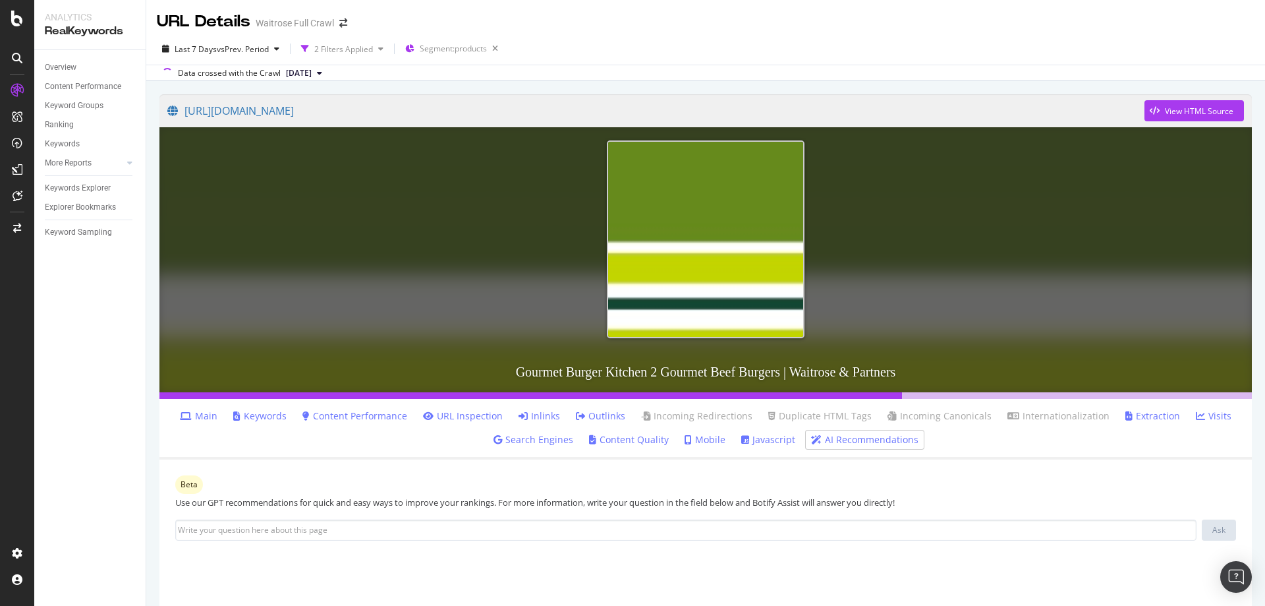
scroll to position [198, 0]
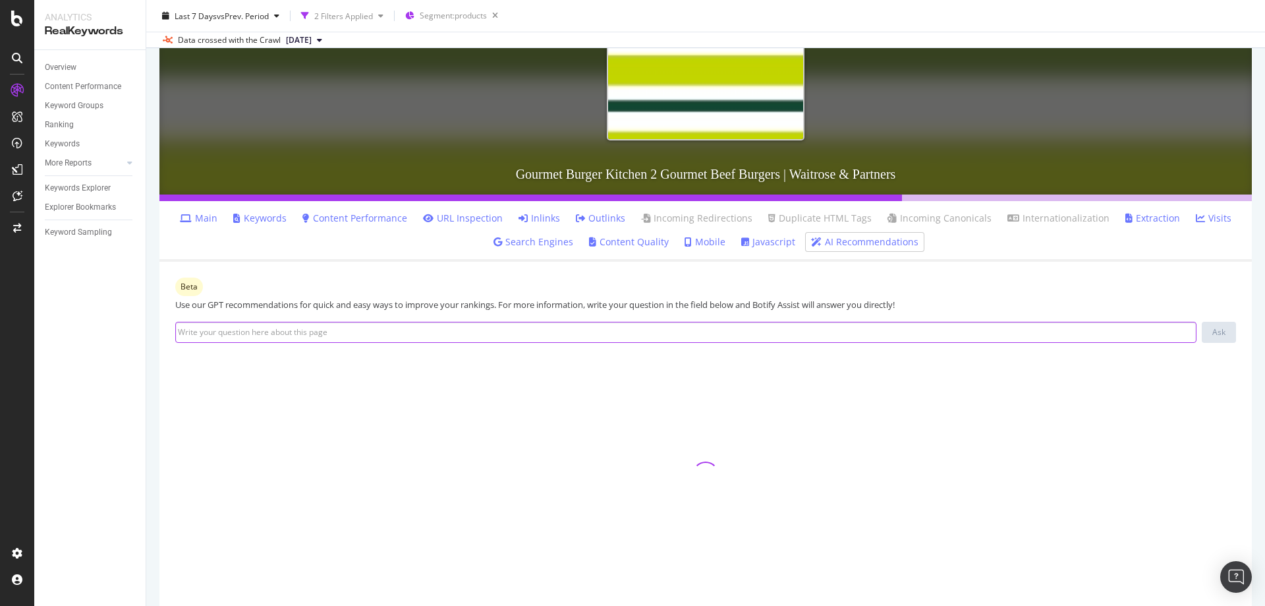
click at [263, 330] on input at bounding box center [686, 332] width 1022 height 21
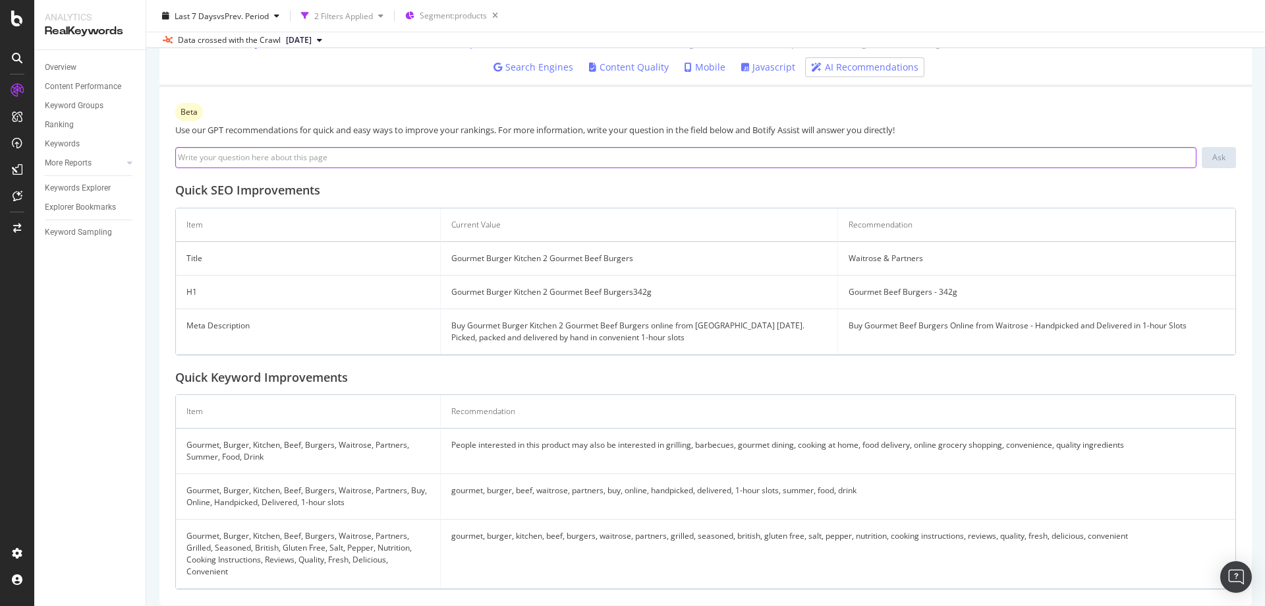
scroll to position [385, 0]
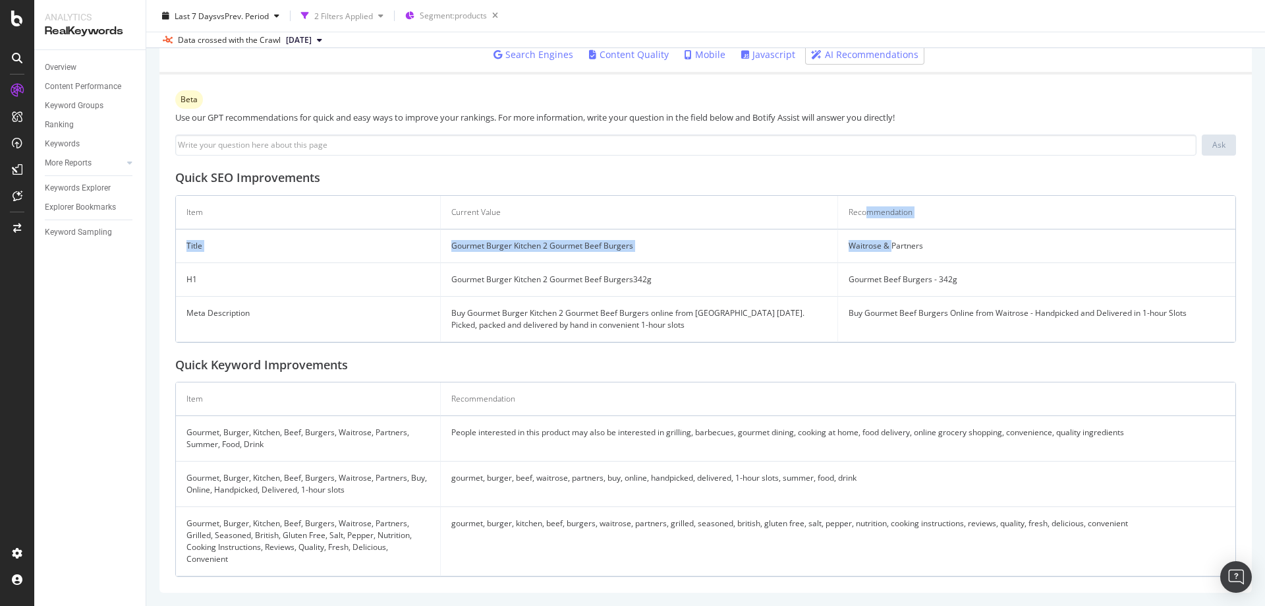
drag, startPoint x: 863, startPoint y: 210, endPoint x: 884, endPoint y: 258, distance: 52.8
click at [884, 258] on table "Item Current Value Recommendation Title Gourmet Burger Kitchen 2 Gourmet Beef B…" at bounding box center [706, 269] width 1060 height 146
click at [887, 256] on td "Waitrose & Partners" at bounding box center [1036, 246] width 397 height 34
drag, startPoint x: 919, startPoint y: 248, endPoint x: 860, endPoint y: 219, distance: 65.4
click at [860, 219] on table "Item Current Value Recommendation Title Gourmet Burger Kitchen 2 Gourmet Beef B…" at bounding box center [706, 269] width 1060 height 146
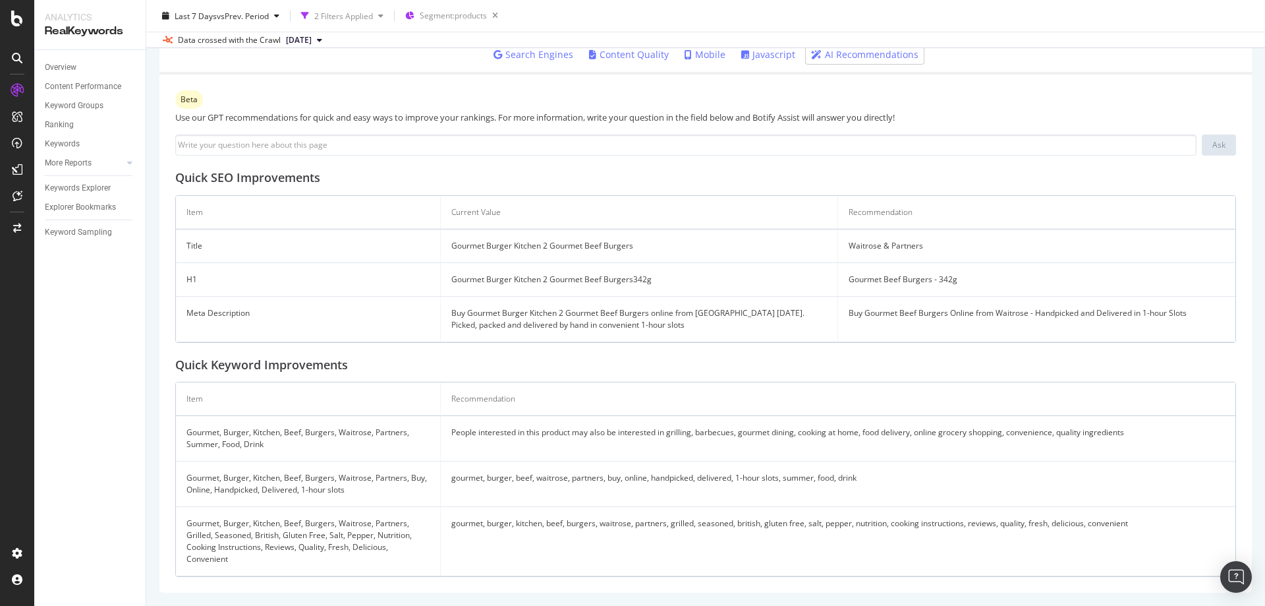
click at [849, 210] on th "Recommendation" at bounding box center [1036, 213] width 397 height 34
drag, startPoint x: 860, startPoint y: 252, endPoint x: 921, endPoint y: 252, distance: 61.3
click at [921, 252] on td "Waitrose & Partners" at bounding box center [1036, 246] width 397 height 34
drag, startPoint x: 638, startPoint y: 242, endPoint x: 441, endPoint y: 245, distance: 197.1
click at [441, 245] on td "Gourmet Burger Kitchen 2 Gourmet Beef Burgers" at bounding box center [639, 246] width 397 height 34
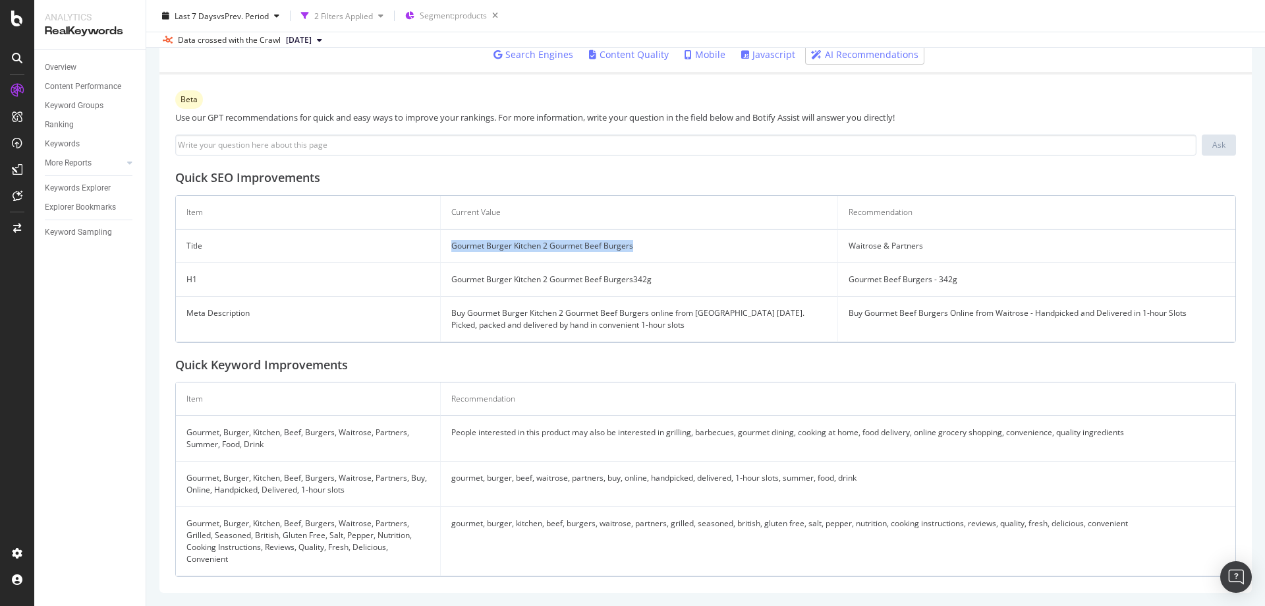
click at [465, 245] on td "Gourmet Burger Kitchen 2 Gourmet Beef Burgers" at bounding box center [639, 246] width 397 height 34
click at [614, 248] on td "Gourmet Burger Kitchen 2 Gourmet Beef Burgers" at bounding box center [639, 246] width 397 height 34
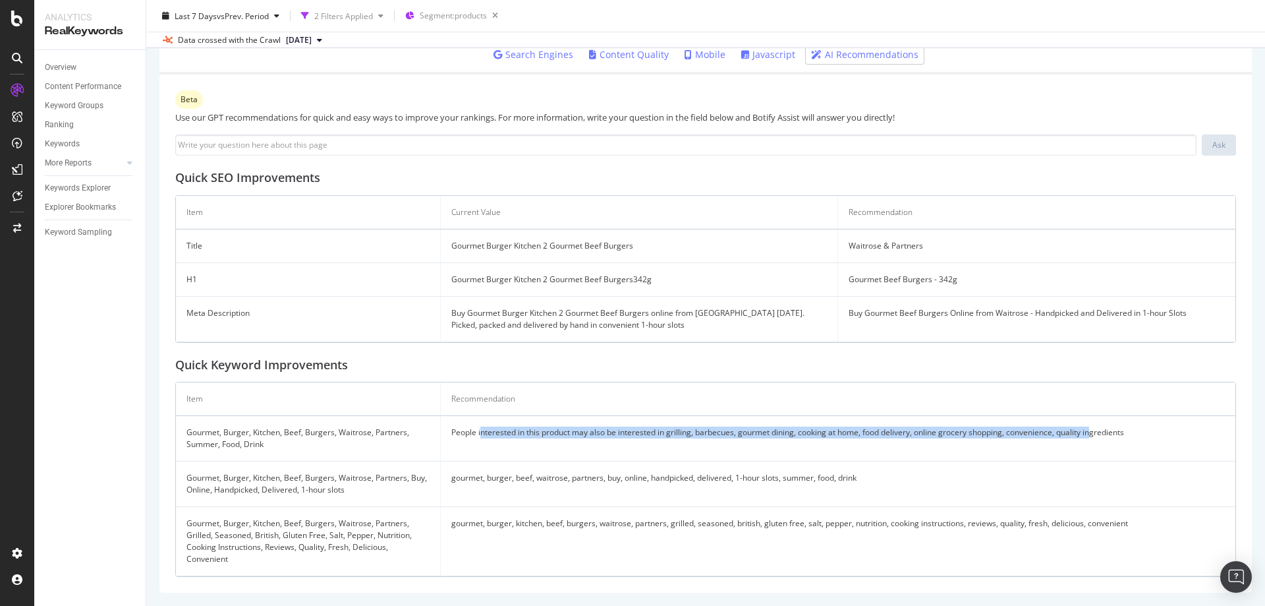
drag, startPoint x: 480, startPoint y: 432, endPoint x: 1094, endPoint y: 434, distance: 613.6
click at [1094, 434] on td "People interested in this product may also be interested in grilling, barbecues…" at bounding box center [838, 438] width 795 height 45
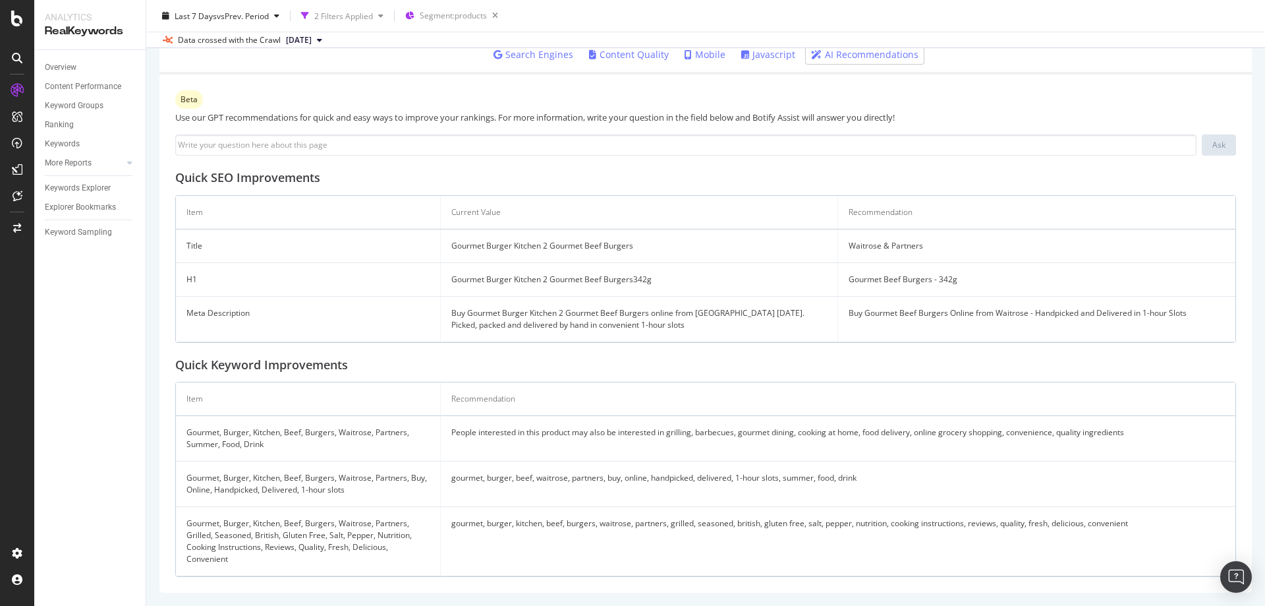
click at [548, 476] on td "gourmet, burger, beef, waitrose, partners, buy, online, handpicked, delivered, …" at bounding box center [838, 483] width 795 height 45
drag, startPoint x: 412, startPoint y: 492, endPoint x: 789, endPoint y: 510, distance: 377.4
click at [814, 500] on tr "Gourmet, Burger, Kitchen, Beef, Burgers, Waitrose, Partners, Buy, Online, Handp…" at bounding box center [706, 483] width 1060 height 45
click at [609, 532] on td "gourmet, burger, kitchen, beef, burgers, waitrose, partners, grilled, seasoned,…" at bounding box center [838, 541] width 795 height 69
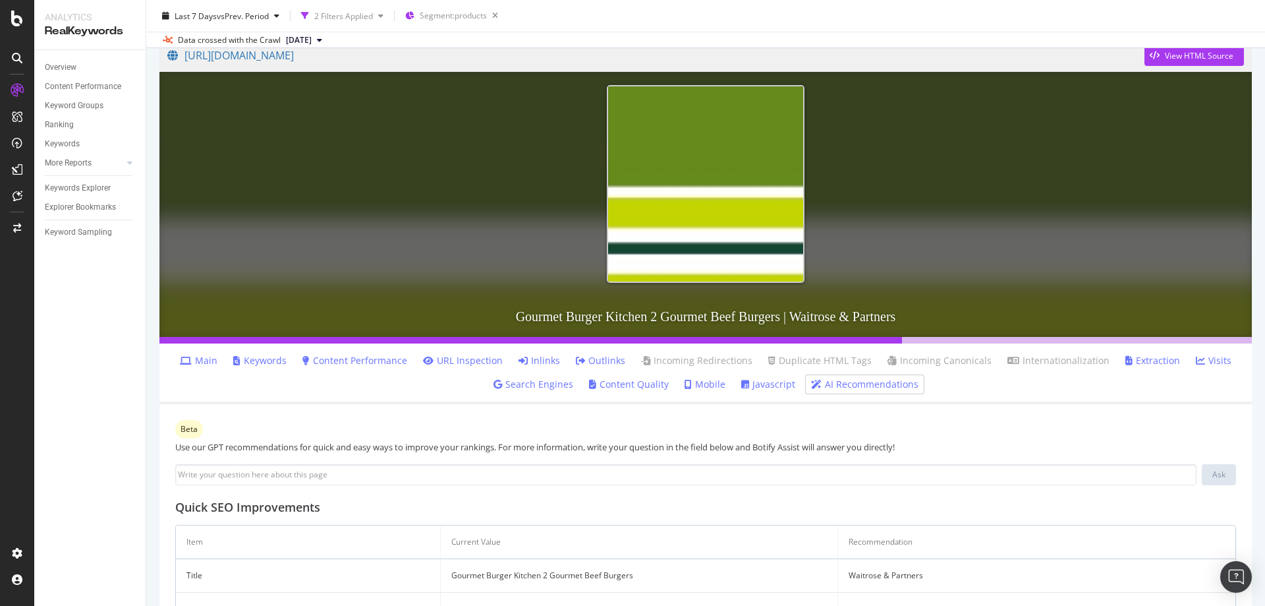
click at [546, 359] on link "Inlinks" at bounding box center [540, 360] width 42 height 13
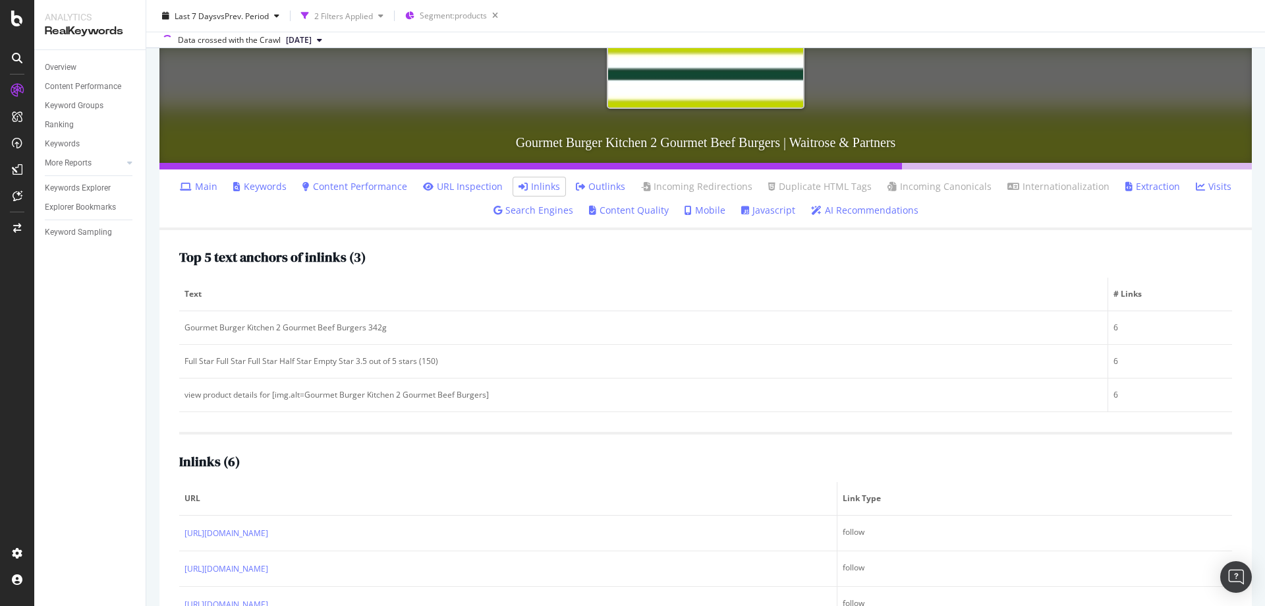
scroll to position [253, 0]
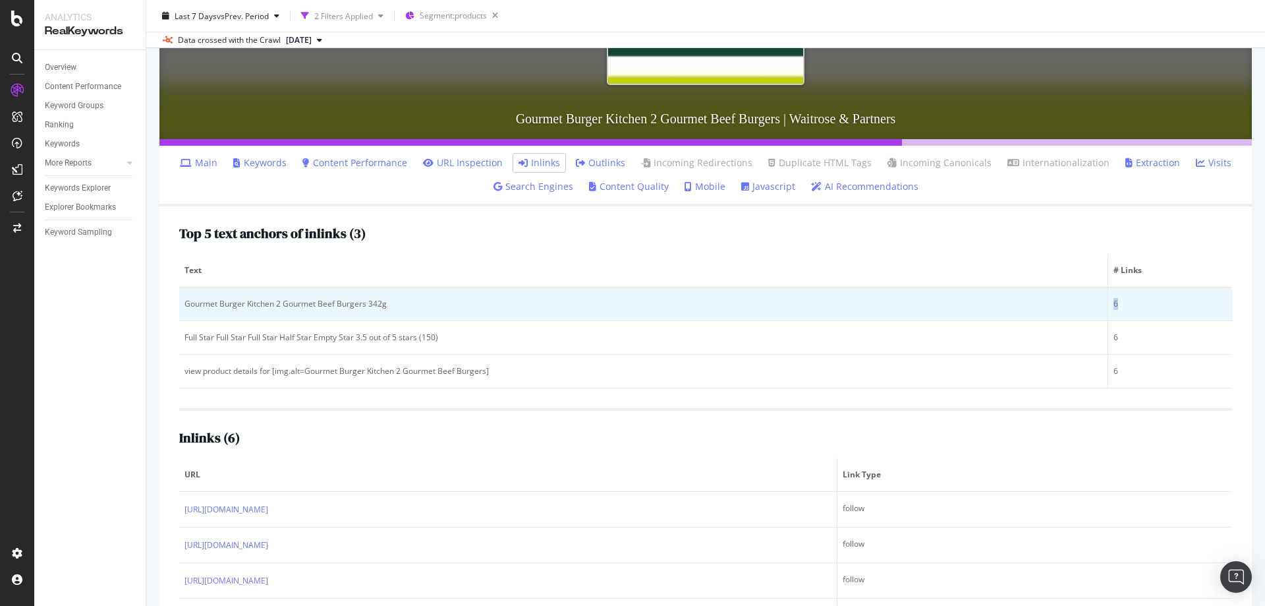
drag, startPoint x: 1121, startPoint y: 320, endPoint x: 1085, endPoint y: 313, distance: 36.8
click at [1085, 313] on tr "Gourmet Burger Kitchen 2 Gourmet Beef Burgers 342g 6" at bounding box center [705, 304] width 1053 height 34
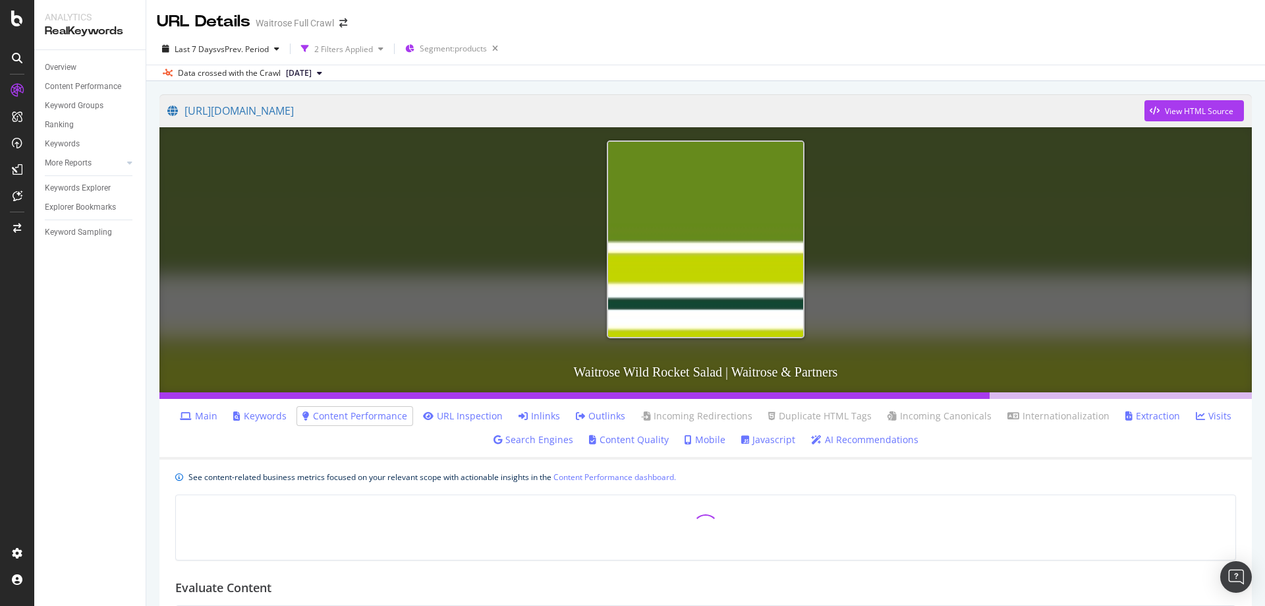
click at [522, 407] on li "Inlinks" at bounding box center [539, 416] width 52 height 18
click at [534, 418] on link "Inlinks" at bounding box center [540, 415] width 42 height 13
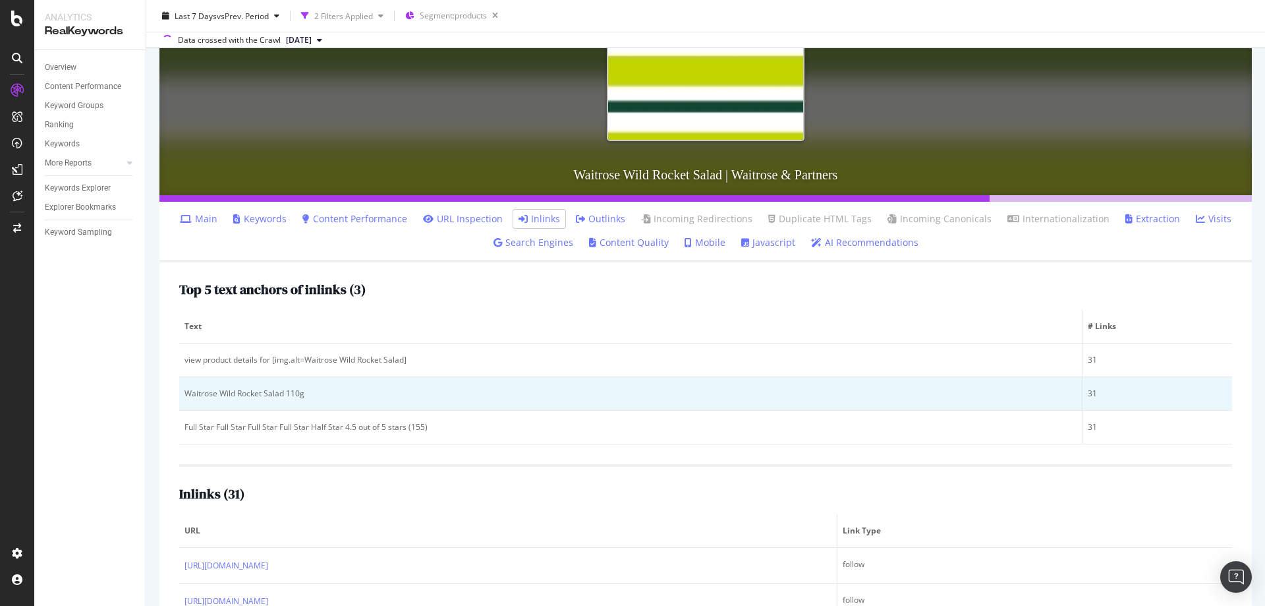
scroll to position [198, 0]
